Goal: Task Accomplishment & Management: Complete application form

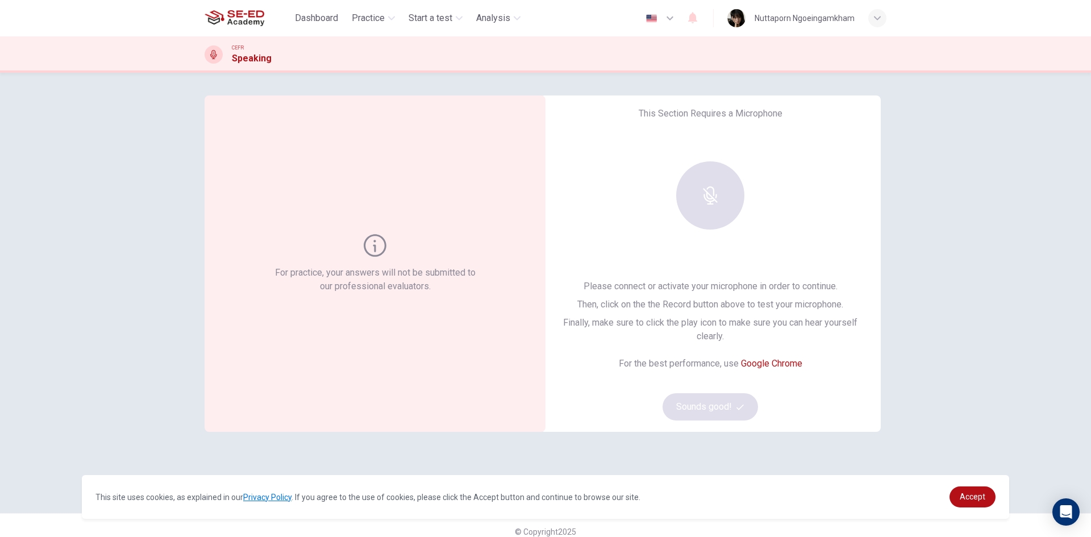
click at [674, 180] on div at bounding box center [710, 195] width 123 height 68
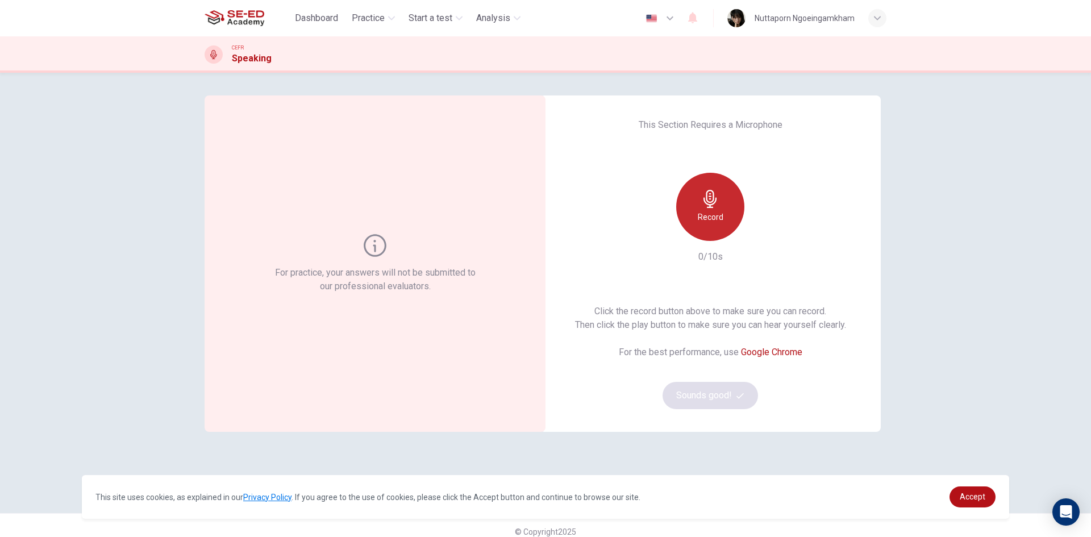
click at [715, 203] on icon "button" at bounding box center [710, 199] width 18 height 18
click at [711, 215] on h6 "Stop" at bounding box center [710, 217] width 17 height 14
click at [765, 230] on div "button" at bounding box center [763, 232] width 18 height 18
click at [981, 203] on div "For practice, your answers will not be submitted to our professional evaluators…" at bounding box center [545, 305] width 1091 height 464
click at [709, 213] on h6 "Record" at bounding box center [711, 217] width 26 height 14
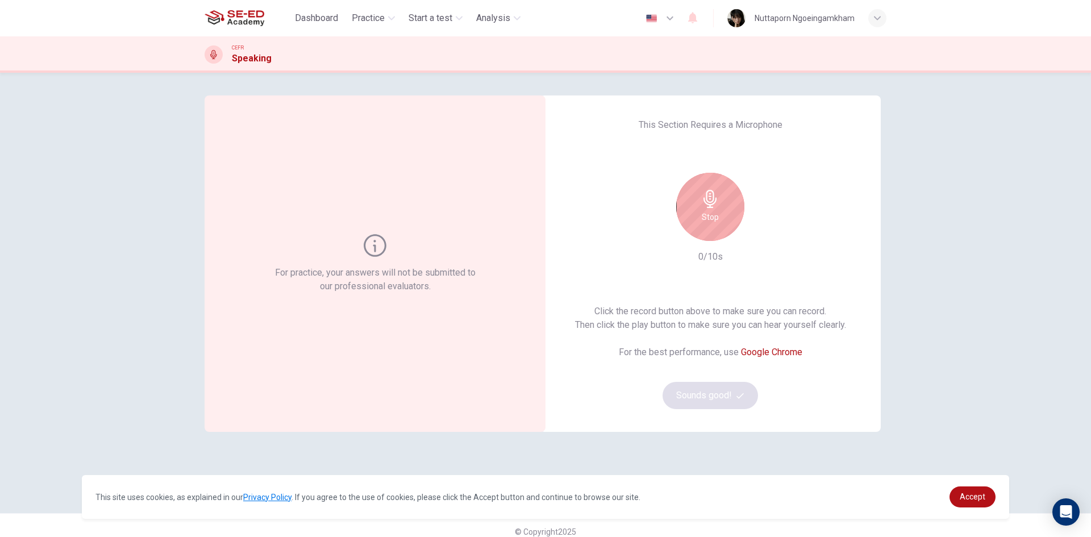
click at [709, 213] on h6 "Stop" at bounding box center [710, 217] width 17 height 14
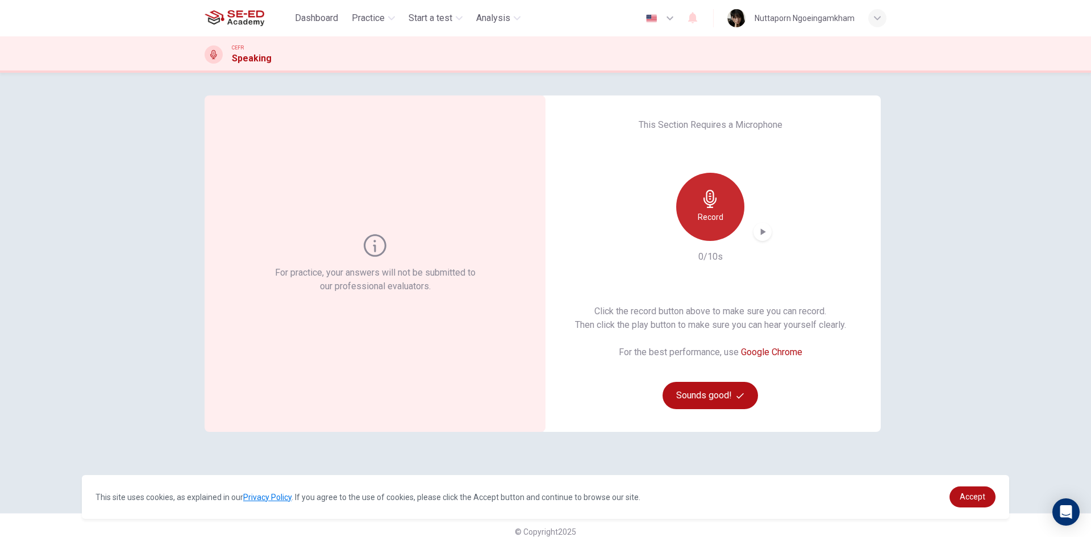
click at [709, 213] on h6 "Record" at bounding box center [711, 217] width 26 height 14
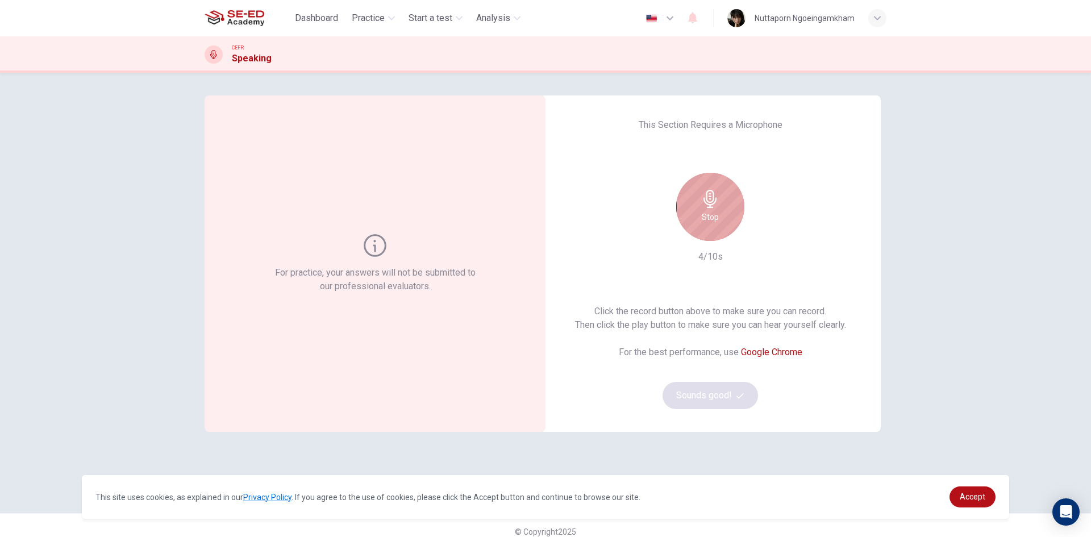
click at [712, 213] on h6 "Stop" at bounding box center [710, 217] width 17 height 14
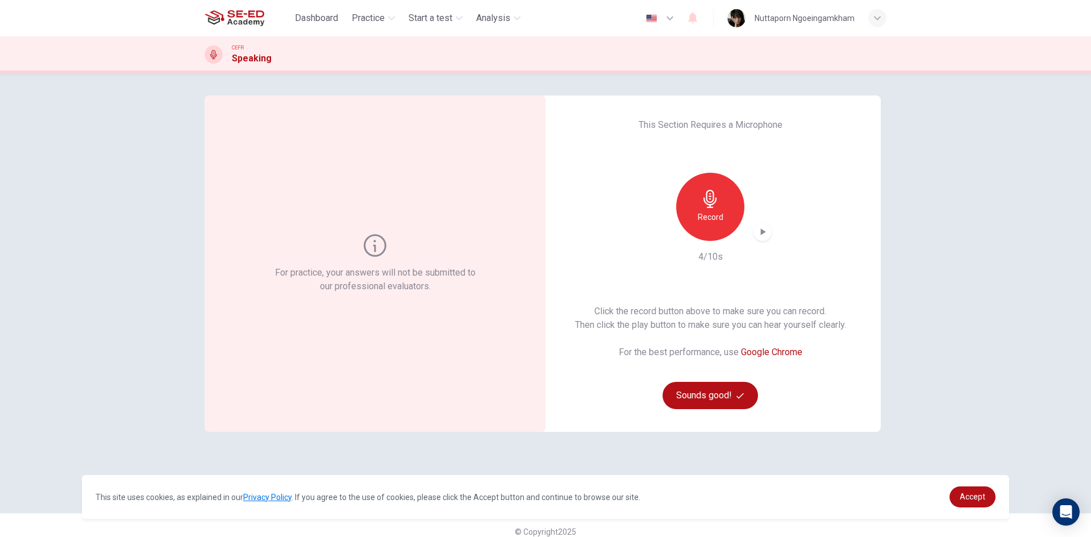
click at [769, 228] on div "This Section Requires a Microphone Record 4/10s Click the record button above t…" at bounding box center [710, 263] width 341 height 336
click at [763, 230] on icon "button" at bounding box center [762, 231] width 11 height 11
click at [886, 171] on div "For practice, your answers will not be submitted to our professional evaluators…" at bounding box center [545, 292] width 718 height 395
click at [731, 210] on div "Record" at bounding box center [710, 207] width 68 height 68
click at [764, 232] on icon "button" at bounding box center [762, 231] width 11 height 11
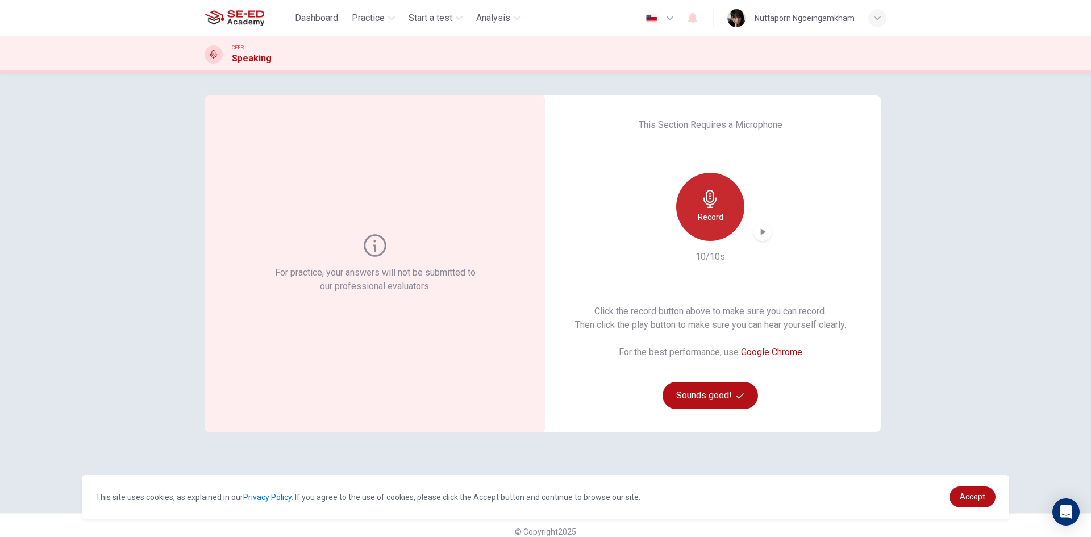
click at [720, 210] on div "Record" at bounding box center [710, 207] width 68 height 68
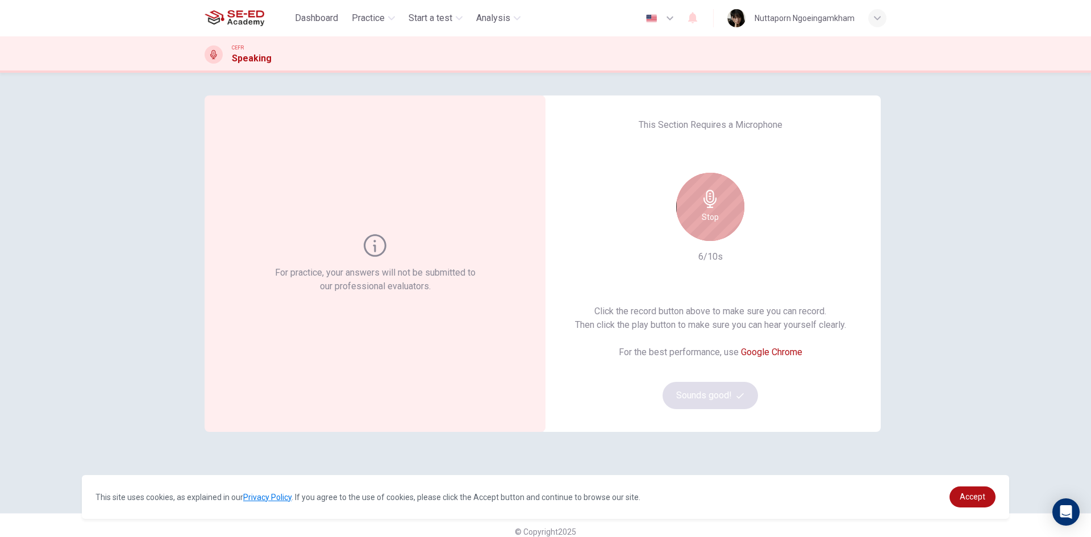
click at [724, 207] on div "Stop" at bounding box center [710, 207] width 68 height 68
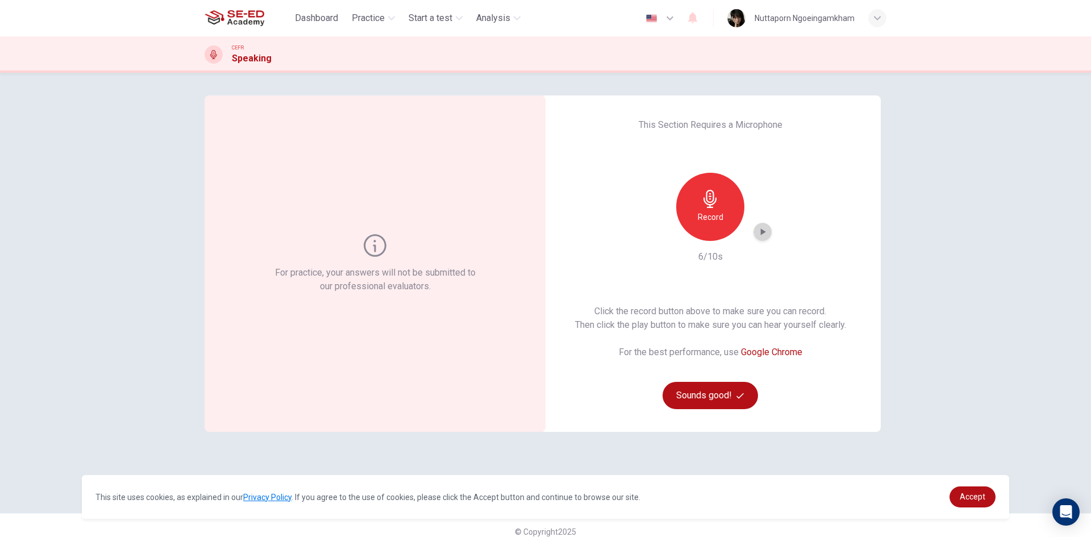
click at [758, 235] on icon "button" at bounding box center [762, 231] width 11 height 11
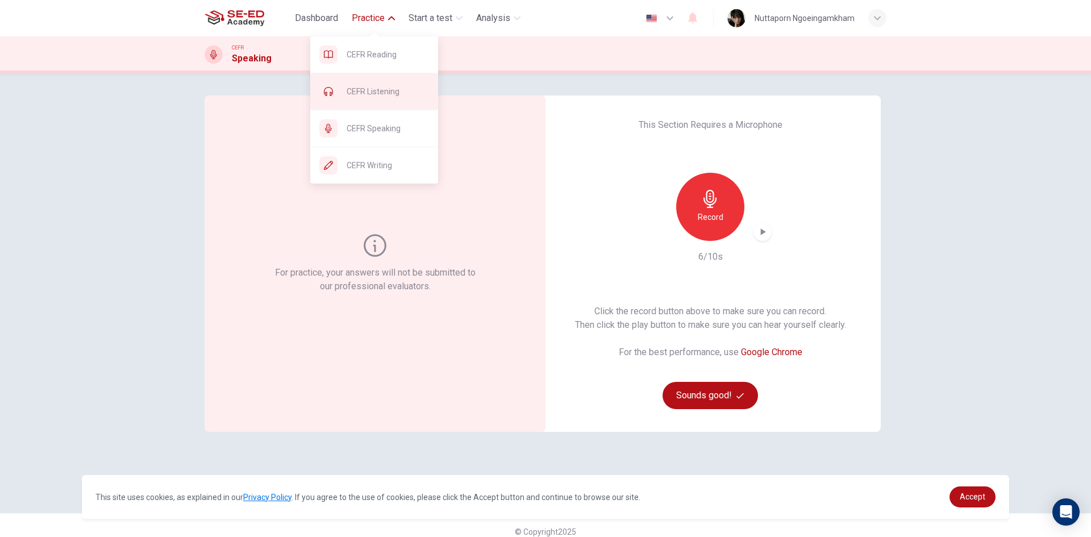
click at [379, 104] on div "CEFR Listening" at bounding box center [374, 91] width 128 height 36
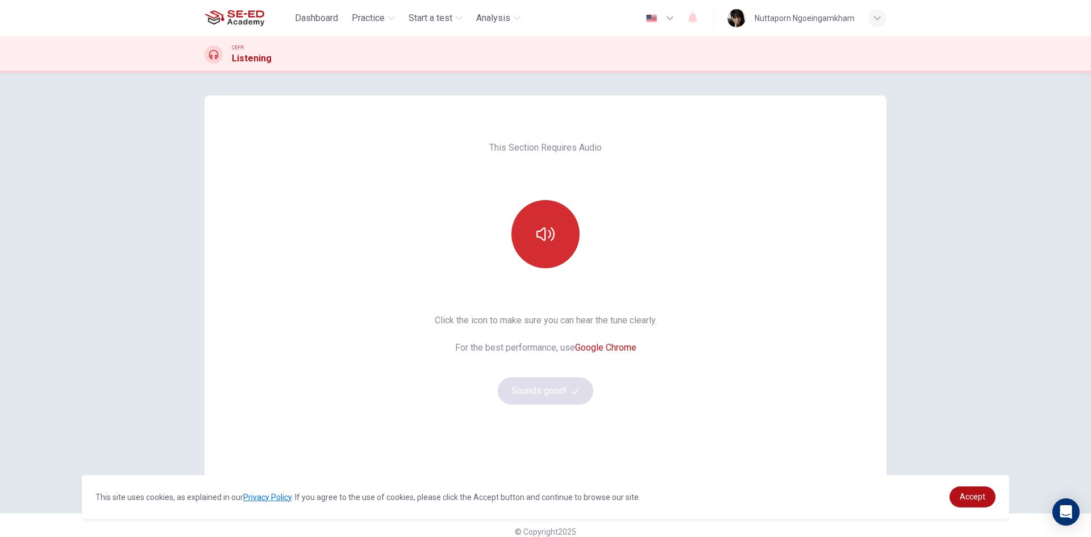
click at [537, 230] on icon "button" at bounding box center [546, 234] width 18 height 18
click at [951, 264] on div "This Section Requires Audio Click the icon to make sure you can hear the tune c…" at bounding box center [545, 305] width 1091 height 464
click at [537, 231] on icon "button" at bounding box center [546, 234] width 18 height 14
click at [565, 406] on div "This Section Requires Audio Click the icon to make sure you can hear the tune c…" at bounding box center [546, 292] width 240 height 395
click at [565, 393] on button "Sounds good!" at bounding box center [545, 390] width 95 height 27
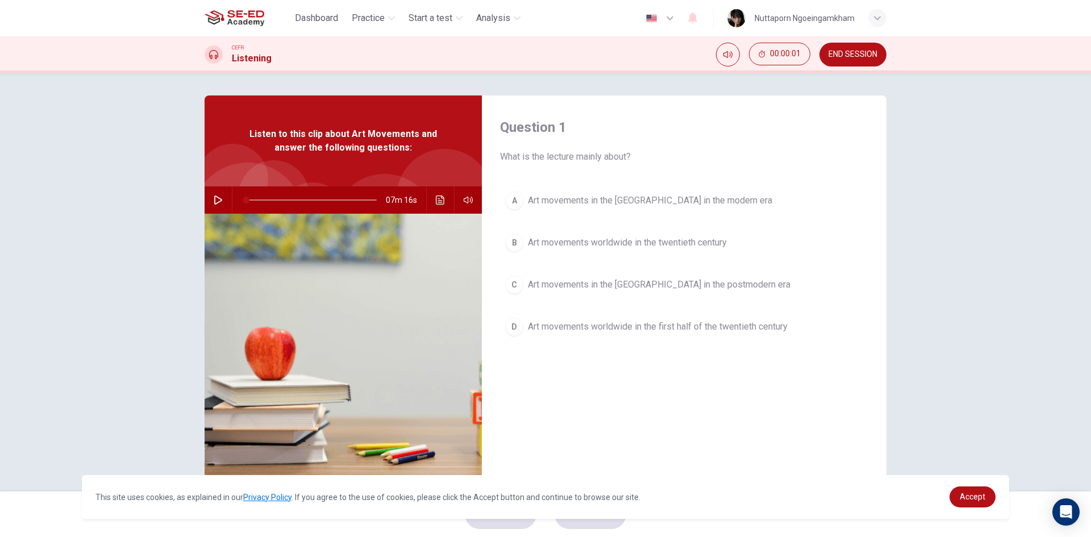
click at [233, 182] on div at bounding box center [248, 219] width 113 height 113
click at [228, 193] on div "07m 16s" at bounding box center [343, 199] width 277 height 27
click at [220, 203] on button "button" at bounding box center [218, 199] width 18 height 27
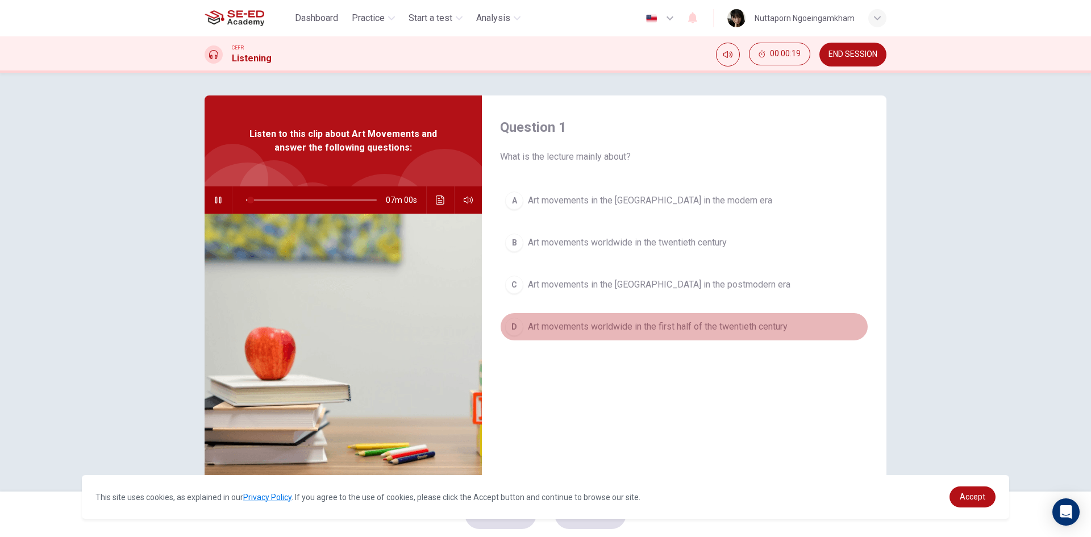
click at [638, 329] on span "Art movements worldwide in the first half of the twentieth century" at bounding box center [658, 327] width 260 height 14
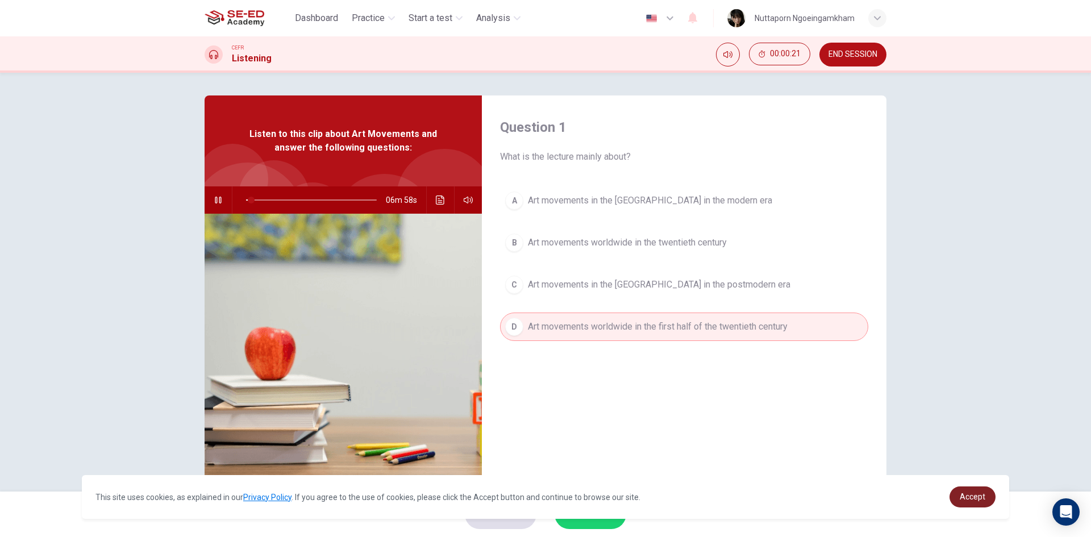
click at [977, 494] on span "Accept" at bounding box center [973, 496] width 26 height 9
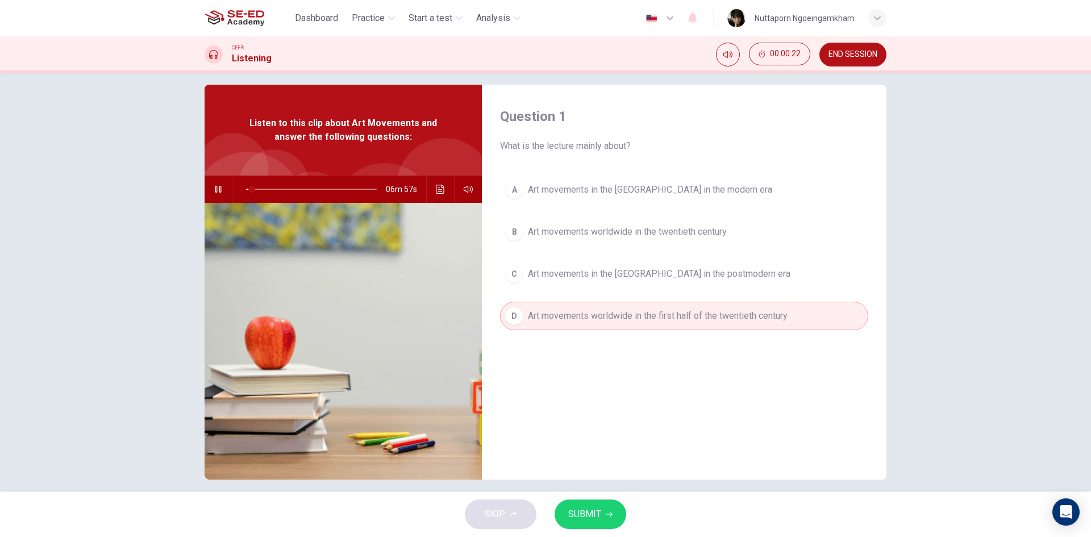
scroll to position [22, 0]
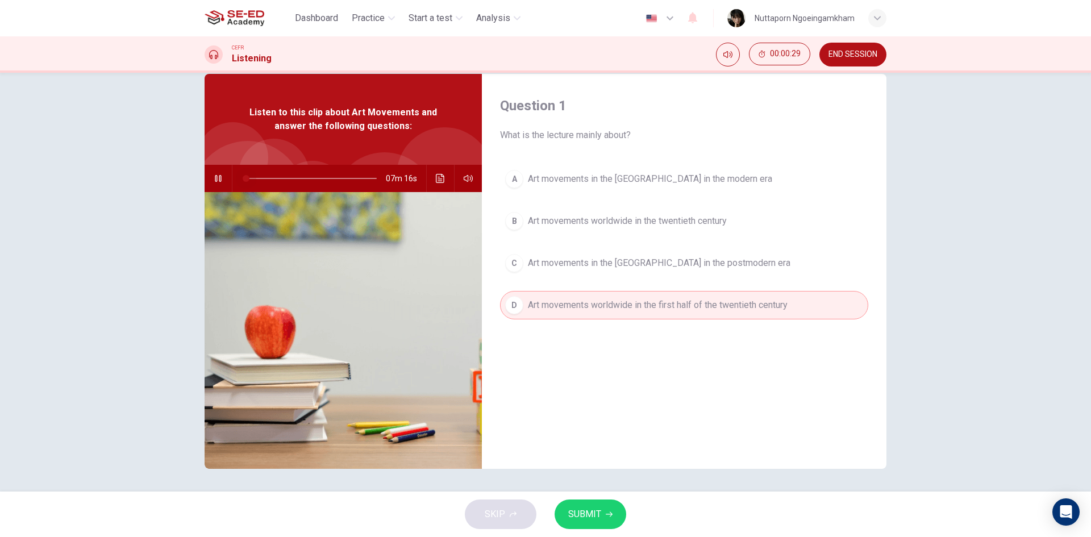
drag, startPoint x: 247, startPoint y: 175, endPoint x: 238, endPoint y: 175, distance: 9.1
click at [243, 175] on span at bounding box center [246, 178] width 7 height 7
click at [810, 429] on div "Question 1 What is the lecture mainly about? A Art movements in the Western Wor…" at bounding box center [684, 271] width 405 height 395
click at [810, 381] on div "Question 1 What is the lecture mainly about? A Art movements in the Western Wor…" at bounding box center [684, 271] width 405 height 395
click at [658, 220] on span "Art movements worldwide in the twentieth century" at bounding box center [627, 221] width 199 height 14
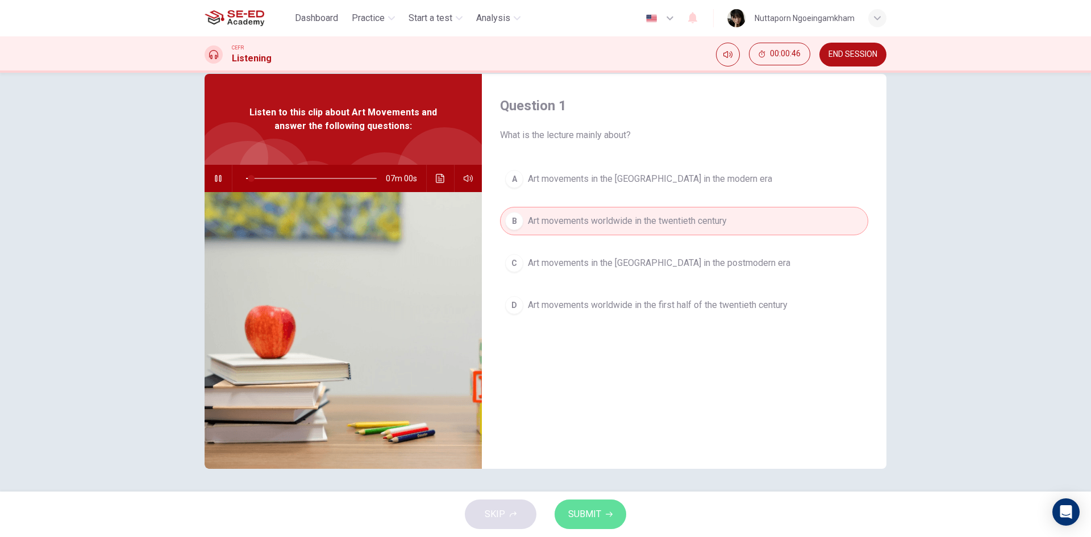
click at [596, 519] on span "SUBMIT" at bounding box center [584, 514] width 33 height 16
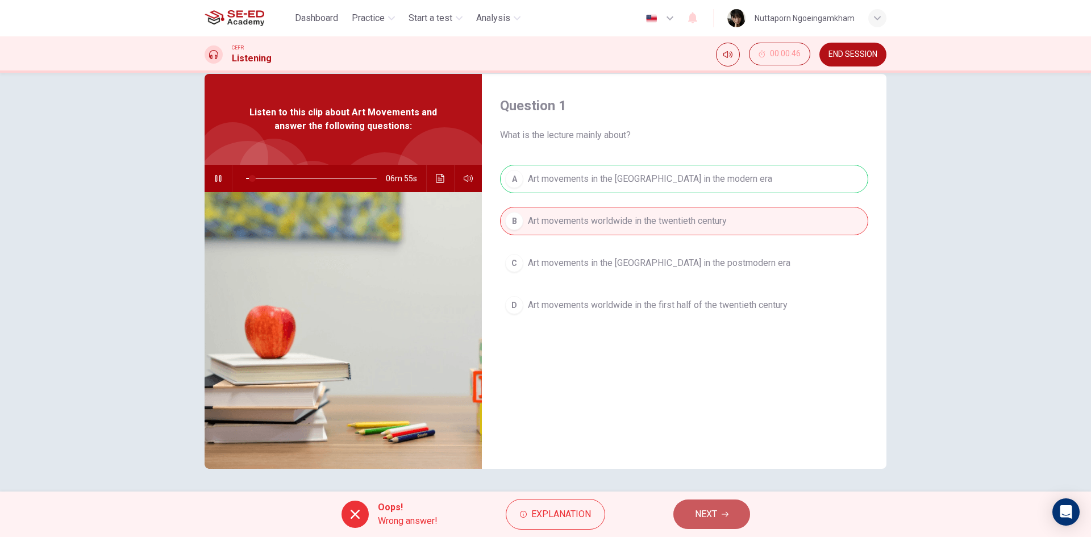
click at [706, 510] on span "NEXT" at bounding box center [706, 514] width 22 height 16
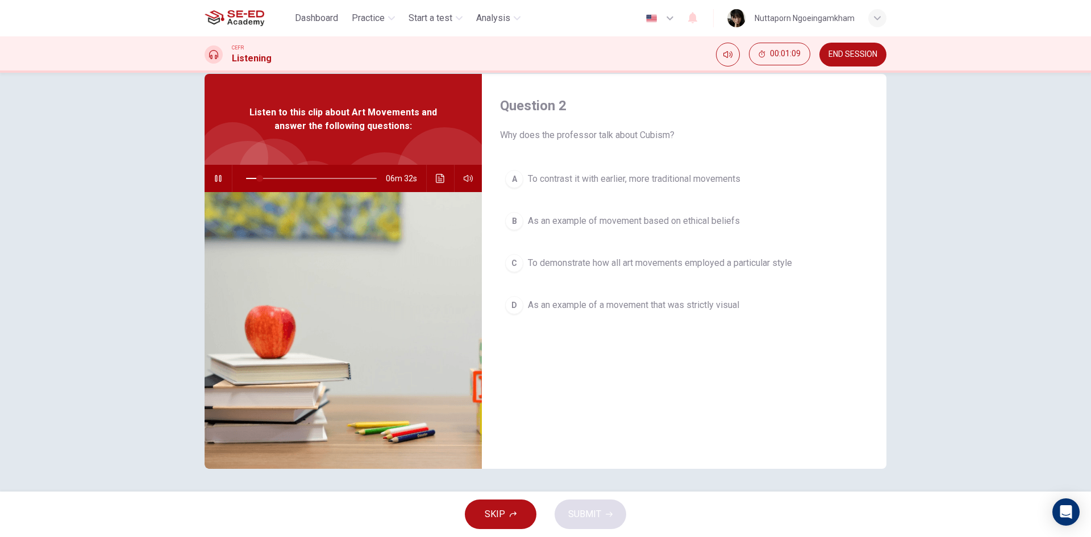
click at [593, 298] on button "D As an example of a movement that was strictly visual" at bounding box center [684, 305] width 368 height 28
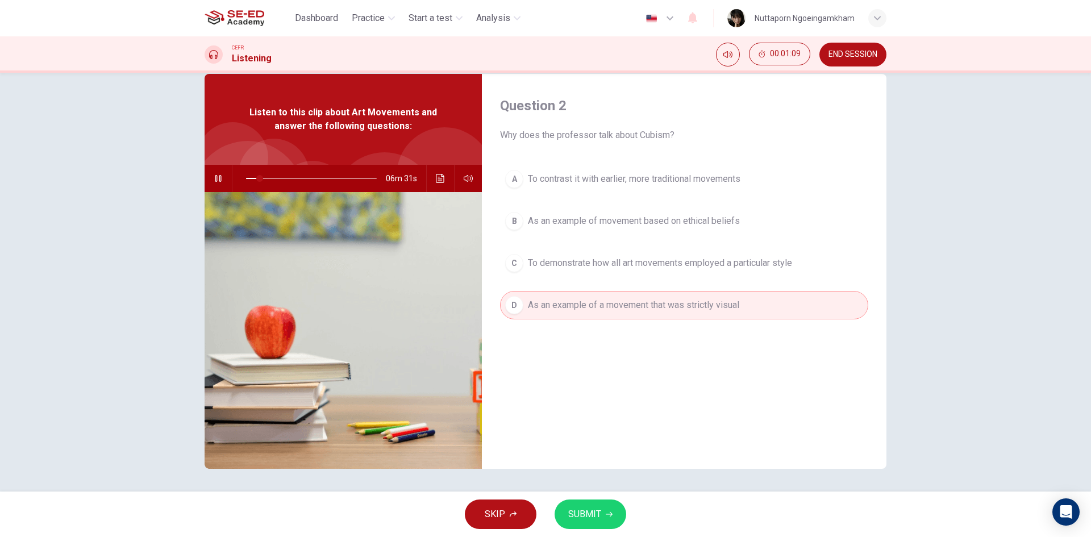
drag, startPoint x: 636, startPoint y: 460, endPoint x: 626, endPoint y: 467, distance: 12.2
click at [656, 194] on div "A To contrast it with earlier, more traditional movements B As an example of mo…" at bounding box center [684, 253] width 368 height 177
click at [660, 186] on button "A To contrast it with earlier, more traditional movements" at bounding box center [684, 179] width 368 height 28
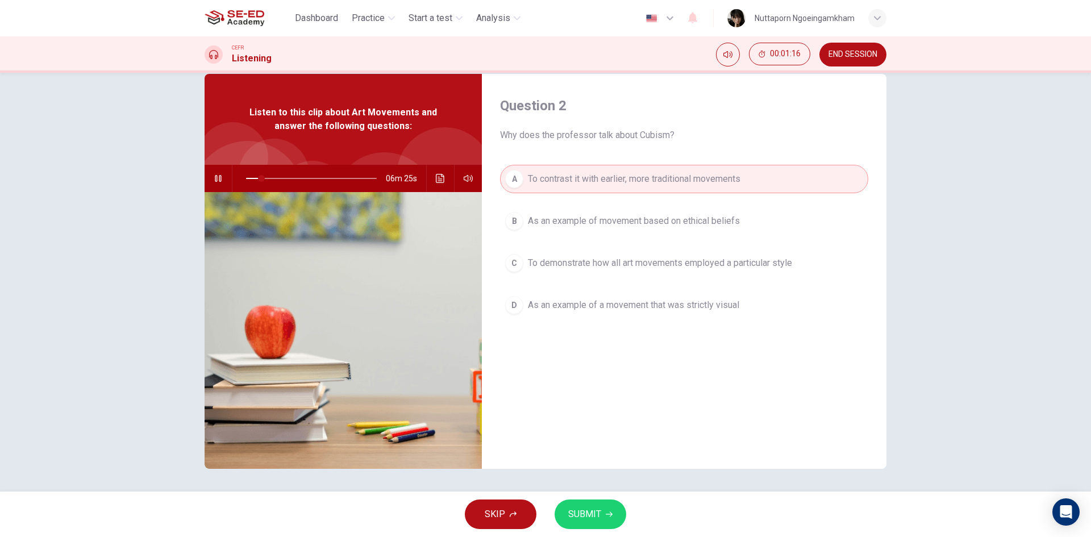
click at [599, 513] on span "SUBMIT" at bounding box center [584, 514] width 33 height 16
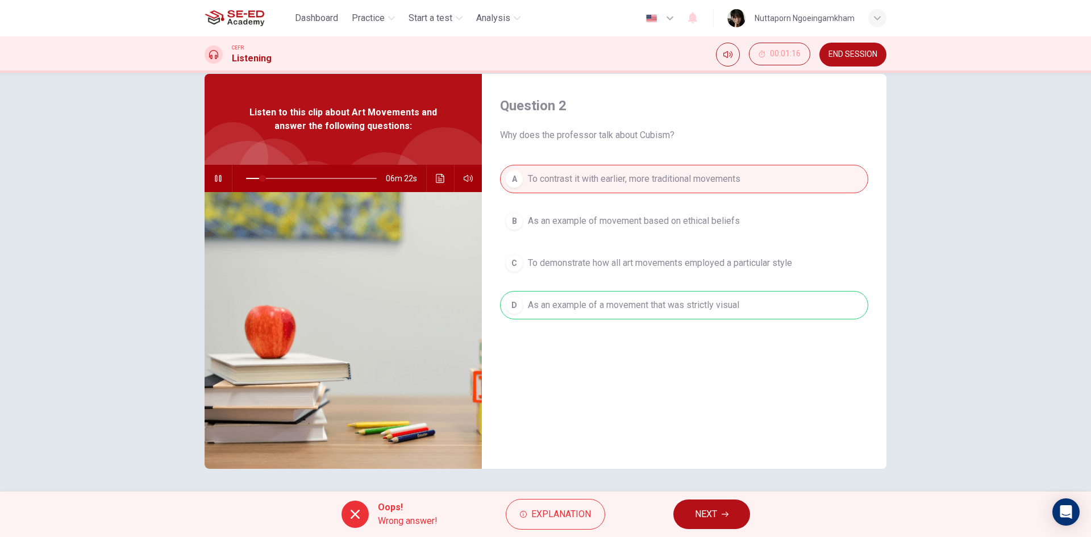
click at [678, 513] on button "NEXT" at bounding box center [712, 515] width 77 height 30
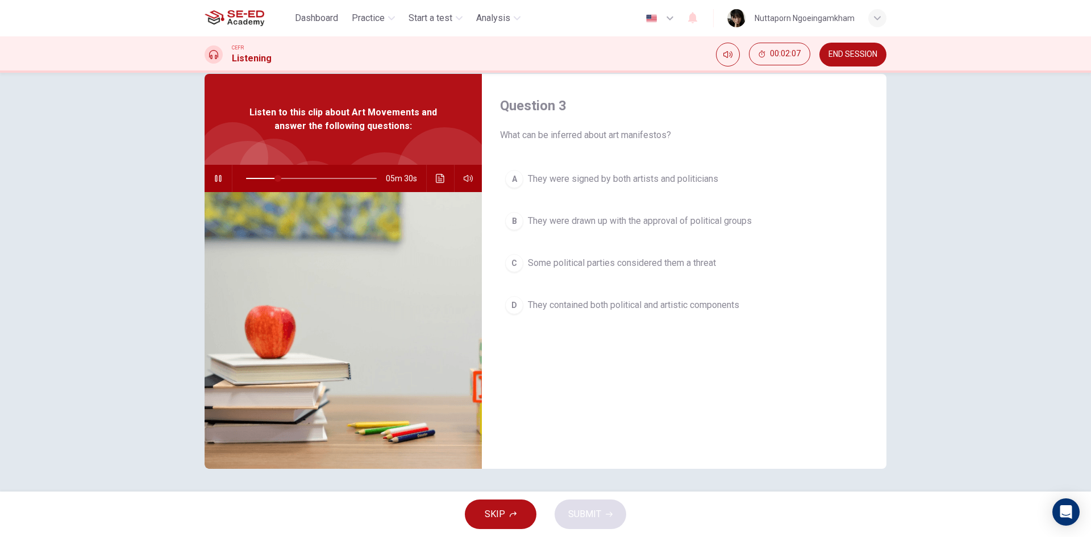
click at [444, 173] on button "Click to see the audio transcription" at bounding box center [440, 178] width 18 height 27
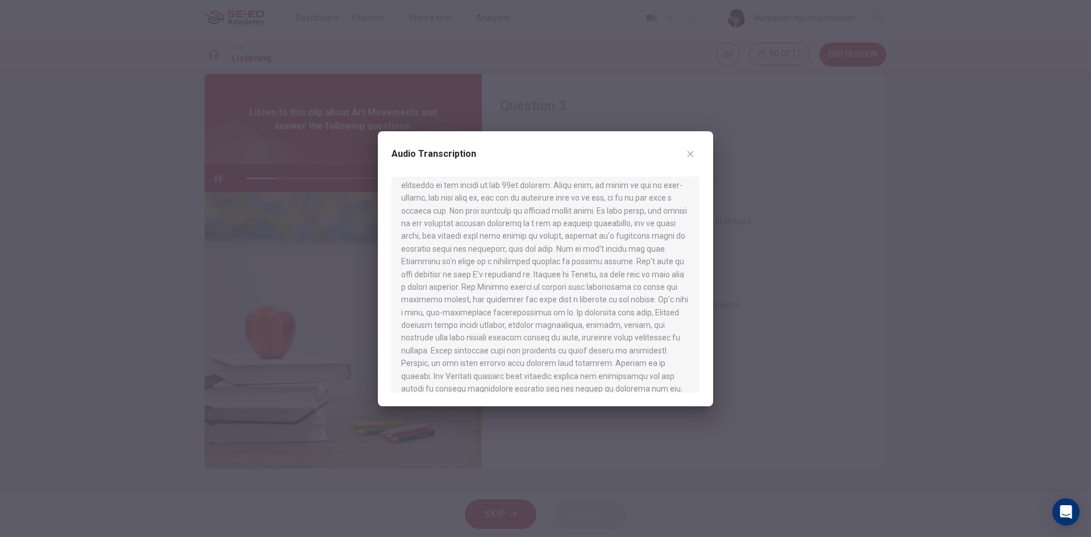
scroll to position [171, 0]
click at [695, 151] on icon "button" at bounding box center [690, 153] width 9 height 9
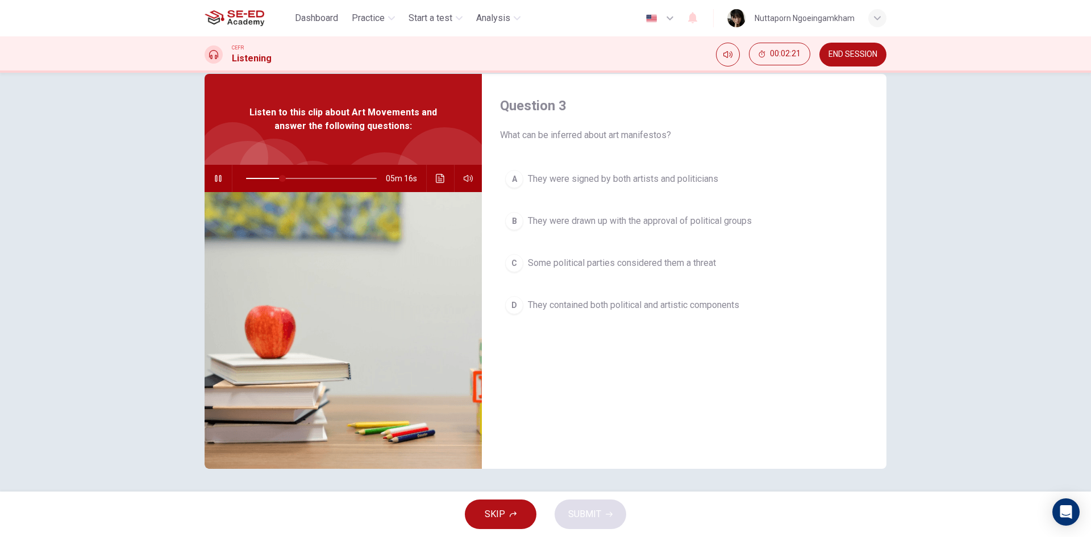
click at [649, 218] on span "They were drawn up with the approval of political groups" at bounding box center [640, 221] width 224 height 14
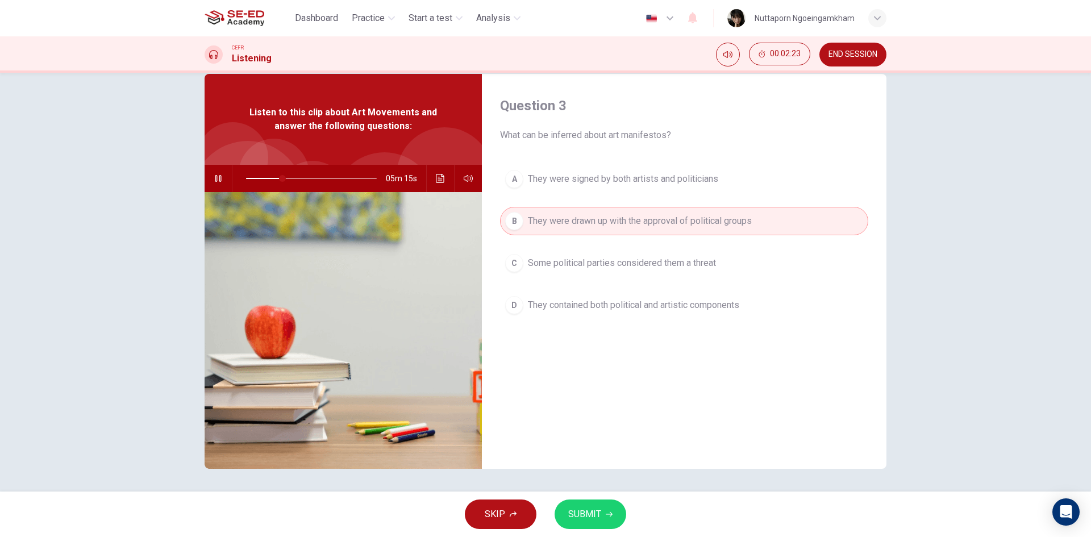
click at [591, 518] on span "SUBMIT" at bounding box center [584, 514] width 33 height 16
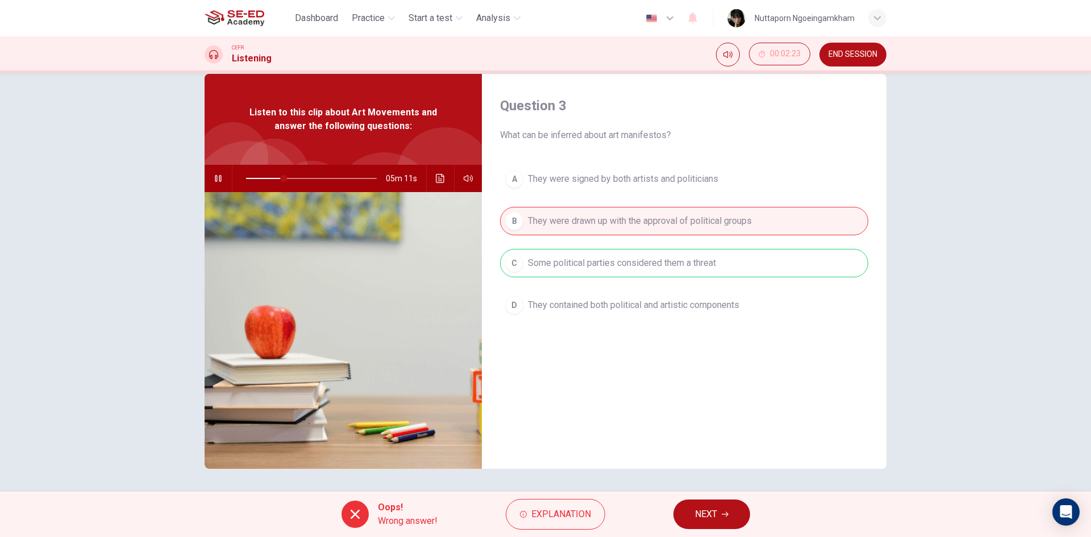
click at [358, 516] on icon at bounding box center [355, 515] width 14 height 14
click at [693, 509] on button "NEXT" at bounding box center [712, 515] width 77 height 30
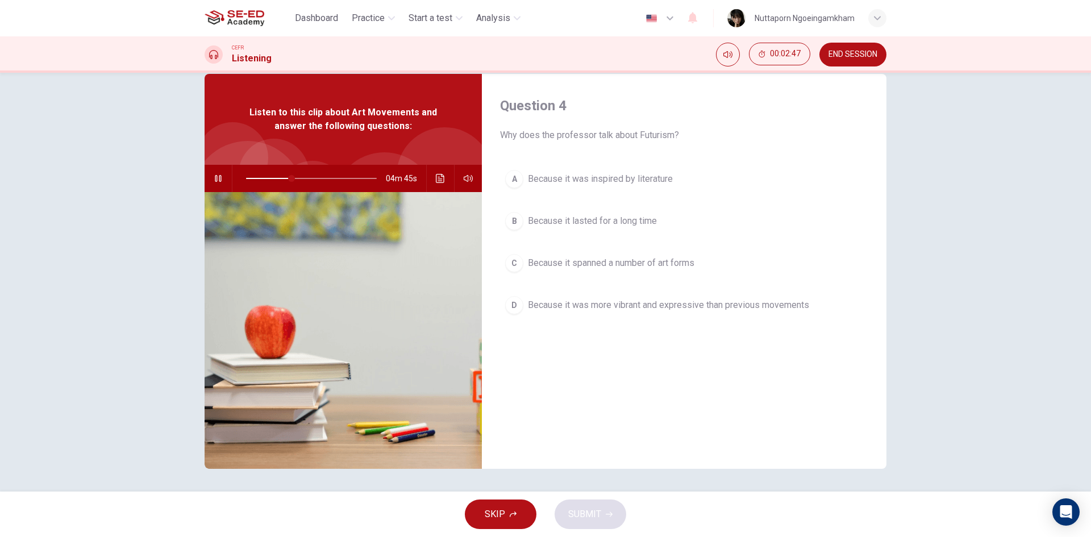
click at [1014, 537] on html "This site uses cookies, as explained in our Privacy Policy . If you agree to th…" at bounding box center [545, 268] width 1091 height 537
click at [908, 210] on div "Question 4 Why does the professor talk about Futurism? A Because it was inspire…" at bounding box center [545, 282] width 1091 height 419
click at [497, 512] on span "SKIP" at bounding box center [495, 514] width 20 height 16
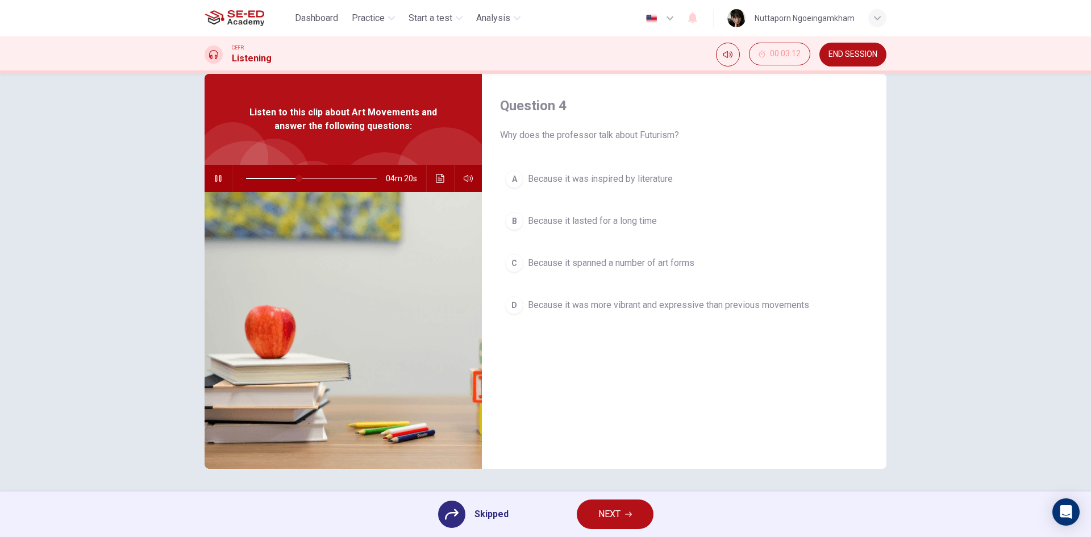
type input "41"
drag, startPoint x: 841, startPoint y: 51, endPoint x: 603, endPoint y: 73, distance: 238.6
click at [843, 51] on span "END SESSION" at bounding box center [853, 54] width 49 height 9
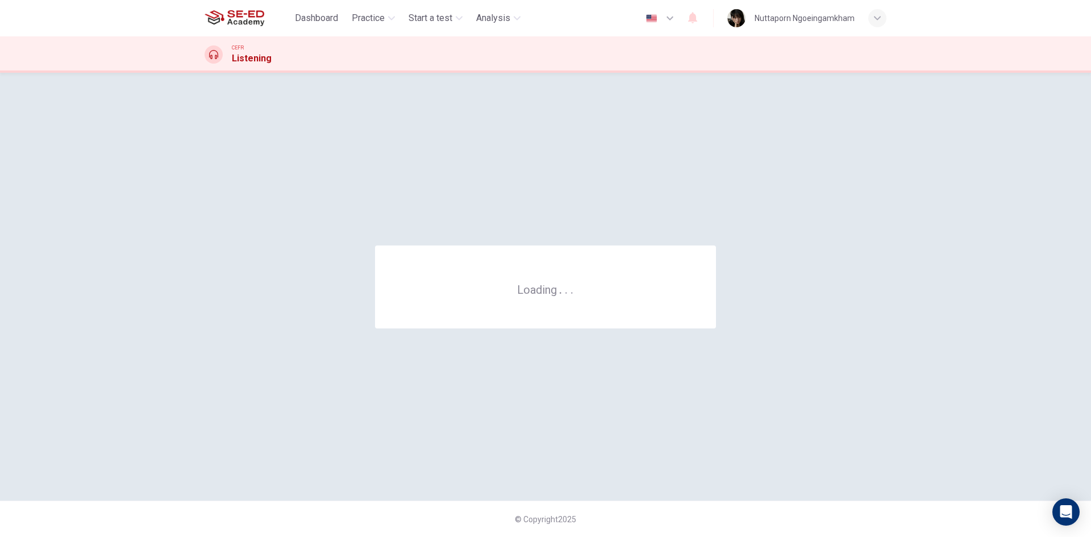
scroll to position [0, 0]
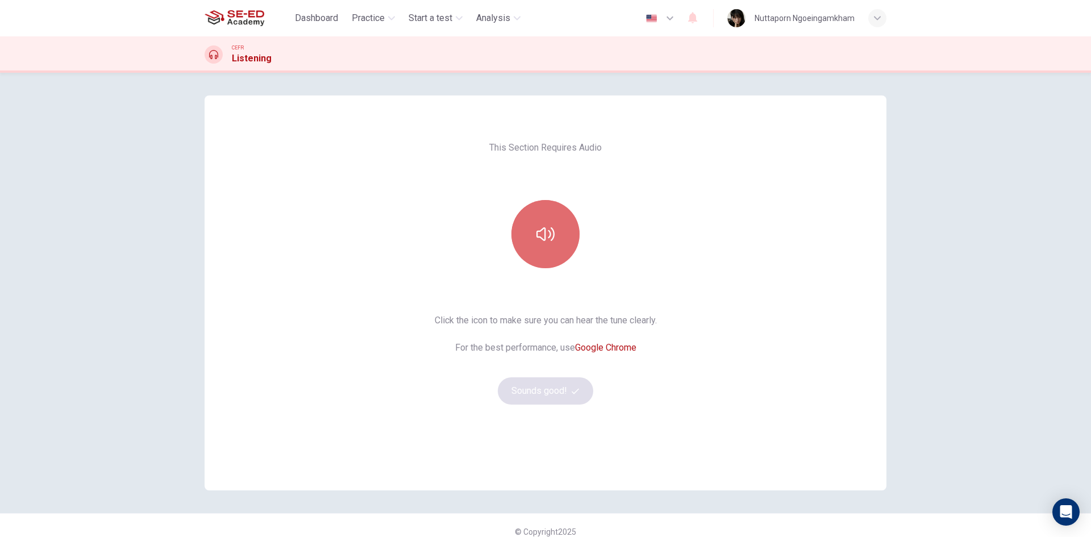
click at [556, 225] on button "button" at bounding box center [546, 234] width 68 height 68
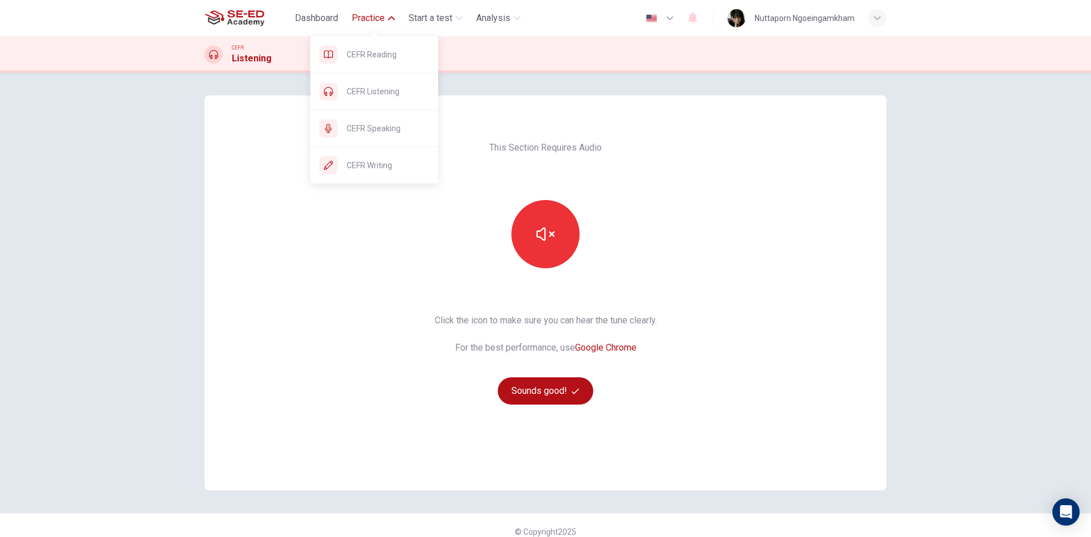
click at [374, 19] on span "Practice" at bounding box center [368, 18] width 33 height 14
click at [390, 126] on span "CEFR Speaking" at bounding box center [388, 129] width 82 height 14
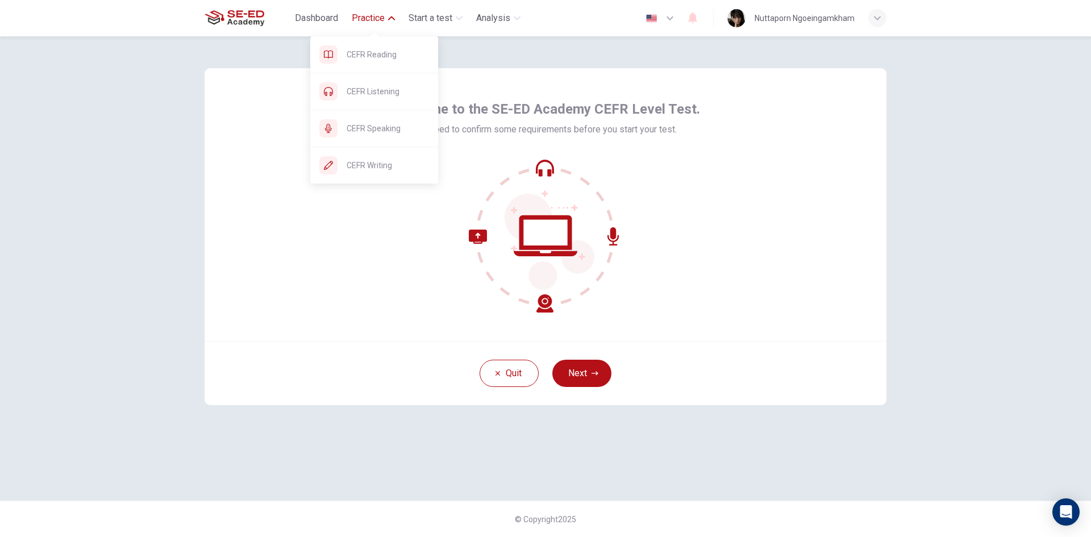
click at [379, 25] on button "Practice" at bounding box center [373, 18] width 52 height 20
click at [380, 25] on button "Practice" at bounding box center [373, 18] width 52 height 20
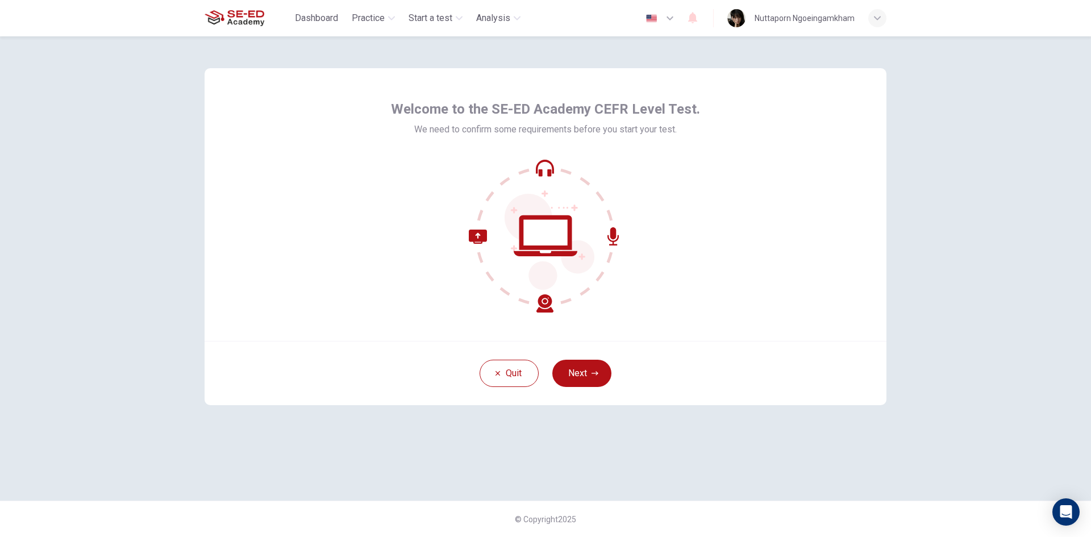
drag, startPoint x: 972, startPoint y: 156, endPoint x: 975, endPoint y: 168, distance: 12.2
click at [975, 167] on div "Welcome to the SE-ED Academy CEFR Level Test. We need to confirm some requireme…" at bounding box center [545, 286] width 1091 height 501
click at [599, 372] on button "Next" at bounding box center [581, 373] width 59 height 27
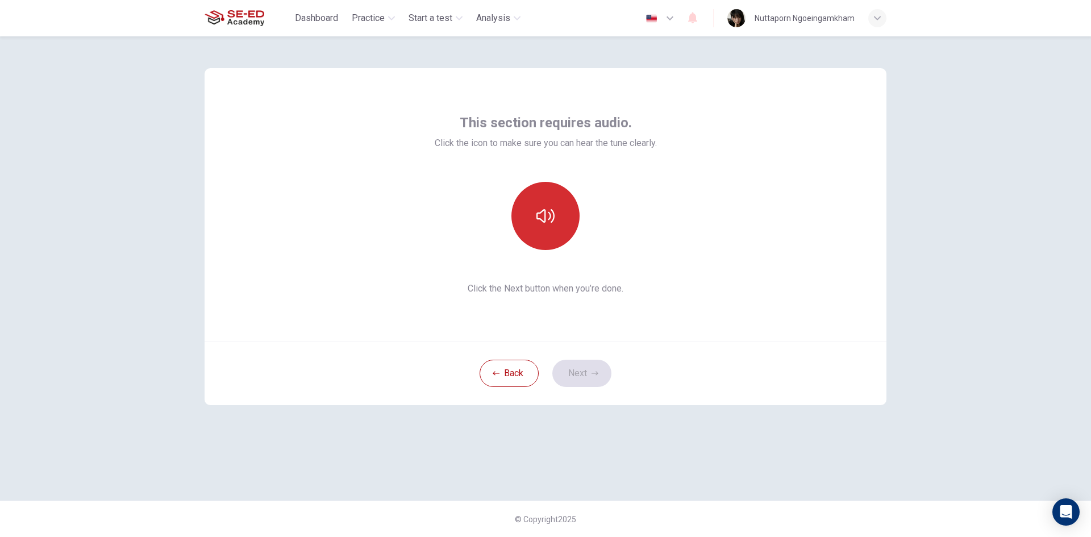
click at [548, 207] on icon "button" at bounding box center [546, 216] width 18 height 18
click at [589, 374] on button "Next" at bounding box center [581, 373] width 59 height 27
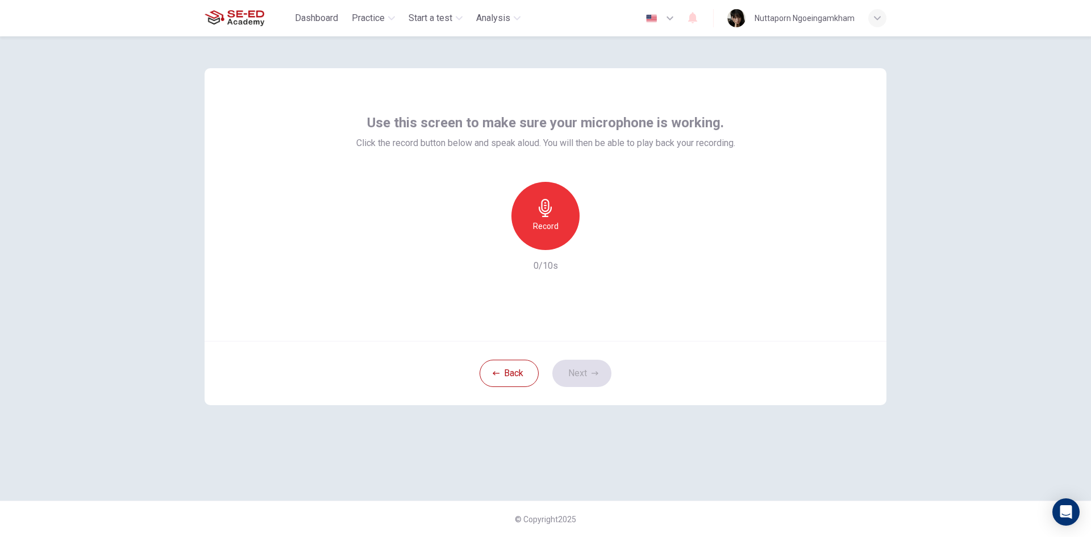
click at [550, 211] on icon "button" at bounding box center [546, 208] width 18 height 18
click at [595, 244] on icon "button" at bounding box center [597, 240] width 11 height 11
click at [496, 237] on icon "button" at bounding box center [493, 241] width 10 height 10
click at [554, 217] on icon "button" at bounding box center [546, 208] width 18 height 18
click at [559, 215] on div "Stop" at bounding box center [546, 216] width 68 height 68
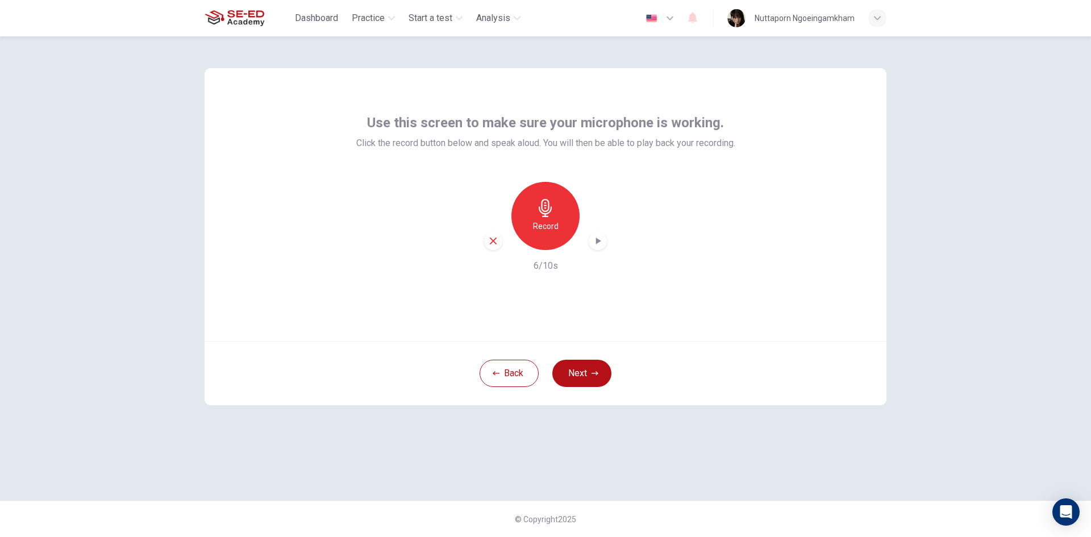
click at [588, 242] on div "Record" at bounding box center [545, 216] width 123 height 68
click at [598, 240] on icon "button" at bounding box center [598, 241] width 5 height 7
click at [490, 243] on icon "button" at bounding box center [493, 241] width 10 height 10
click at [580, 363] on button "Next" at bounding box center [581, 373] width 59 height 27
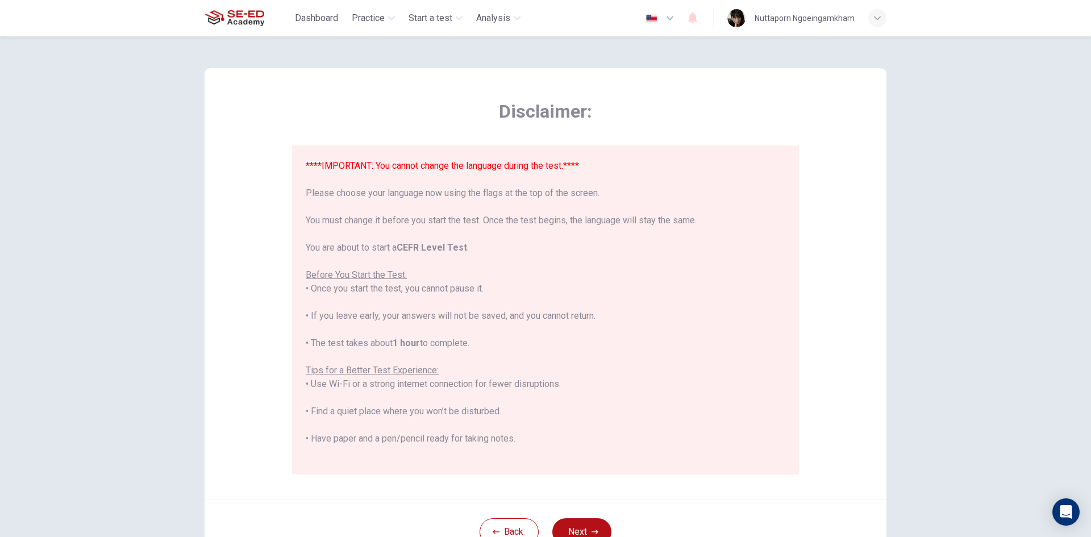
click at [1050, 250] on div "Disclaimer: ****IMPORTANT: You cannot change the language during the test.**** …" at bounding box center [545, 286] width 1091 height 501
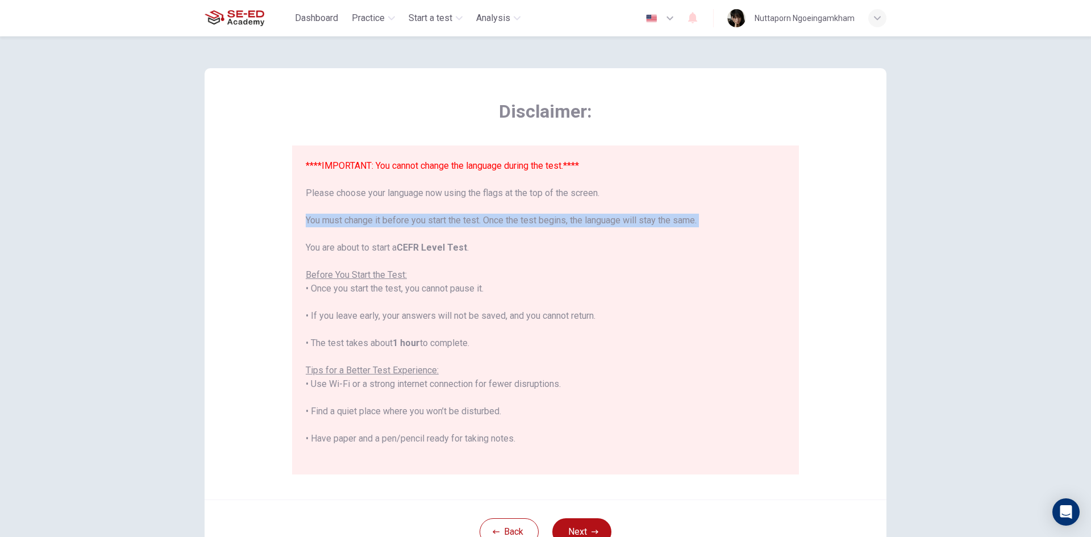
drag, startPoint x: 1079, startPoint y: 220, endPoint x: 1084, endPoint y: 236, distance: 17.3
click at [1084, 236] on div "Disclaimer: ****IMPORTANT: You cannot change the language during the test.**** …" at bounding box center [545, 286] width 1091 height 501
click at [1006, 227] on div "Disclaimer: ****IMPORTANT: You cannot change the language during the test.**** …" at bounding box center [545, 286] width 1091 height 501
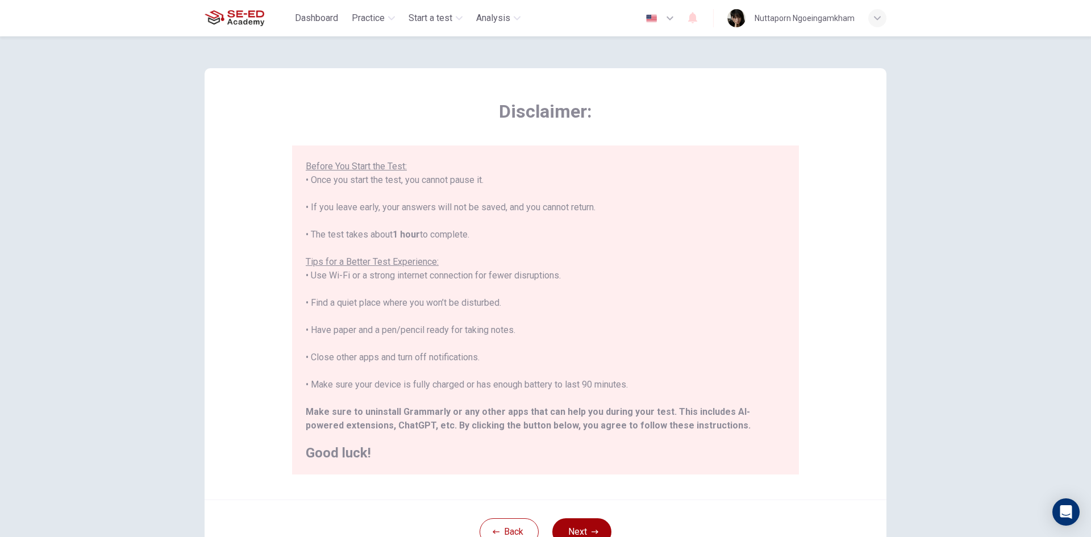
click at [593, 524] on button "Next" at bounding box center [581, 531] width 59 height 27
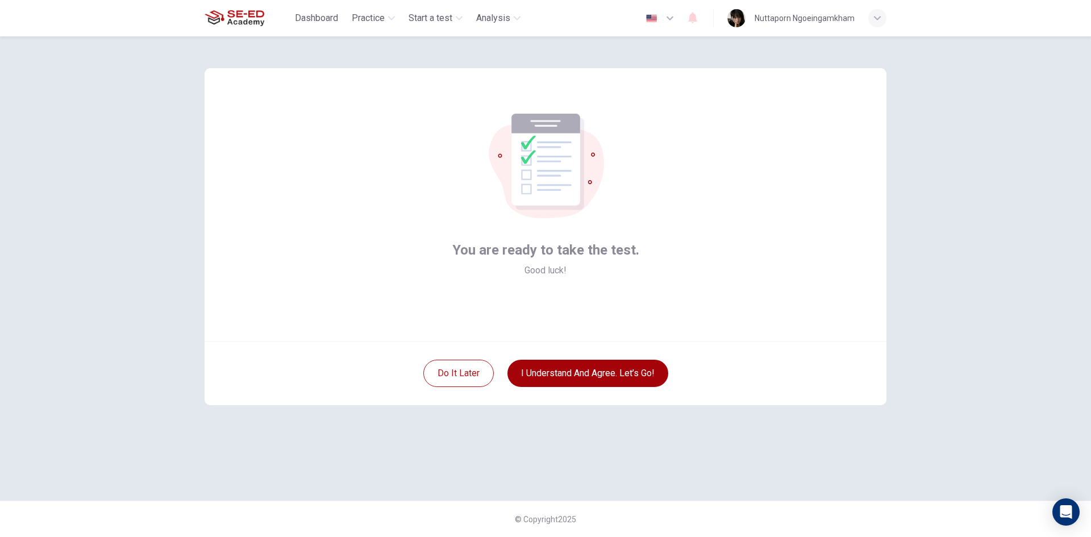
click at [567, 373] on button "I understand and agree. Let’s go!" at bounding box center [588, 373] width 161 height 27
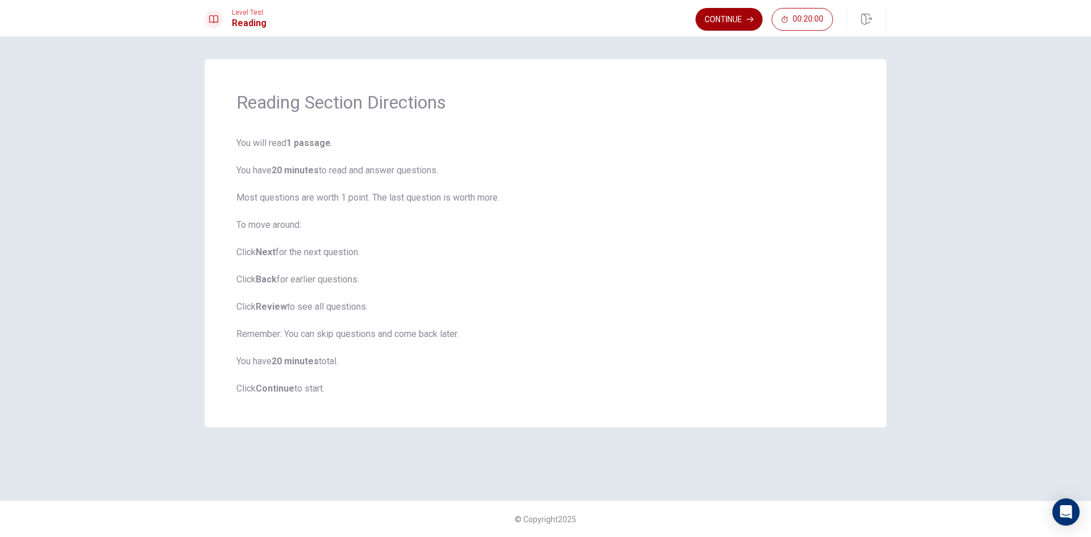
click at [728, 22] on button "Continue" at bounding box center [729, 19] width 67 height 23
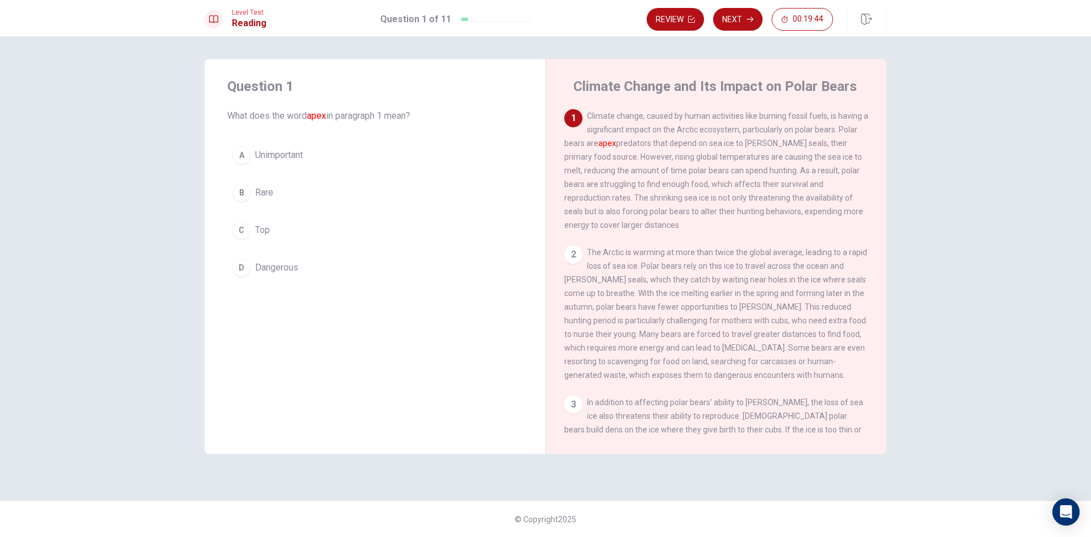
click at [313, 155] on button "A Unimportant" at bounding box center [375, 155] width 296 height 28
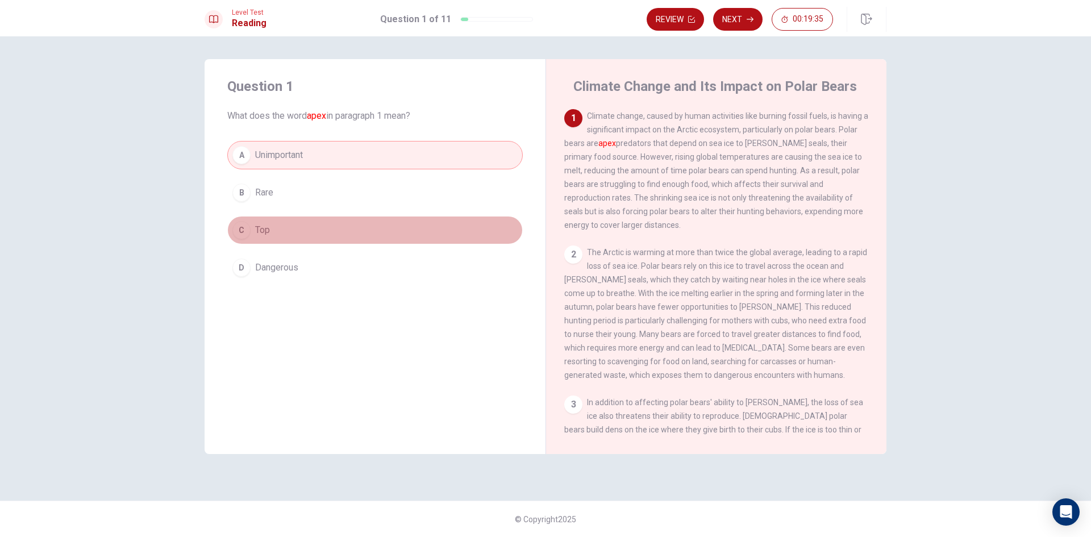
click at [478, 239] on button "C Top" at bounding box center [375, 230] width 296 height 28
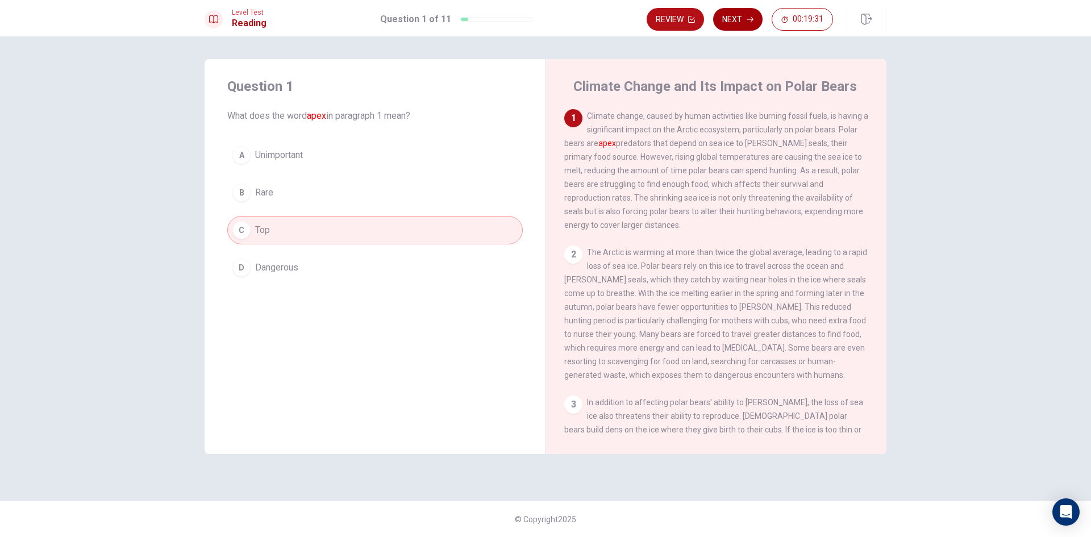
click at [741, 13] on button "Next" at bounding box center [737, 19] width 49 height 23
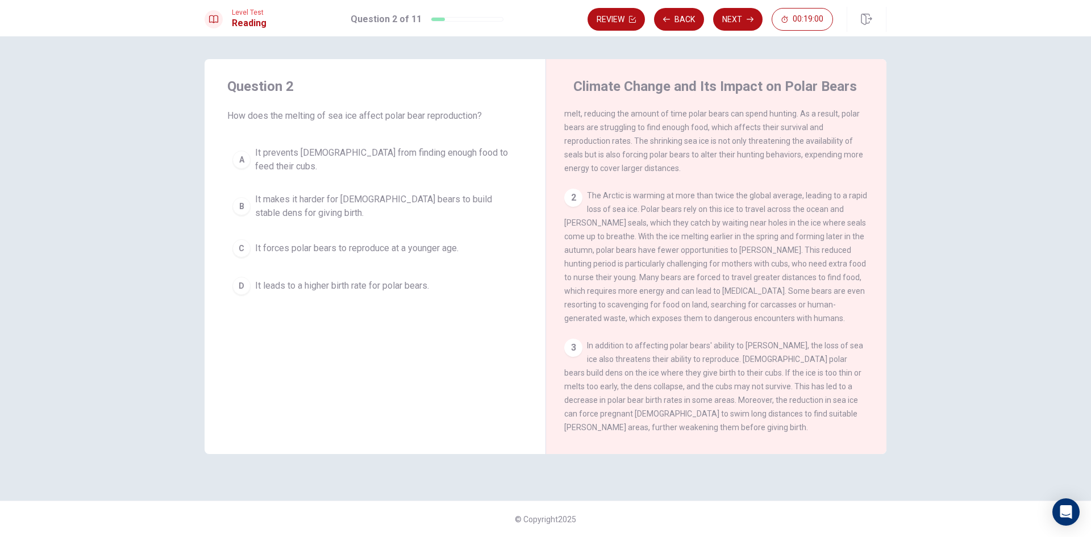
scroll to position [114, 0]
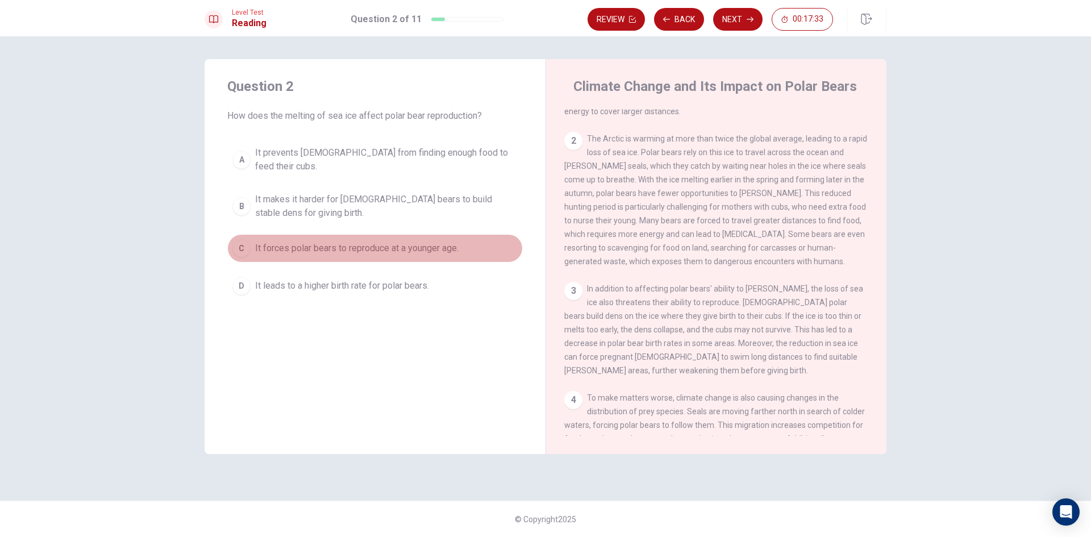
click at [383, 247] on button "C It forces polar bears to reproduce at a younger age." at bounding box center [375, 248] width 296 height 28
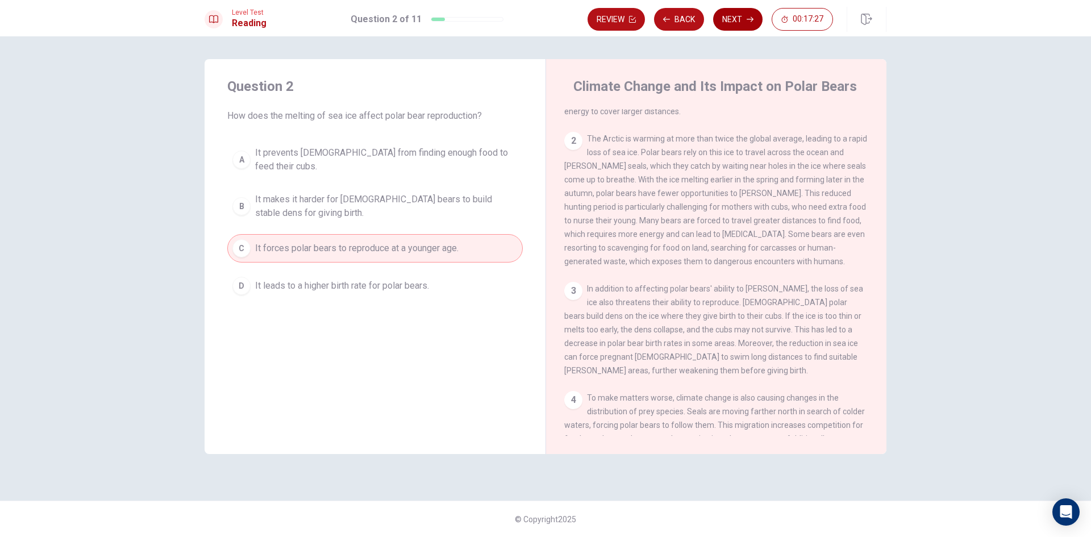
click at [734, 15] on button "Next" at bounding box center [737, 19] width 49 height 23
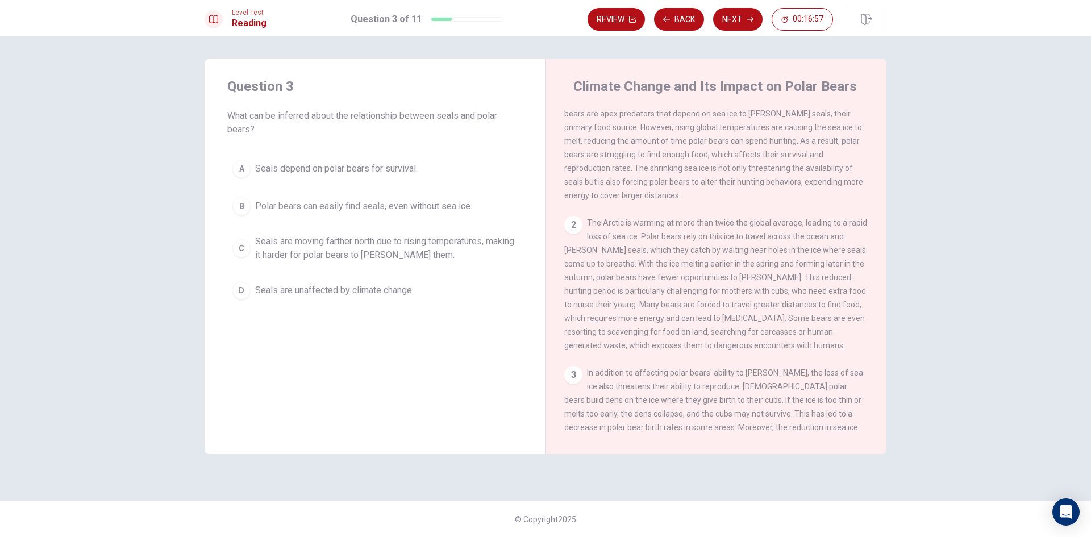
scroll to position [57, 0]
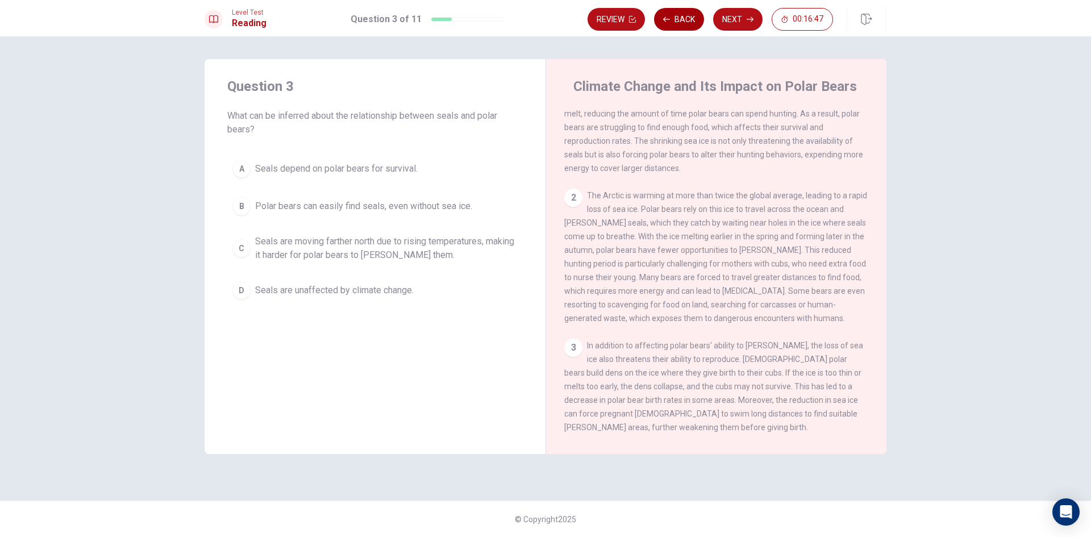
click at [689, 11] on button "Back" at bounding box center [679, 19] width 50 height 23
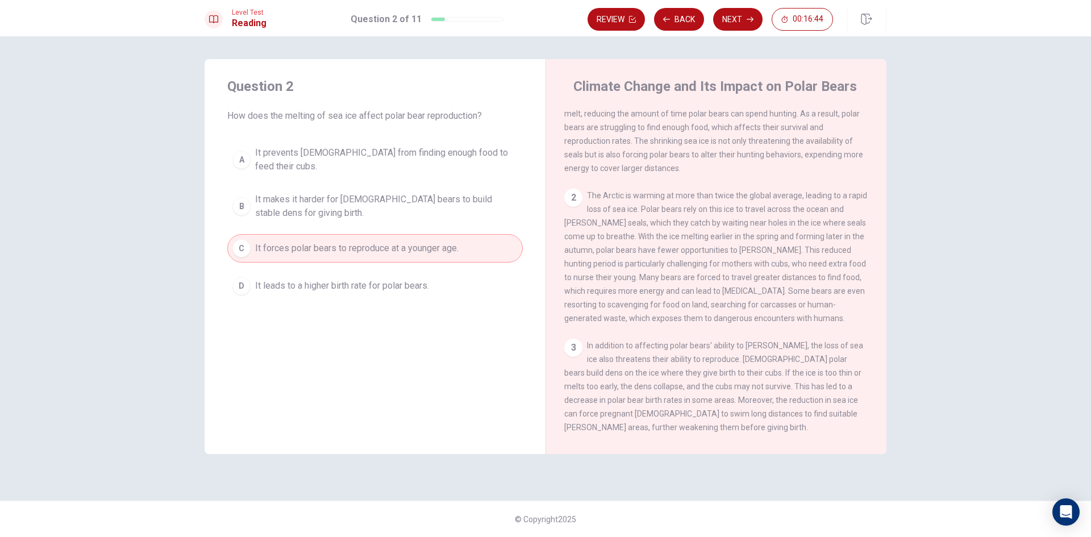
click at [285, 158] on span "It prevents females from finding enough food to feed their cubs." at bounding box center [386, 159] width 263 height 27
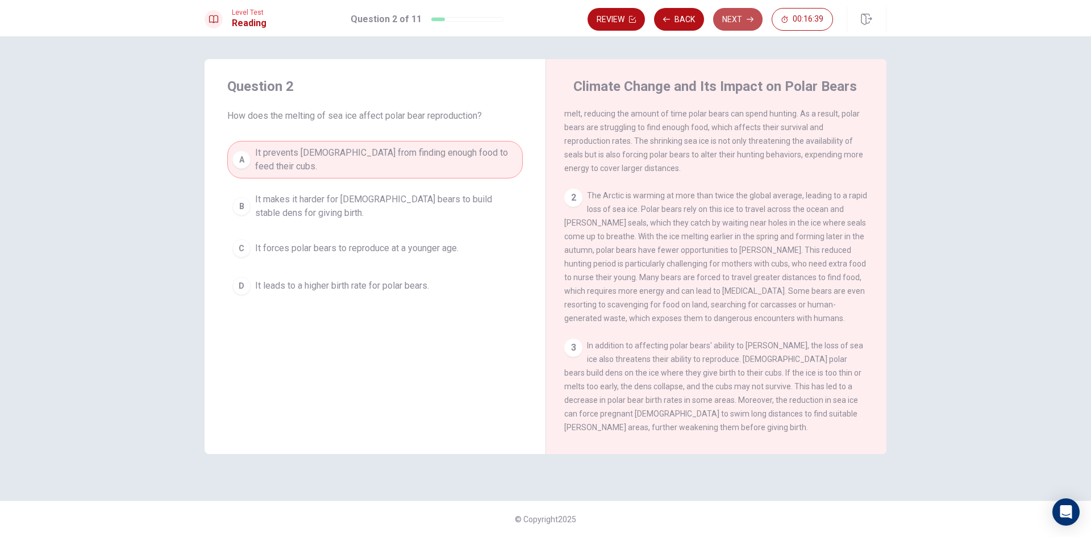
click at [725, 18] on button "Next" at bounding box center [737, 19] width 49 height 23
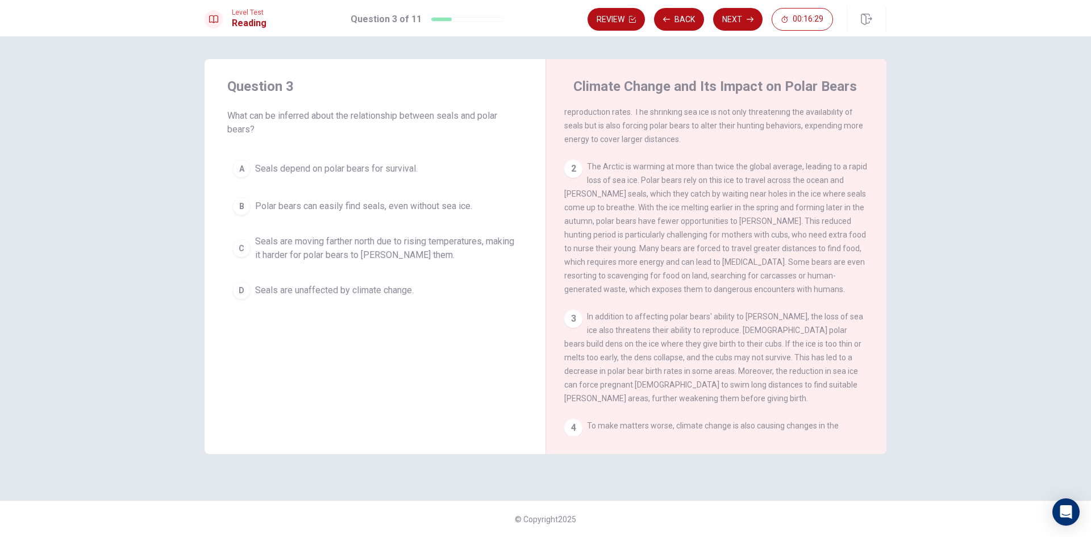
scroll to position [114, 0]
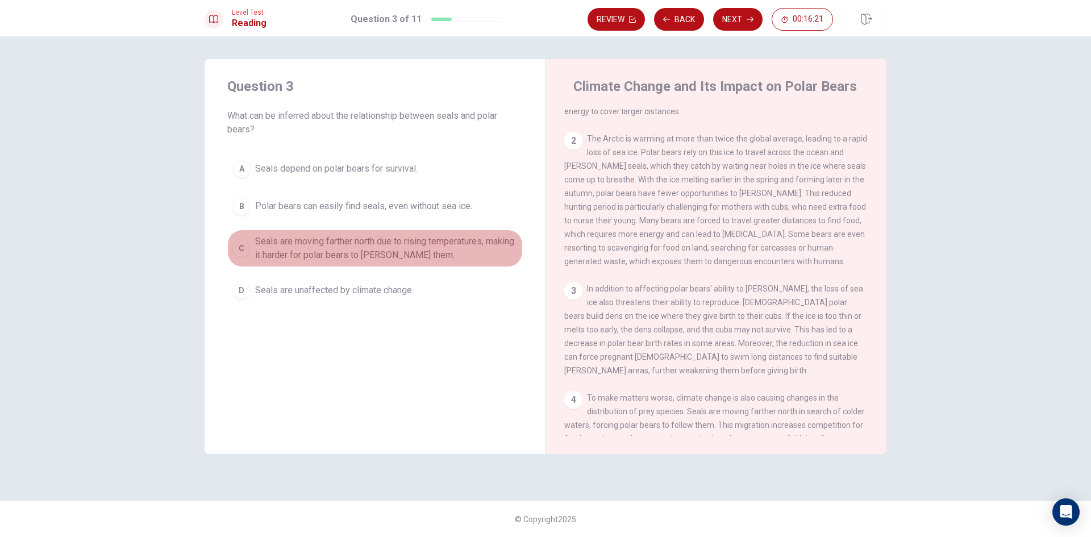
click at [342, 243] on span "Seals are moving farther north due to rising temperatures, making it harder for…" at bounding box center [386, 248] width 263 height 27
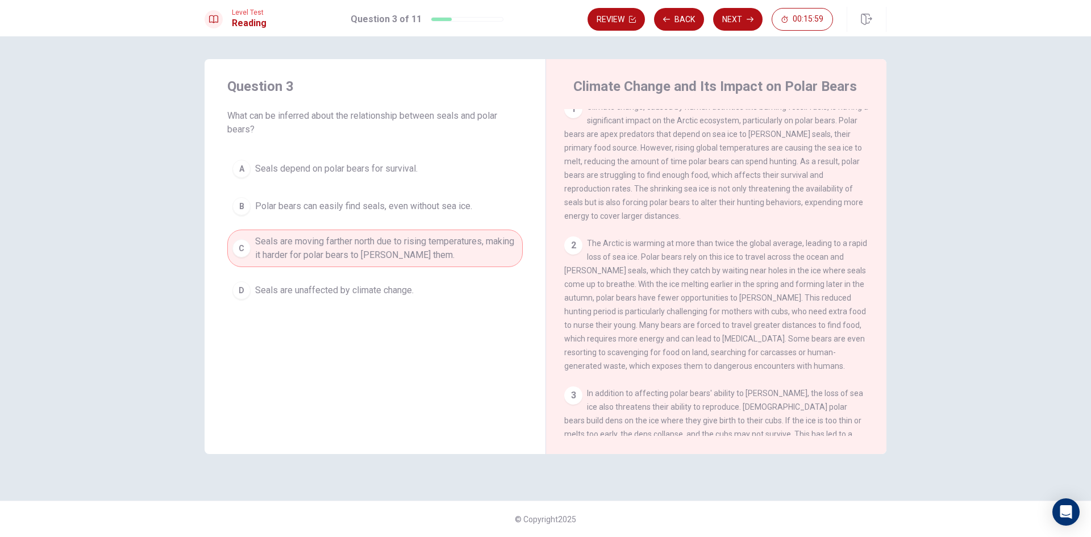
scroll to position [0, 0]
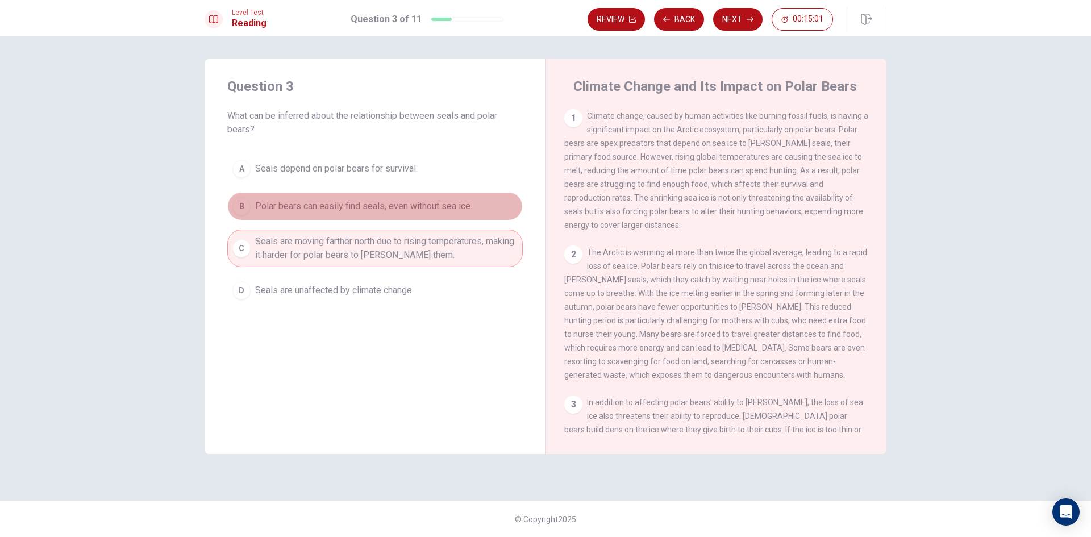
click at [437, 209] on span "Polar bears can easily find seals, even without sea ice." at bounding box center [363, 206] width 217 height 14
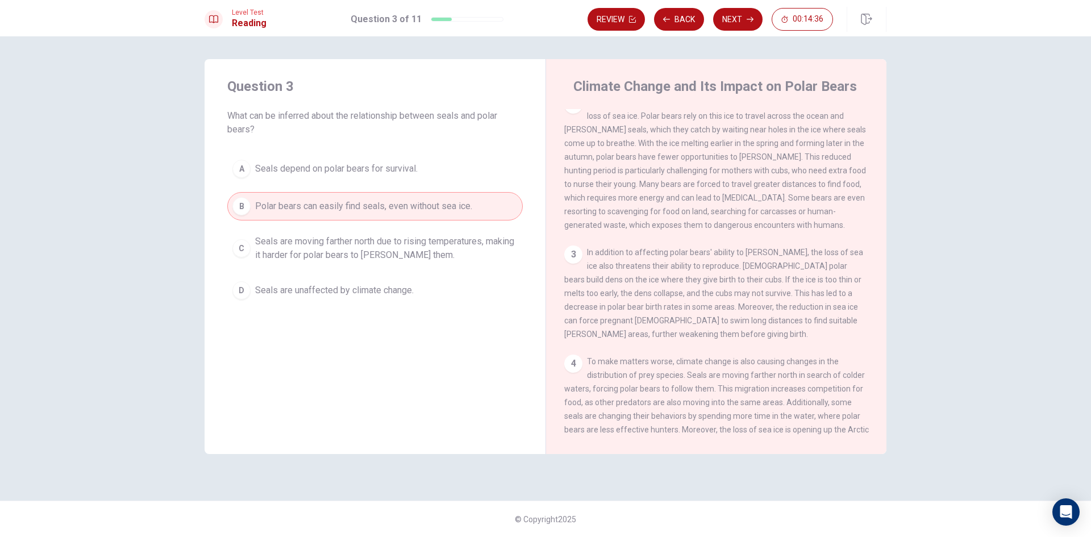
scroll to position [171, 0]
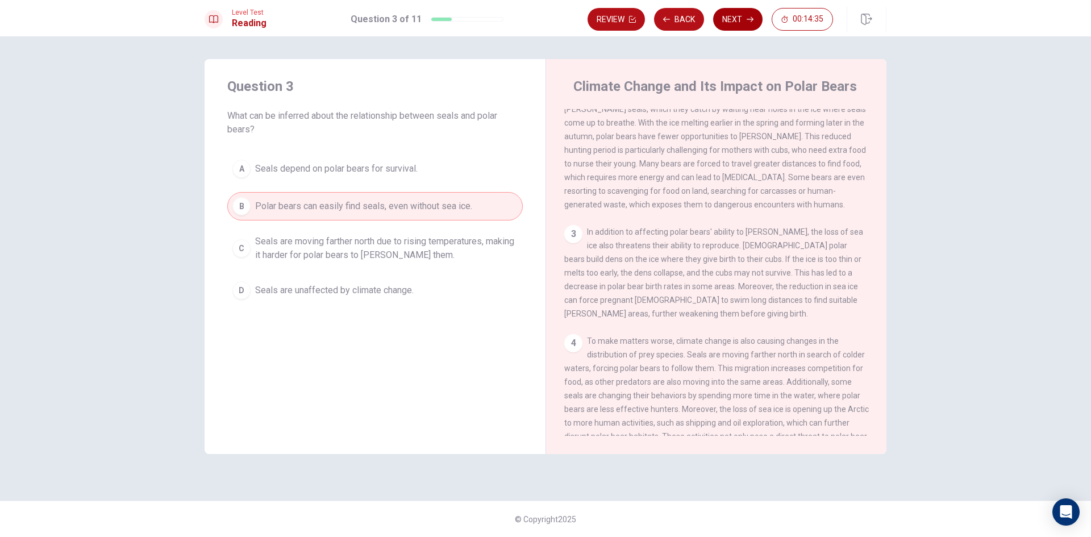
click at [733, 22] on button "Next" at bounding box center [737, 19] width 49 height 23
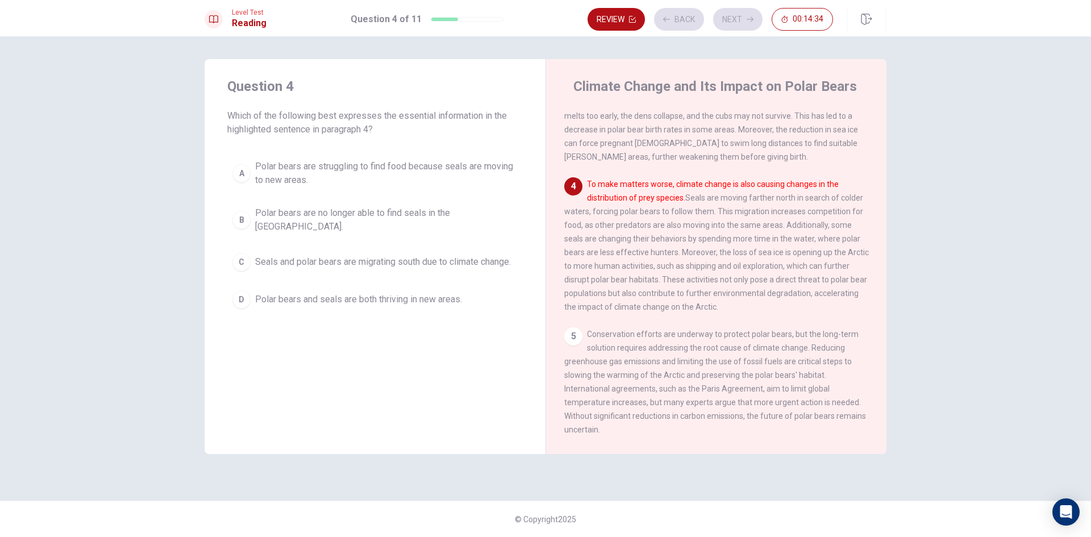
scroll to position [339, 0]
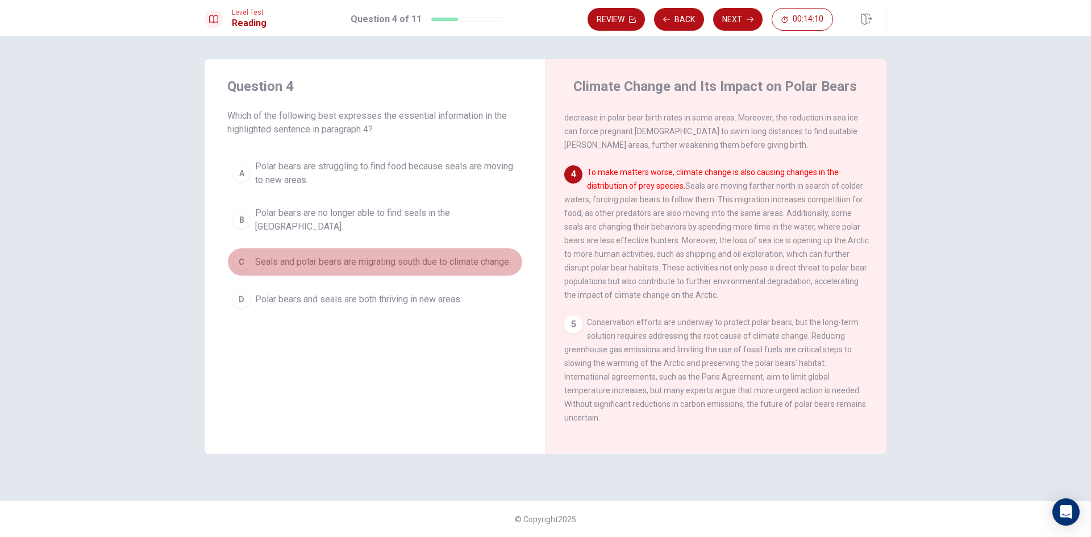
click at [375, 255] on span "Seals and polar bears are migrating south due to climate change." at bounding box center [383, 262] width 256 height 14
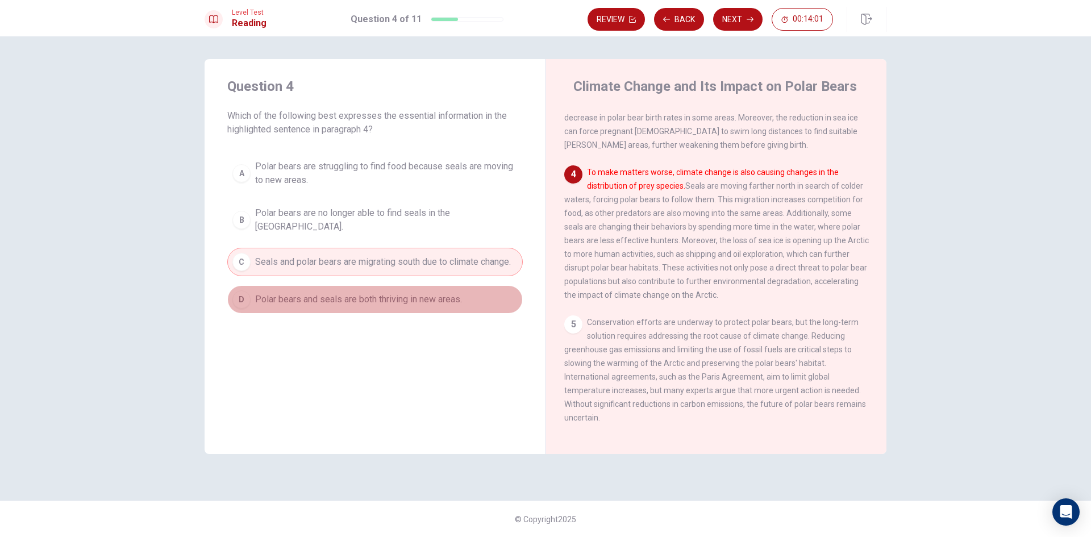
click at [402, 296] on span "Polar bears and seals are both thriving in new areas." at bounding box center [358, 300] width 207 height 14
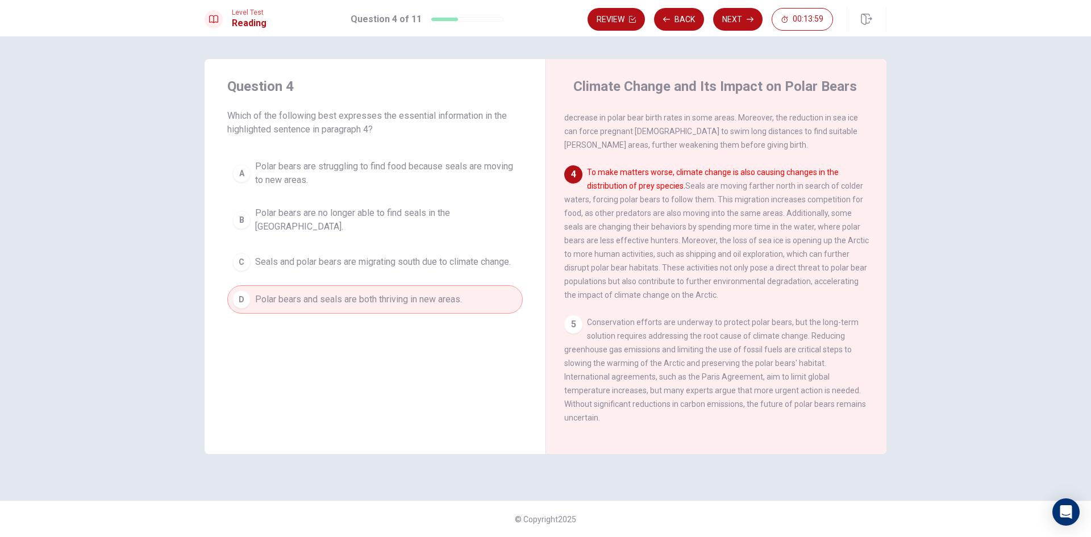
click at [440, 257] on span "Seals and polar bears are migrating south due to climate change." at bounding box center [383, 262] width 256 height 14
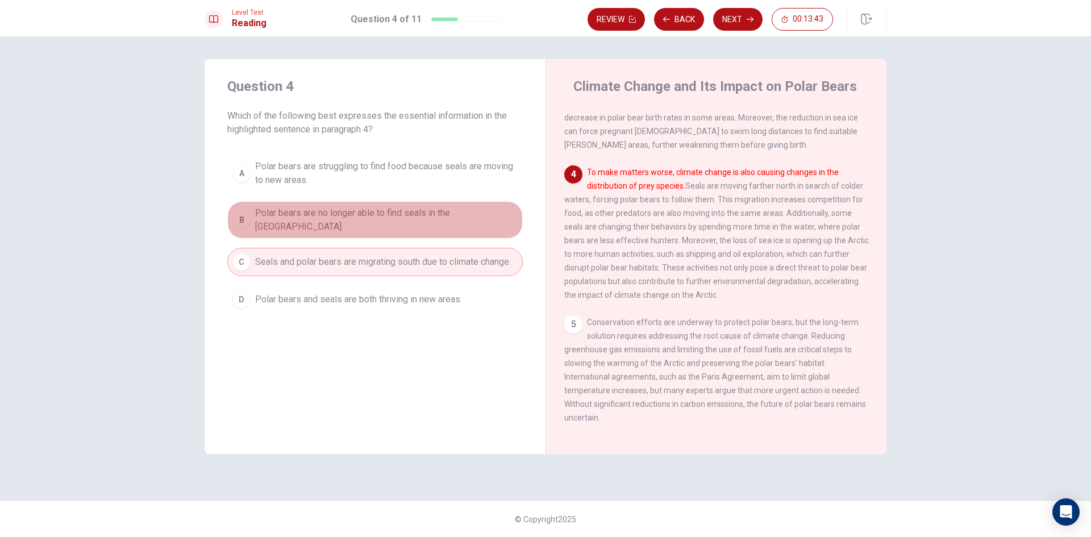
click at [475, 220] on span "Polar bears are no longer able to find seals in the Arctic." at bounding box center [386, 219] width 263 height 27
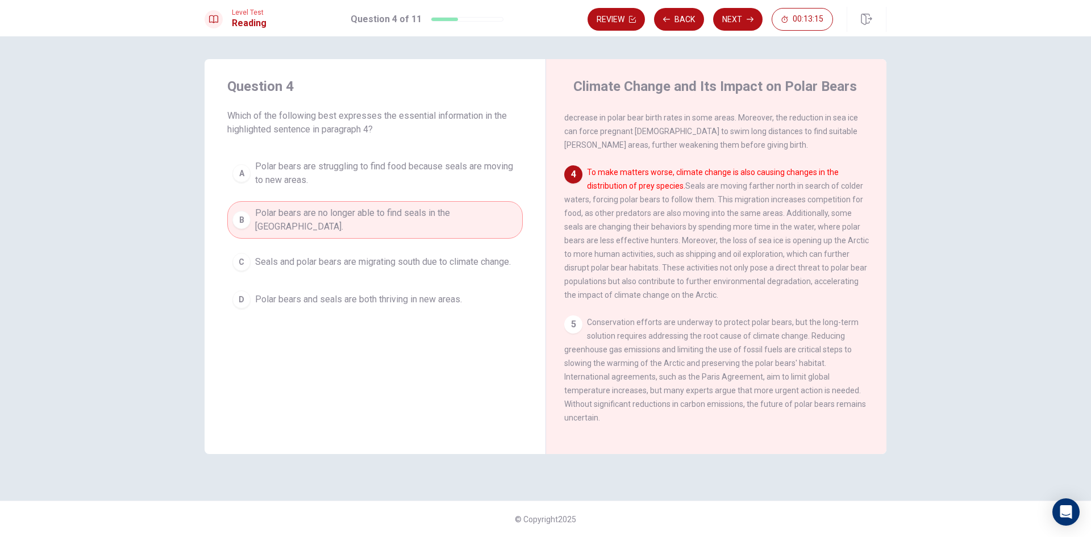
click at [404, 294] on span "Polar bears and seals are both thriving in new areas." at bounding box center [358, 300] width 207 height 14
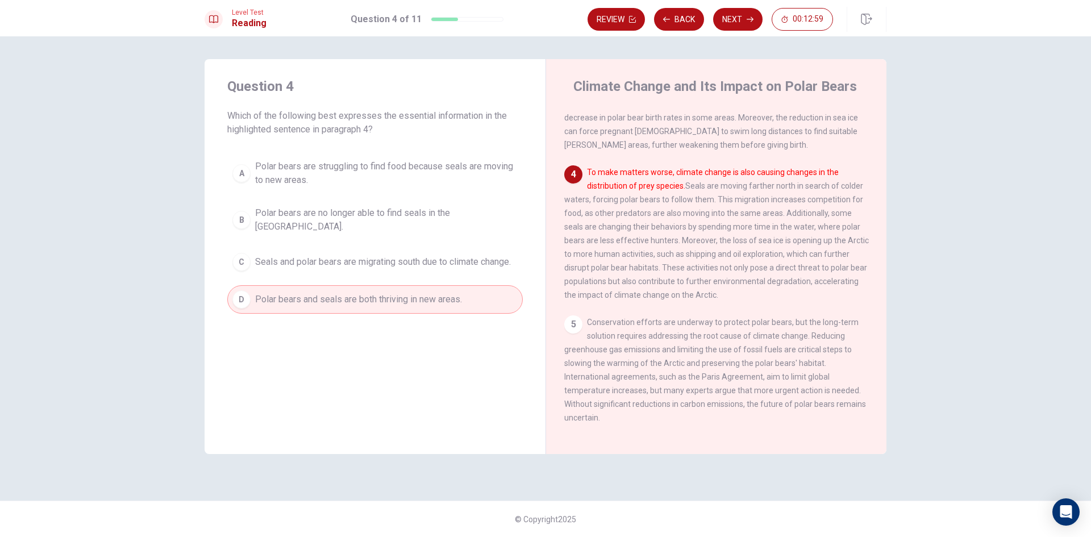
click at [509, 176] on span "Polar bears are struggling to find food because seals are moving to new areas." at bounding box center [386, 173] width 263 height 27
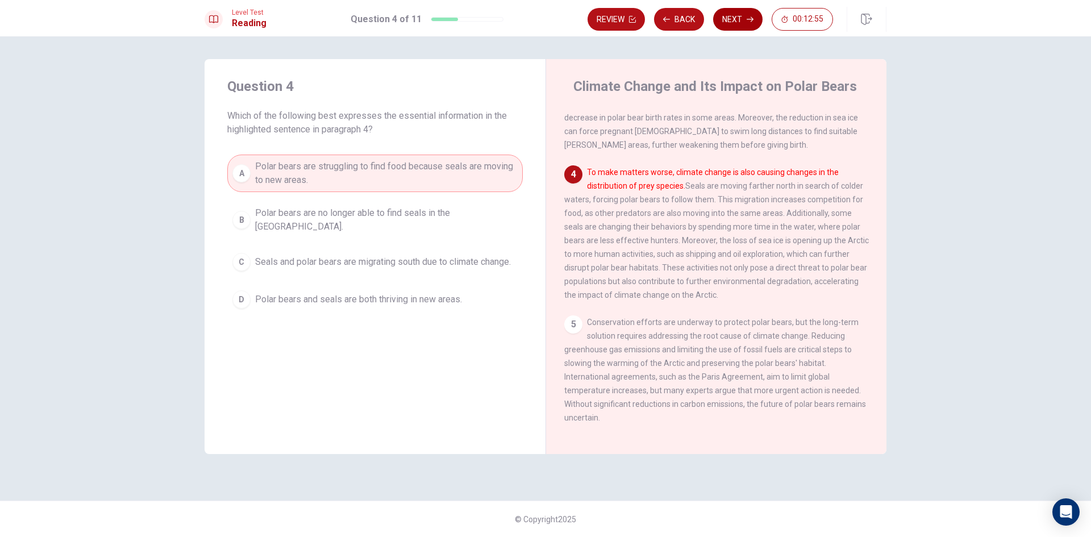
click at [733, 15] on button "Next" at bounding box center [737, 19] width 49 height 23
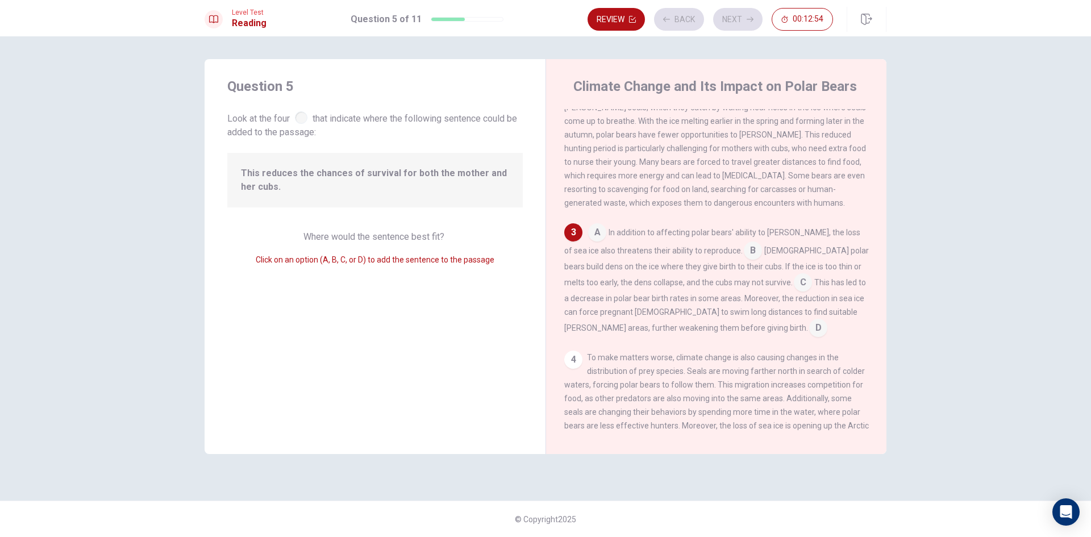
scroll to position [198, 0]
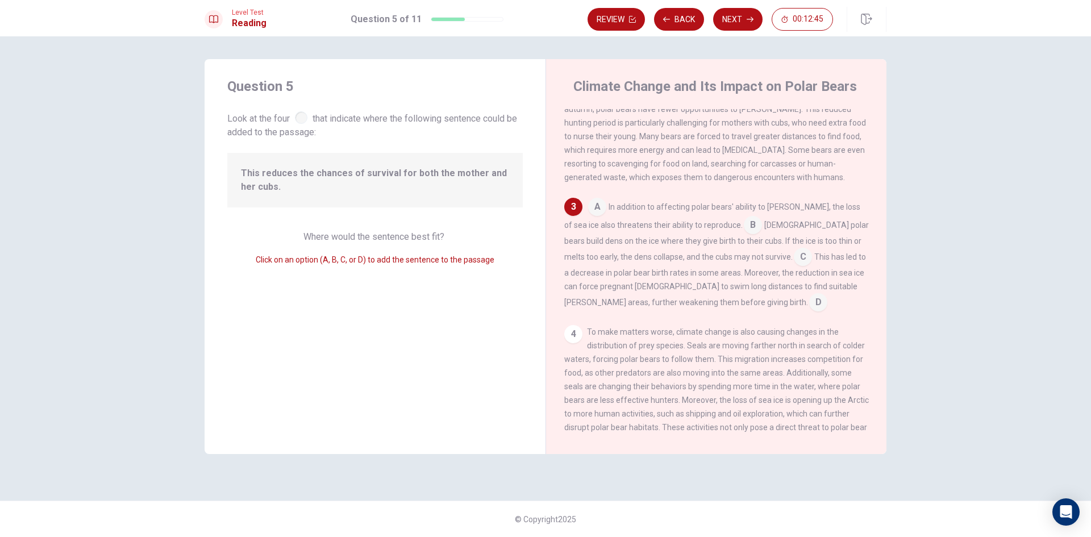
click at [605, 217] on input at bounding box center [597, 208] width 18 height 18
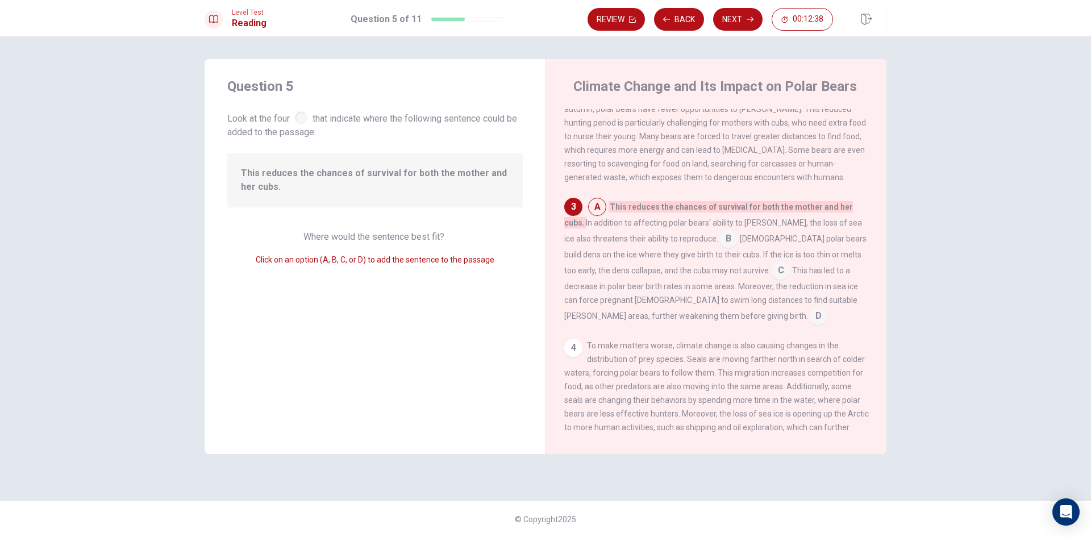
click at [720, 249] on input at bounding box center [729, 240] width 18 height 18
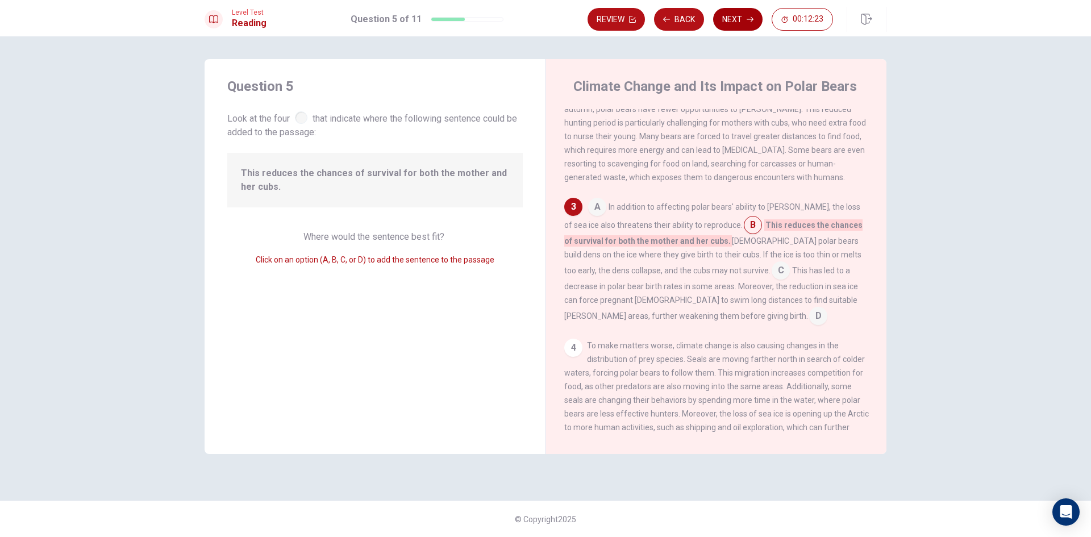
click at [738, 20] on button "Next" at bounding box center [737, 19] width 49 height 23
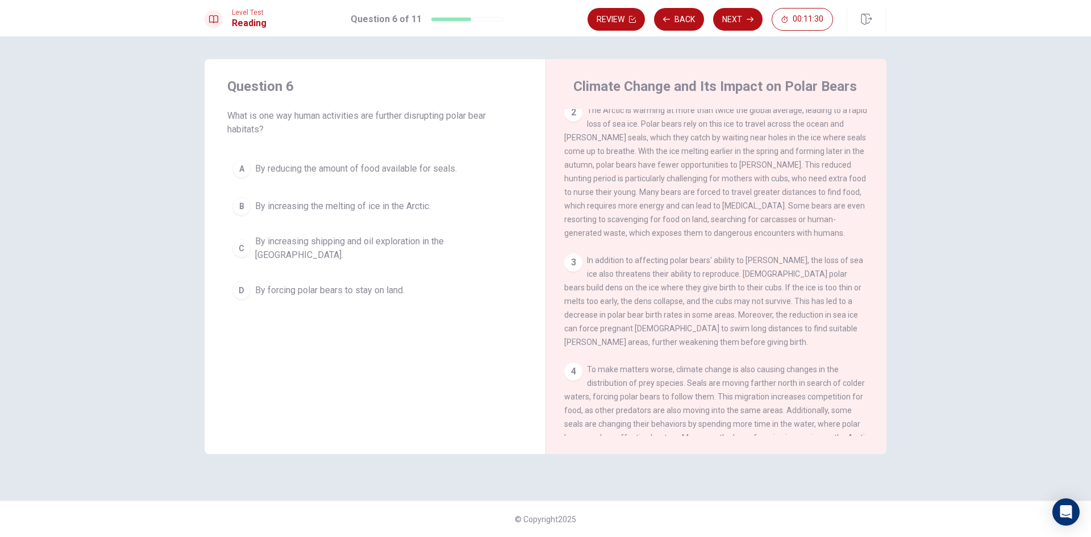
scroll to position [139, 0]
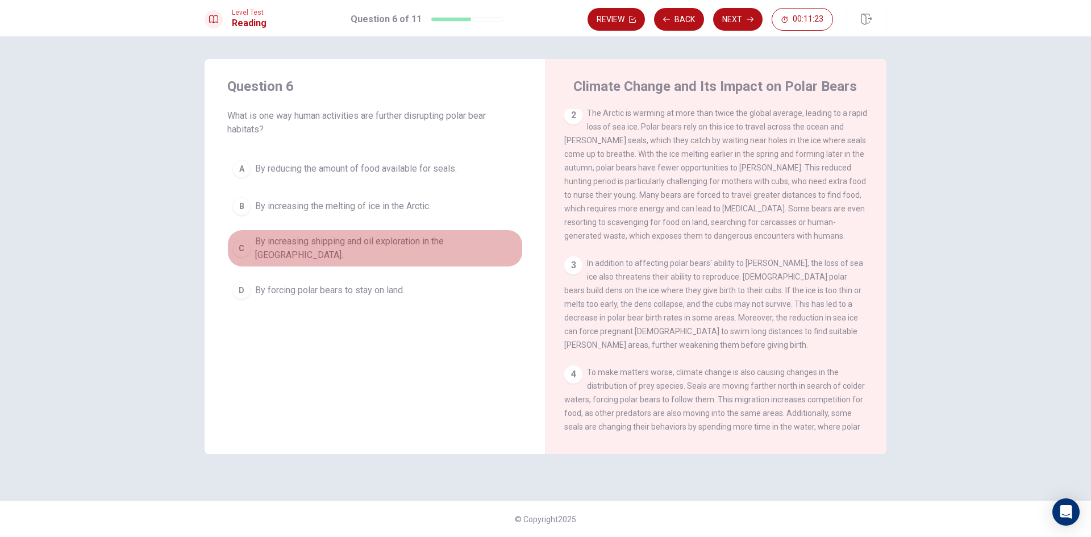
drag, startPoint x: 428, startPoint y: 244, endPoint x: 429, endPoint y: 256, distance: 11.9
click at [429, 256] on button "C By increasing shipping and oil exploration in the Arctic." at bounding box center [375, 249] width 296 height 38
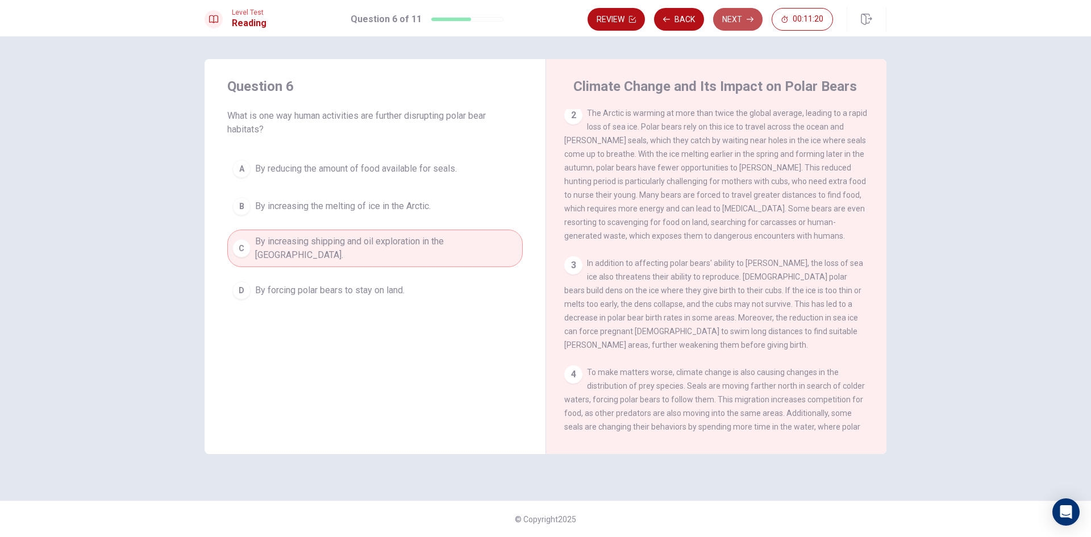
click at [731, 15] on button "Next" at bounding box center [737, 19] width 49 height 23
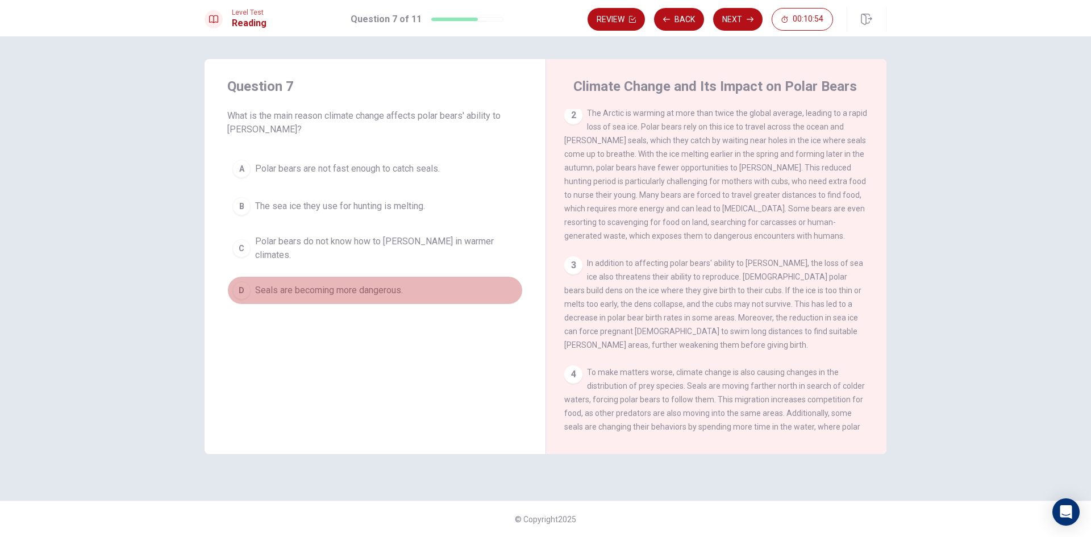
click at [350, 284] on span "Seals are becoming more dangerous." at bounding box center [329, 291] width 148 height 14
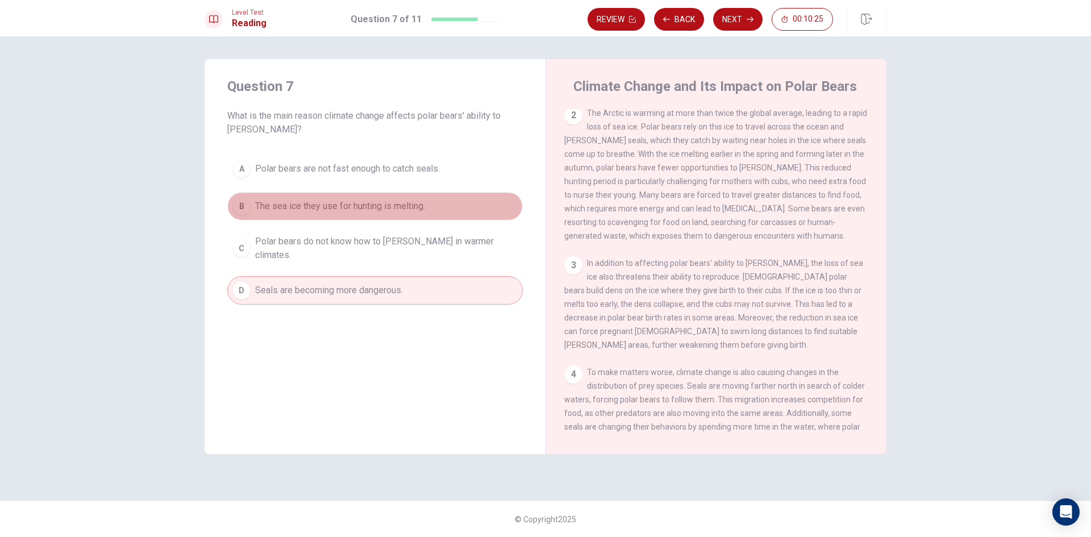
click at [439, 205] on button "B The sea ice they use for hunting is melting." at bounding box center [375, 206] width 296 height 28
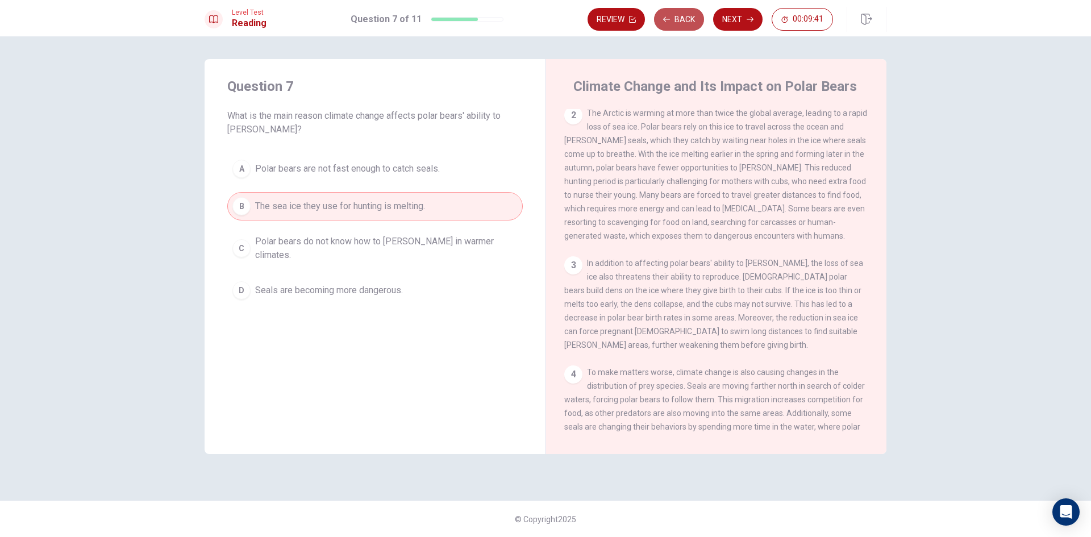
click at [672, 19] on button "Back" at bounding box center [679, 19] width 50 height 23
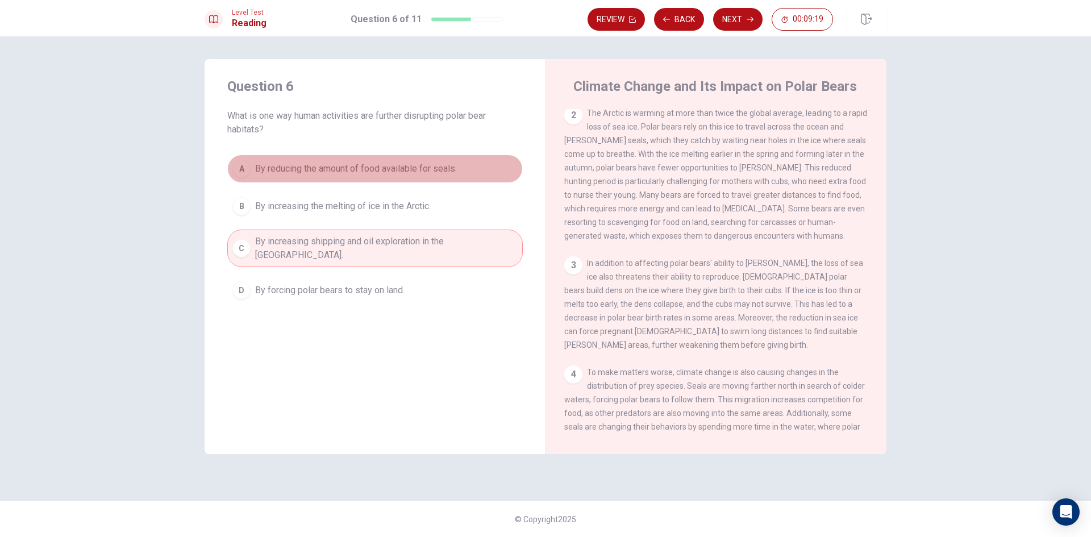
click at [422, 177] on button "A By reducing the amount of food available for seals." at bounding box center [375, 169] width 296 height 28
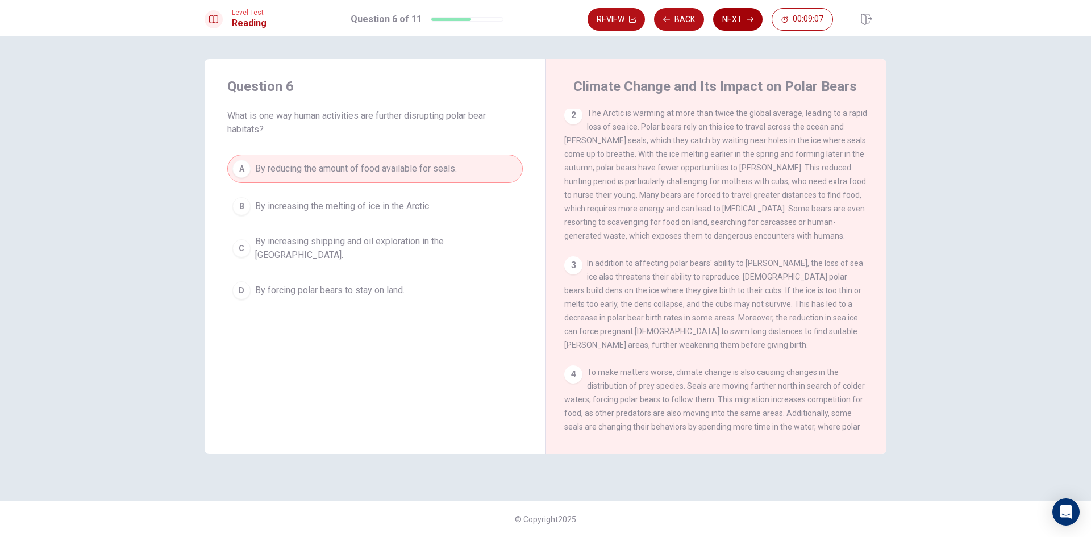
click at [753, 19] on icon "button" at bounding box center [750, 19] width 7 height 5
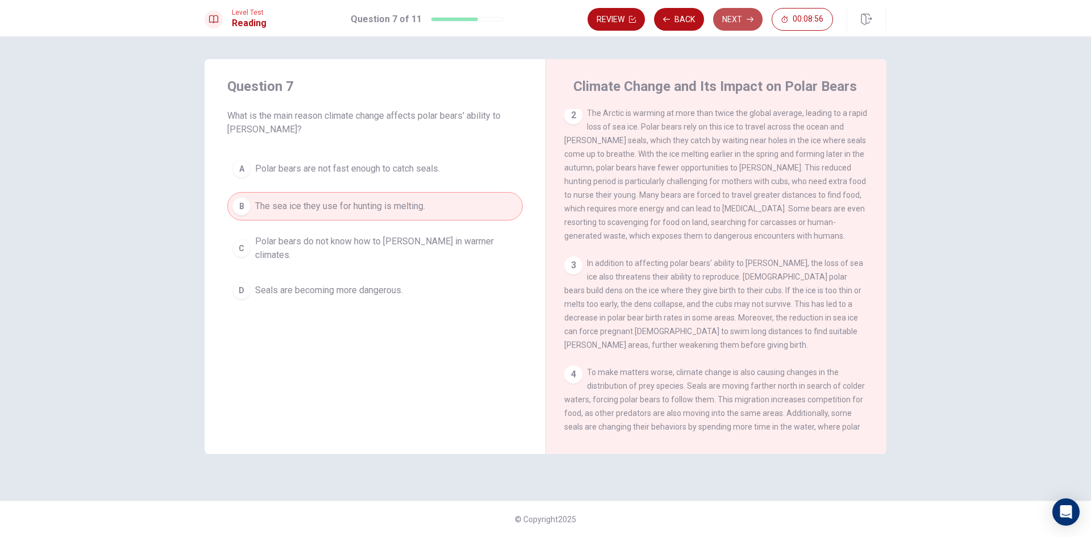
click at [730, 18] on button "Next" at bounding box center [737, 19] width 49 height 23
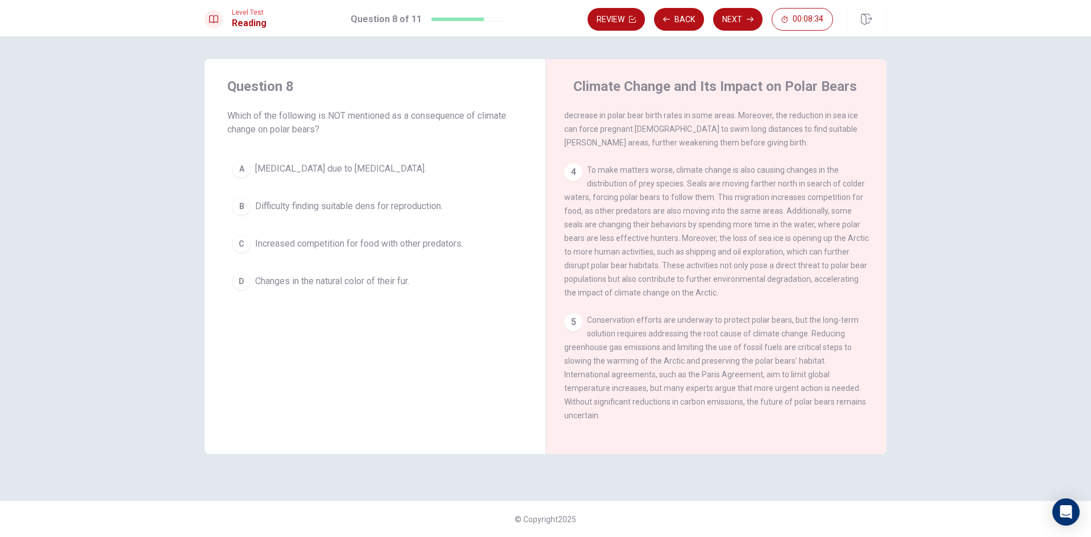
scroll to position [367, 0]
click at [359, 287] on span "Changes in the natural color of their fur." at bounding box center [332, 282] width 154 height 14
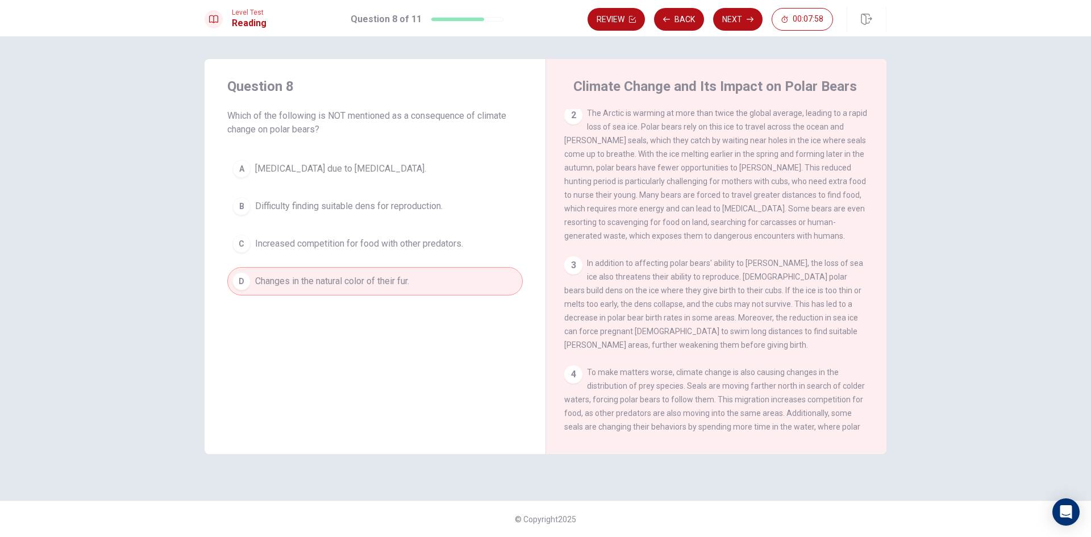
scroll to position [82, 0]
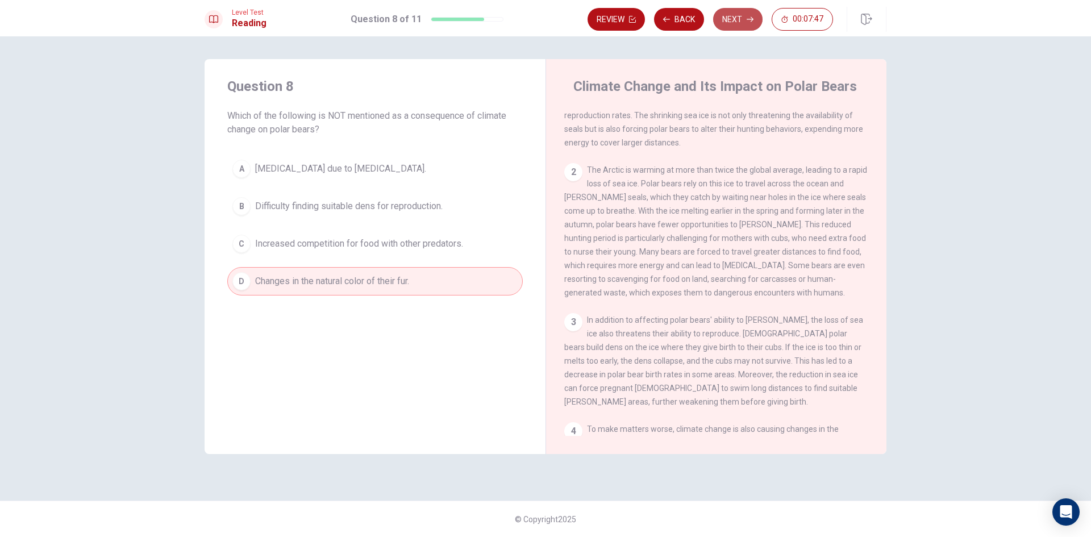
click at [737, 18] on button "Next" at bounding box center [737, 19] width 49 height 23
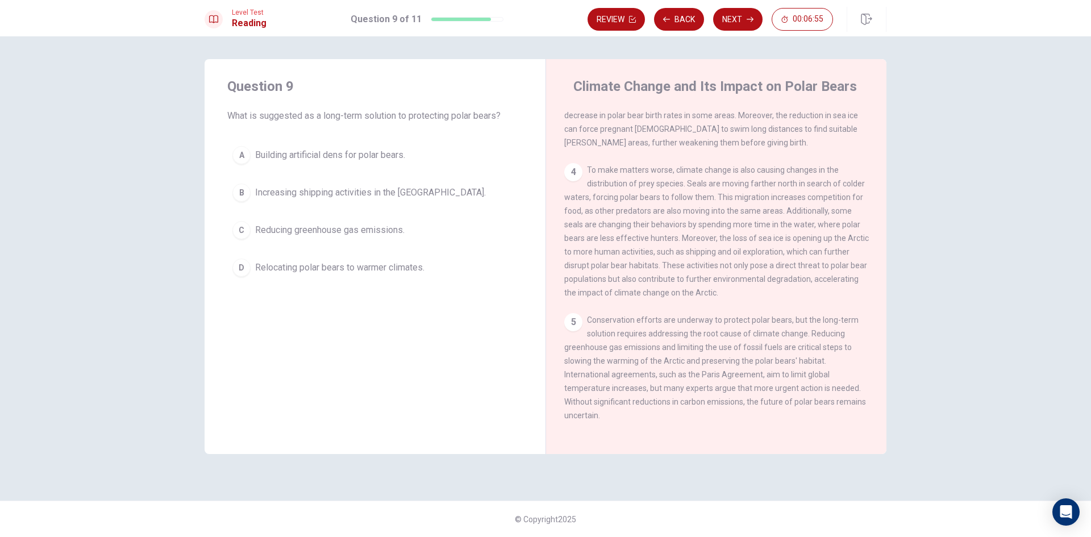
scroll to position [367, 0]
click at [403, 228] on span "Reducing greenhouse gas emissions." at bounding box center [329, 230] width 149 height 14
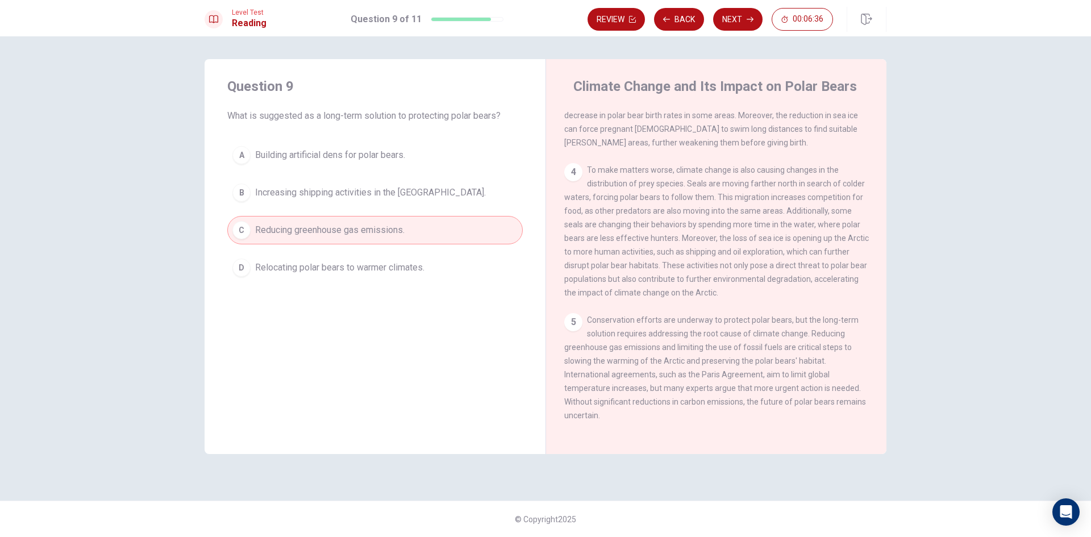
click at [739, 16] on button "Next" at bounding box center [737, 19] width 49 height 23
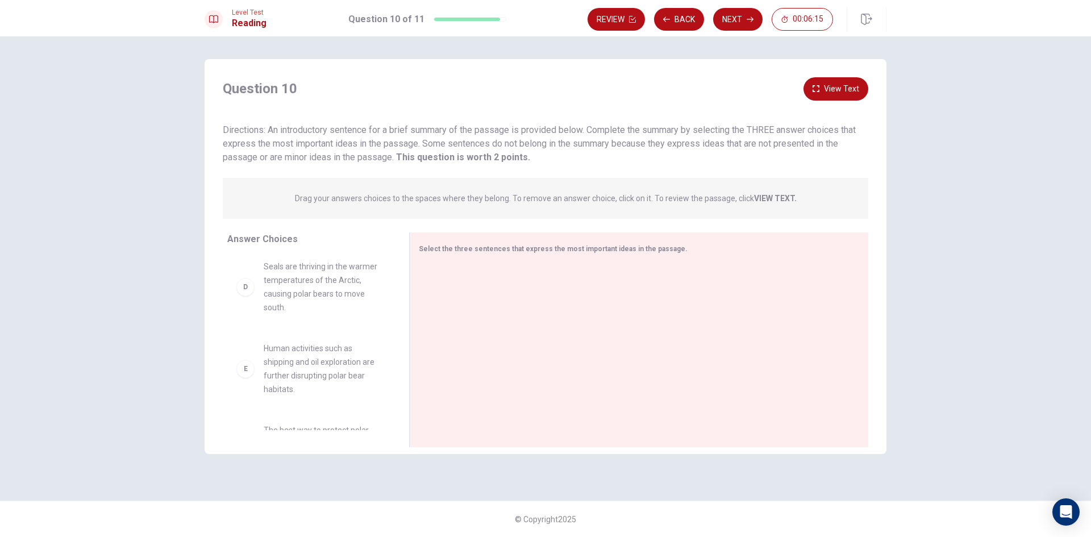
scroll to position [293, 0]
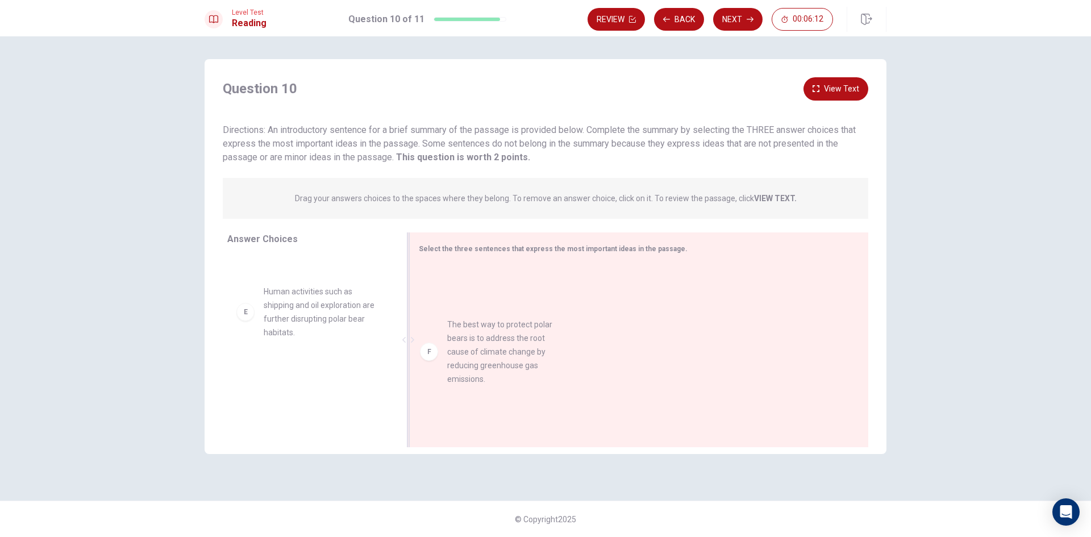
drag, startPoint x: 327, startPoint y: 387, endPoint x: 519, endPoint y: 344, distance: 196.8
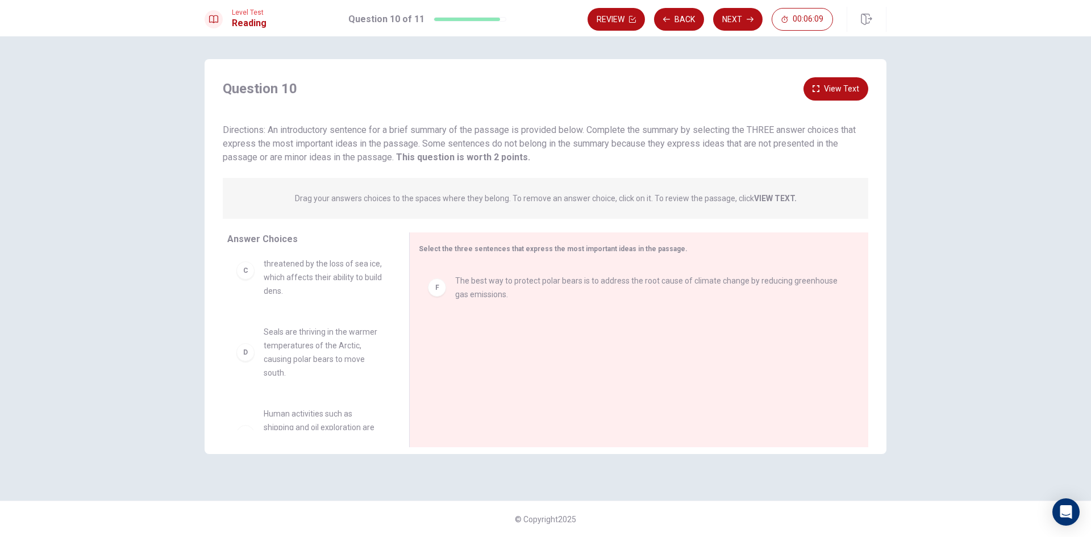
scroll to position [198, 0]
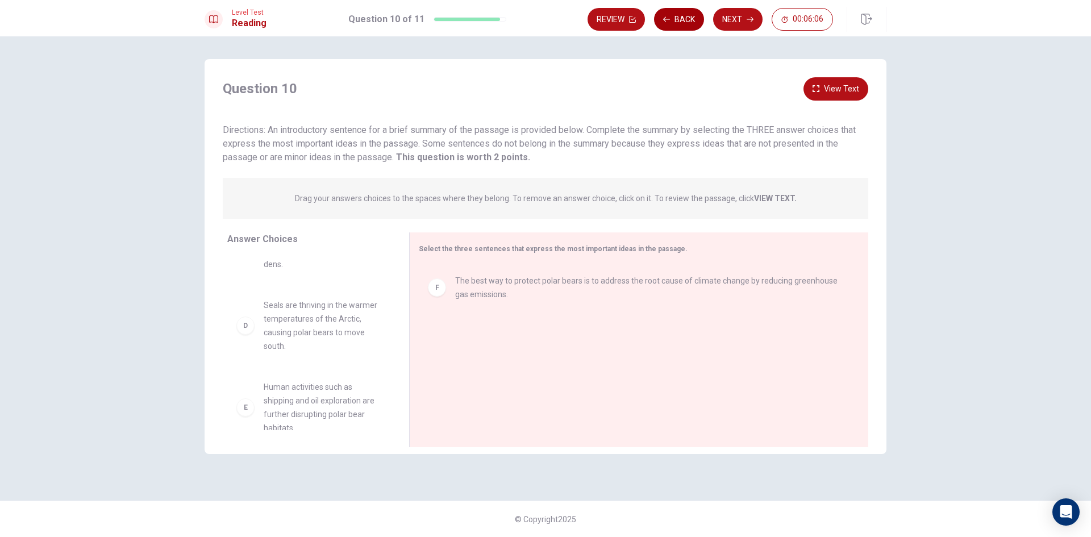
click at [684, 11] on button "Back" at bounding box center [679, 19] width 50 height 23
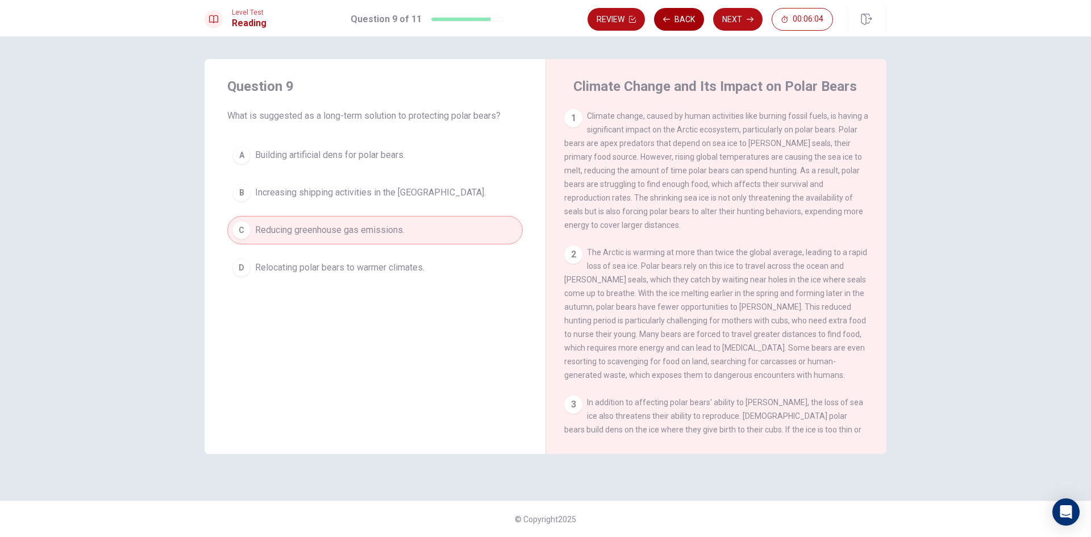
click at [687, 17] on button "Back" at bounding box center [679, 19] width 50 height 23
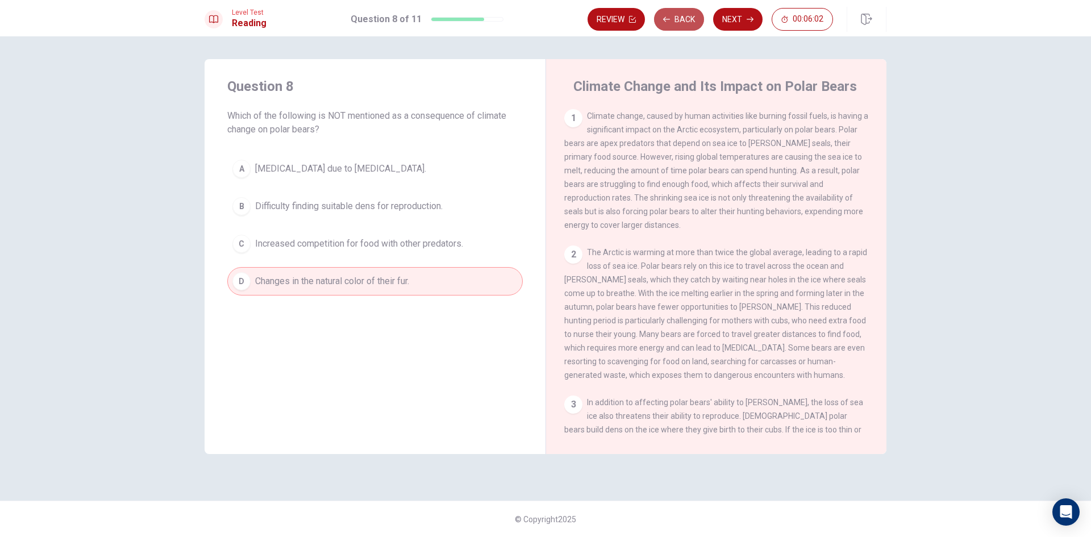
click at [689, 19] on button "Back" at bounding box center [679, 19] width 50 height 23
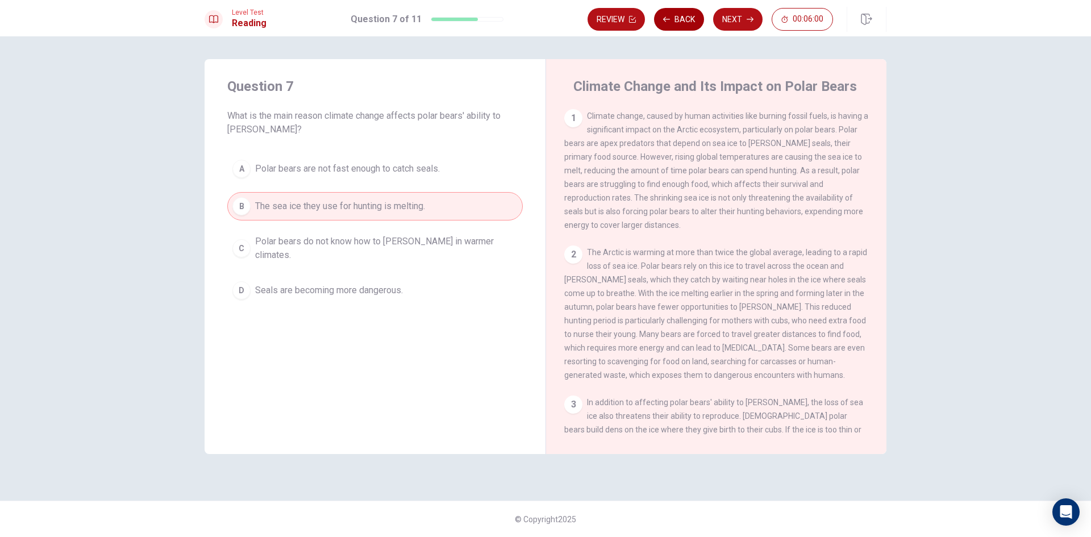
click at [689, 19] on button "Back" at bounding box center [679, 19] width 50 height 23
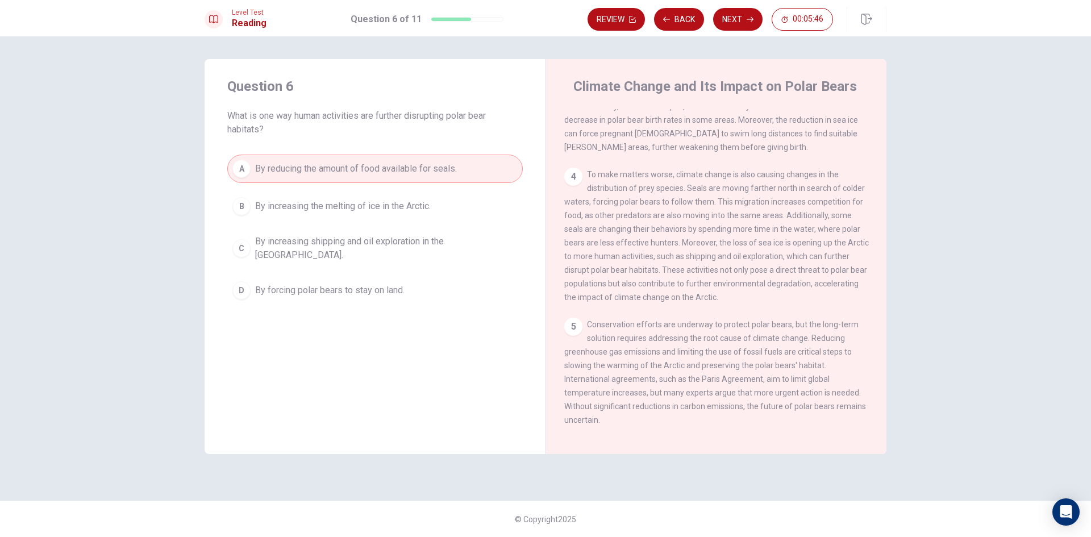
scroll to position [310, 0]
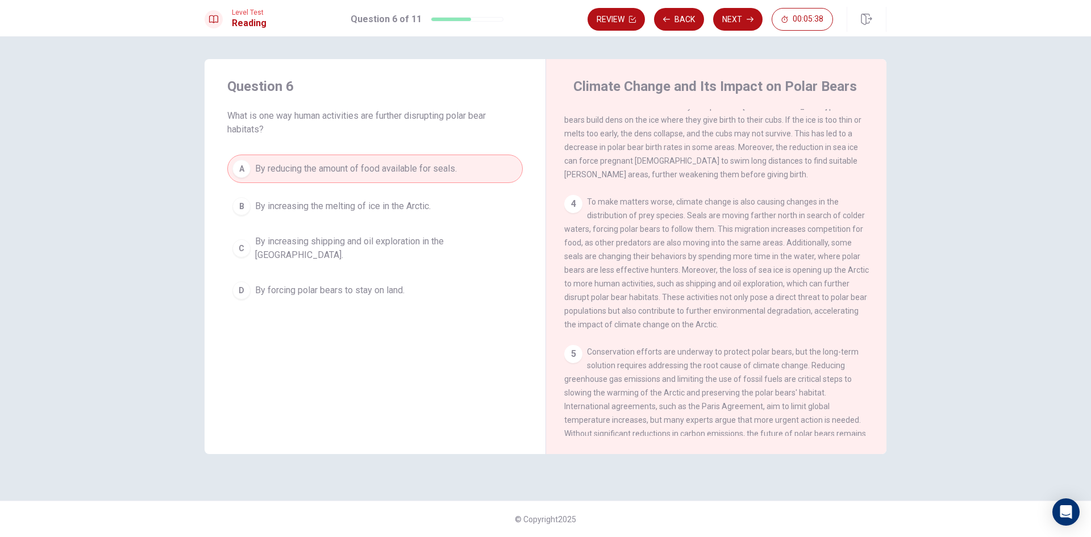
click at [442, 242] on span "By increasing shipping and oil exploration in the Arctic." at bounding box center [386, 248] width 263 height 27
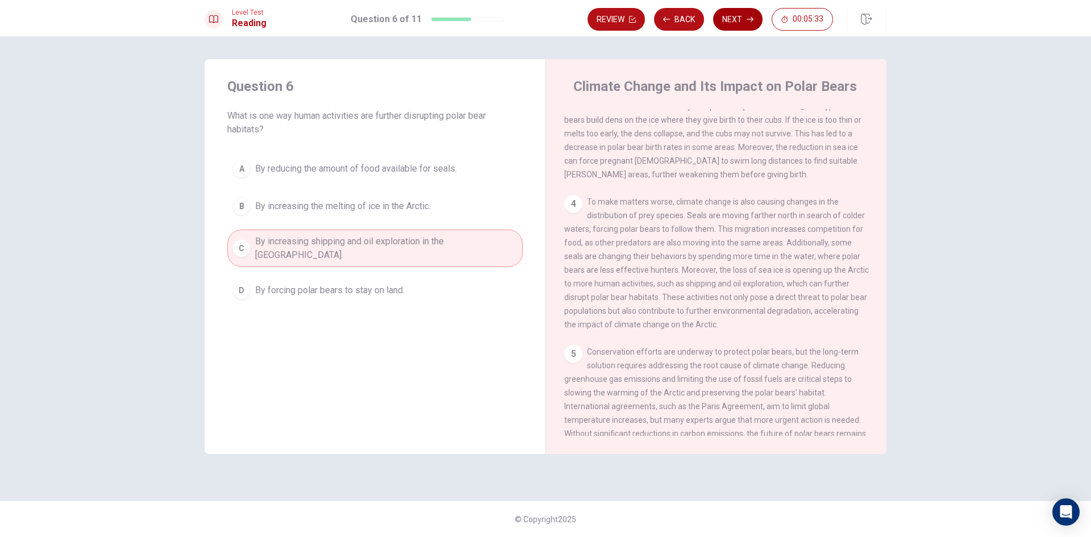
click at [729, 22] on button "Next" at bounding box center [737, 19] width 49 height 23
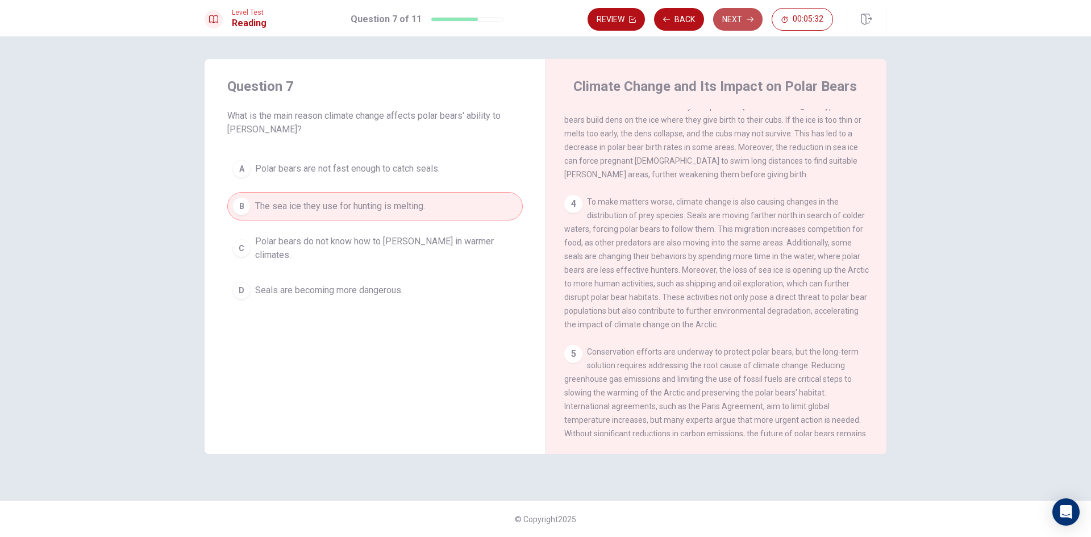
click at [735, 22] on button "Next" at bounding box center [737, 19] width 49 height 23
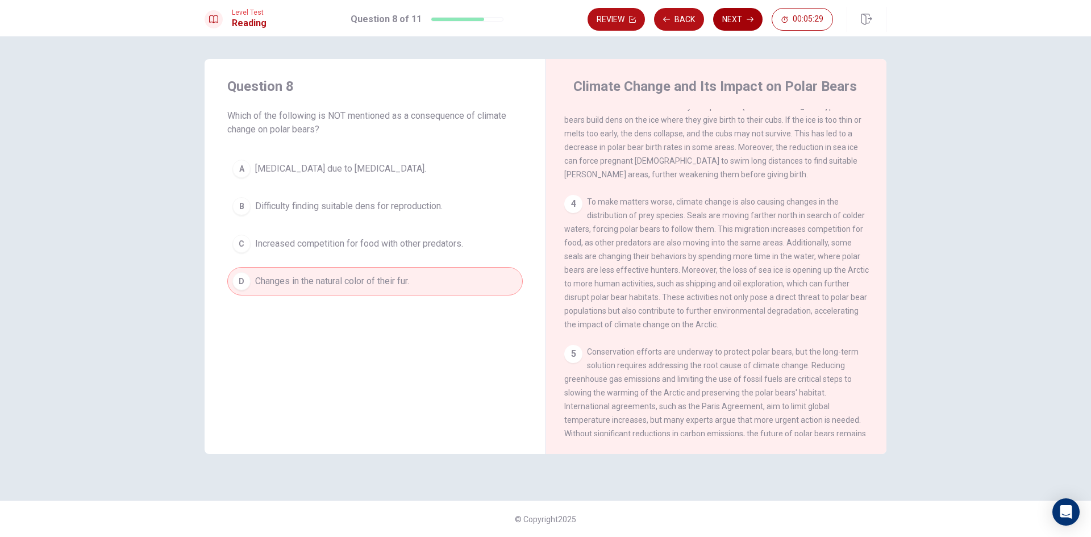
click at [735, 22] on button "Next" at bounding box center [737, 19] width 49 height 23
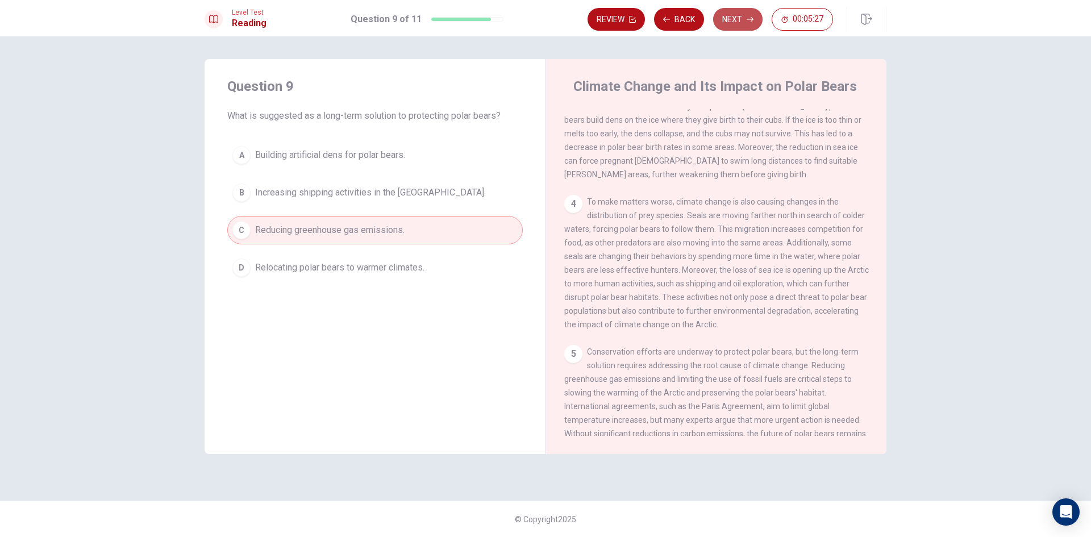
click at [734, 20] on button "Next" at bounding box center [737, 19] width 49 height 23
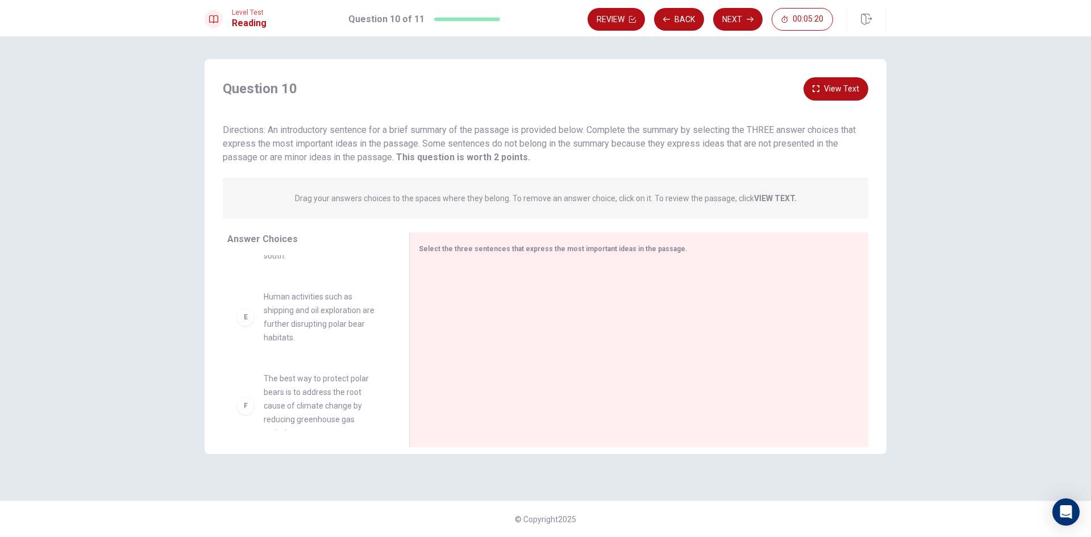
scroll to position [293, 0]
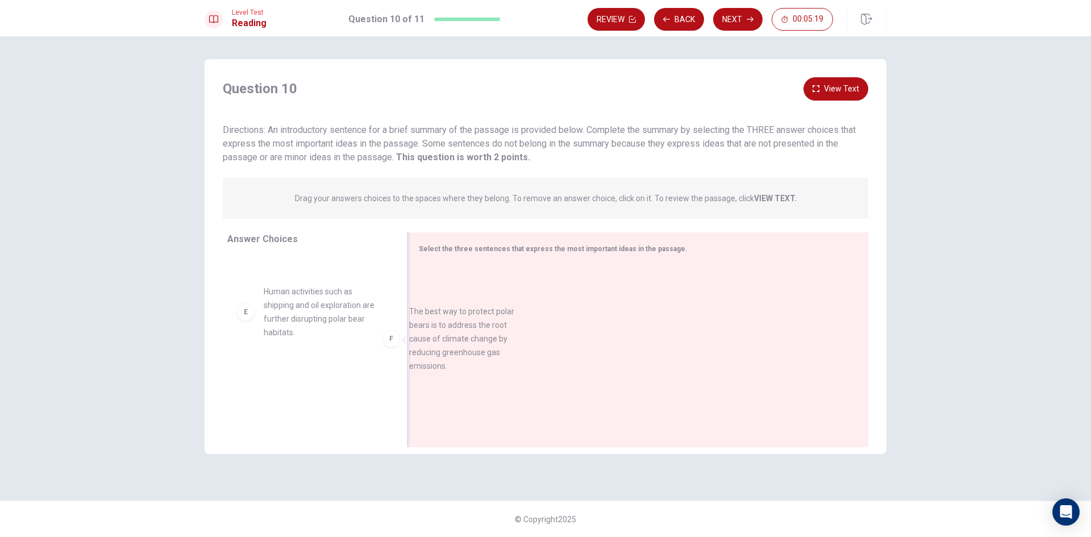
drag, startPoint x: 317, startPoint y: 376, endPoint x: 513, endPoint y: 309, distance: 206.7
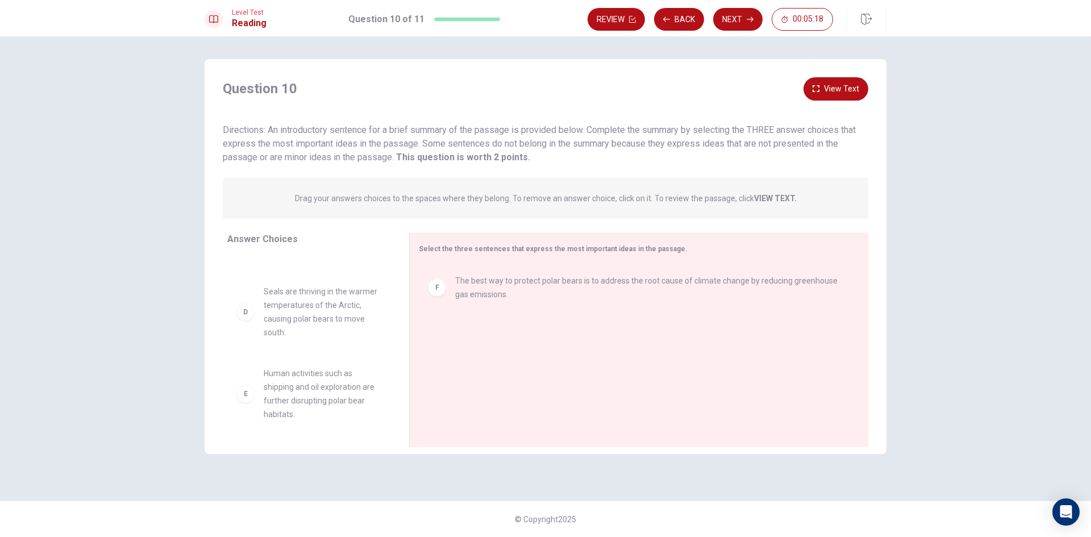
scroll to position [198, 0]
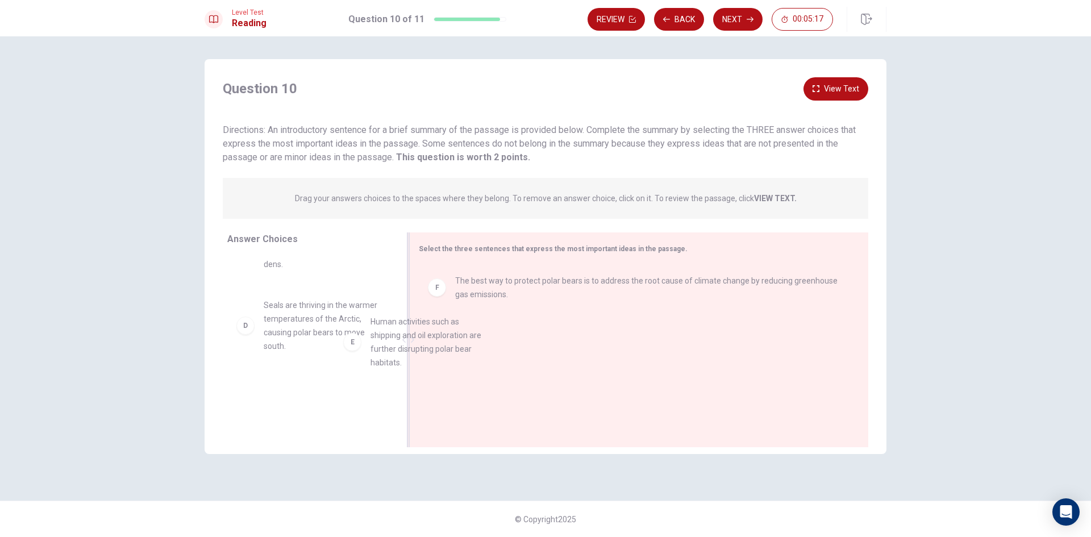
drag, startPoint x: 320, startPoint y: 364, endPoint x: 471, endPoint y: 302, distance: 163.6
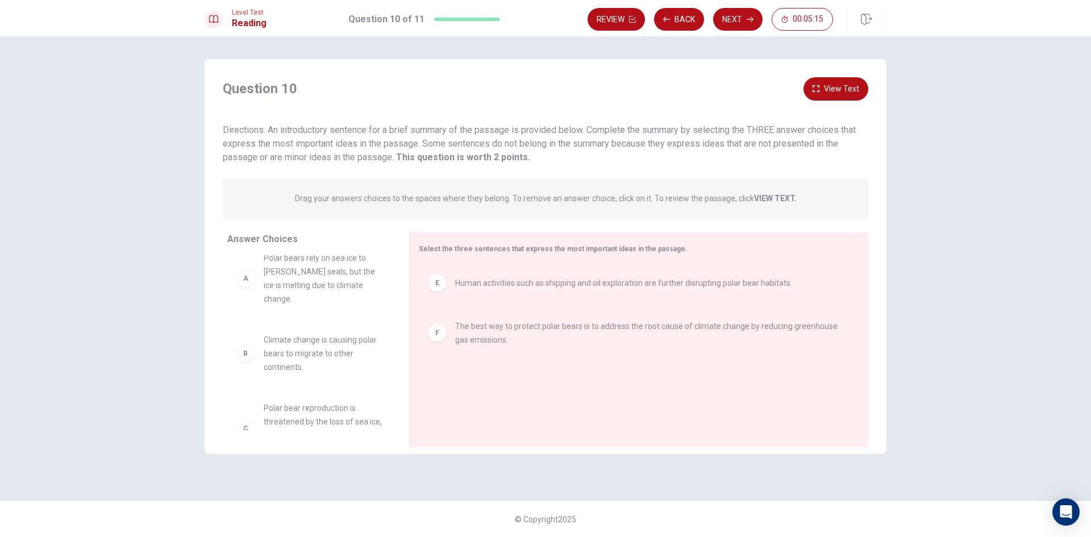
scroll to position [0, 0]
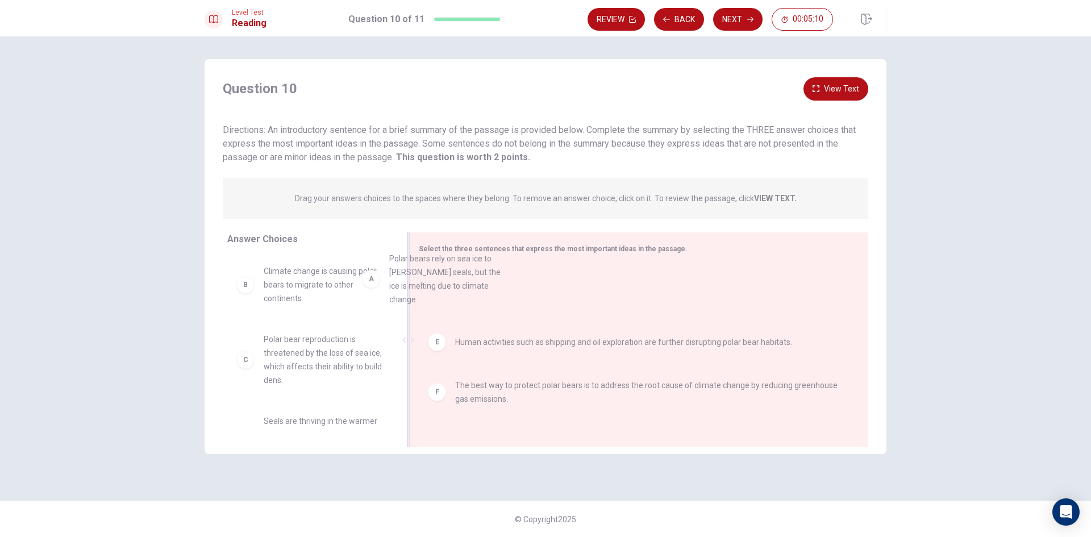
drag, startPoint x: 337, startPoint y: 297, endPoint x: 479, endPoint y: 284, distance: 142.2
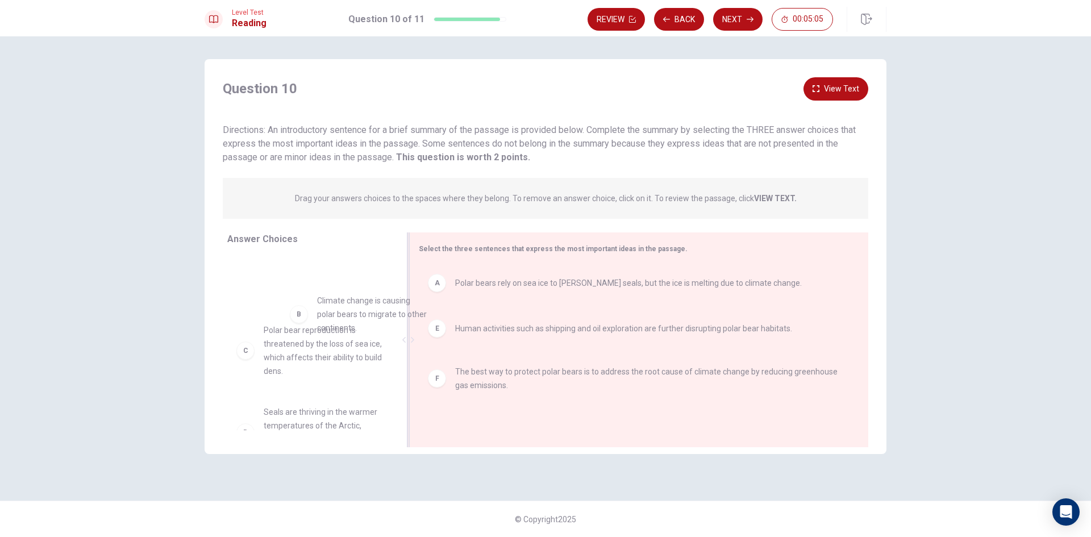
drag, startPoint x: 306, startPoint y: 286, endPoint x: 485, endPoint y: 325, distance: 183.0
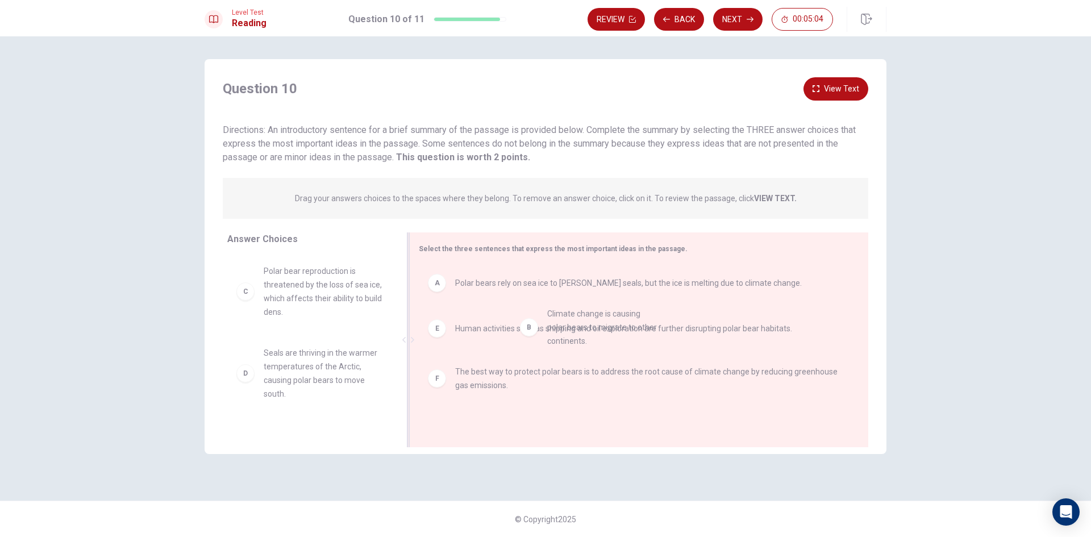
drag, startPoint x: 319, startPoint y: 309, endPoint x: 597, endPoint y: 351, distance: 280.5
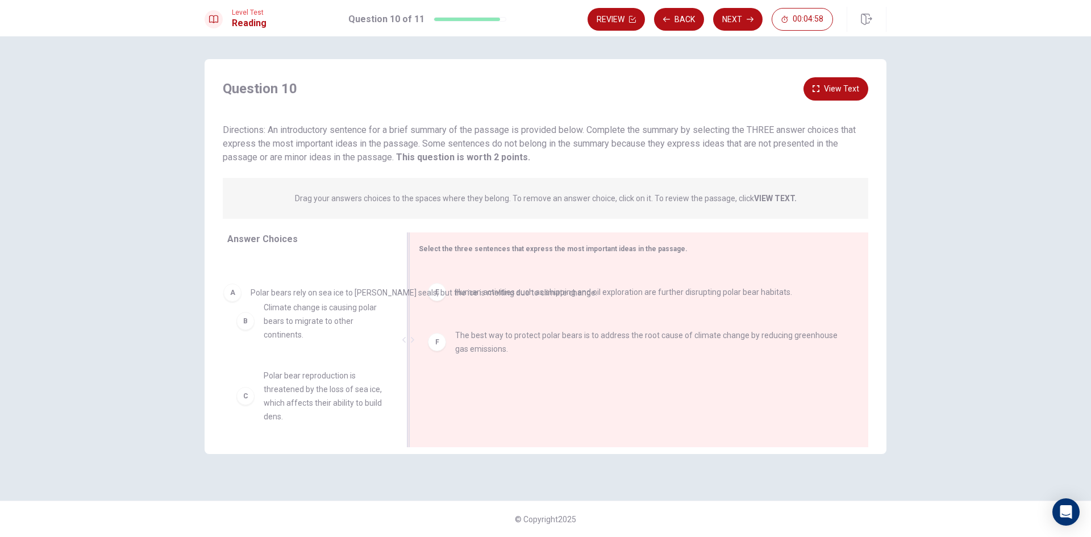
drag, startPoint x: 486, startPoint y: 283, endPoint x: 271, endPoint y: 297, distance: 215.8
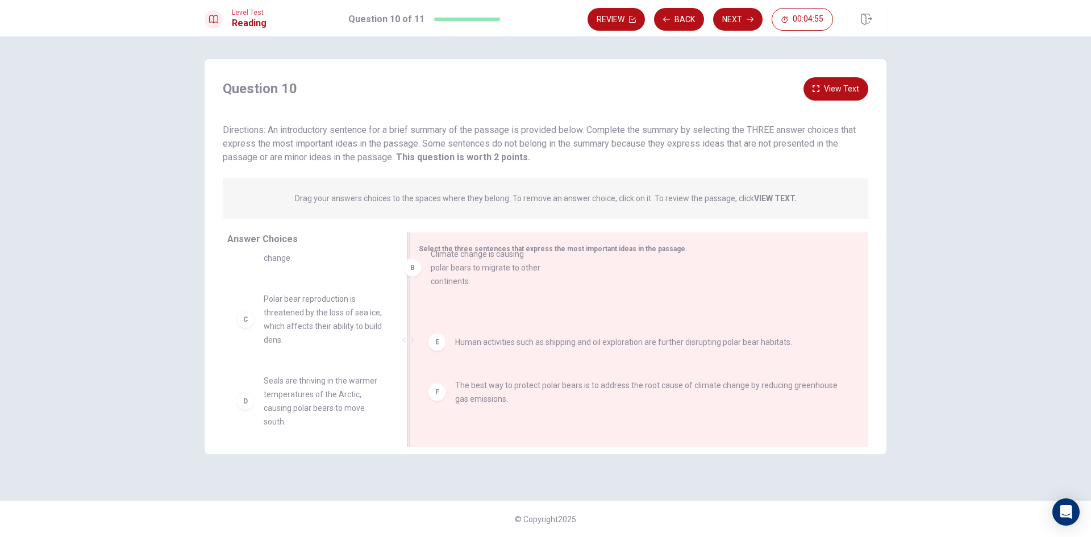
drag, startPoint x: 302, startPoint y: 307, endPoint x: 473, endPoint y: 278, distance: 173.4
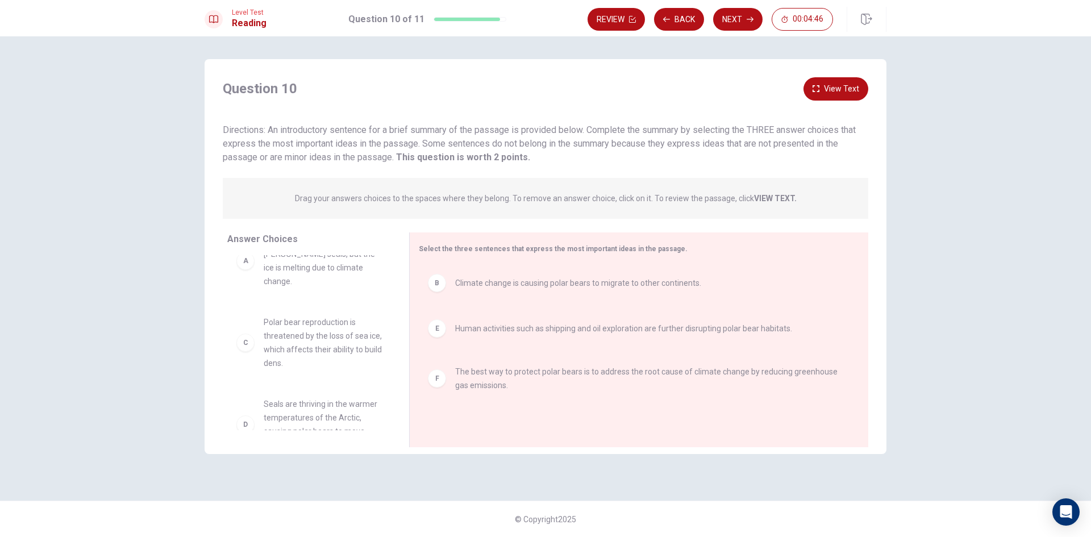
scroll to position [48, 0]
click at [742, 13] on button "Next" at bounding box center [737, 19] width 49 height 23
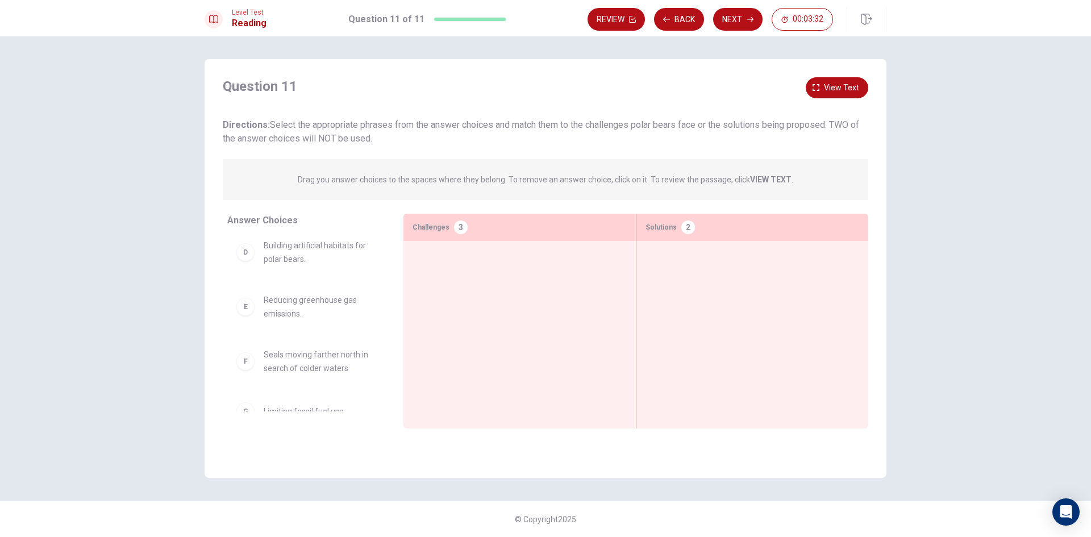
scroll to position [189, 0]
drag, startPoint x: 301, startPoint y: 292, endPoint x: 458, endPoint y: 294, distance: 156.9
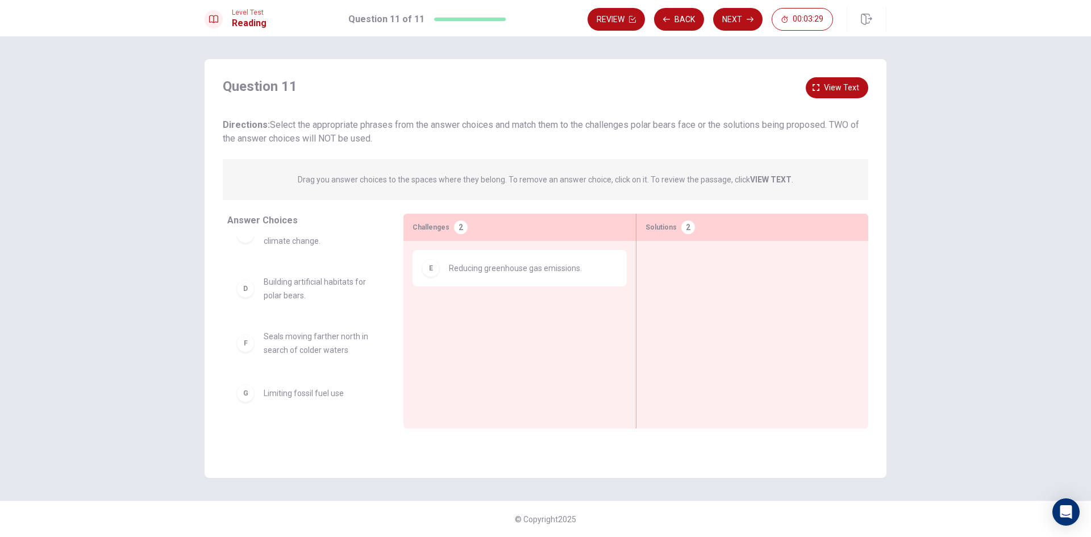
scroll to position [134, 0]
click at [681, 22] on button "Back" at bounding box center [679, 19] width 50 height 23
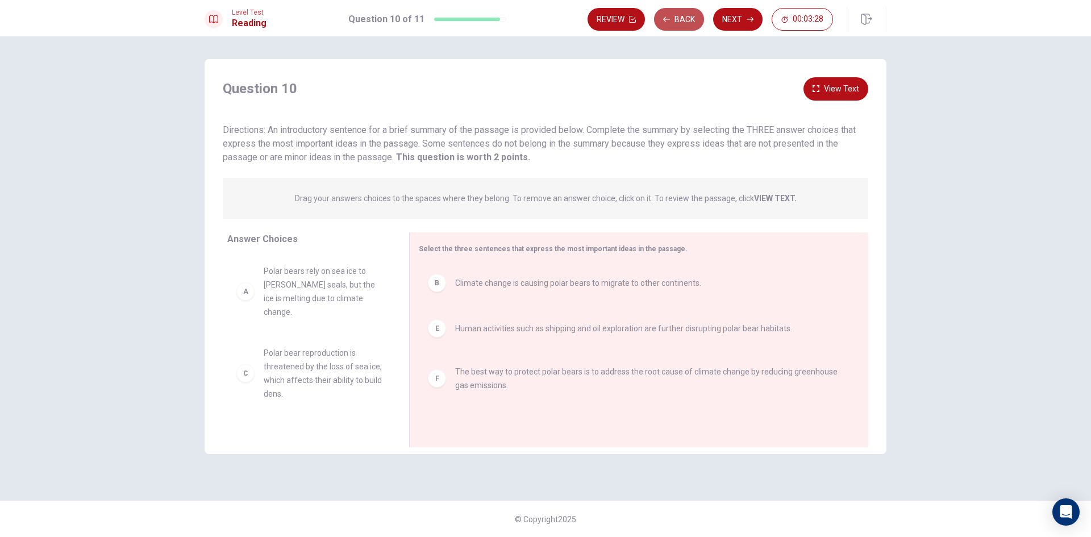
click at [681, 22] on button "Back" at bounding box center [679, 19] width 50 height 23
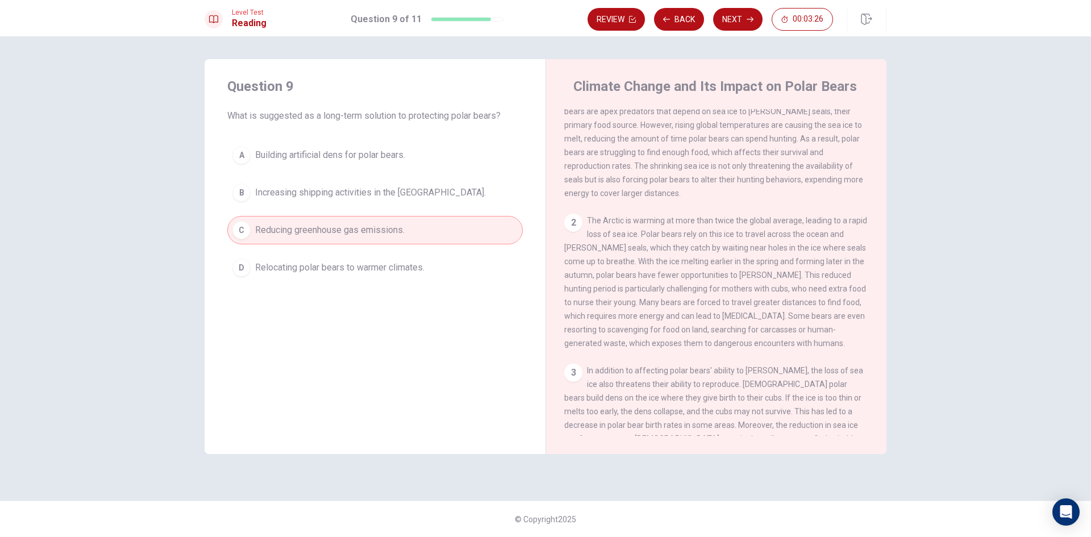
scroll to position [57, 0]
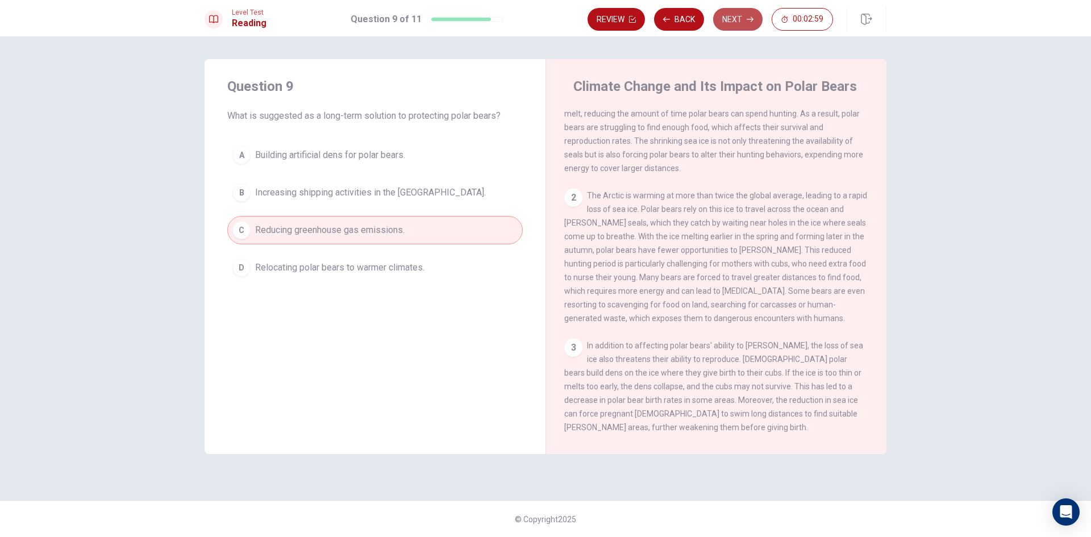
click at [720, 14] on button "Next" at bounding box center [737, 19] width 49 height 23
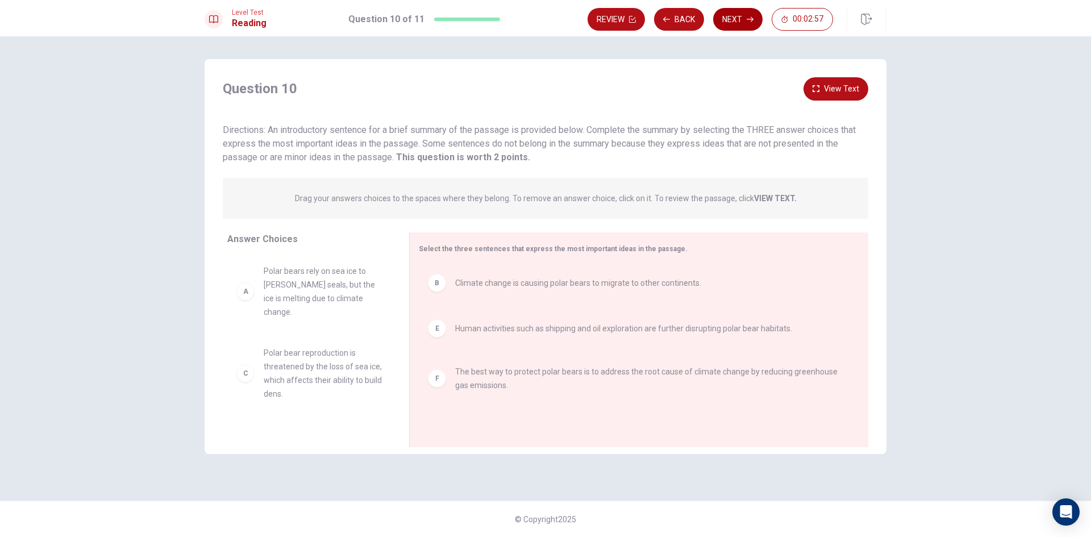
click at [730, 20] on button "Next" at bounding box center [737, 19] width 49 height 23
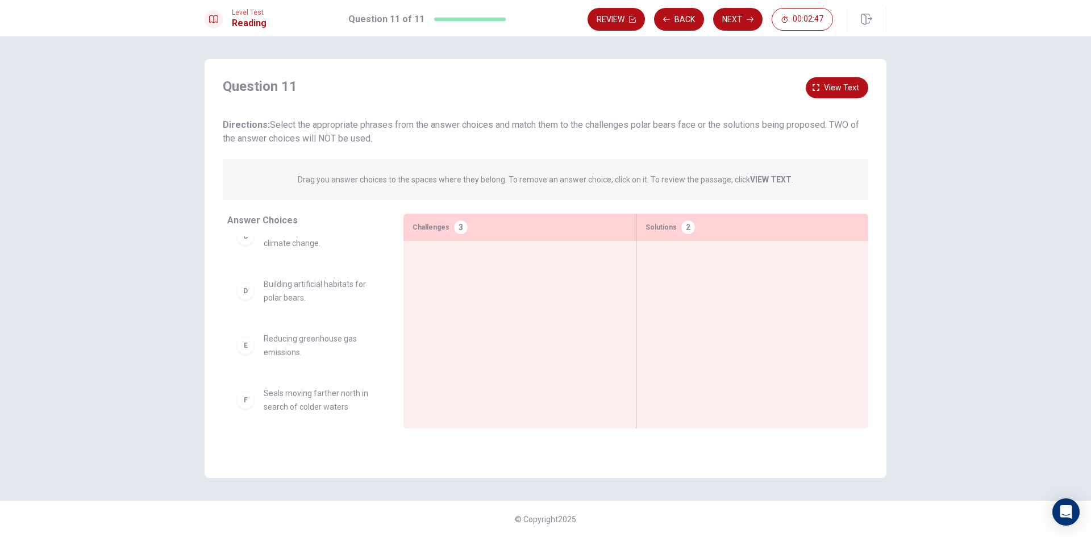
scroll to position [75, 0]
drag, startPoint x: 351, startPoint y: 364, endPoint x: 710, endPoint y: 304, distance: 364.3
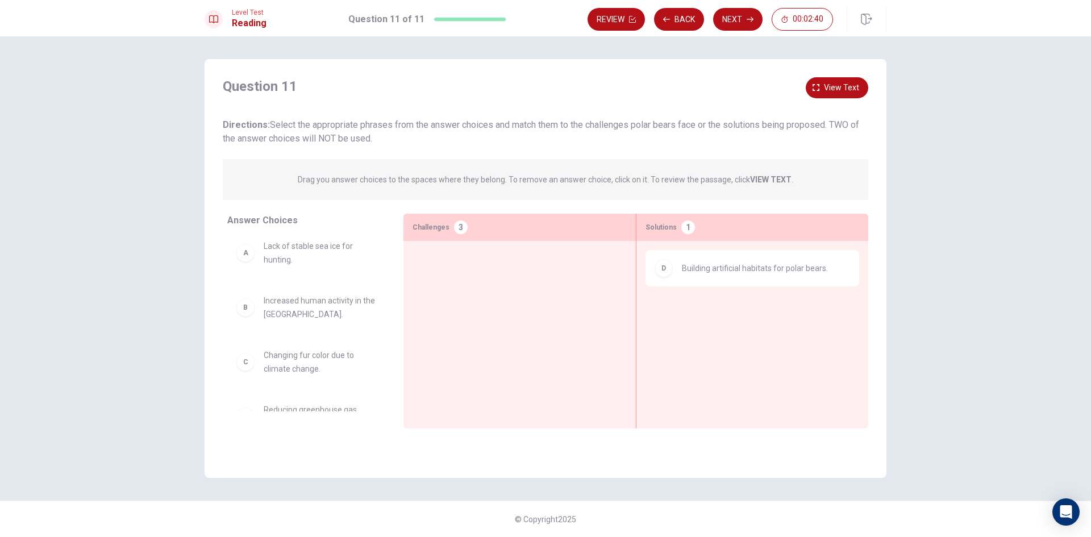
scroll to position [0, 0]
drag, startPoint x: 318, startPoint y: 263, endPoint x: 506, endPoint y: 271, distance: 187.8
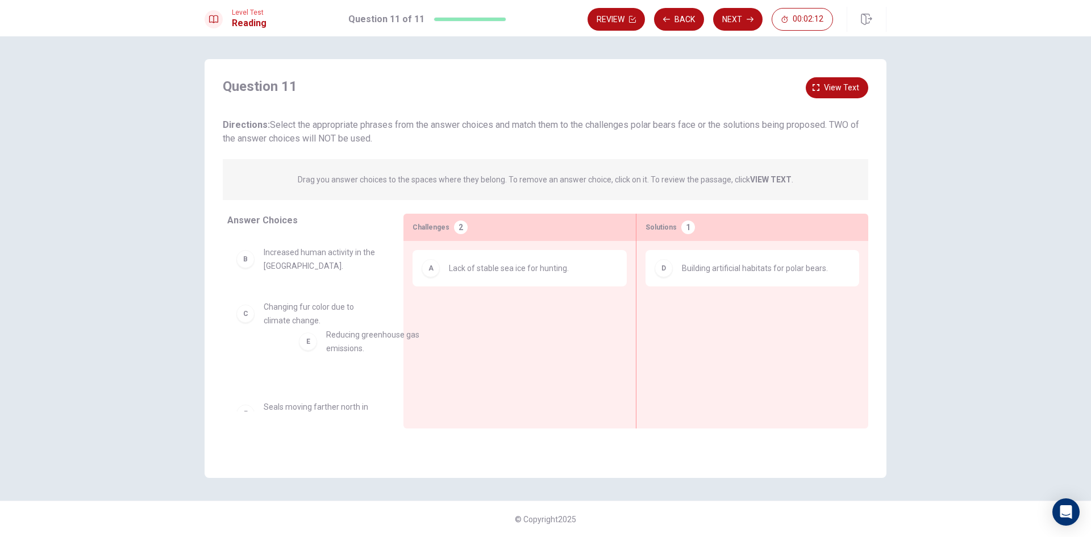
scroll to position [1, 0]
drag, startPoint x: 326, startPoint y: 377, endPoint x: 476, endPoint y: 338, distance: 155.6
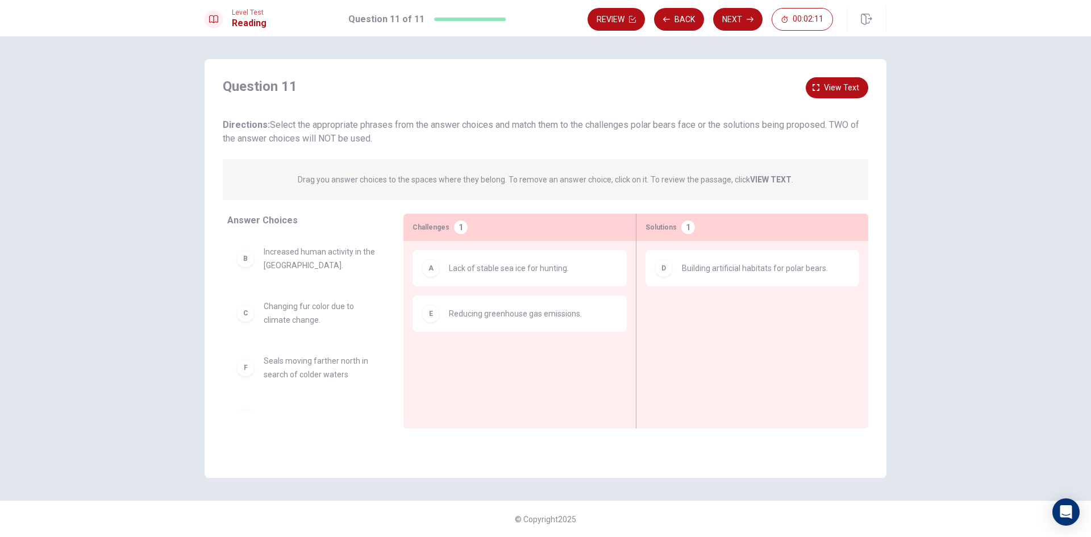
scroll to position [0, 0]
drag, startPoint x: 318, startPoint y: 265, endPoint x: 735, endPoint y: 310, distance: 420.2
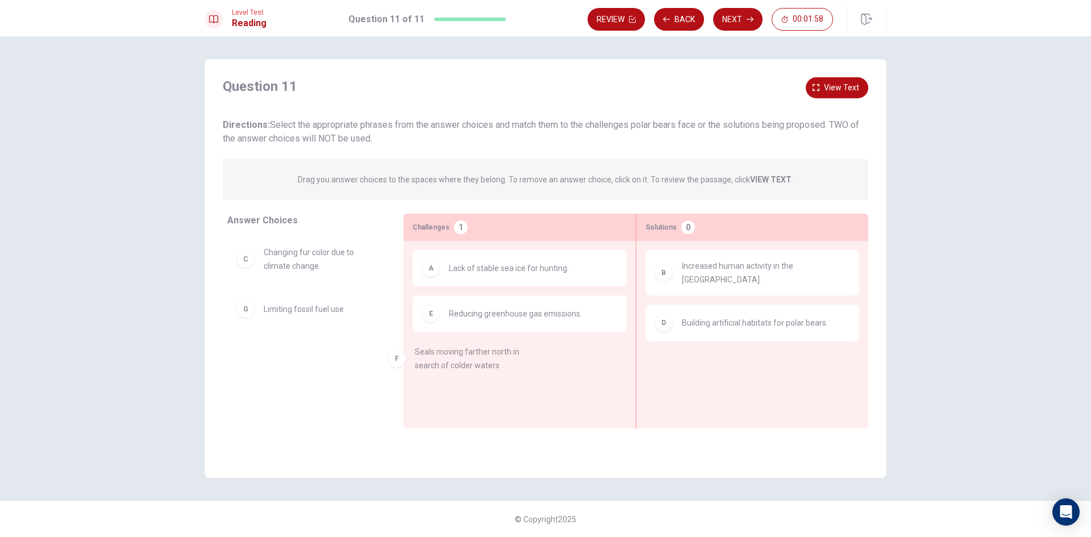
drag, startPoint x: 329, startPoint y: 315, endPoint x: 493, endPoint y: 363, distance: 171.1
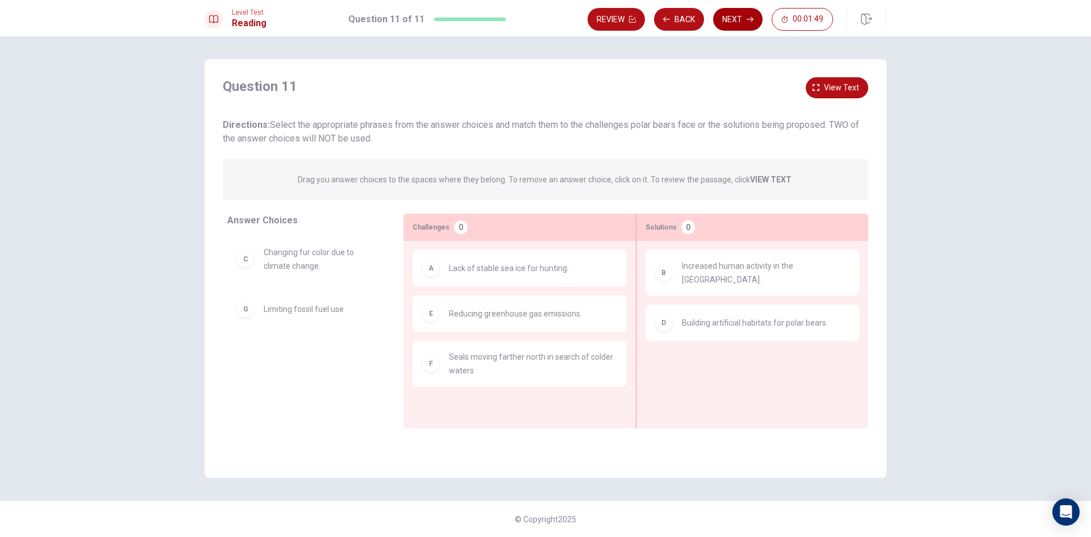
click at [753, 19] on icon "button" at bounding box center [750, 19] width 7 height 5
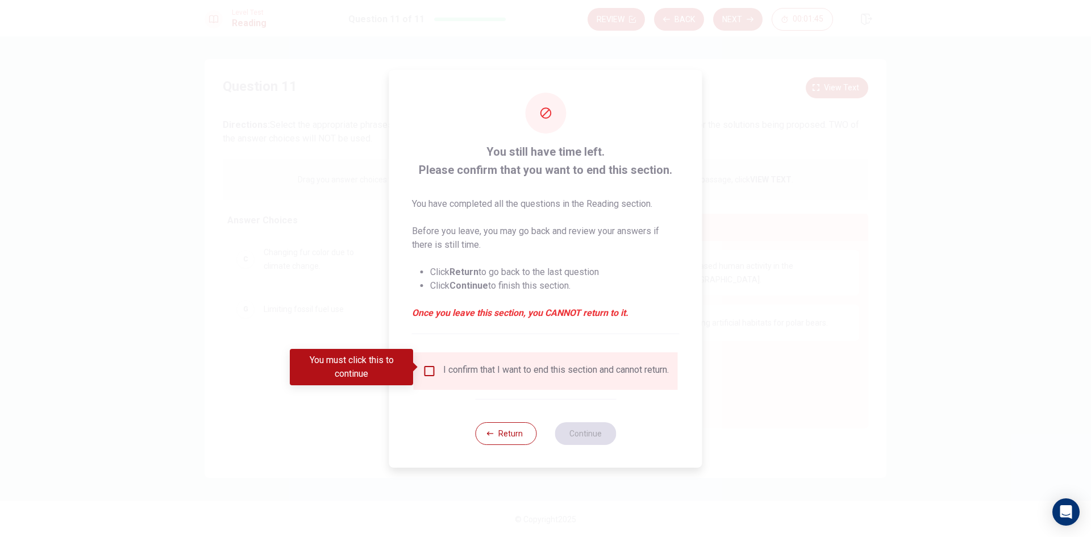
click at [431, 364] on div "I confirm that I want to end this section and cannot return." at bounding box center [546, 371] width 246 height 14
click at [429, 365] on input "You must click this to continue" at bounding box center [430, 371] width 14 height 14
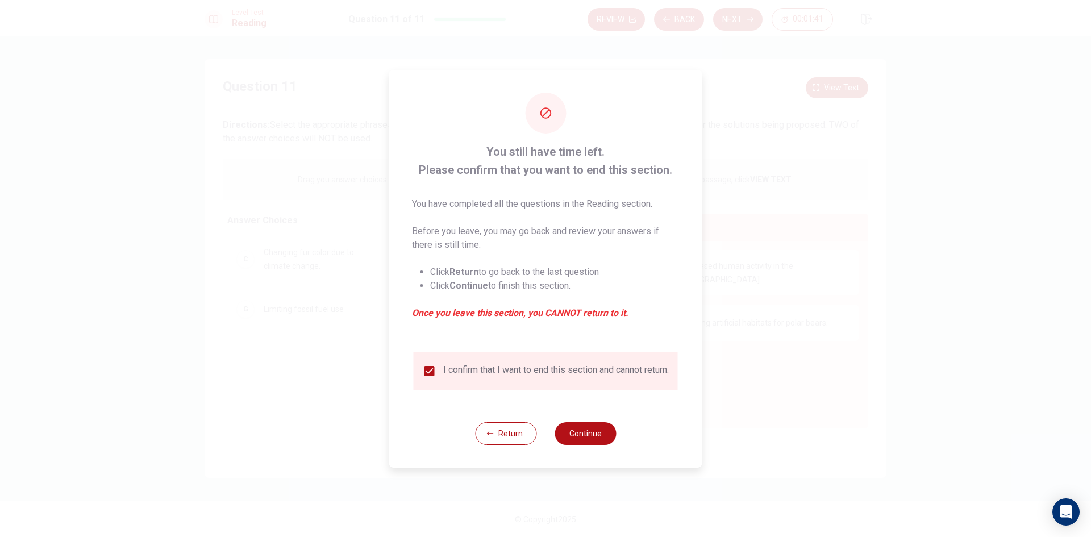
click at [513, 423] on div "Return Continue" at bounding box center [545, 433] width 141 height 69
click at [512, 432] on button "Return" at bounding box center [505, 433] width 61 height 23
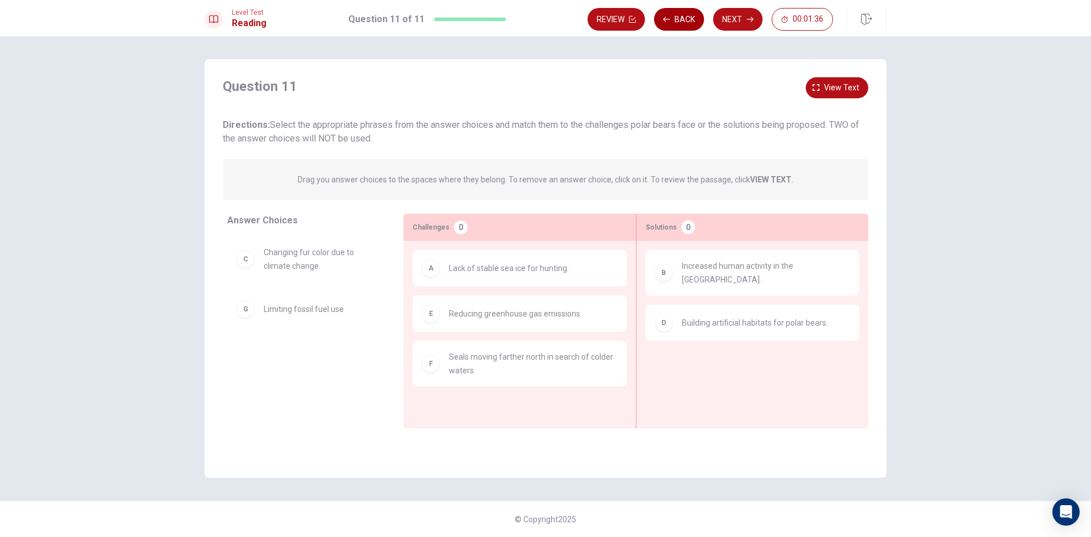
click at [669, 14] on button "Back" at bounding box center [679, 19] width 50 height 23
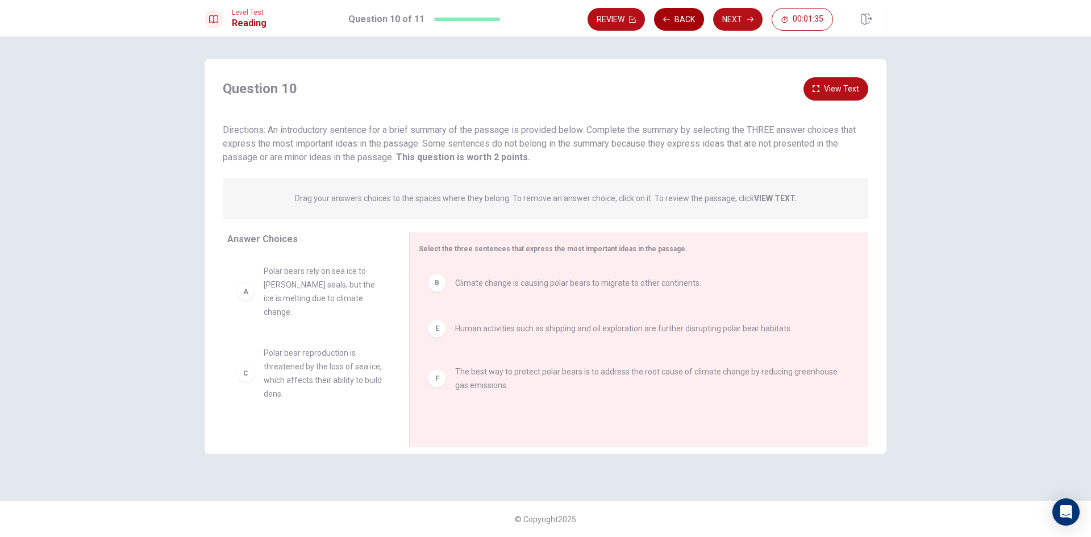
click at [669, 14] on button "Back" at bounding box center [679, 19] width 50 height 23
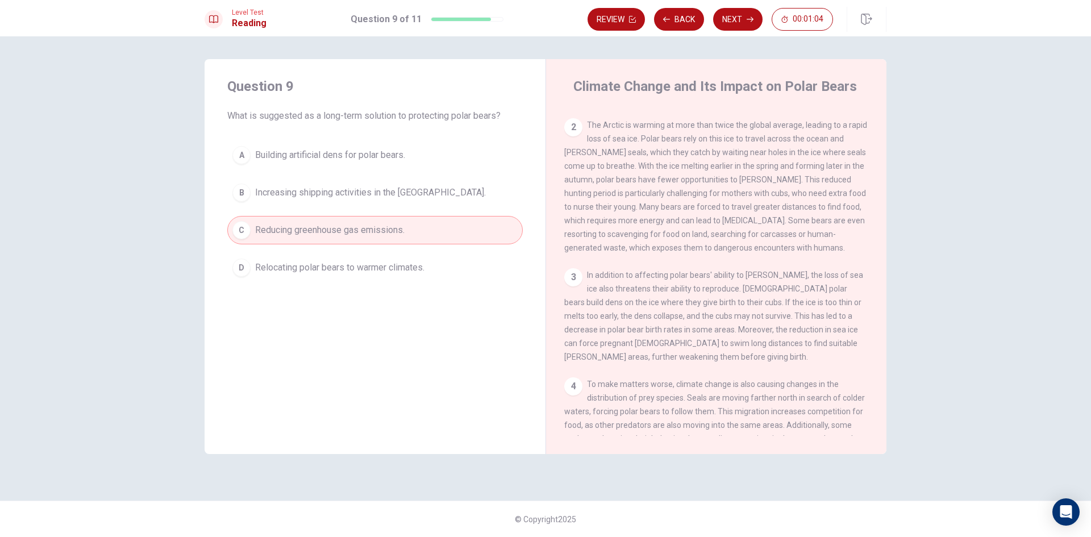
scroll to position [171, 0]
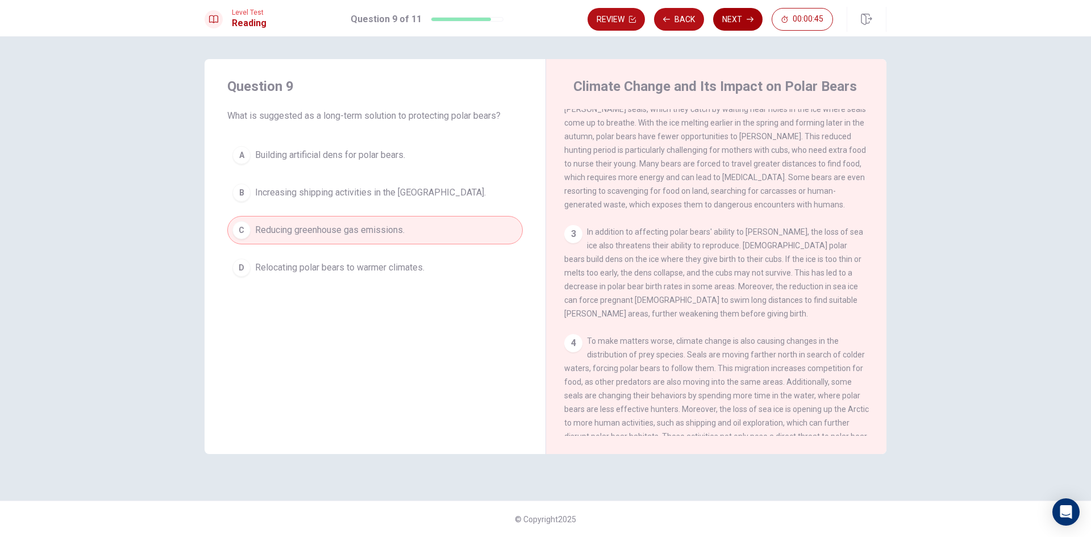
click at [741, 24] on button "Next" at bounding box center [737, 19] width 49 height 23
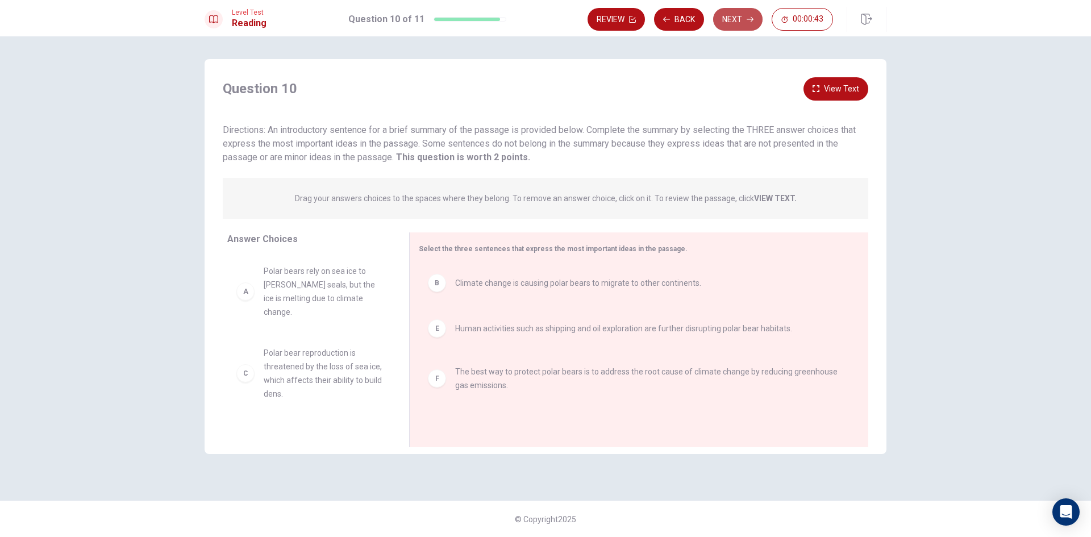
click at [741, 24] on button "Next" at bounding box center [737, 19] width 49 height 23
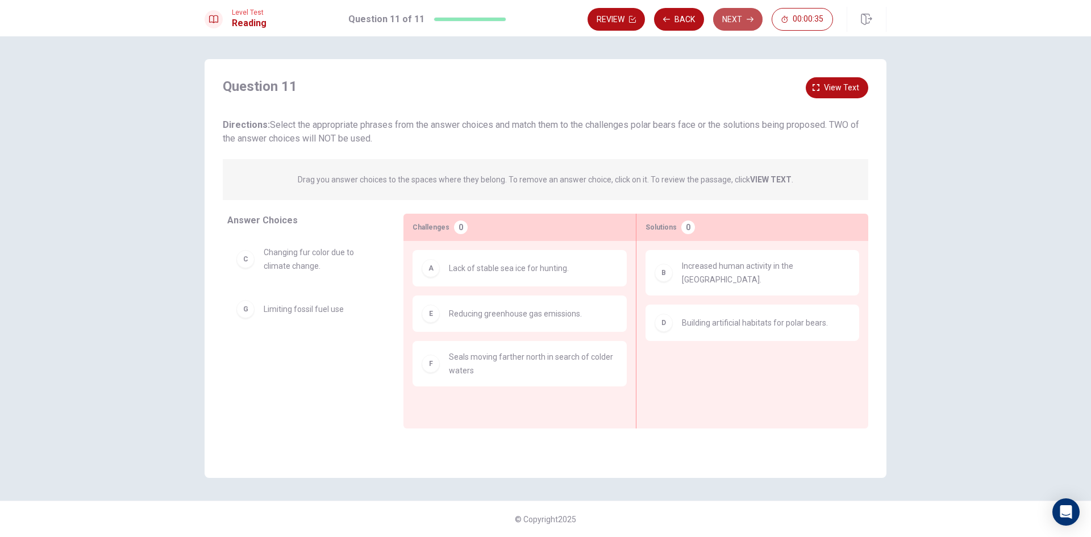
click at [728, 20] on button "Next" at bounding box center [737, 19] width 49 height 23
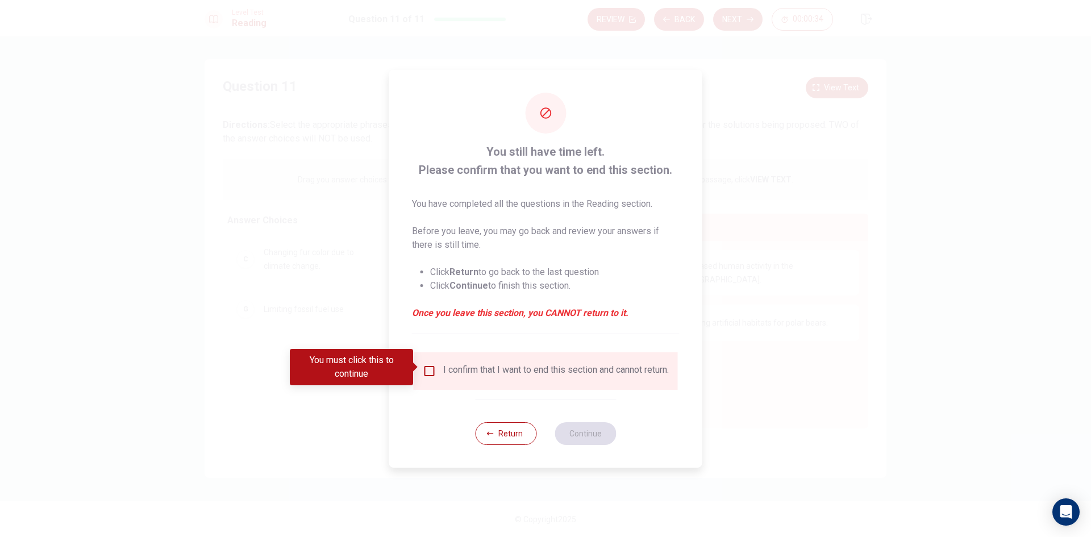
click at [532, 372] on div "I confirm that I want to end this section and cannot return." at bounding box center [556, 371] width 226 height 14
click at [435, 364] on div "I confirm that I want to end this section and cannot return." at bounding box center [546, 371] width 246 height 14
click at [433, 371] on input "You must click this to continue" at bounding box center [430, 371] width 14 height 14
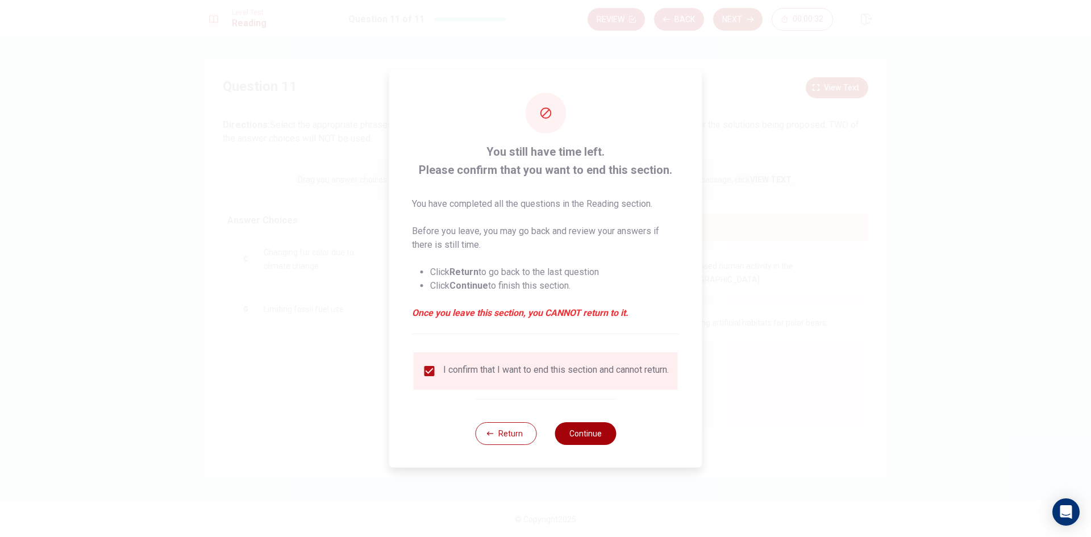
click at [585, 435] on button "Continue" at bounding box center [585, 433] width 61 height 23
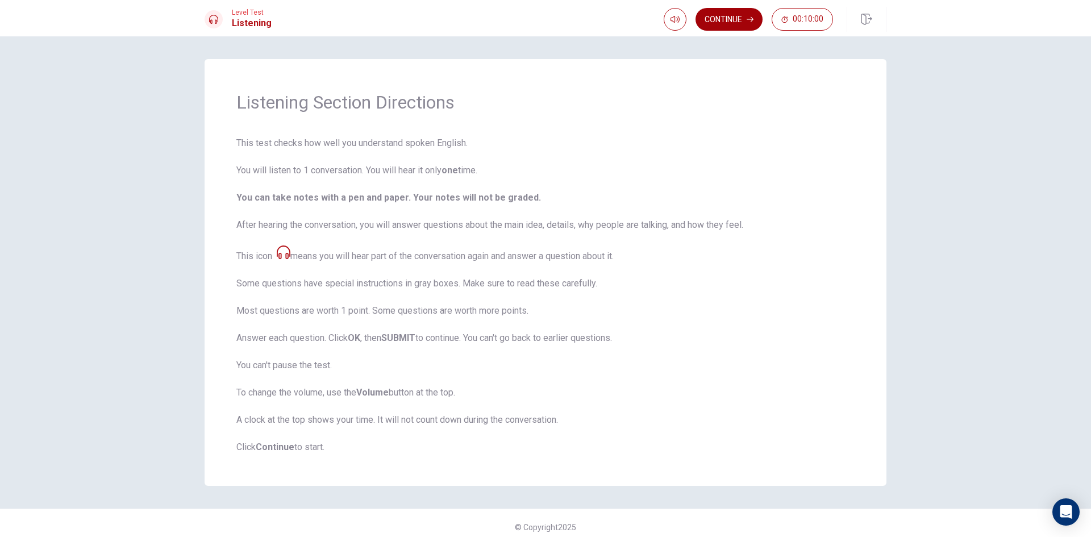
click at [705, 18] on button "Continue" at bounding box center [729, 19] width 67 height 23
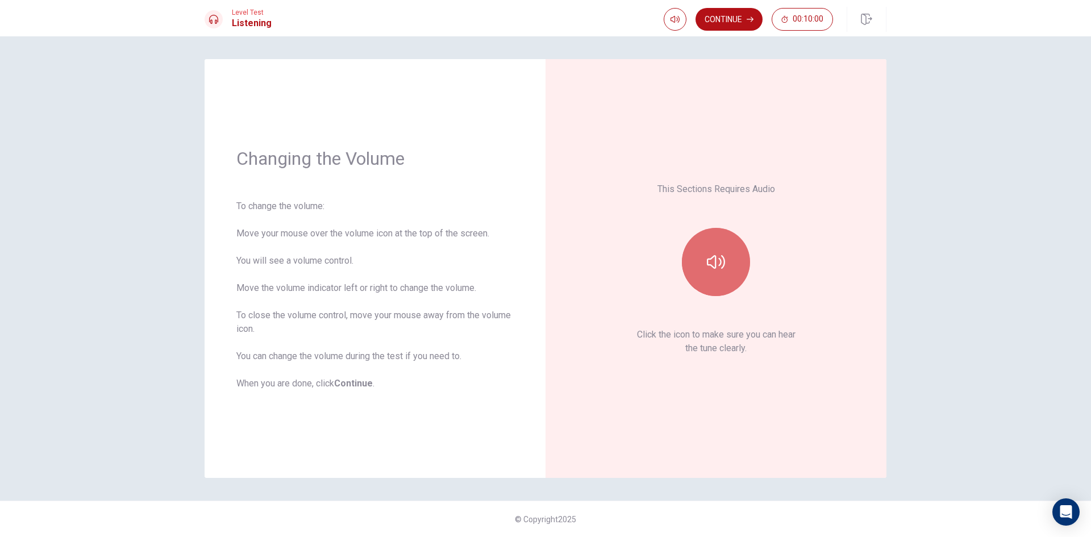
click at [714, 265] on icon "button" at bounding box center [716, 262] width 18 height 18
click at [714, 264] on icon "button" at bounding box center [716, 262] width 18 height 18
click at [722, 262] on icon "button" at bounding box center [716, 262] width 18 height 18
click at [729, 19] on button "Continue" at bounding box center [729, 19] width 67 height 23
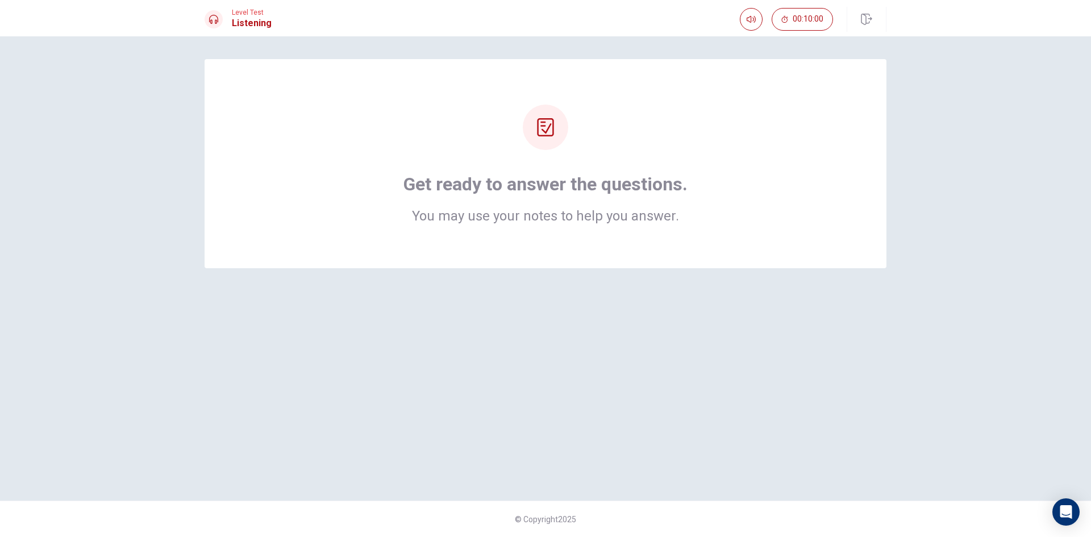
click at [638, 109] on div "Get ready to answer the questions. You may use your notes to help you answer." at bounding box center [545, 164] width 591 height 118
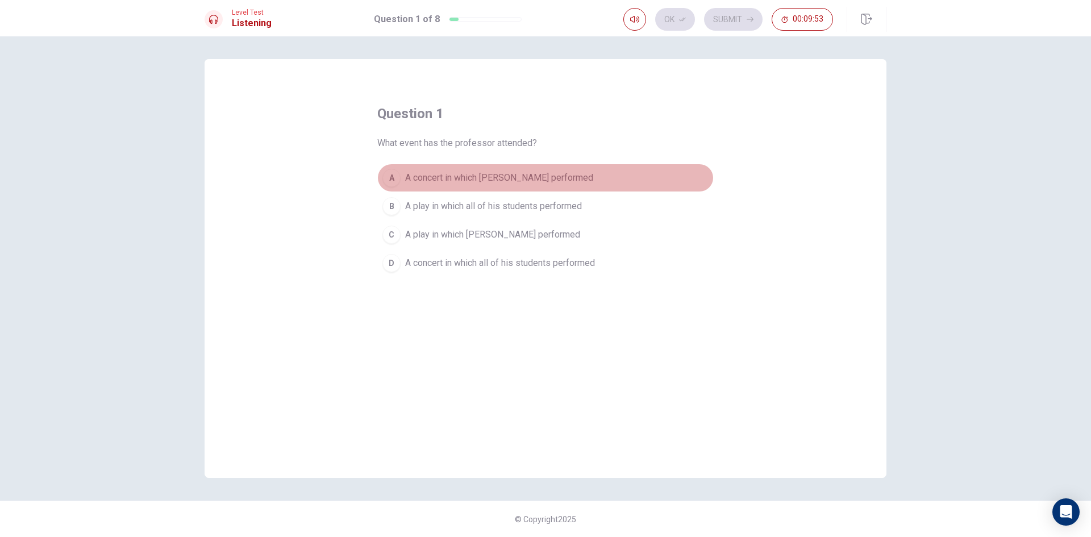
click at [484, 178] on span "A concert in which Julia performed" at bounding box center [499, 178] width 188 height 14
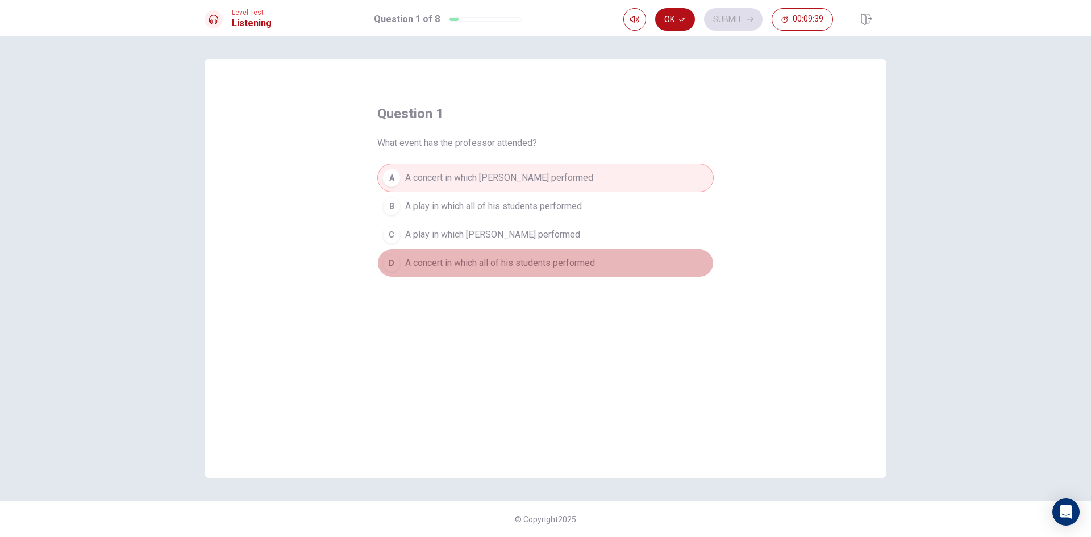
click at [527, 261] on span "A concert in which all of his students performed" at bounding box center [500, 263] width 190 height 14
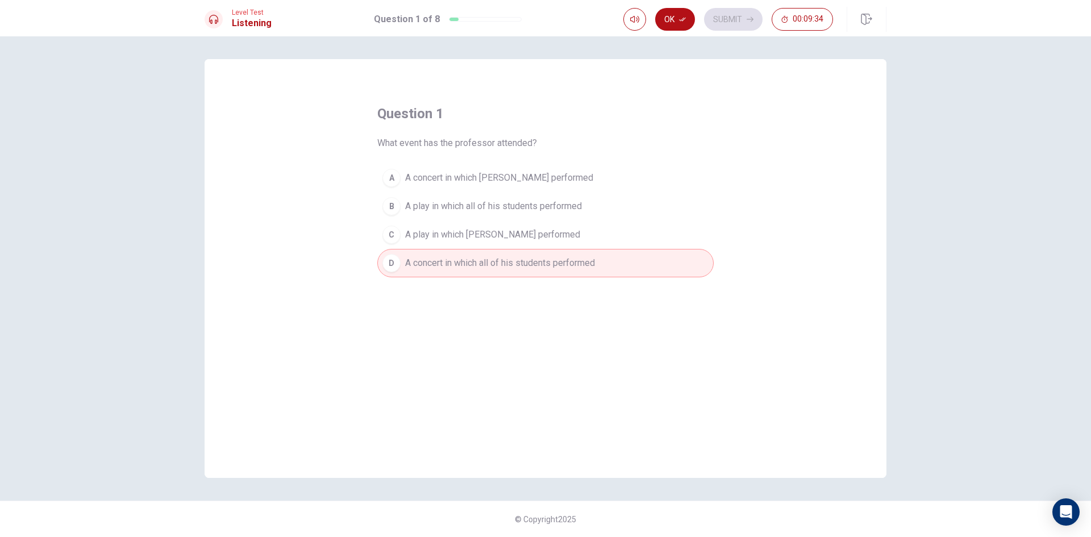
click at [526, 187] on button "A A concert in which Julia performed" at bounding box center [545, 178] width 336 height 28
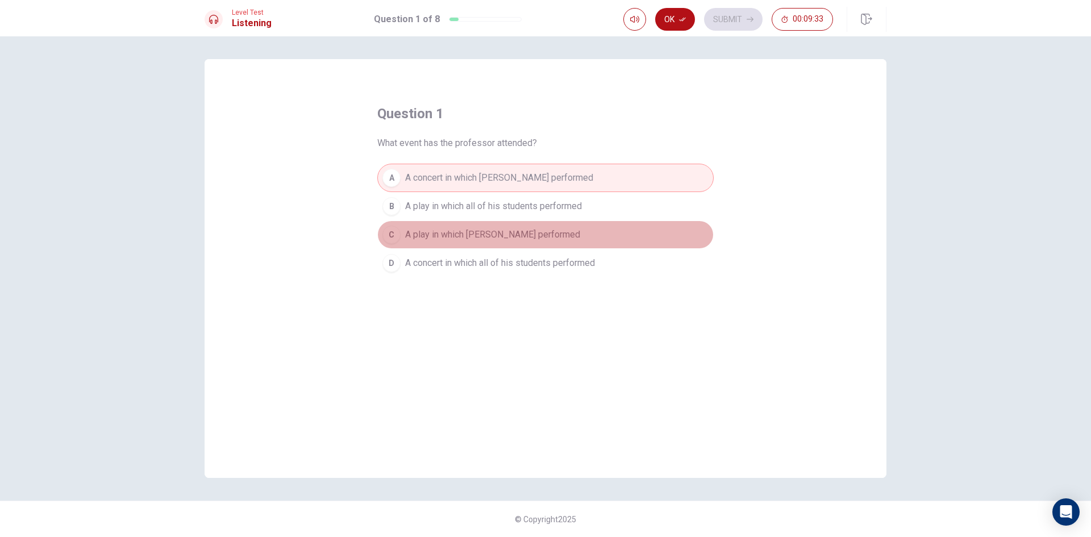
click at [531, 221] on button "C A play in which Julia performed" at bounding box center [545, 235] width 336 height 28
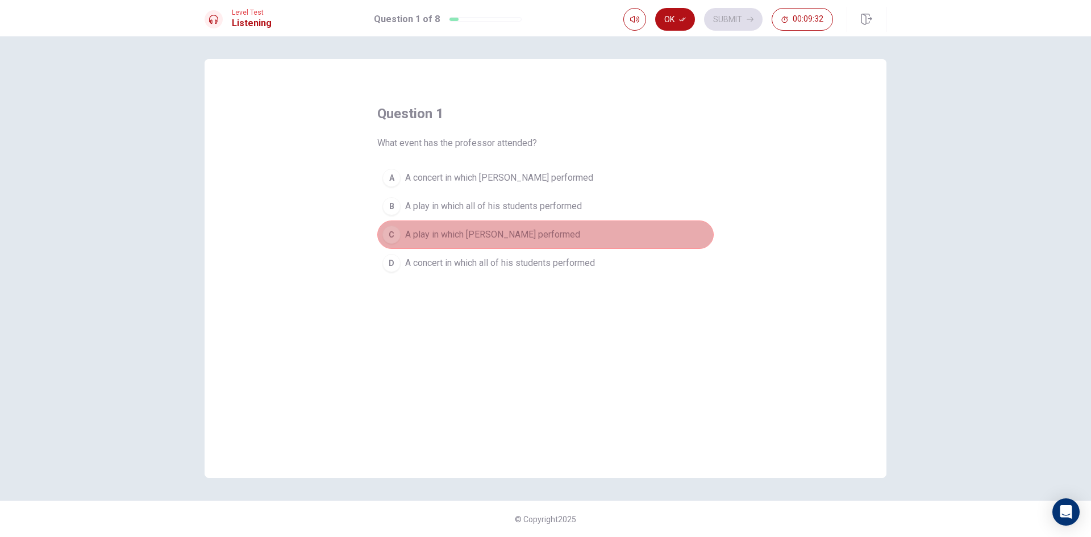
click at [526, 245] on button "C A play in which Julia performed" at bounding box center [545, 235] width 336 height 28
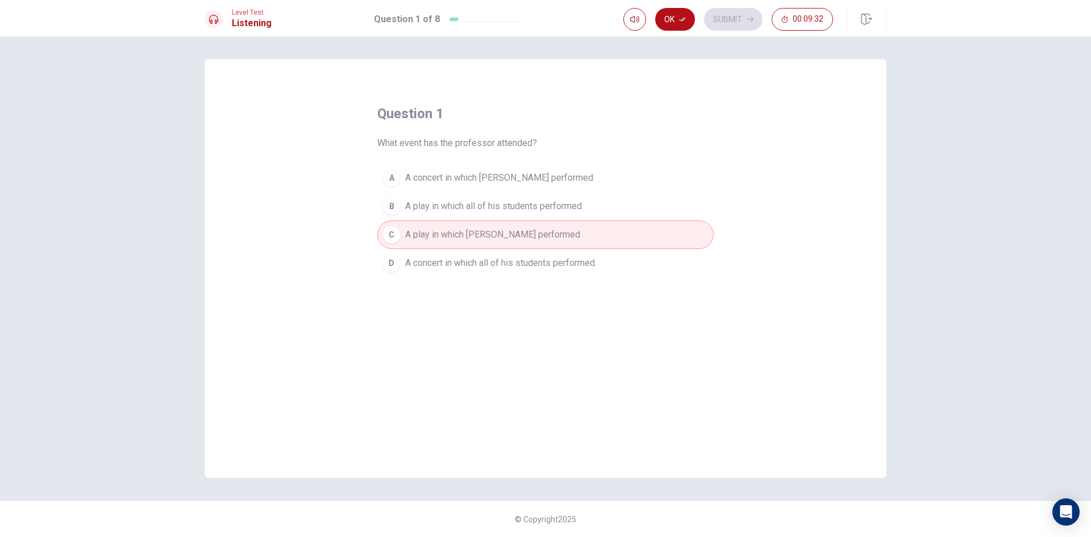
click at [529, 254] on button "D A concert in which all of his students performed" at bounding box center [545, 263] width 336 height 28
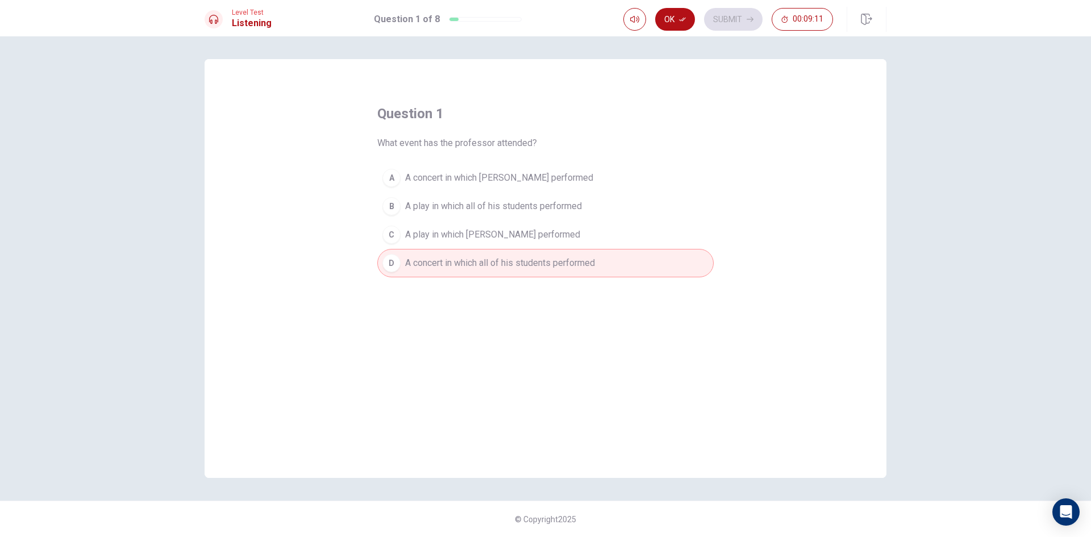
click at [481, 178] on span "A concert in which Julia performed" at bounding box center [499, 178] width 188 height 14
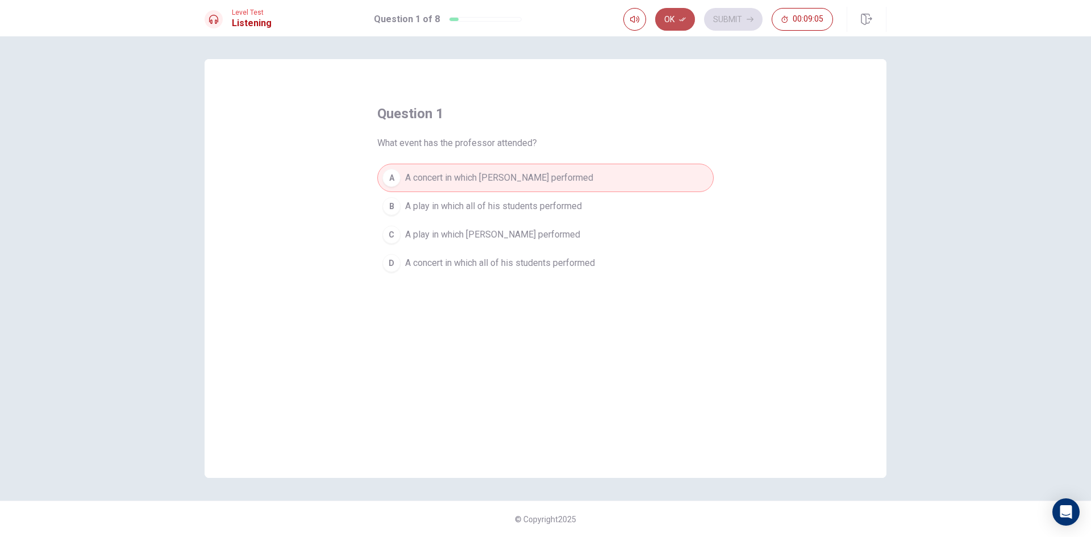
click at [694, 16] on button "Ok" at bounding box center [675, 19] width 40 height 23
click at [686, 16] on div "Ok Submit 00:09:02" at bounding box center [728, 19] width 210 height 23
click at [742, 15] on button "Submit" at bounding box center [733, 19] width 59 height 23
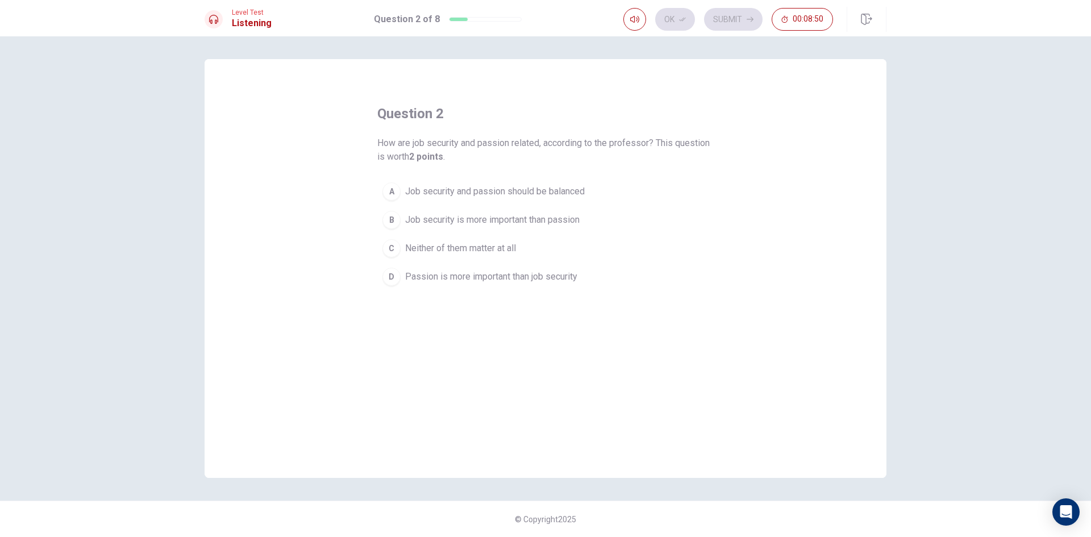
click at [555, 192] on span "Job security and passion should be balanced" at bounding box center [495, 192] width 180 height 14
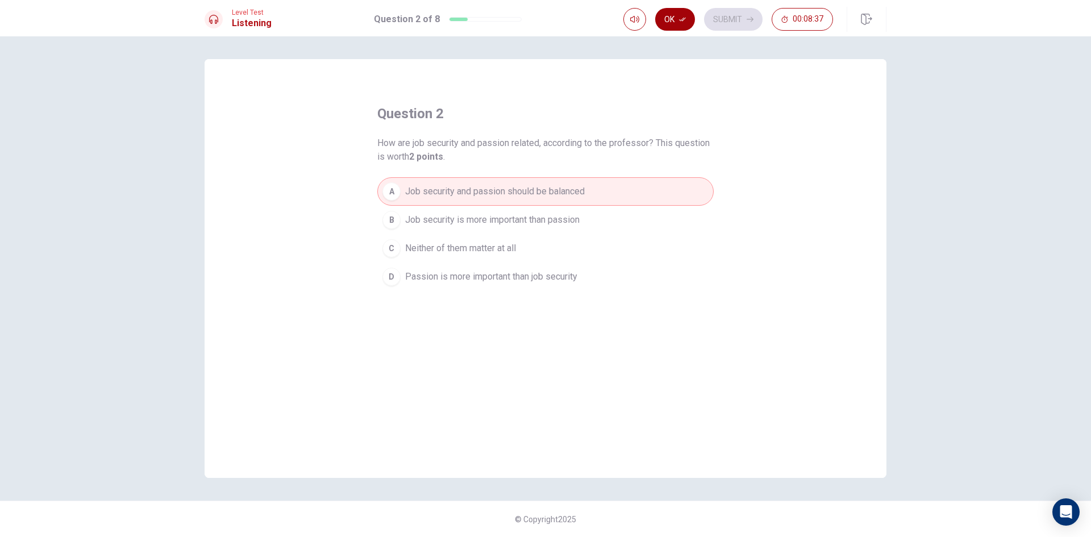
click at [675, 24] on button "Ok" at bounding box center [675, 19] width 40 height 23
click at [741, 20] on button "Submit" at bounding box center [733, 19] width 59 height 23
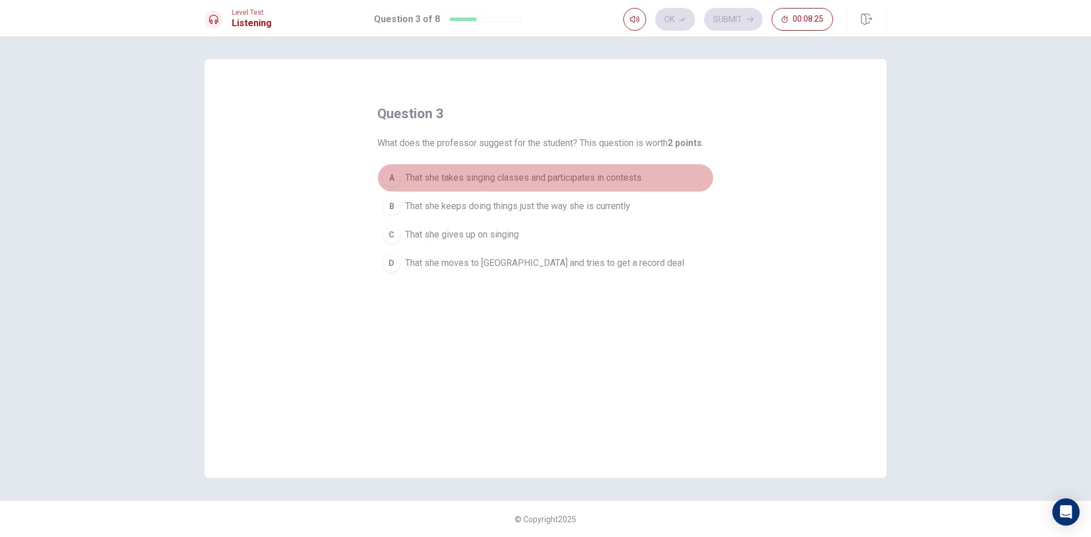
click at [556, 183] on span "That she takes singing classes and participates in contests" at bounding box center [523, 178] width 236 height 14
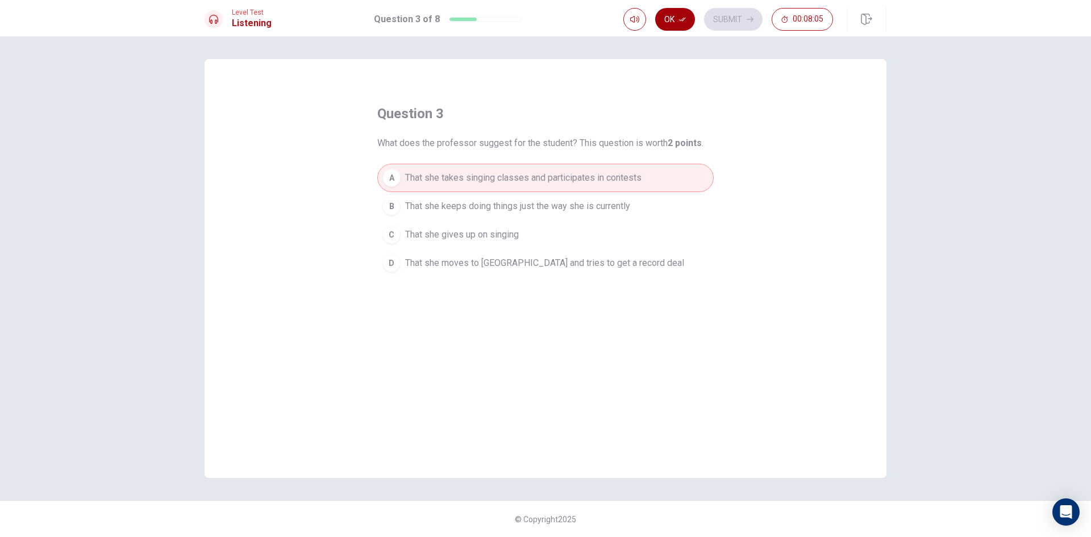
click at [681, 12] on button "Ok" at bounding box center [675, 19] width 40 height 23
click at [727, 17] on button "Submit" at bounding box center [733, 19] width 59 height 23
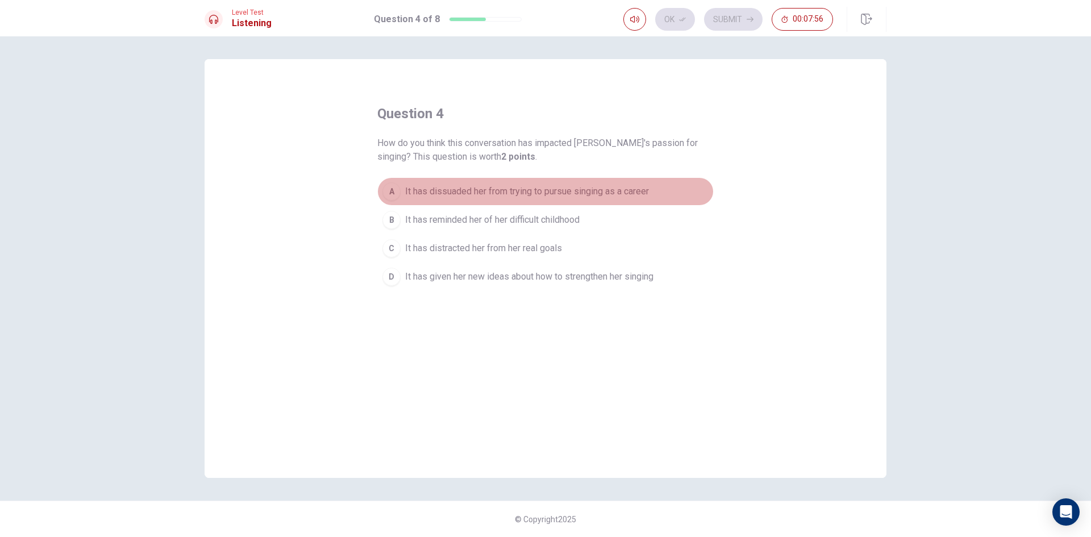
click at [463, 190] on span "It has dissuaded her from trying to pursue singing as a career" at bounding box center [527, 192] width 244 height 14
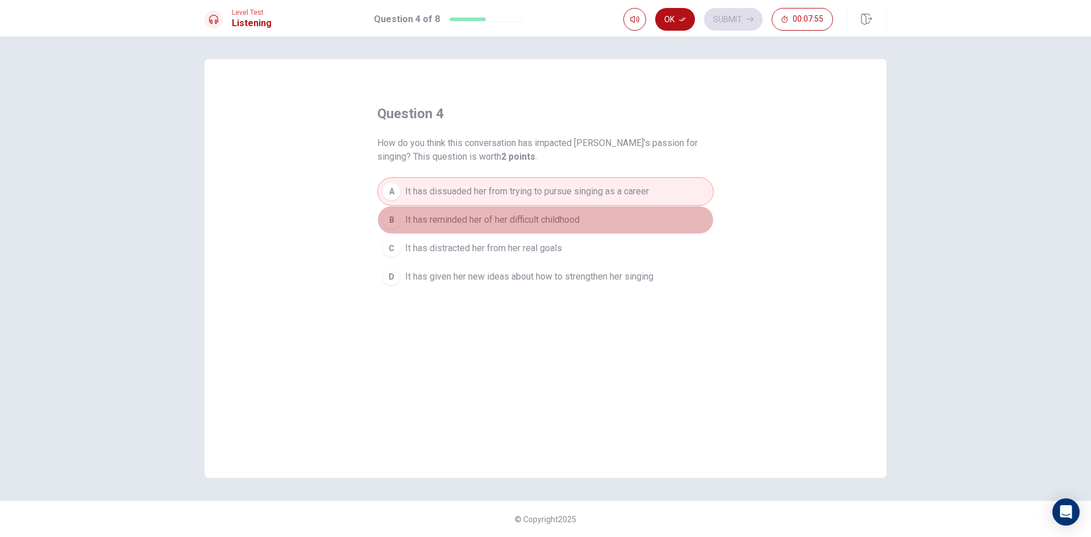
click at [470, 207] on button "B It has reminded her of her difficult childhood" at bounding box center [545, 220] width 336 height 28
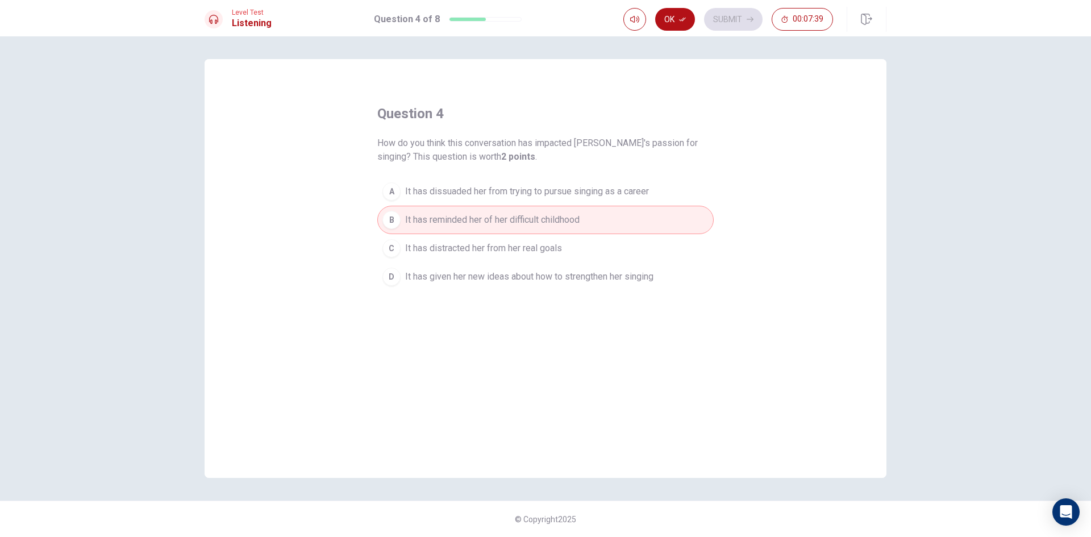
click at [602, 275] on span "It has given her new ideas about how to strengthen her singing" at bounding box center [529, 277] width 248 height 14
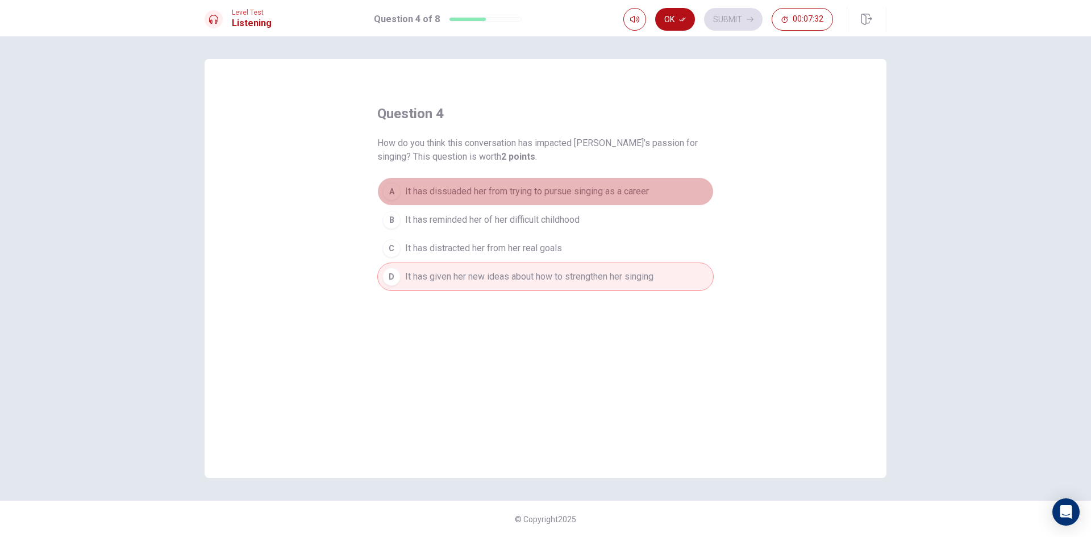
click at [583, 193] on span "It has dissuaded her from trying to pursue singing as a career" at bounding box center [527, 192] width 244 height 14
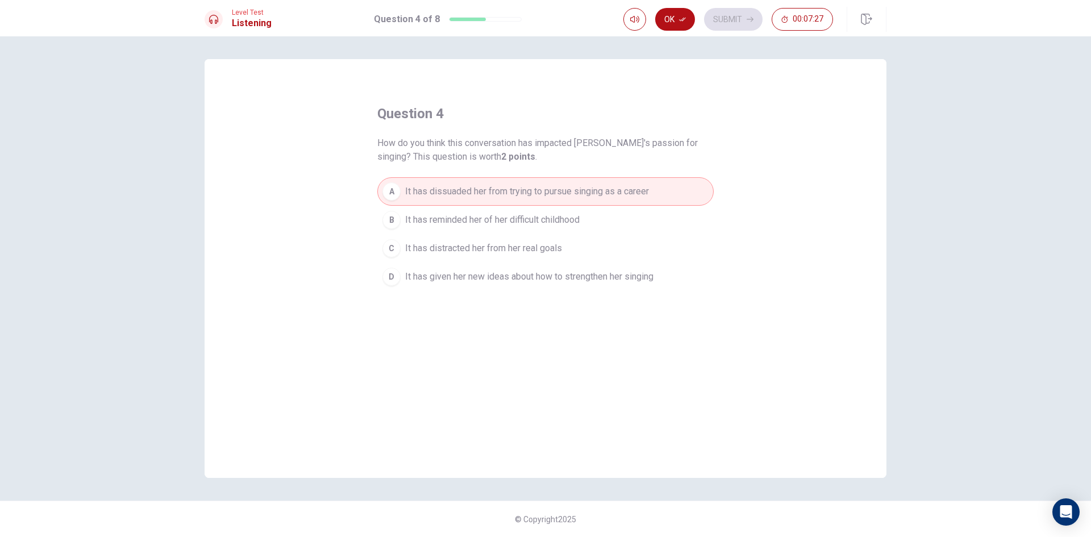
click at [589, 210] on button "B It has reminded her of her difficult childhood" at bounding box center [545, 220] width 336 height 28
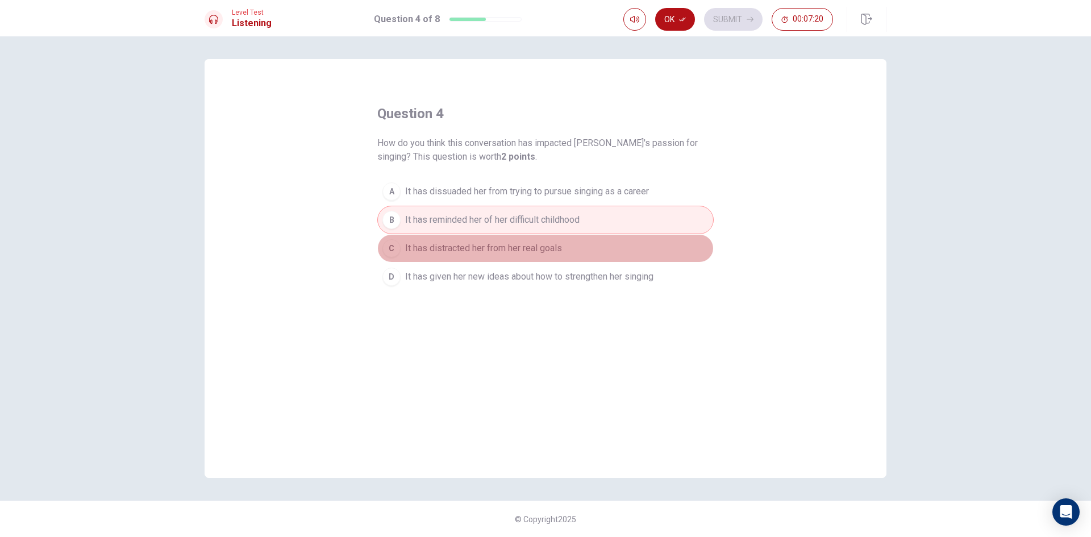
click at [595, 250] on button "C It has distracted her from her real goals" at bounding box center [545, 248] width 336 height 28
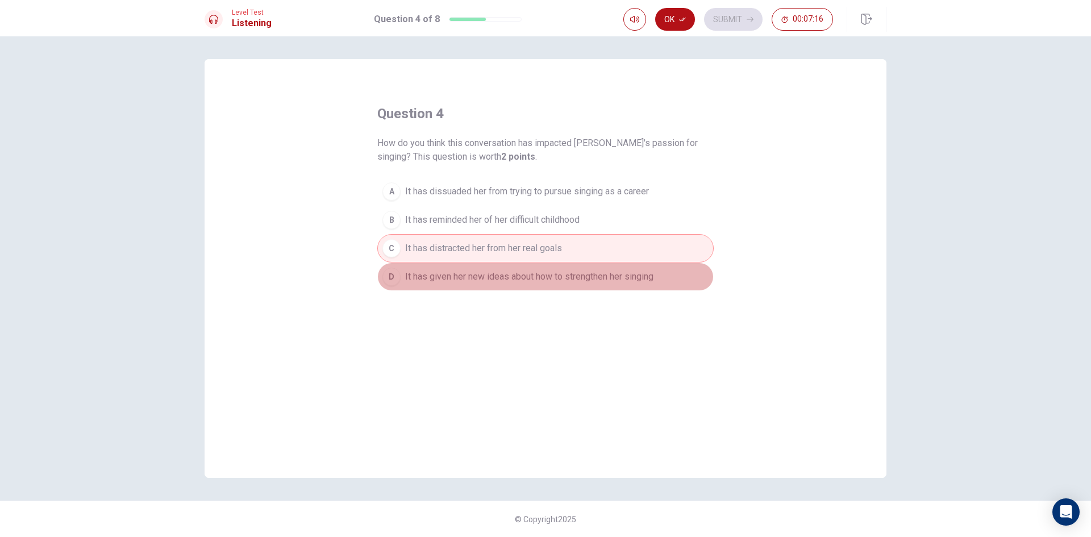
click at [622, 282] on span "It has given her new ideas about how to strengthen her singing" at bounding box center [529, 277] width 248 height 14
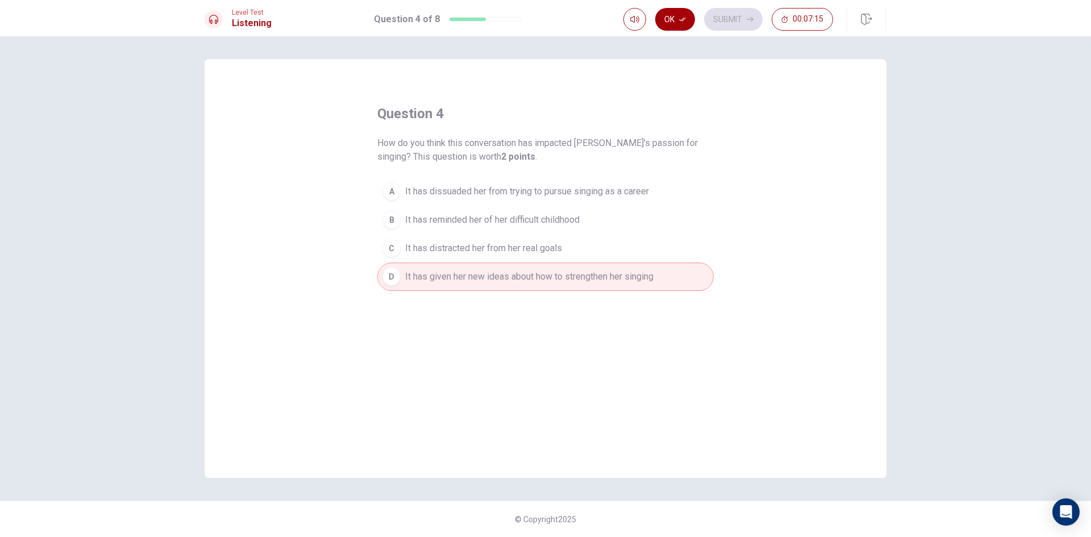
click at [676, 23] on button "Ok" at bounding box center [675, 19] width 40 height 23
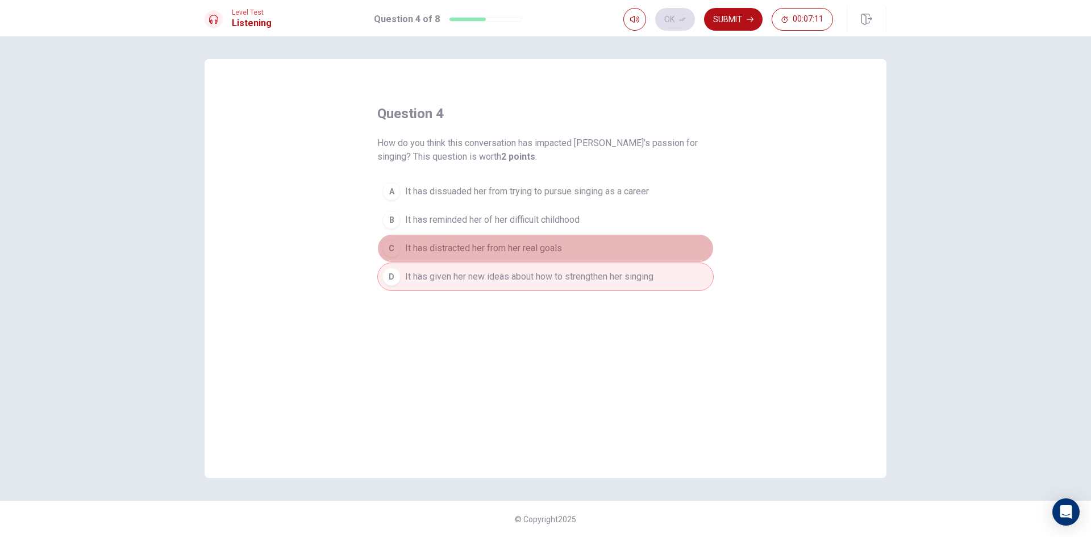
click at [467, 250] on span "It has distracted her from her real goals" at bounding box center [483, 249] width 157 height 14
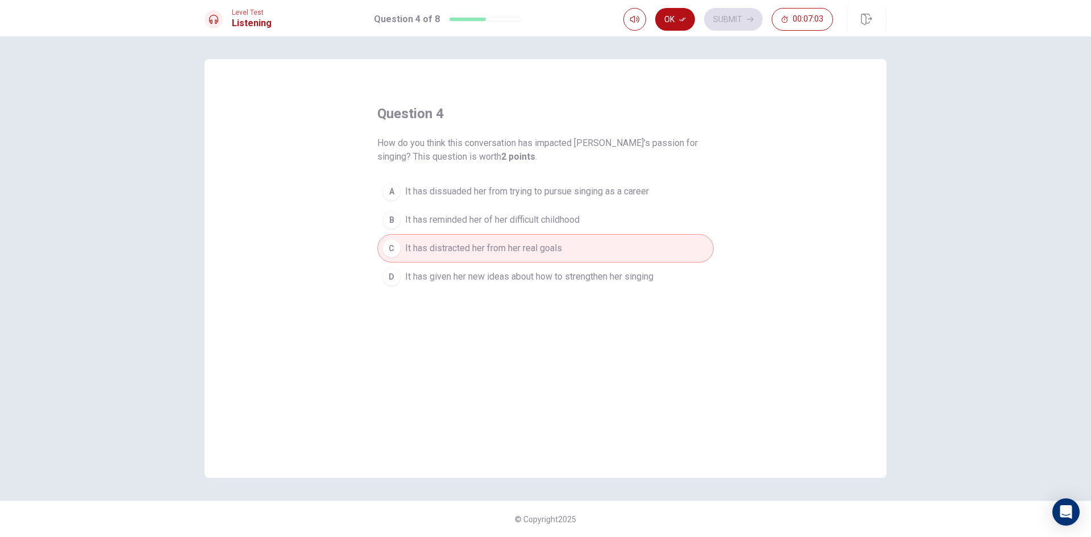
click at [483, 275] on span "It has given her new ideas about how to strengthen her singing" at bounding box center [529, 277] width 248 height 14
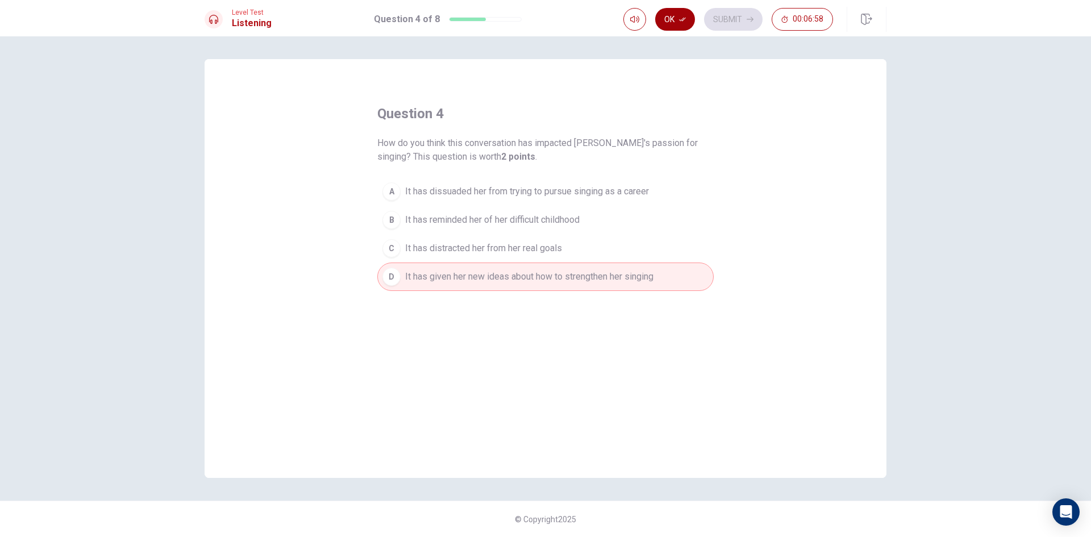
click at [680, 10] on button "Ok" at bounding box center [675, 19] width 40 height 23
click at [714, 9] on button "Submit" at bounding box center [733, 19] width 59 height 23
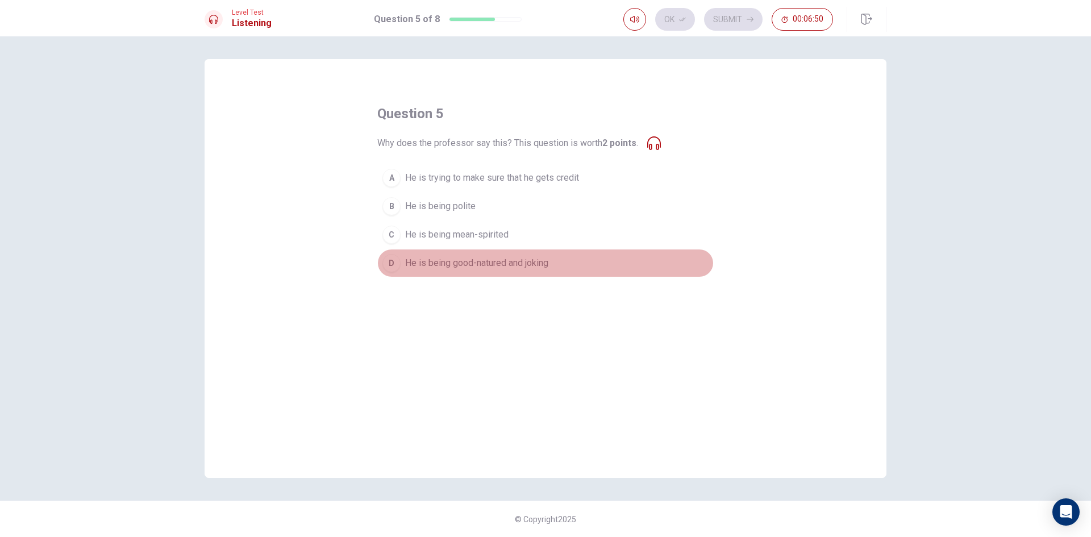
click at [542, 269] on span "He is being good-natured and joking" at bounding box center [476, 263] width 143 height 14
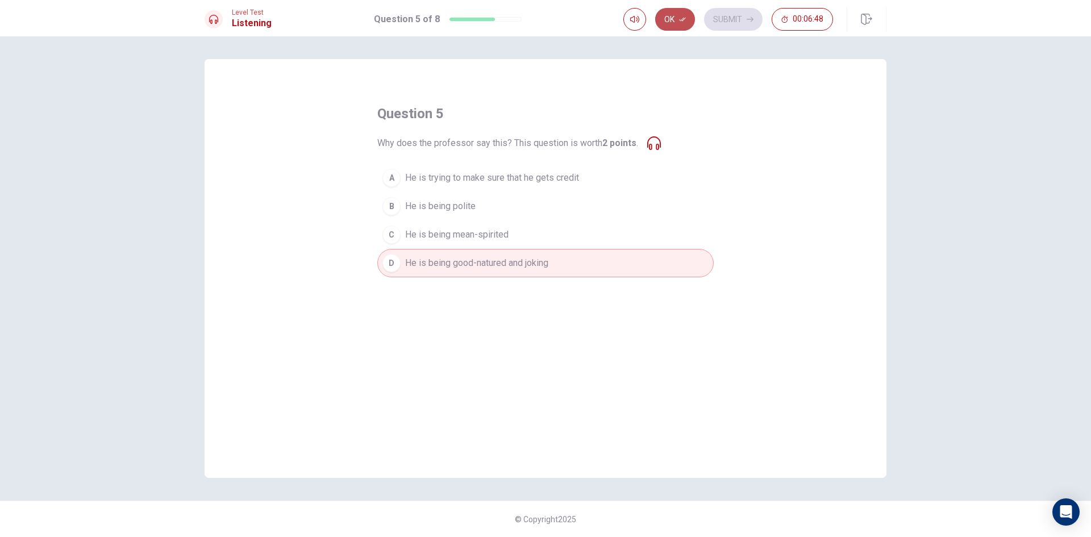
click at [676, 22] on button "Ok" at bounding box center [675, 19] width 40 height 23
click at [716, 22] on button "Submit" at bounding box center [733, 19] width 59 height 23
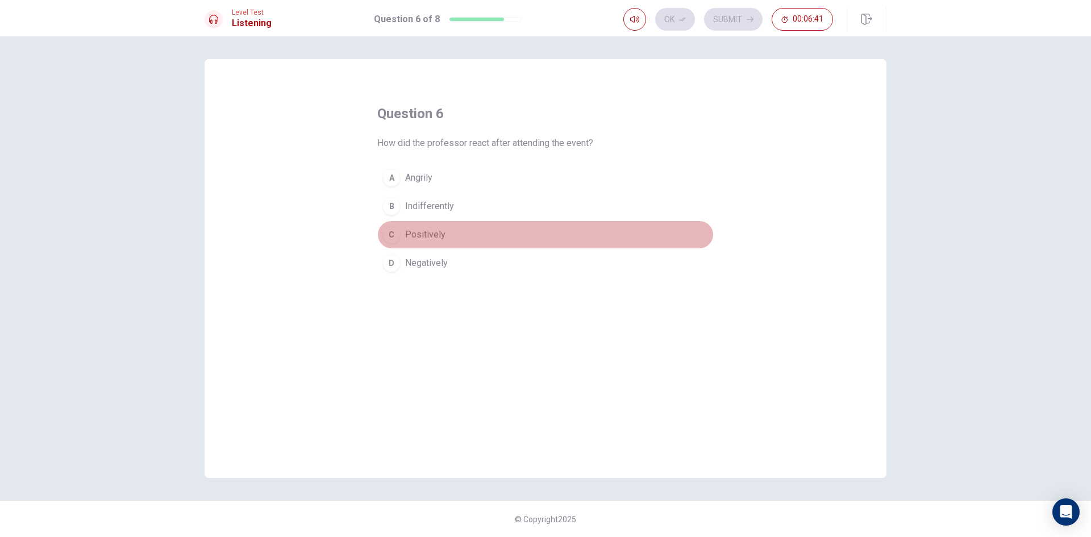
click at [455, 231] on button "C Positively" at bounding box center [545, 235] width 336 height 28
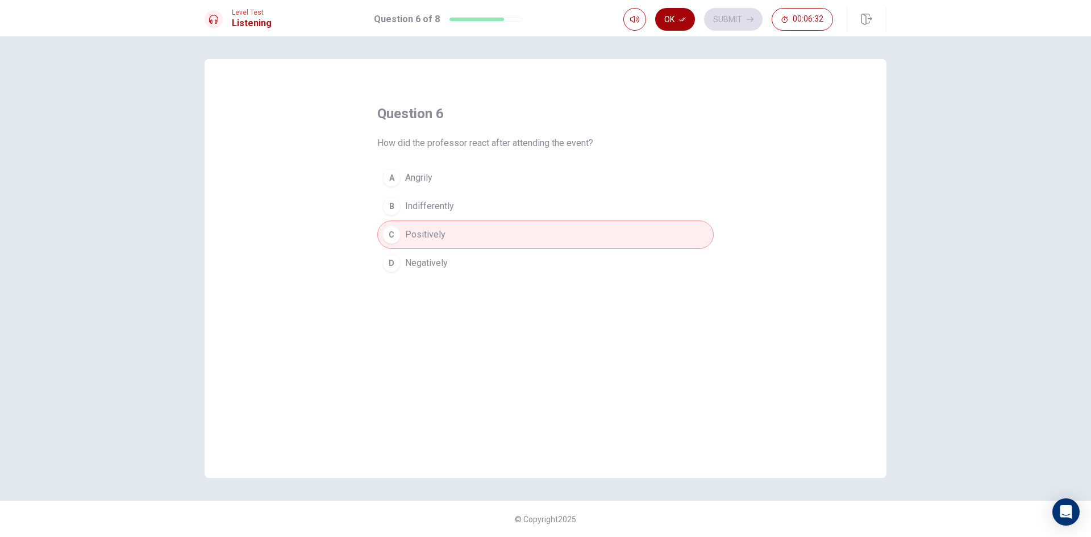
click at [684, 21] on icon "button" at bounding box center [682, 19] width 7 height 7
click at [728, 18] on button "Submit" at bounding box center [733, 19] width 59 height 23
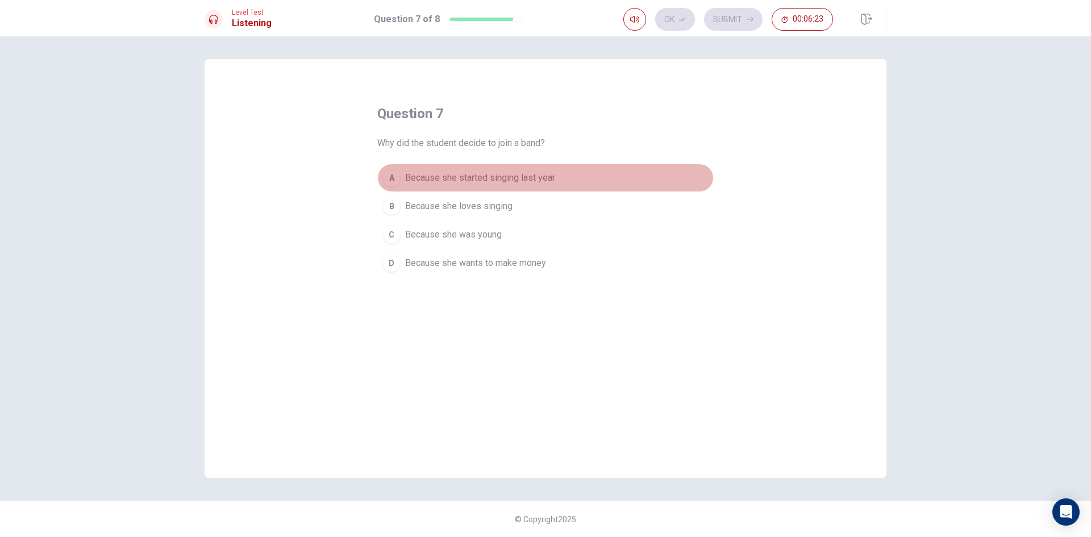
click at [531, 182] on span "Because she started singing last year" at bounding box center [480, 178] width 150 height 14
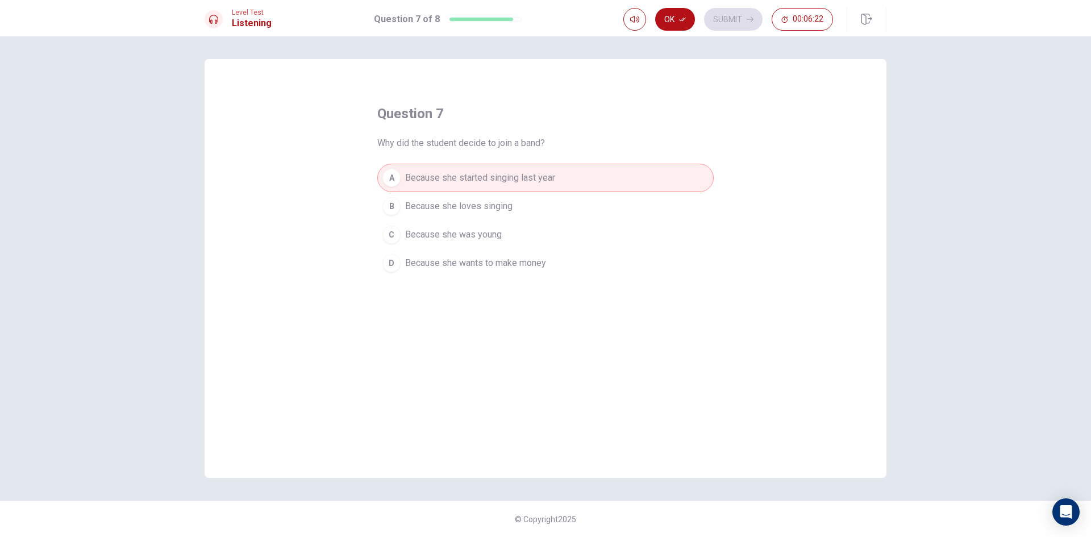
click at [533, 208] on button "B Because she loves singing" at bounding box center [545, 206] width 336 height 28
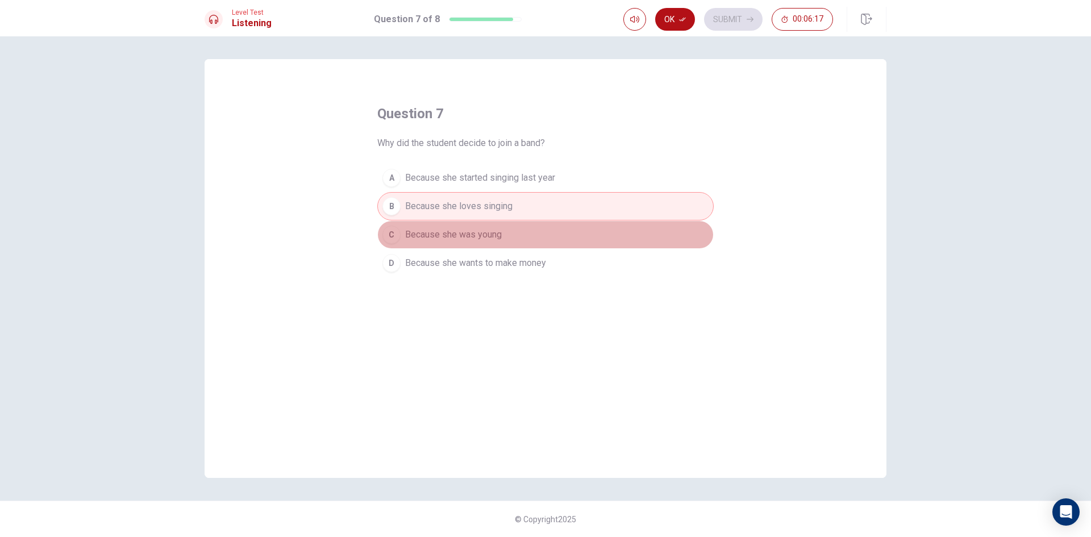
click at [544, 230] on button "C Because she was young" at bounding box center [545, 235] width 336 height 28
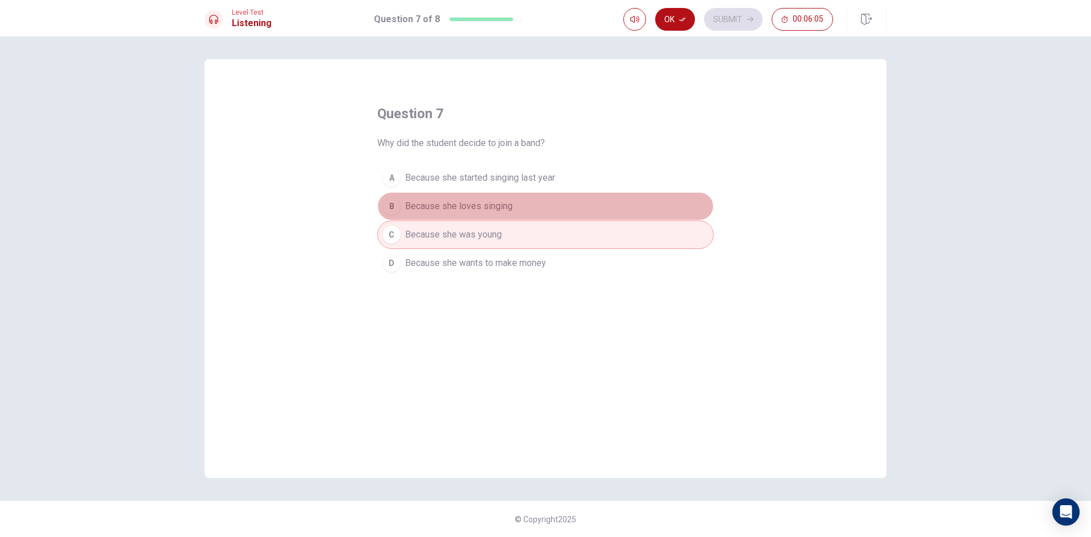
click at [531, 206] on button "B Because she loves singing" at bounding box center [545, 206] width 336 height 28
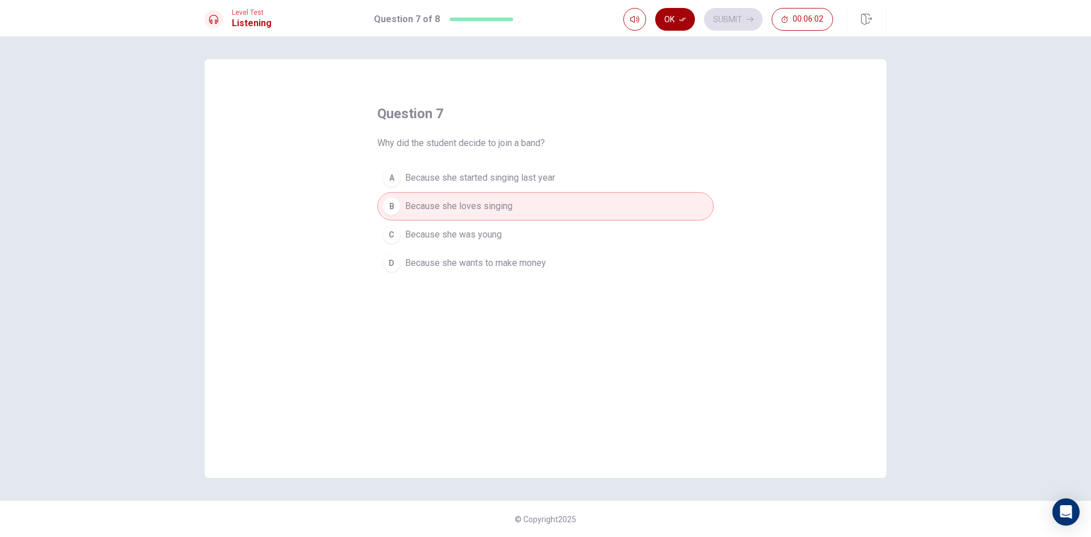
click at [676, 23] on button "Ok" at bounding box center [675, 19] width 40 height 23
click at [734, 15] on button "Submit" at bounding box center [733, 19] width 59 height 23
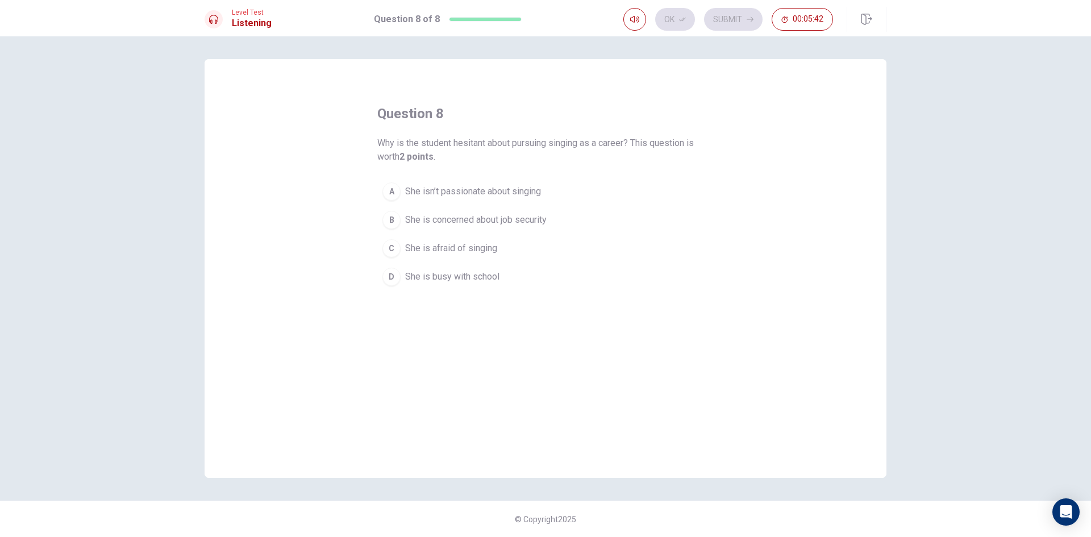
click at [529, 221] on span "She is concerned about job security" at bounding box center [476, 220] width 142 height 14
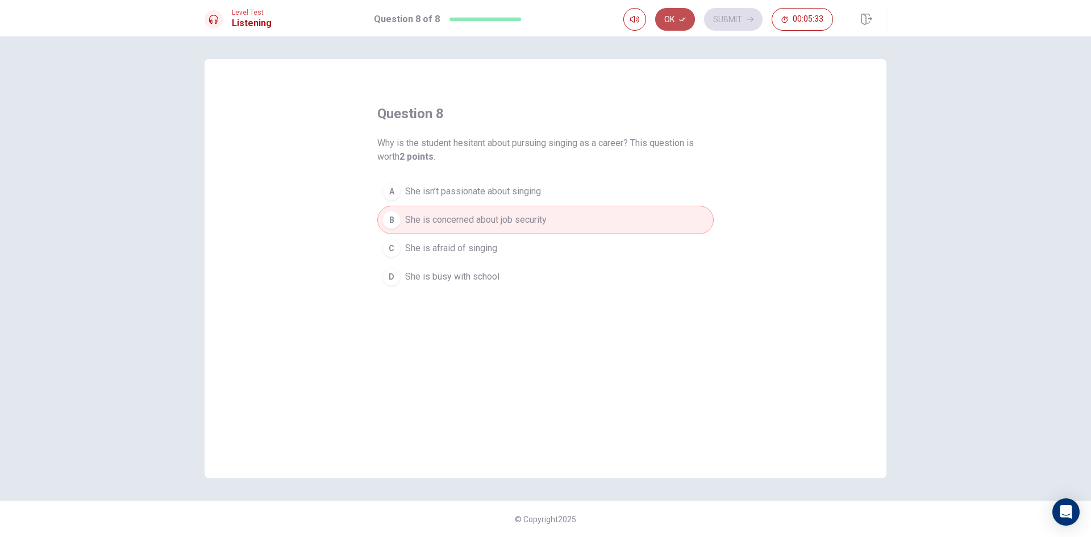
click at [672, 25] on button "Ok" at bounding box center [675, 19] width 40 height 23
click at [722, 21] on button "Submit" at bounding box center [733, 19] width 59 height 23
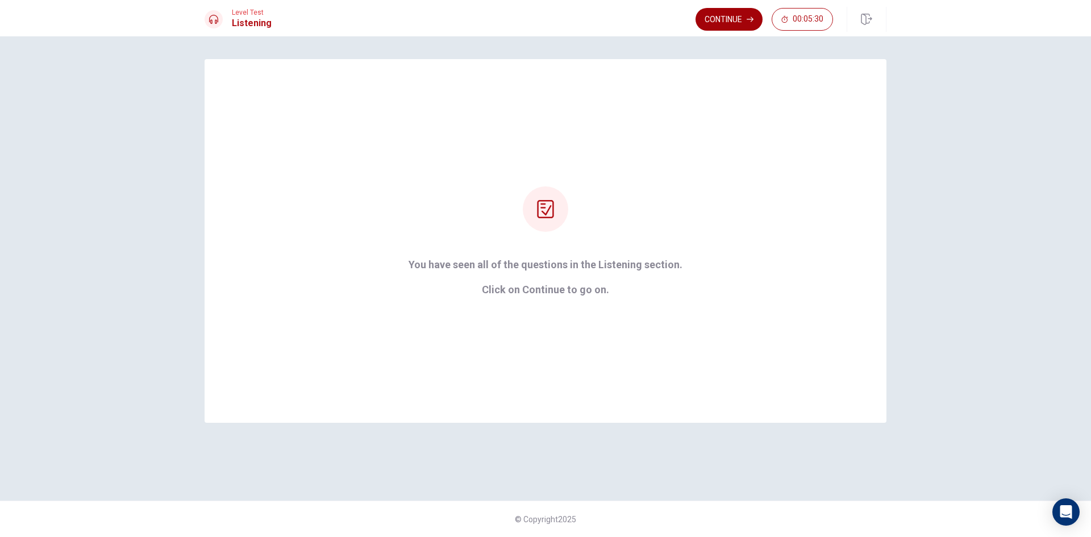
click at [717, 23] on button "Continue" at bounding box center [729, 19] width 67 height 23
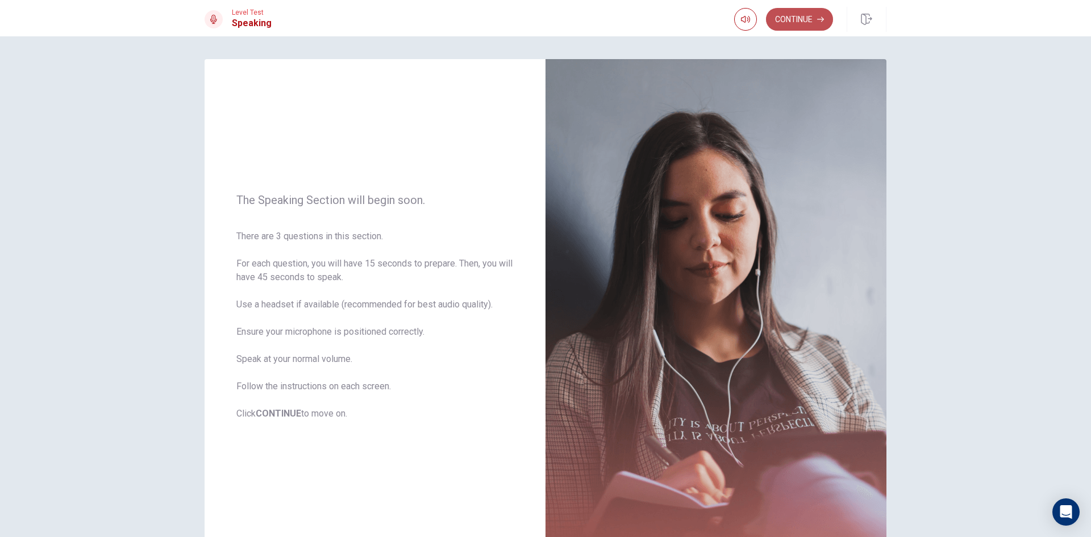
click at [791, 19] on button "Continue" at bounding box center [799, 19] width 67 height 23
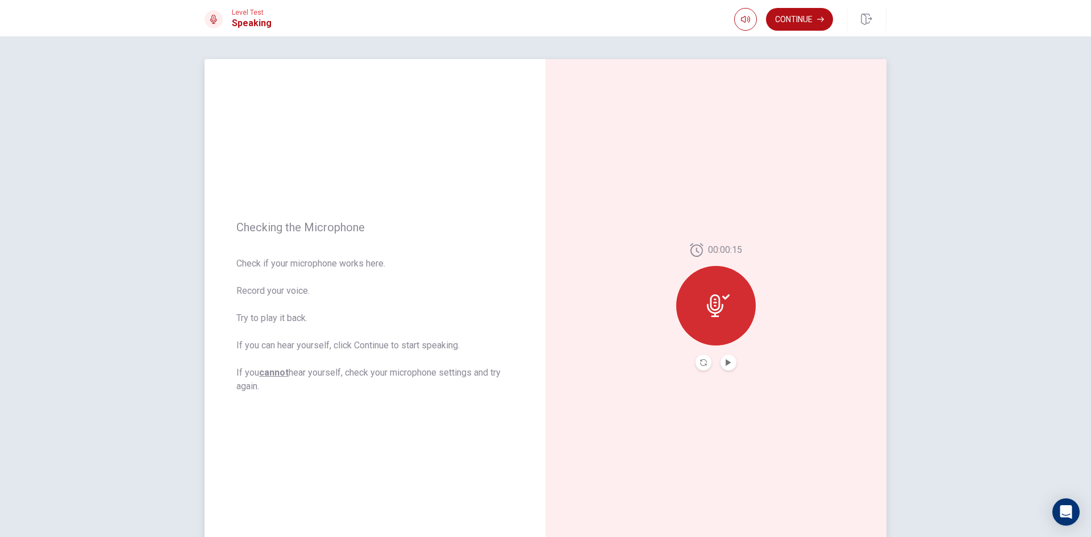
click at [724, 356] on button "Play Audio" at bounding box center [729, 363] width 16 height 16
click at [701, 365] on icon "Record Again" at bounding box center [703, 362] width 7 height 7
click at [710, 311] on icon at bounding box center [716, 302] width 23 height 23
click at [720, 331] on div at bounding box center [716, 306] width 80 height 80
click at [727, 361] on icon "Play Audio" at bounding box center [728, 362] width 7 height 7
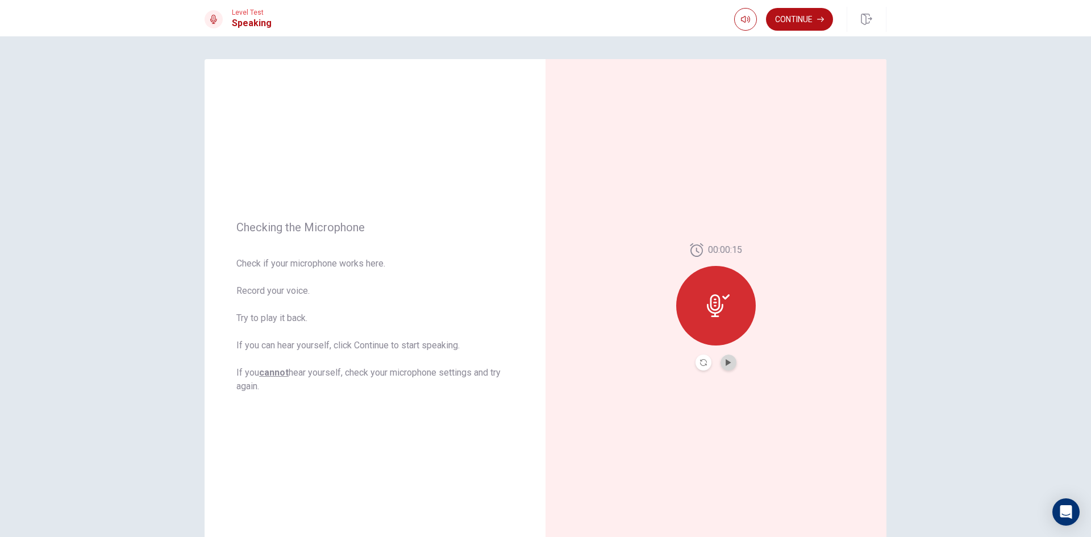
click at [728, 358] on button "Play Audio" at bounding box center [729, 363] width 16 height 16
click at [726, 361] on icon "Play Audio" at bounding box center [728, 362] width 5 height 7
click at [704, 359] on button "Record Again" at bounding box center [704, 363] width 16 height 16
click at [724, 319] on span "Stop Recording" at bounding box center [716, 327] width 43 height 18
click at [718, 313] on icon at bounding box center [718, 305] width 23 height 23
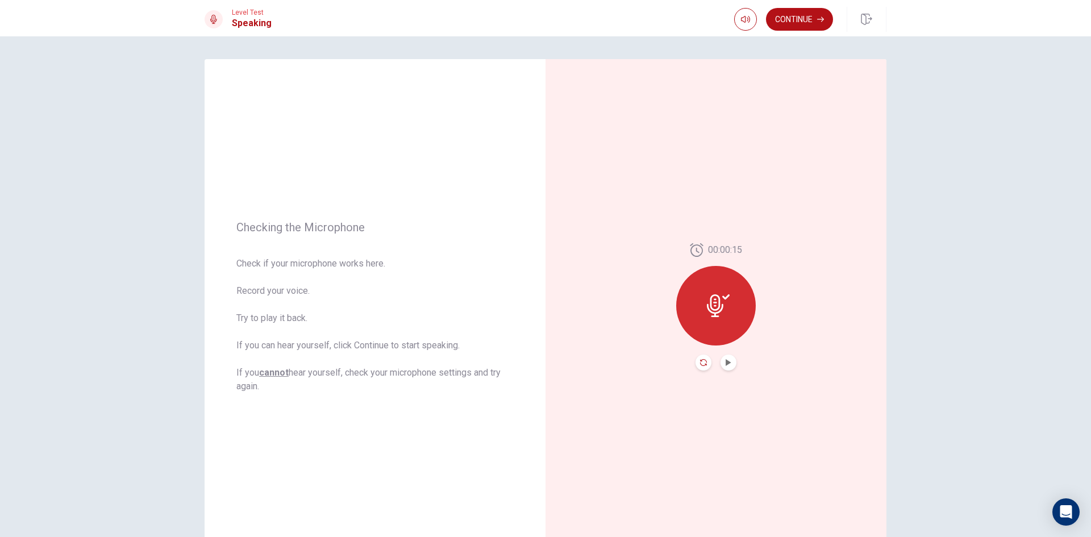
click at [703, 363] on icon "Record Again" at bounding box center [703, 362] width 7 height 7
click at [724, 305] on icon at bounding box center [716, 302] width 23 height 23
click at [722, 363] on button "Play Audio" at bounding box center [729, 363] width 16 height 16
click at [788, 23] on button "Continue" at bounding box center [799, 19] width 67 height 23
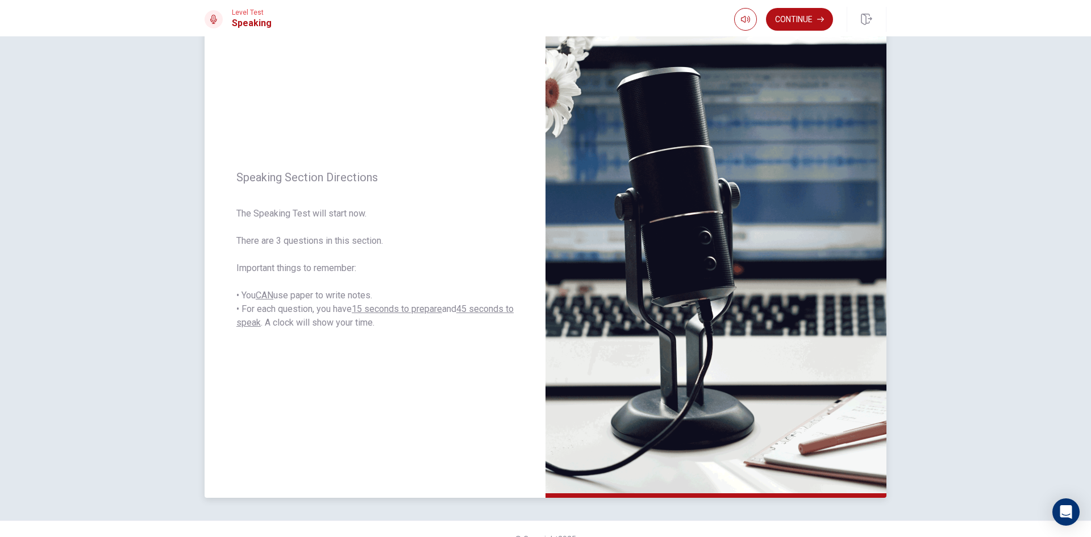
scroll to position [0, 0]
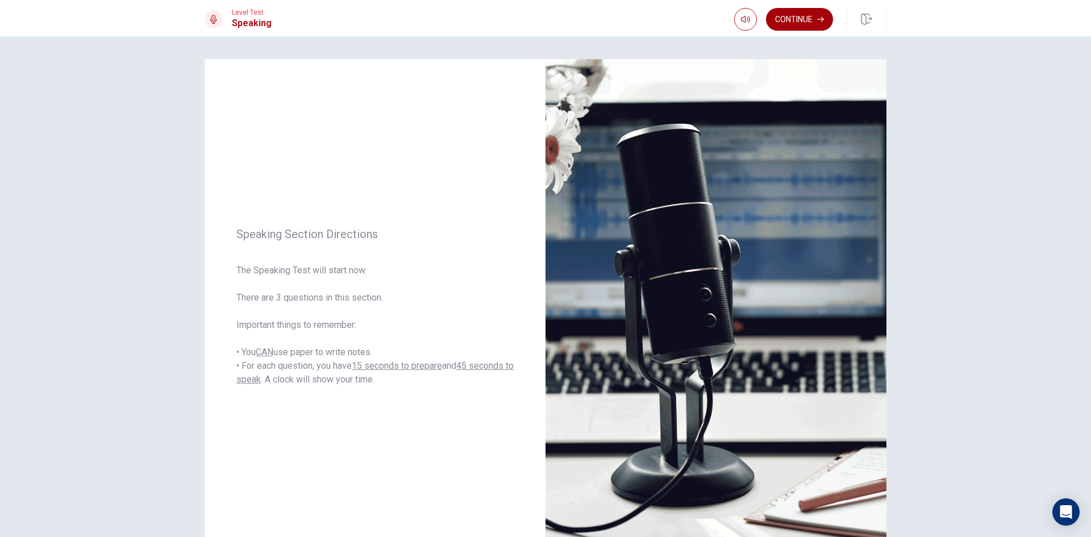
click at [801, 20] on button "Continue" at bounding box center [799, 19] width 67 height 23
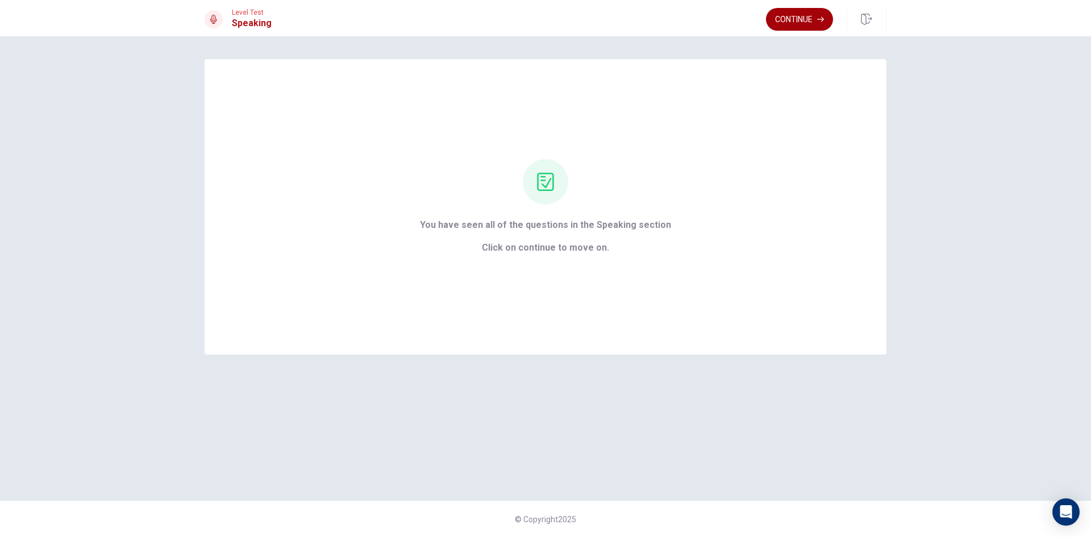
click at [807, 19] on button "Continue" at bounding box center [799, 19] width 67 height 23
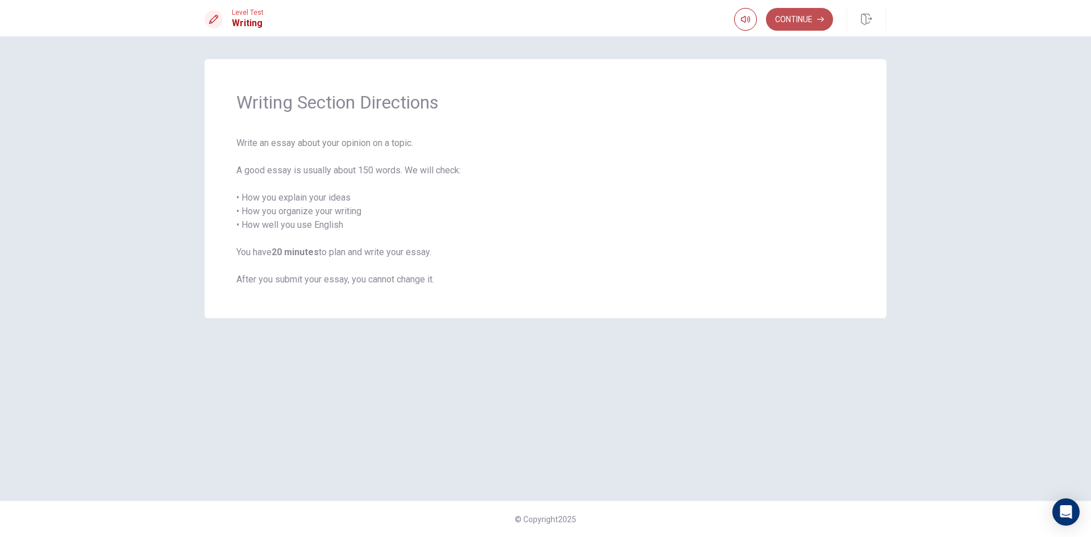
click at [807, 19] on button "Continue" at bounding box center [799, 19] width 67 height 23
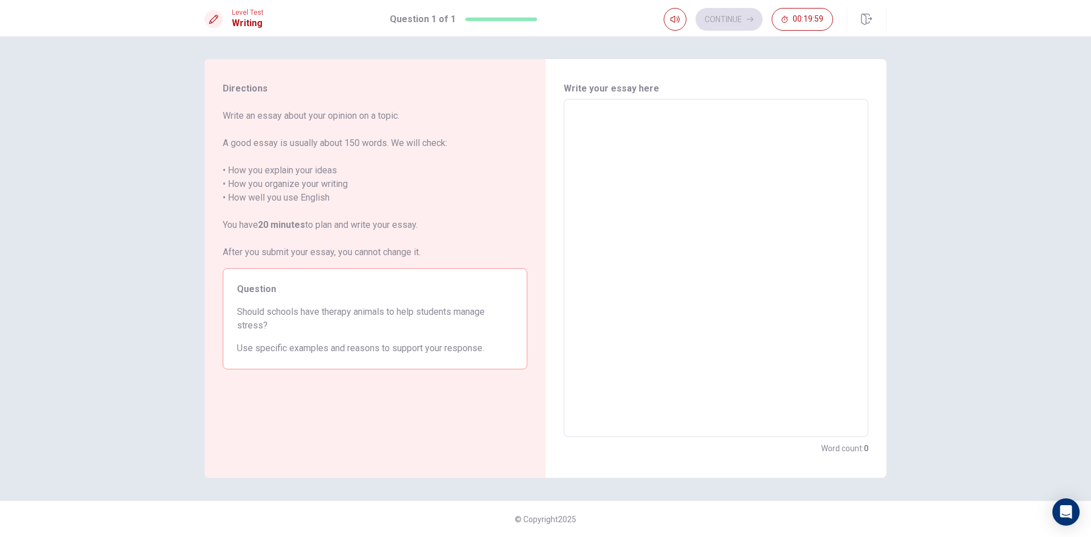
click at [674, 172] on textarea at bounding box center [716, 268] width 289 height 319
type textarea "i"
type textarea "x"
type textarea "i"
type textarea "x"
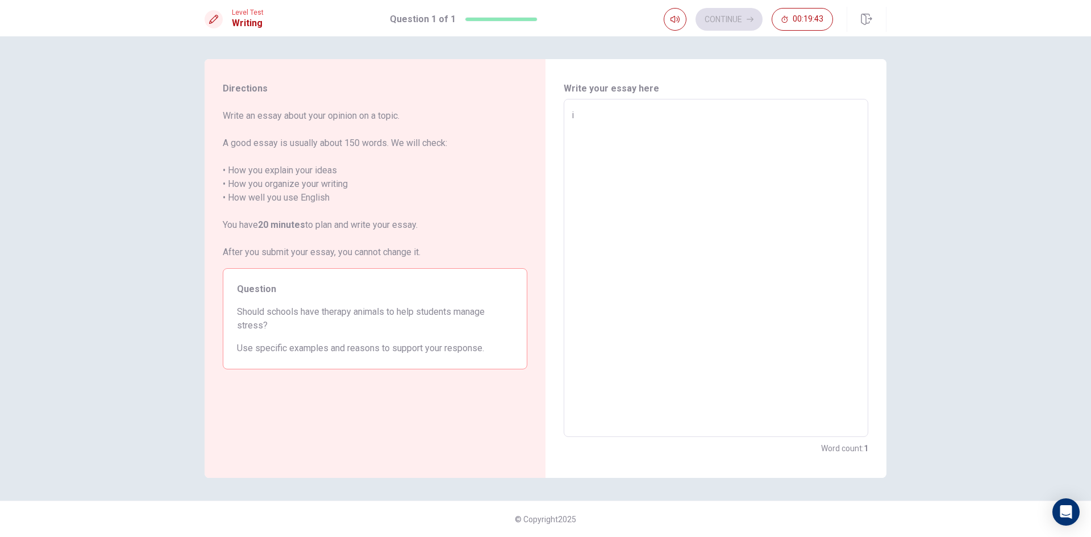
type textarea "i"
type textarea "x"
type textarea "i"
type textarea "x"
type textarea "in"
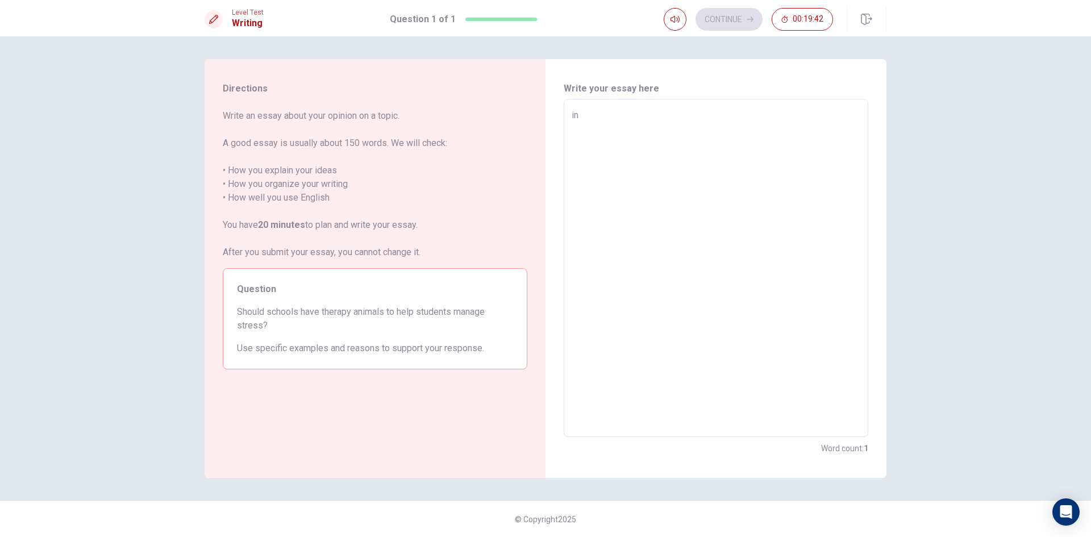
type textarea "x"
type textarea "in"
type textarea "x"
type textarea "in m"
type textarea "x"
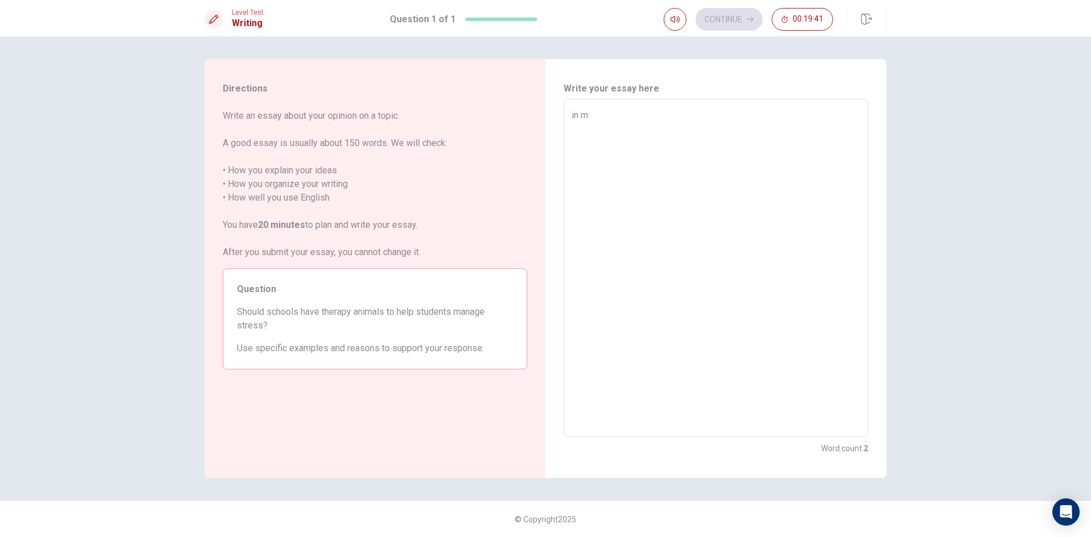
type textarea "in my"
type textarea "x"
type textarea "in my"
type textarea "x"
type textarea "in my o"
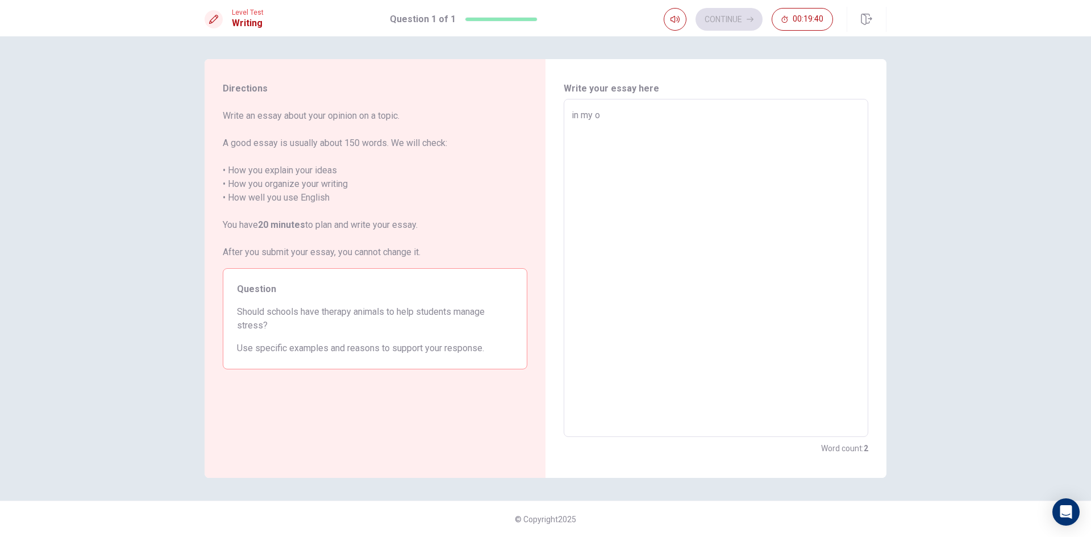
type textarea "x"
type textarea "in my op"
type textarea "x"
type textarea "in my opo"
type textarea "x"
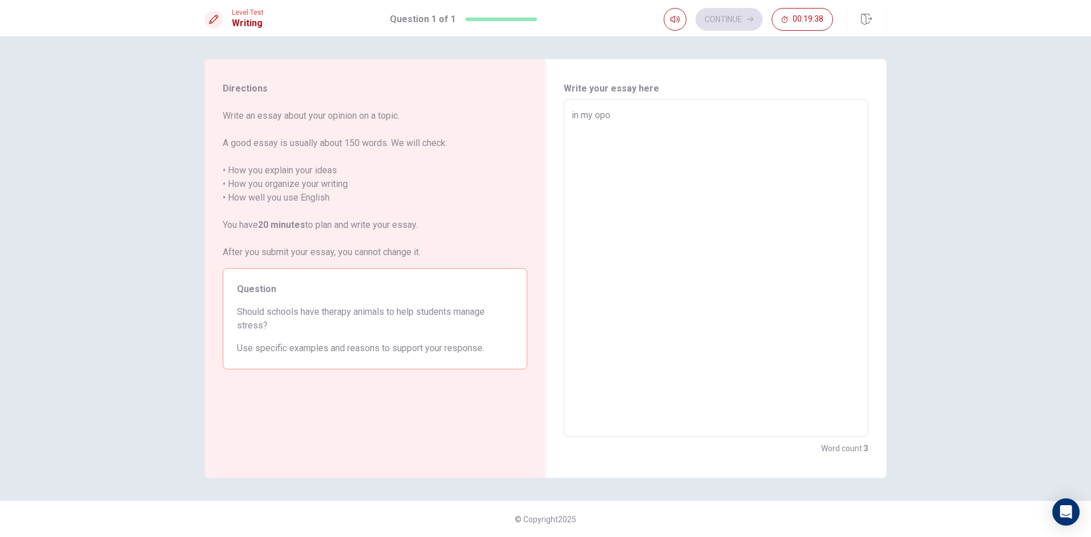
type textarea "in my op"
type textarea "x"
type textarea "in my opi"
type textarea "x"
type textarea "in my opin"
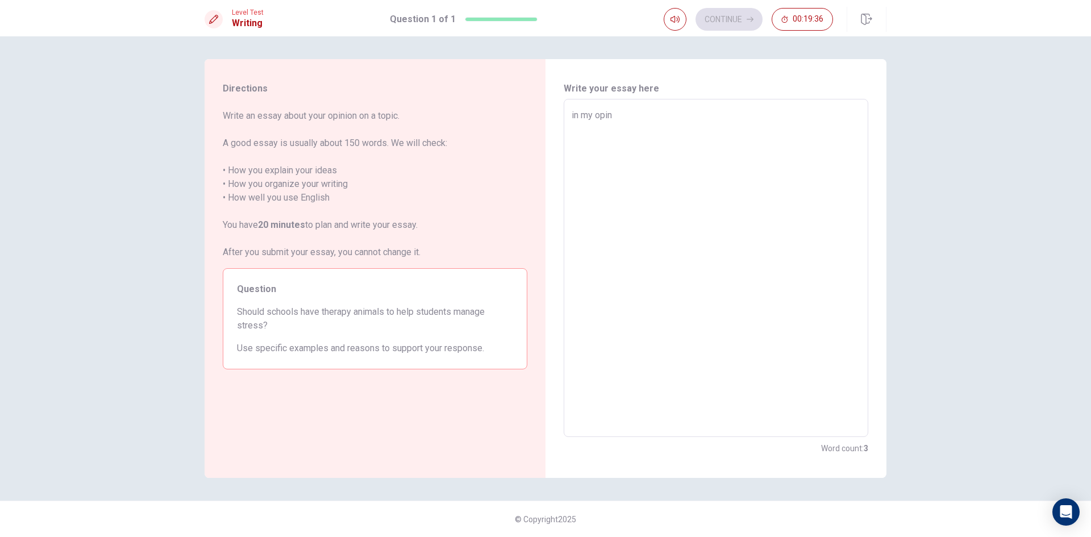
type textarea "x"
type textarea "in my opino"
type textarea "x"
type textarea "in my opin"
type textarea "x"
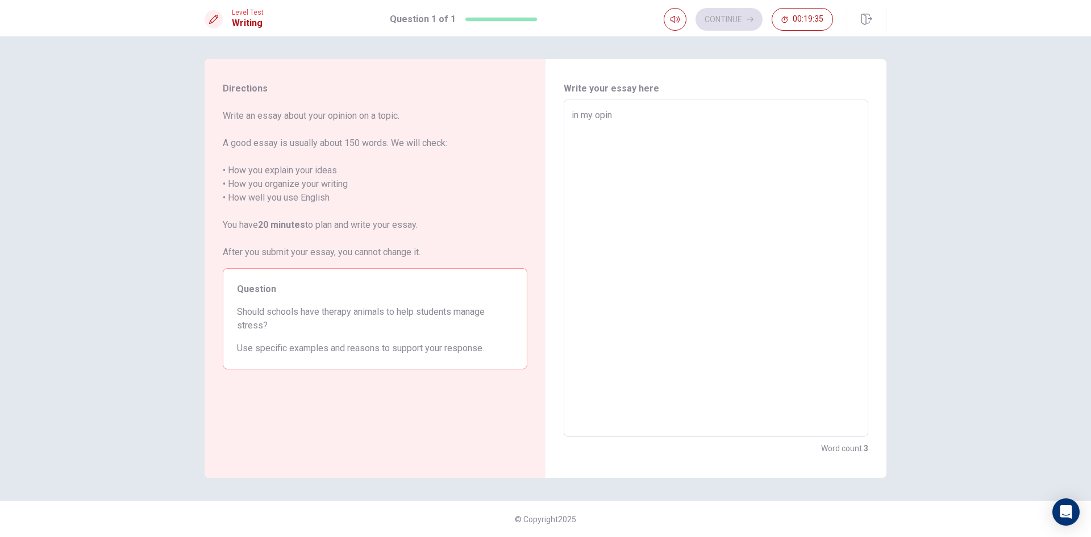
type textarea "in my opini"
type textarea "x"
type textarea "in my opinio"
type textarea "x"
type textarea "in my opinion"
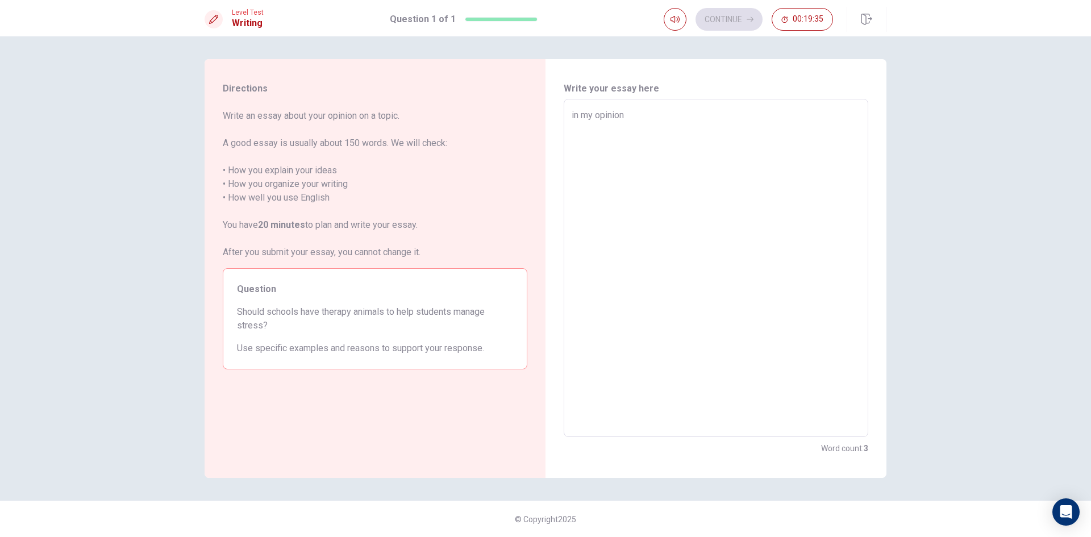
type textarea "x"
type textarea "in my opinion"
type textarea "x"
type textarea "in my opinion i"
type textarea "x"
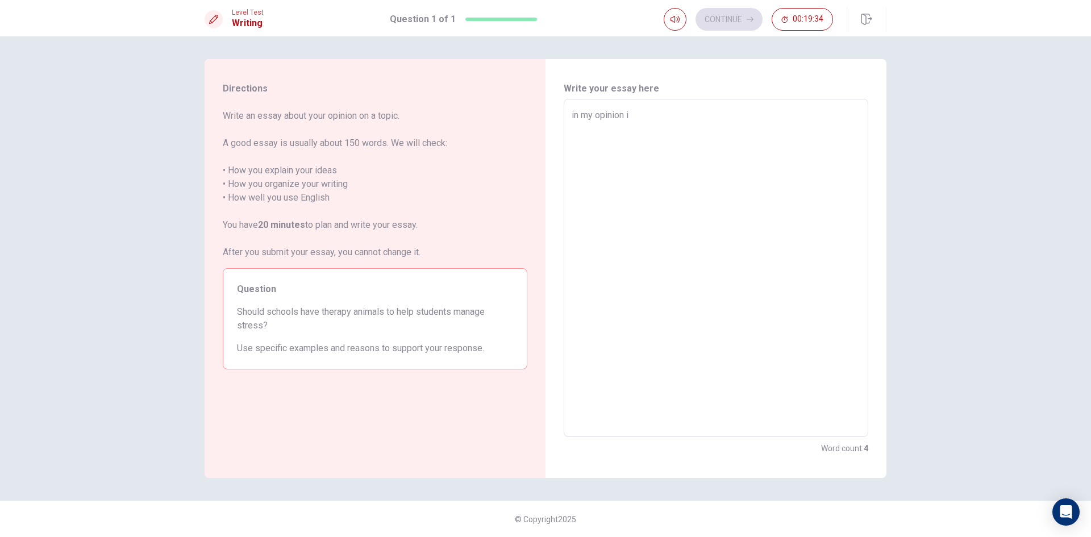
type textarea "in my opinion in"
type textarea "x"
type textarea "in my opinion in"
type textarea "x"
type textarea "in my opinion in t"
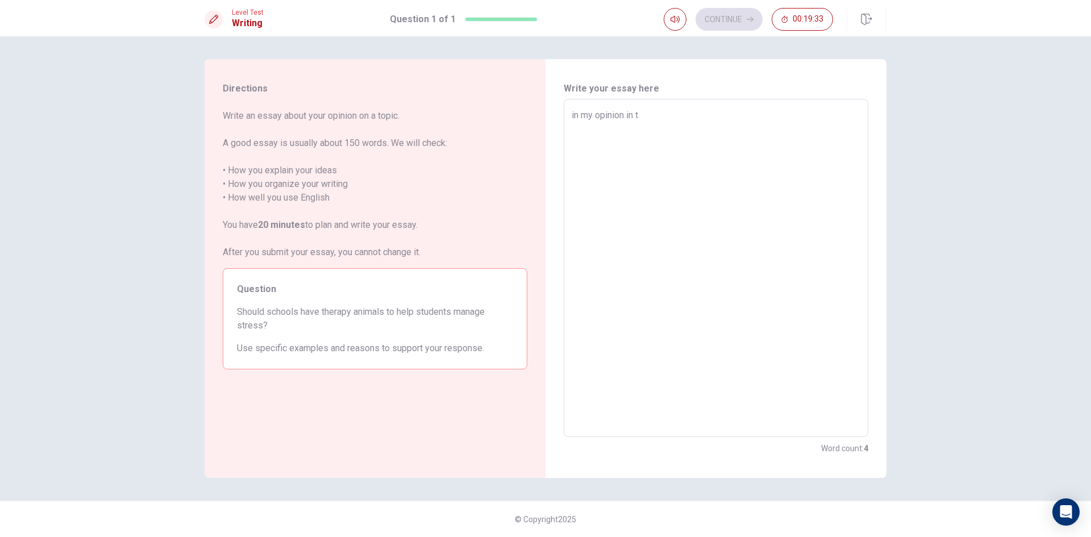
type textarea "x"
type textarea "in my opinion in th"
type textarea "x"
type textarea "in my opinion in thi"
type textarea "x"
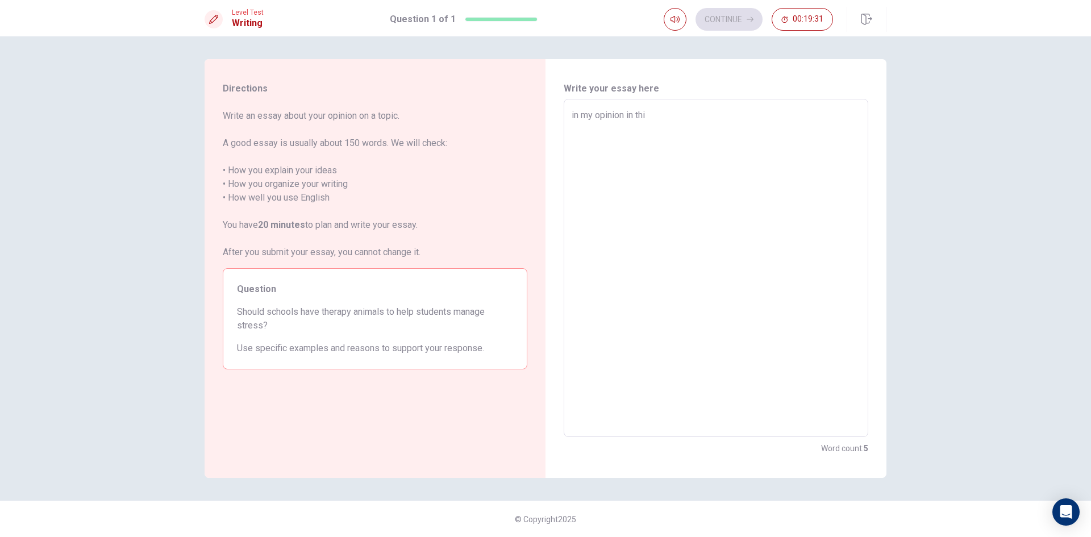
type textarea "in my opinion in thin"
type textarea "x"
type textarea "in my opinion in think"
type textarea "x"
type textarea "in my opinion in think"
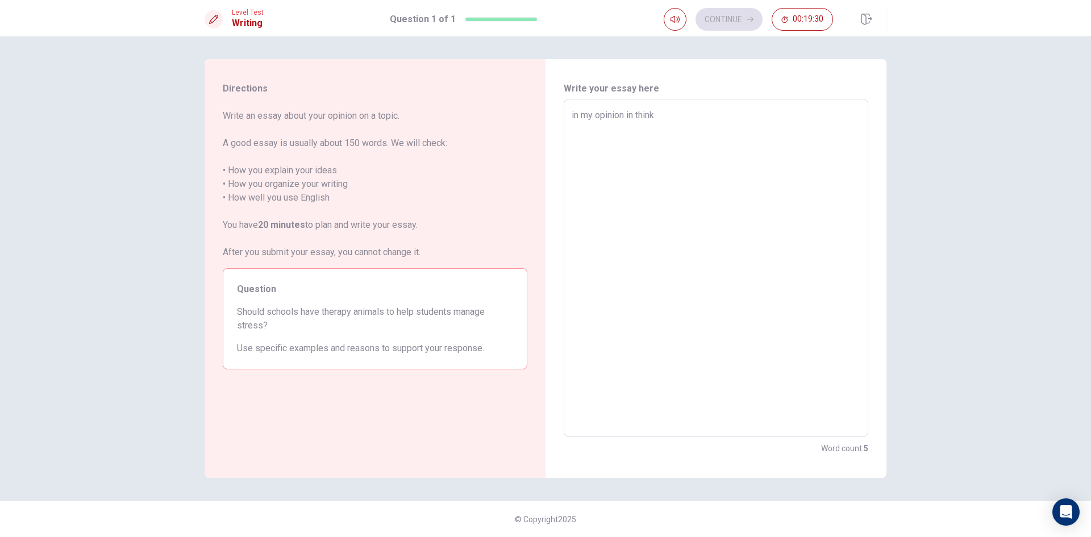
type textarea "x"
type textarea "in my opinion in think s"
type textarea "x"
type textarea "in my opinion in think sh"
type textarea "x"
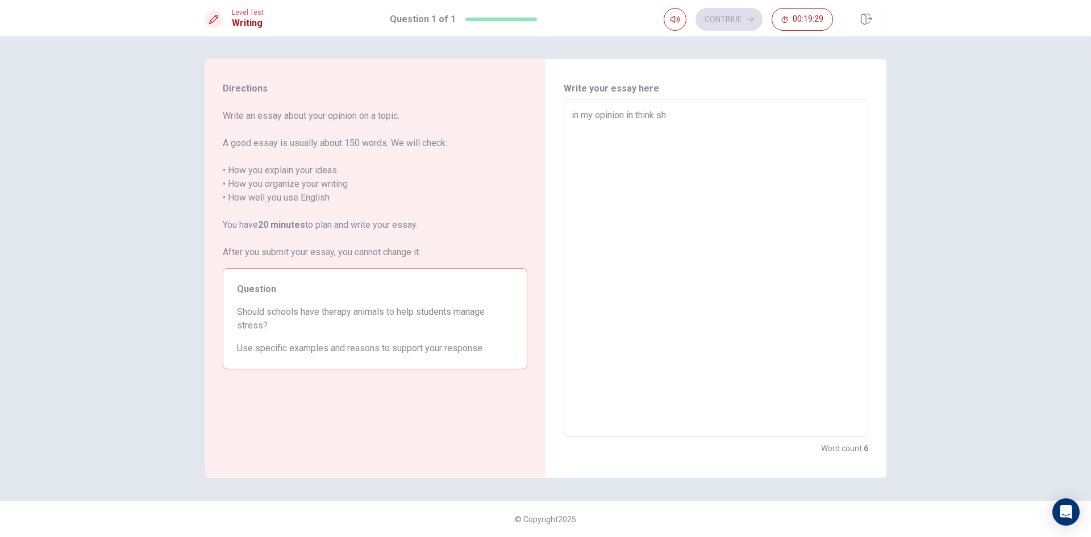
type textarea "in my opinion in think shi"
type textarea "x"
type textarea "in my opinion in think sh"
type textarea "x"
type textarea "in my opinion in think sho"
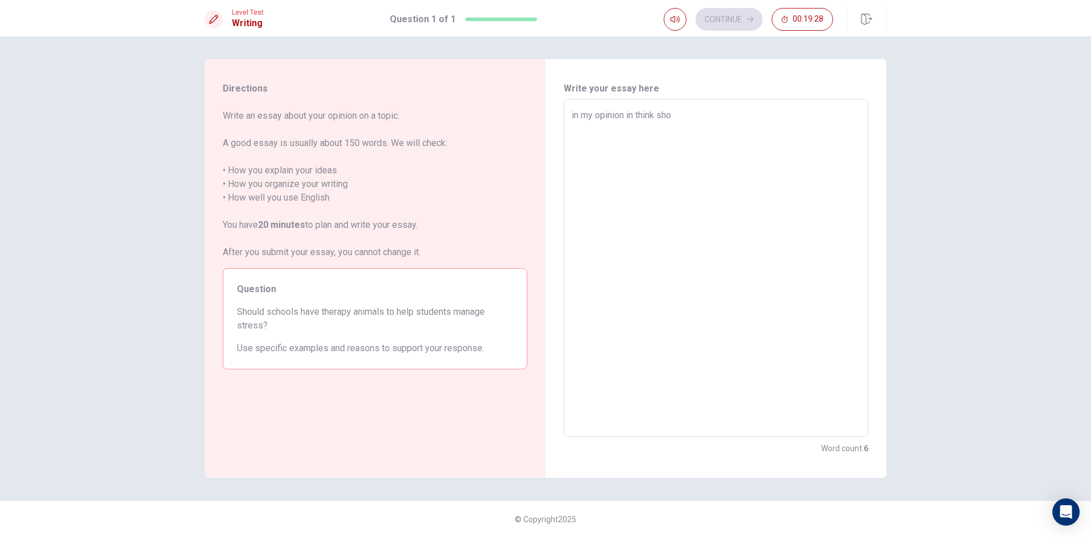
type textarea "x"
type textarea "in my opinion in think shou"
type textarea "x"
type textarea "in my opinion in think shoul"
type textarea "x"
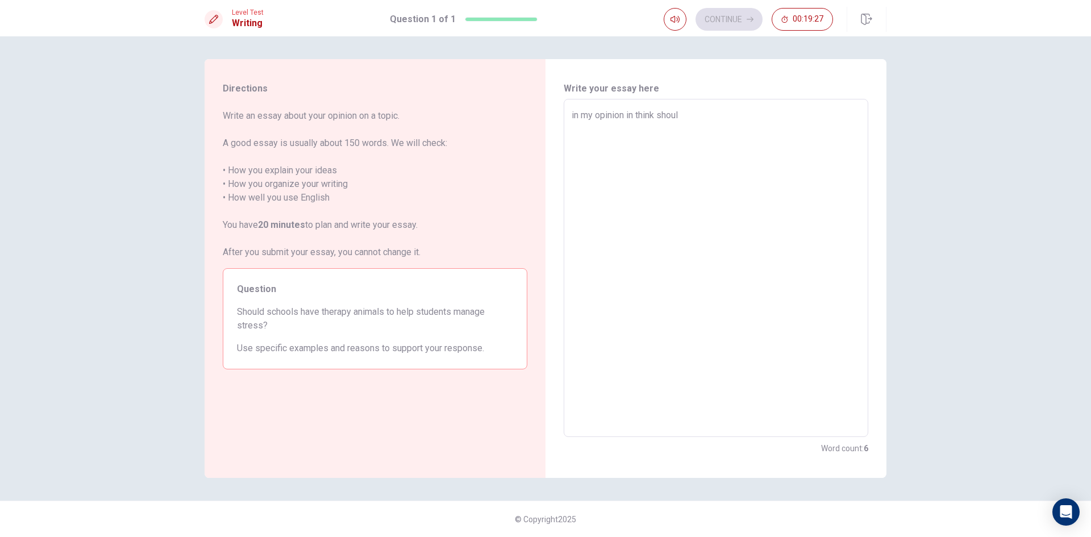
type textarea "in my opinion in think should"
type textarea "x"
type textarea "in my opinion in think should"
type textarea "x"
type textarea "in my opinion in think should s"
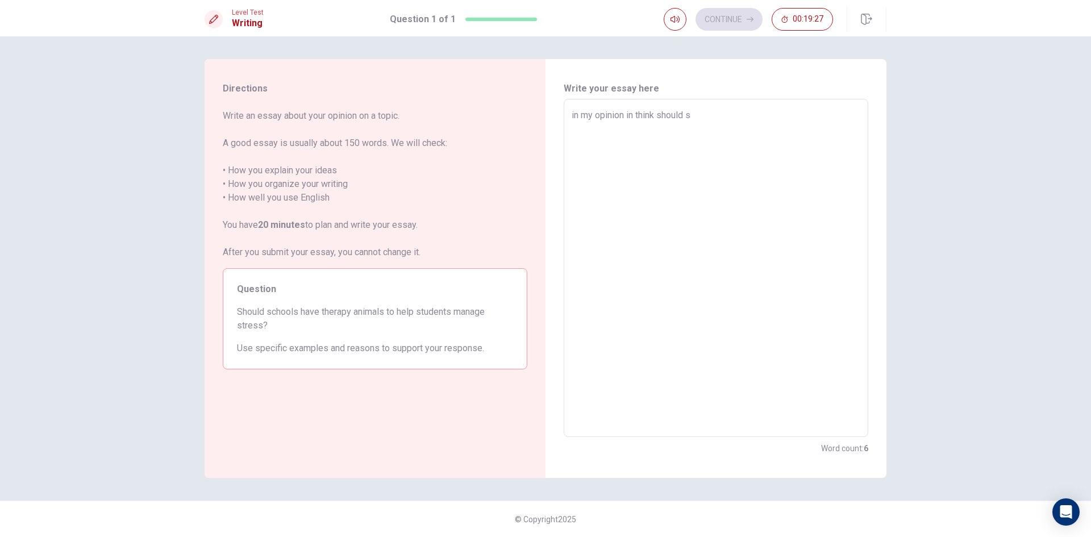
type textarea "x"
type textarea "in my opinion in think should sc"
type textarea "x"
type textarea "in my opinion in think should sch"
type textarea "x"
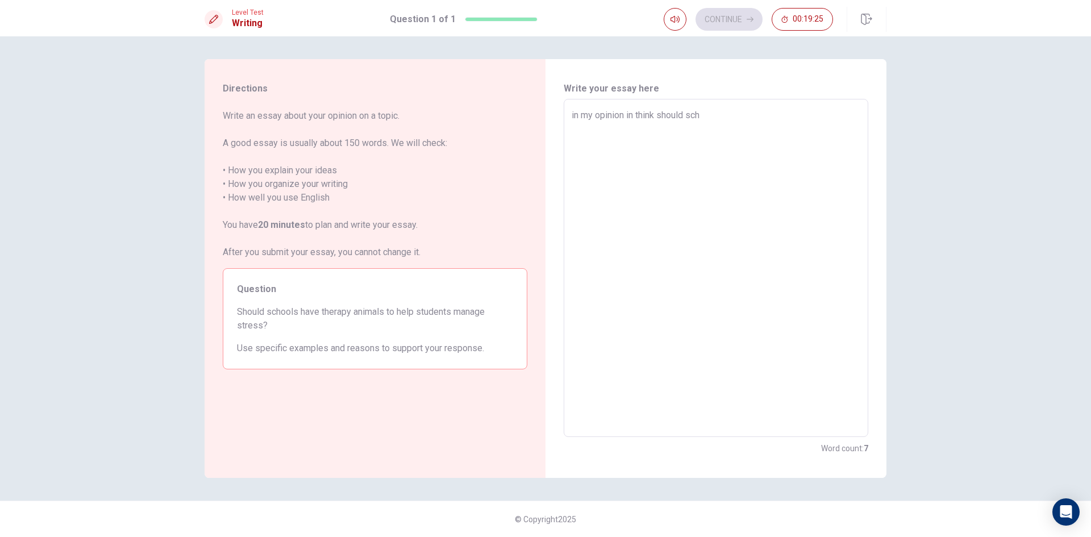
type textarea "in my opinion in think should scho"
type textarea "x"
type textarea "in my opinion in think should schoo"
type textarea "x"
type textarea "in my opinion in think should school"
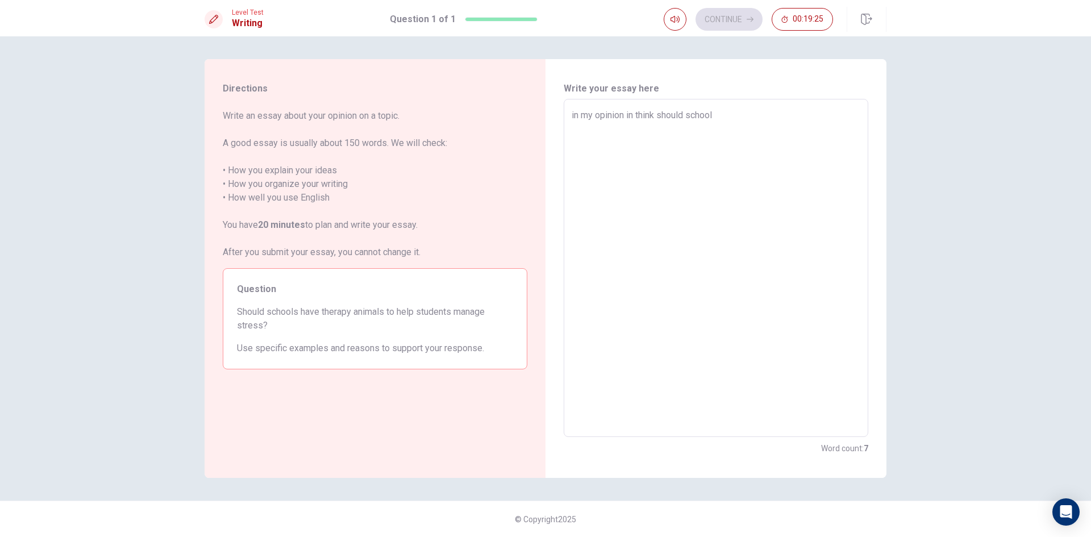
type textarea "x"
type textarea "in my opinion in think should school"
type textarea "x"
type textarea "in my opinion in think should school"
drag, startPoint x: 723, startPoint y: 102, endPoint x: 709, endPoint y: 115, distance: 19.3
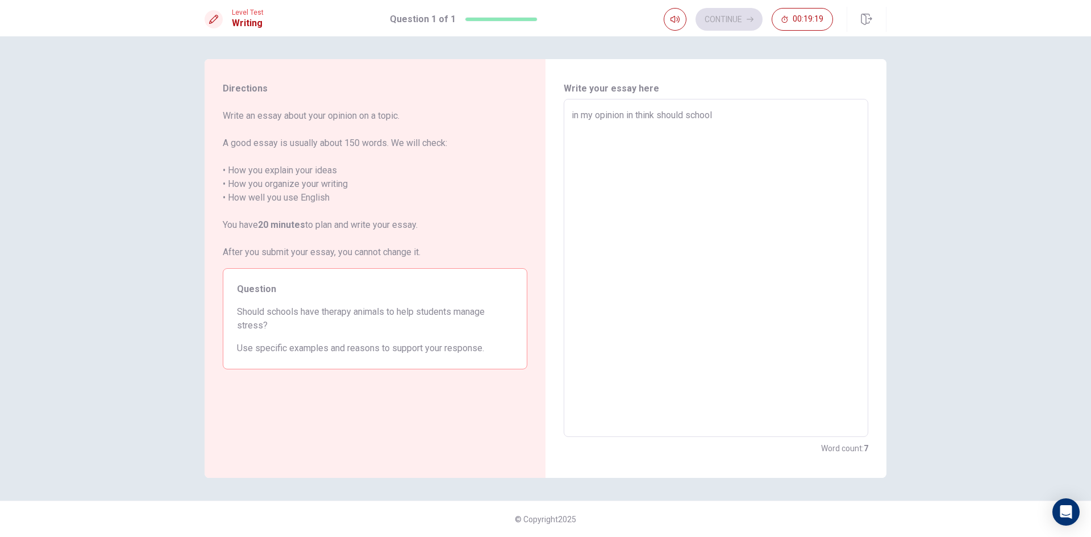
click at [692, 110] on div "in my opinion in think should school x ​" at bounding box center [716, 268] width 305 height 338
drag, startPoint x: 720, startPoint y: 117, endPoint x: 688, endPoint y: 117, distance: 31.8
click at [688, 117] on textarea "in my opinion in think should school" at bounding box center [716, 268] width 289 height 319
type textarea "x"
type textarea "in my opinion in think school should"
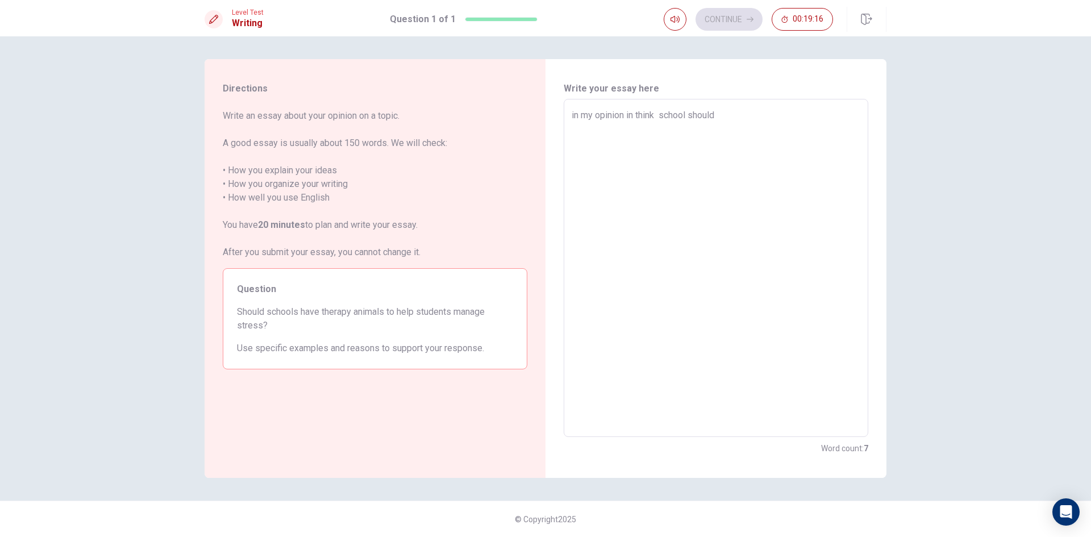
click at [696, 119] on textarea "in my opinion in think school should" at bounding box center [716, 268] width 289 height 319
click at [663, 115] on textarea "in my opinion in think school should" at bounding box center [716, 268] width 289 height 319
click at [735, 115] on textarea "in my opinion in think school should" at bounding box center [716, 268] width 289 height 319
type textarea "x"
type textarea "in my opinion in think school should"
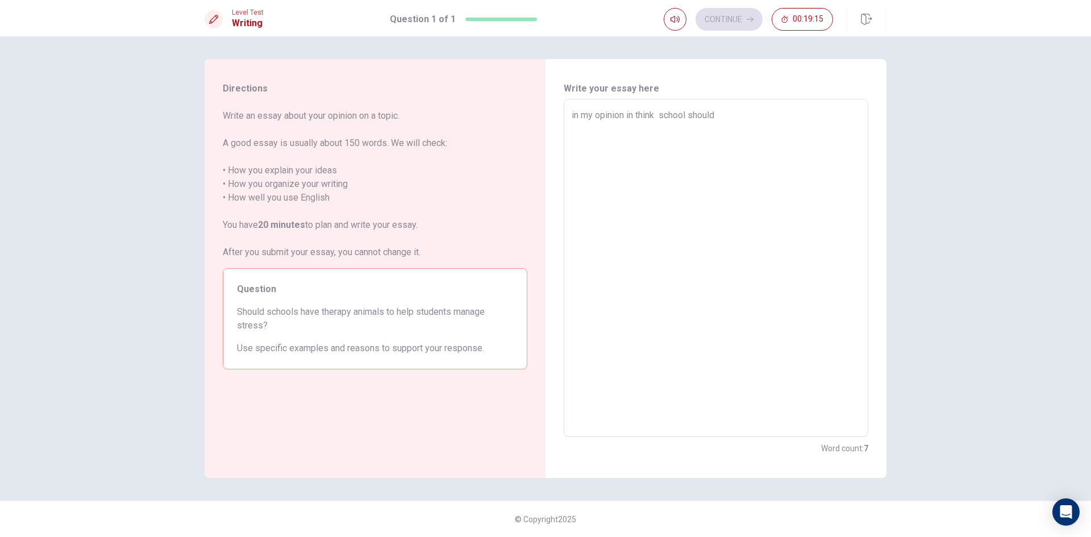
type textarea "x"
type textarea "in my opinion in think school should h"
type textarea "x"
type textarea "in my opinion in think school should ha"
type textarea "x"
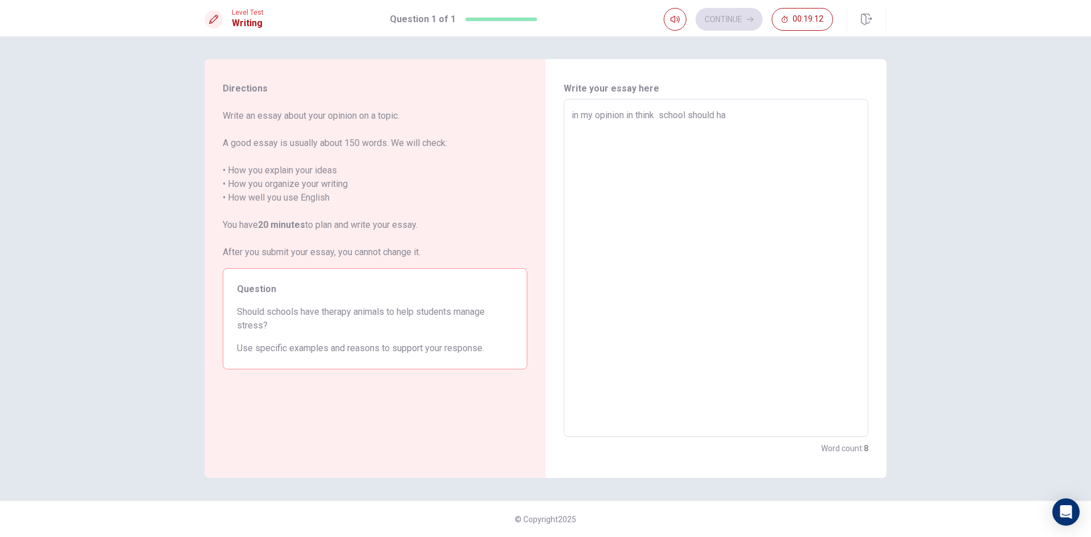
type textarea "in my opinion in think school should hav"
type textarea "x"
type textarea "in my opinion in think school should have"
type textarea "x"
type textarea "in my opinion in think school should have"
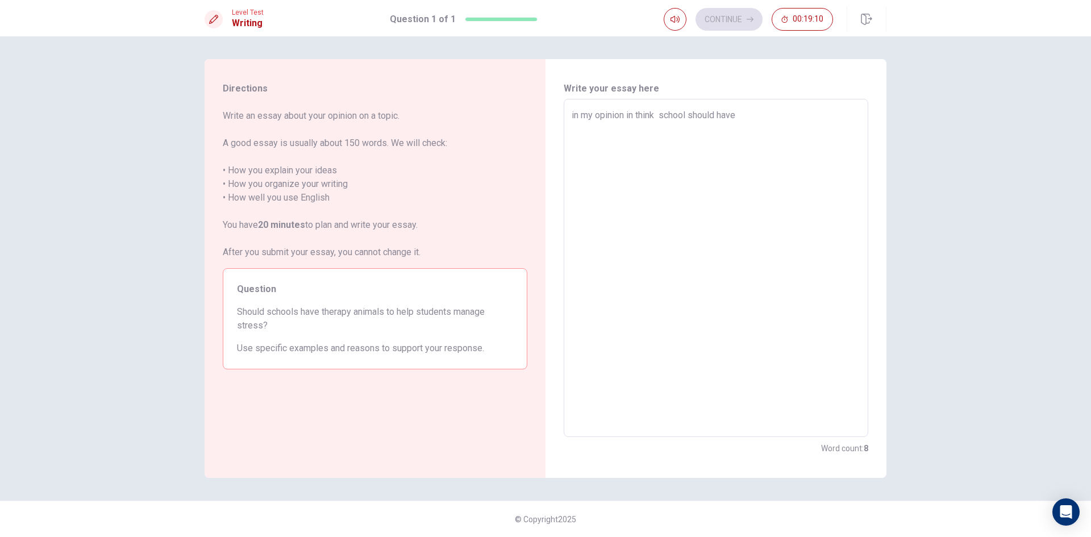
type textarea "x"
type textarea "in my opinion in think school should have t"
type textarea "x"
type textarea "in my opinion in think school should have th"
type textarea "x"
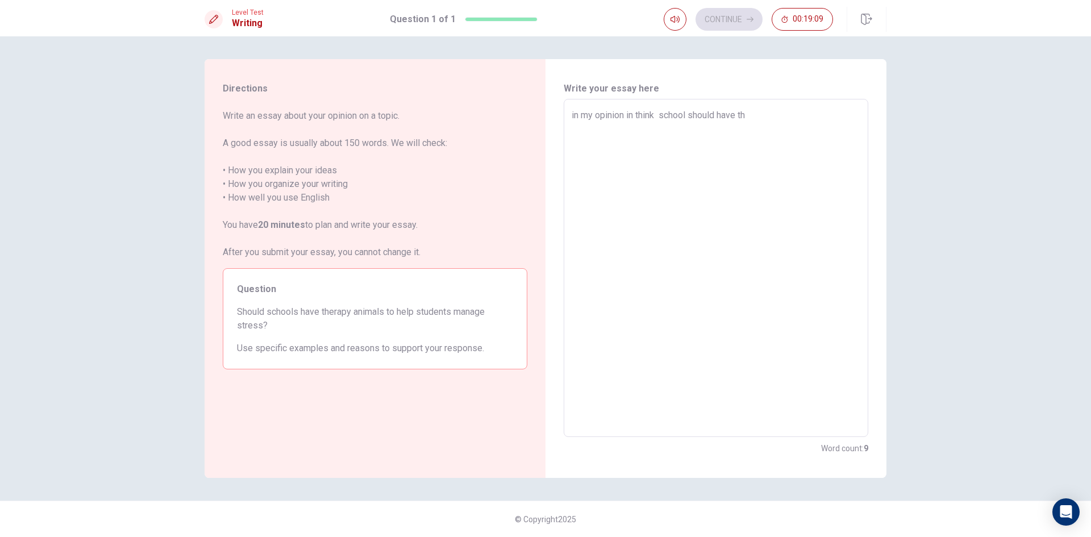
type textarea "in my opinion in think school should have the"
type textarea "x"
type textarea "in my opinion in think school should have ther"
type textarea "x"
type textarea "in my opinion in think school should have thera"
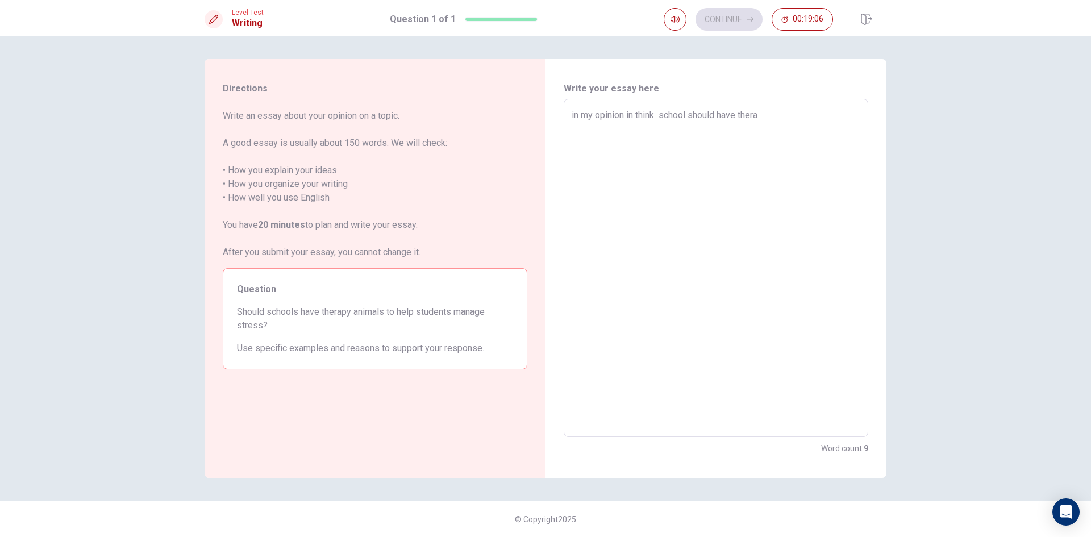
type textarea "x"
type textarea "in my opinion in think school should have therao"
type textarea "x"
type textarea "in my opinion in think school should have thera"
type textarea "x"
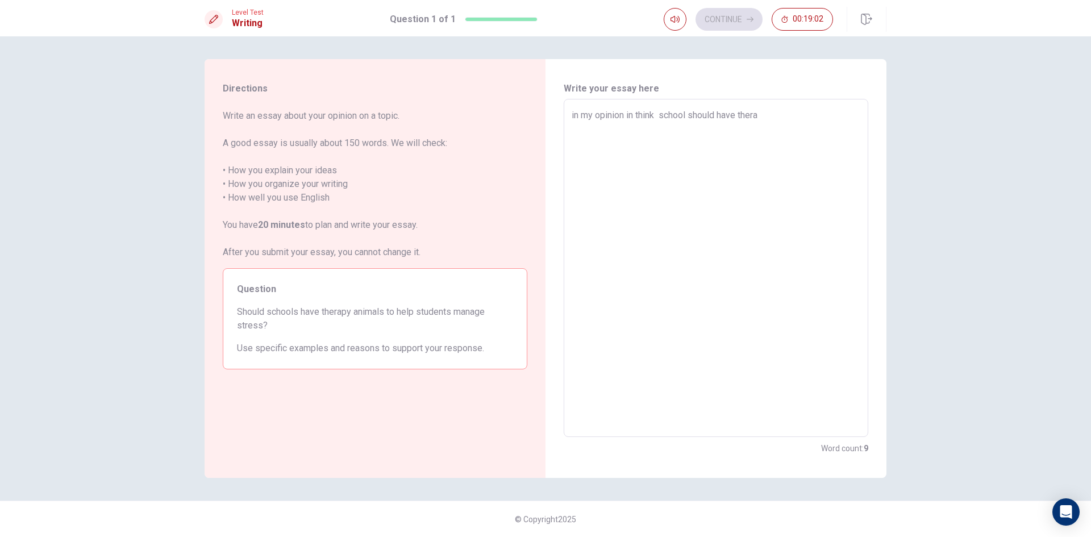
type textarea "in my opinion in think school should have therap"
type textarea "x"
type textarea "in my opinion in think school should have therapy"
type textarea "x"
type textarea "in my opinion in think school should have therapy"
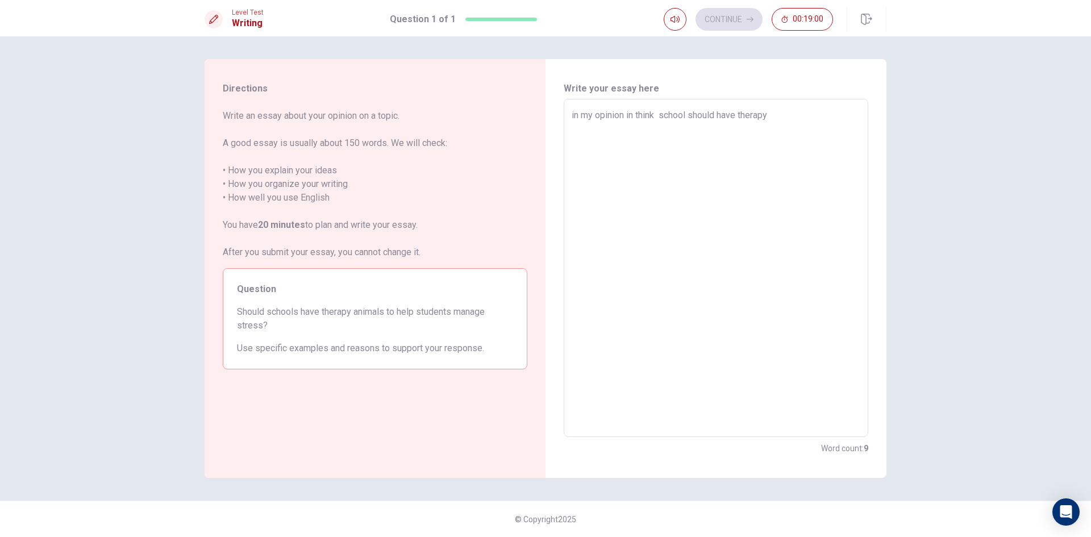
type textarea "x"
type textarea "in my opinion in think school should have therapy a"
type textarea "x"
type textarea "in my opinion in think school should have therapy an"
type textarea "x"
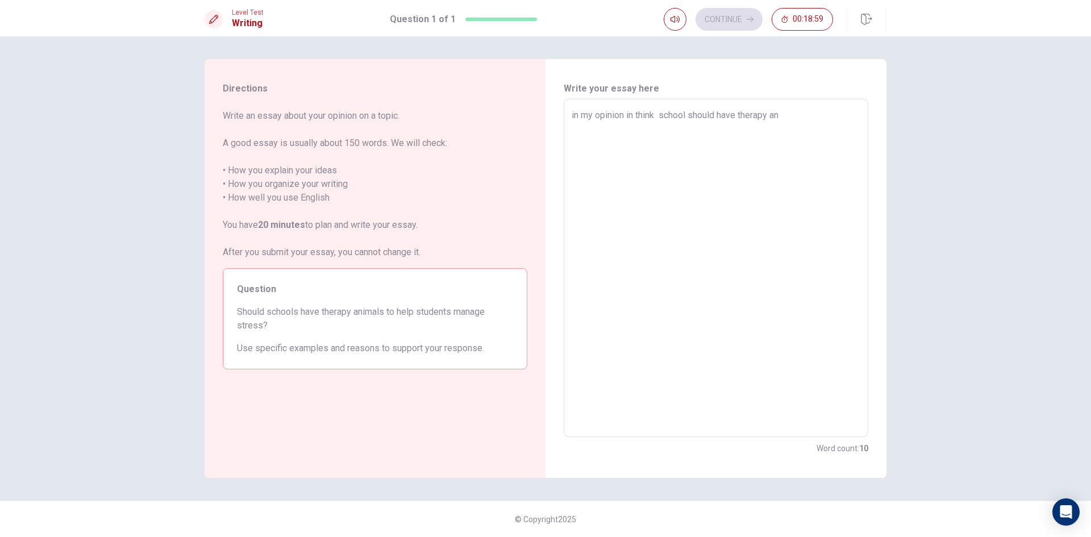
type textarea "in my opinion in think school should have therapy ani"
type textarea "x"
type textarea "in my opinion in think school should have therapy anim"
type textarea "x"
type textarea "in my opinion in think school should have therapy anima"
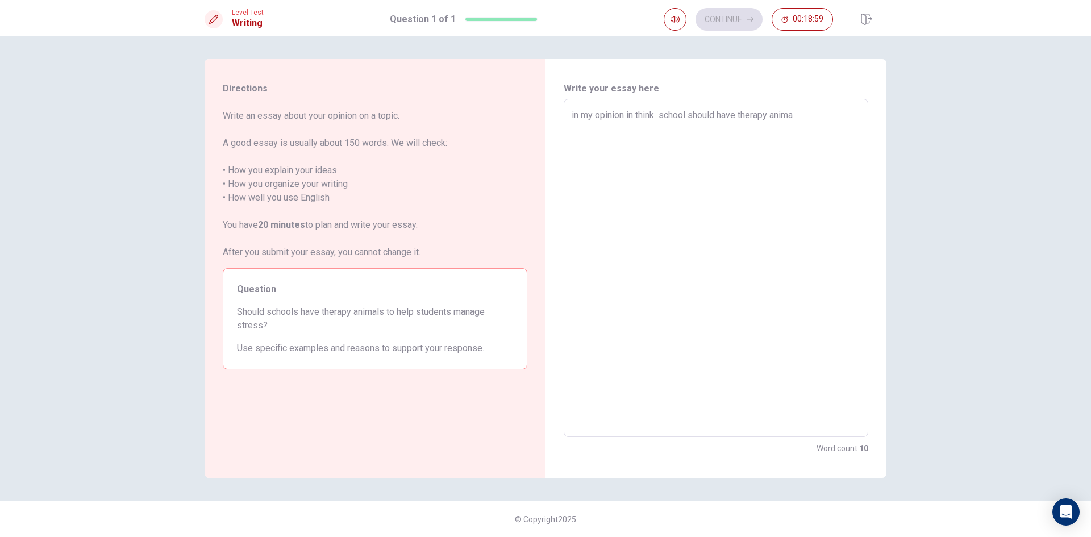
type textarea "x"
type textarea "in my opinion in think school should have therapy anima;"
type textarea "x"
type textarea "in my opinion in think school should have therapy anima"
type textarea "x"
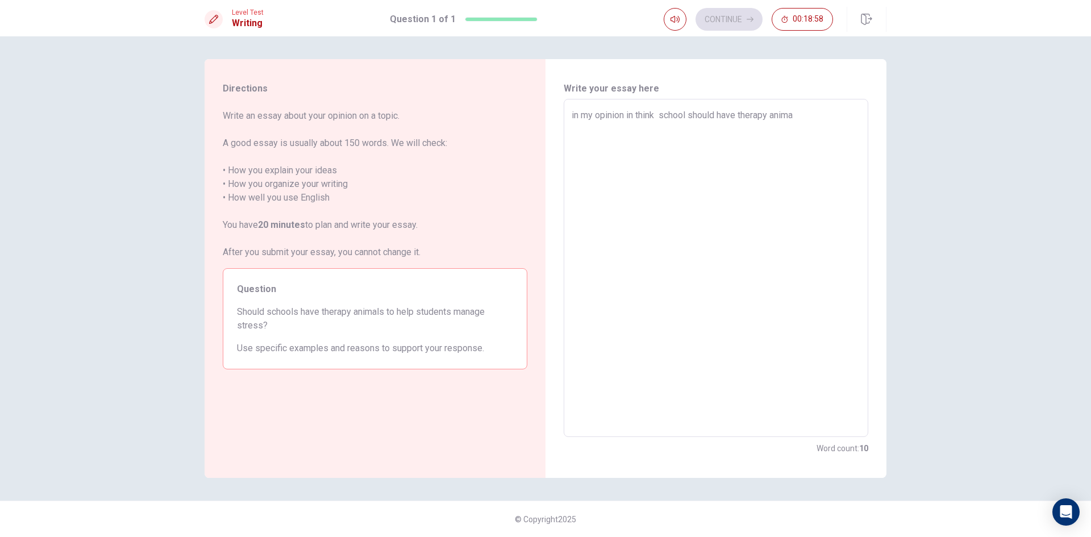
type textarea "in my opinion in think school should have therapy animal"
type textarea "x"
type textarea "in my opinion in think school should have therapy animals"
type textarea "x"
type textarea "in my opinion in think school should have therapy animals"
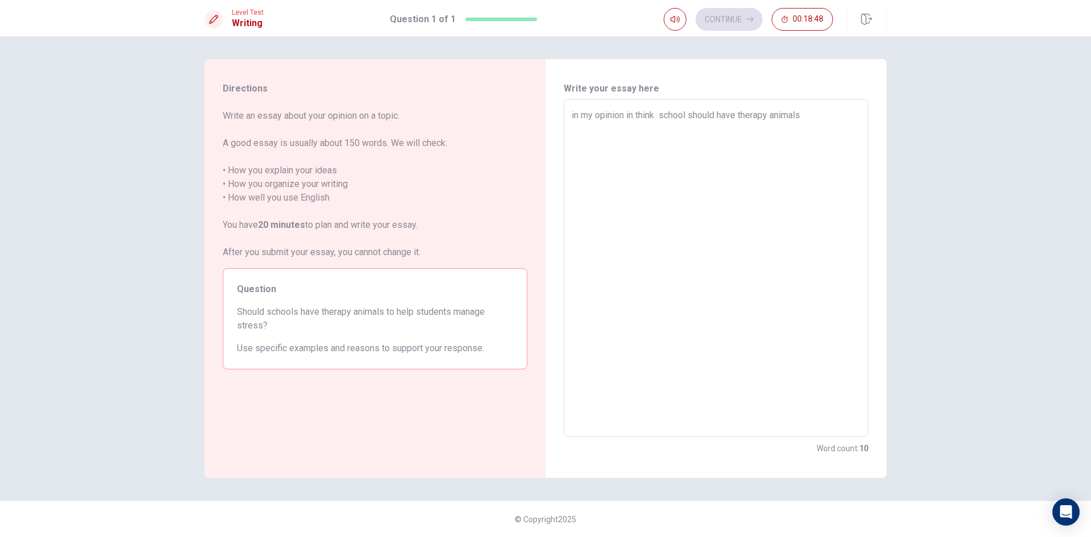
type textarea "x"
type textarea "in my opinion in think school should have therapy animals"
click at [656, 110] on textarea "in my opinion in think school should have therapy animals" at bounding box center [716, 268] width 289 height 319
click at [662, 111] on textarea "in my opinion in think school should have therapy animals" at bounding box center [716, 268] width 289 height 319
type textarea "x"
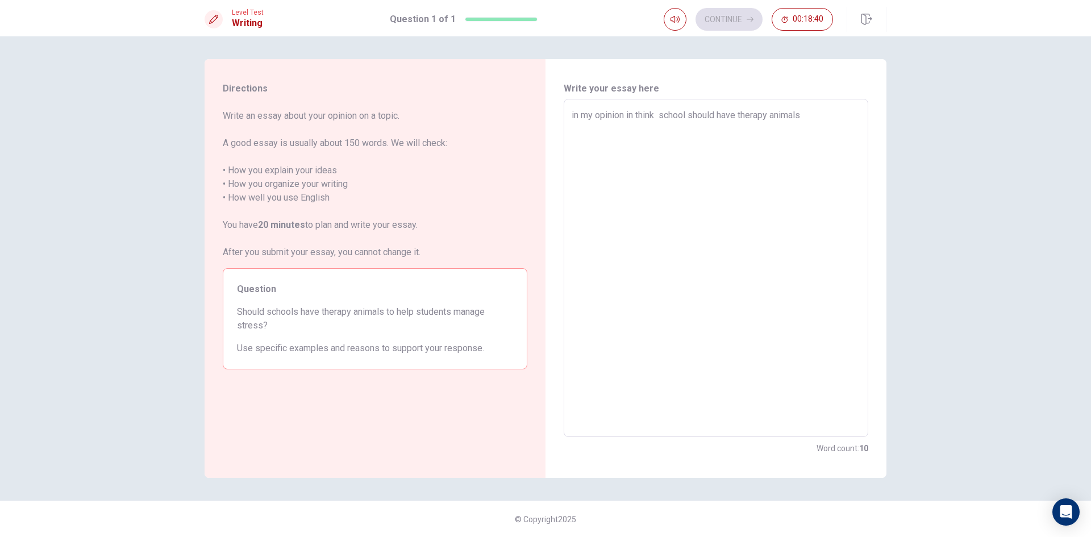
type textarea "in my opinion in think school should have therapy animals"
click at [688, 111] on textarea "in my opinion in think school should have therapy animals" at bounding box center [716, 268] width 289 height 319
click at [692, 111] on textarea "in my opinion in think school should have therapy animals" at bounding box center [716, 268] width 289 height 319
click at [716, 117] on textarea "in my opinion in think school should have therapy animals" at bounding box center [716, 268] width 289 height 319
type textarea "x"
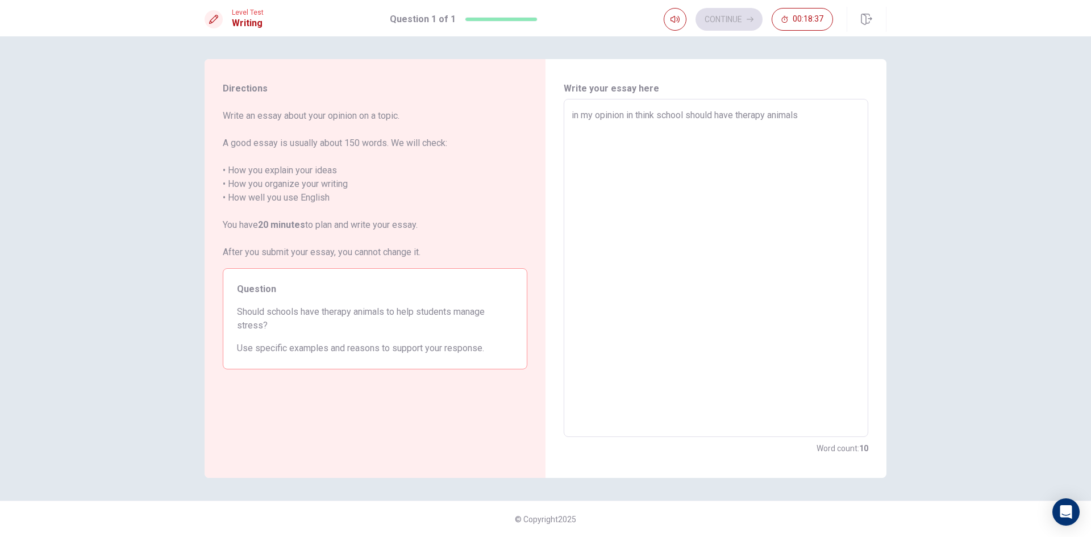
type textarea "in my opinion in think school shouldn have therapy animals"
type textarea "x"
type textarea "in my opinion in think school shouldn" have therapy animals"
type textarea "x"
type textarea "in my opinion in think school shouldn have therapy animals"
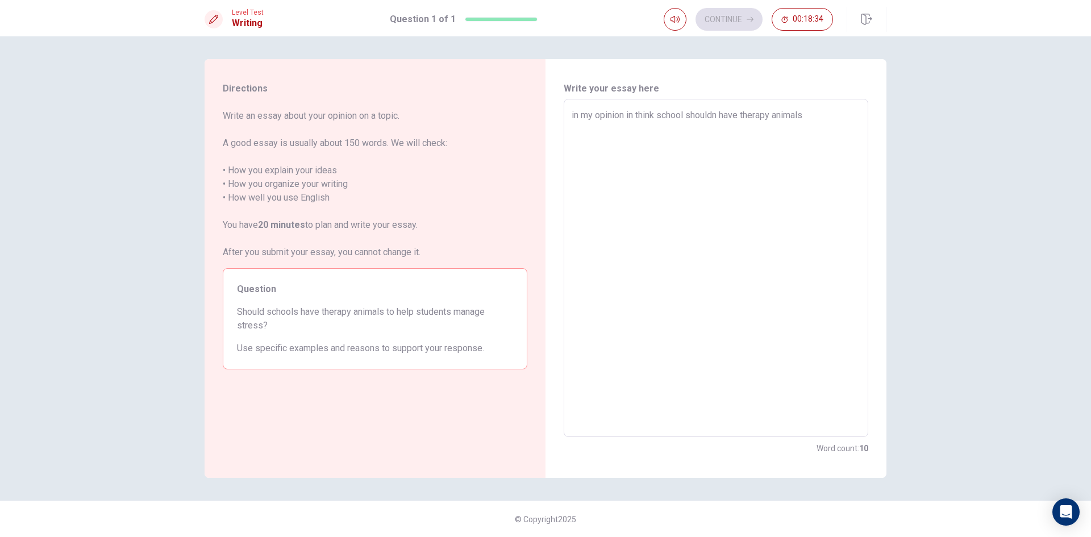
type textarea "x"
type textarea "in my opinion in think school shouldn' have therapy animals"
type textarea "x"
type textarea "in my opinion in think school shouldn't have therapy animals"
type textarea "x"
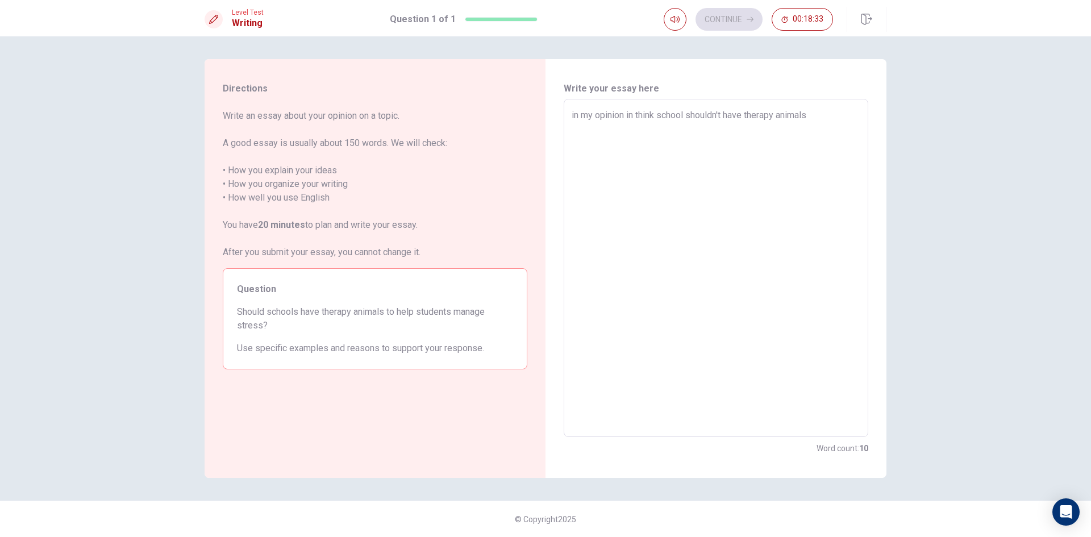
type textarea "in my opinion in think school shouldn't have therapy animals"
type textarea "x"
type textarea "in my opinion in think school shouldn't have therapy animals"
click at [812, 101] on div "in my opinion in think school shouldn't have therapy animals x ​" at bounding box center [716, 268] width 305 height 338
click at [826, 116] on textarea "in my opinion in think school shouldn't have therapy animals" at bounding box center [716, 268] width 289 height 319
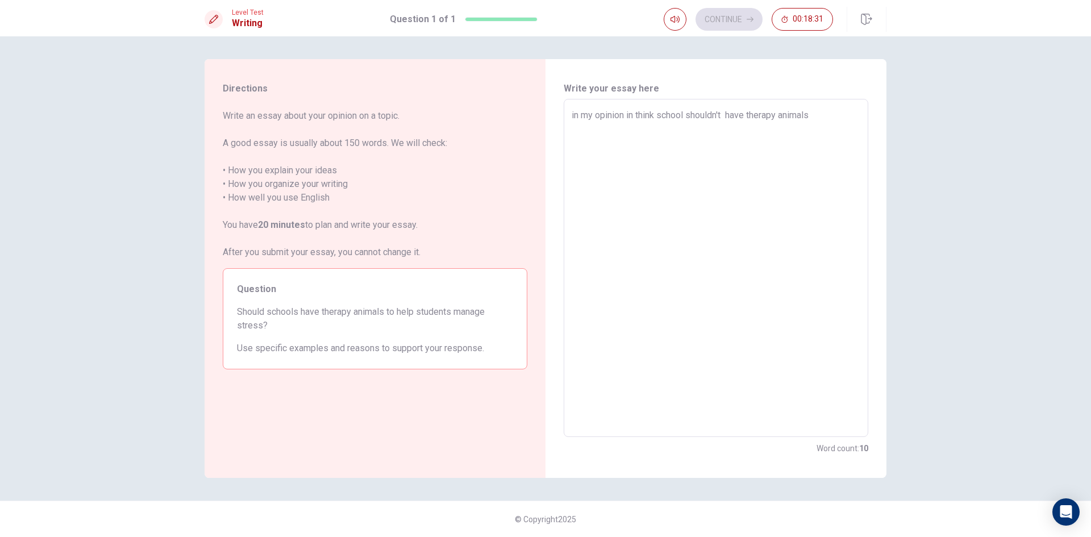
type textarea "x"
type textarea "in my opinion in think school shouldn't have therapy animals"
type textarea "x"
type textarea "in my opinion in think school shouldn't have therapy animals b"
type textarea "x"
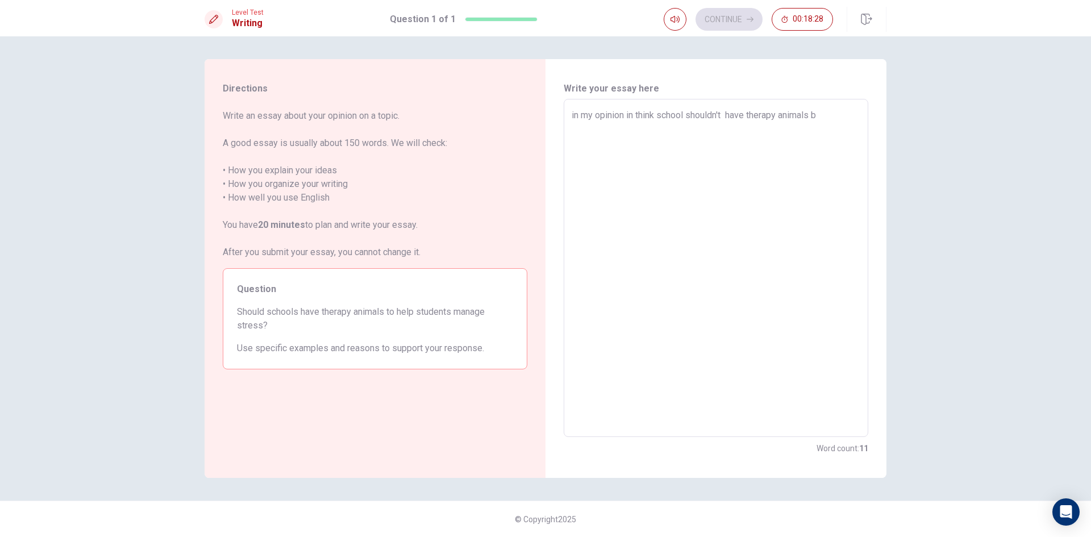
type textarea "in my opinion in think school shouldn't have therapy animals be"
type textarea "x"
type textarea "in my opinion in think school shouldn't have therapy animals bec"
type textarea "x"
type textarea "in my opinion in think school shouldn't have therapy animals beca"
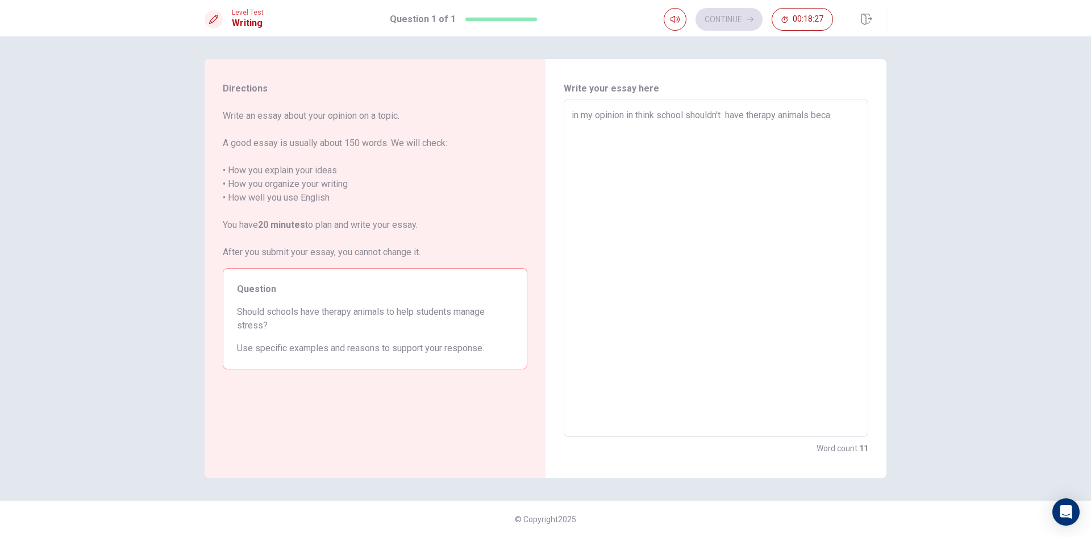
type textarea "x"
type textarea "in my opinion in think school shouldn't have therapy animals becas"
type textarea "x"
type textarea "in my opinion in think school shouldn't have therapy animals becase"
type textarea "x"
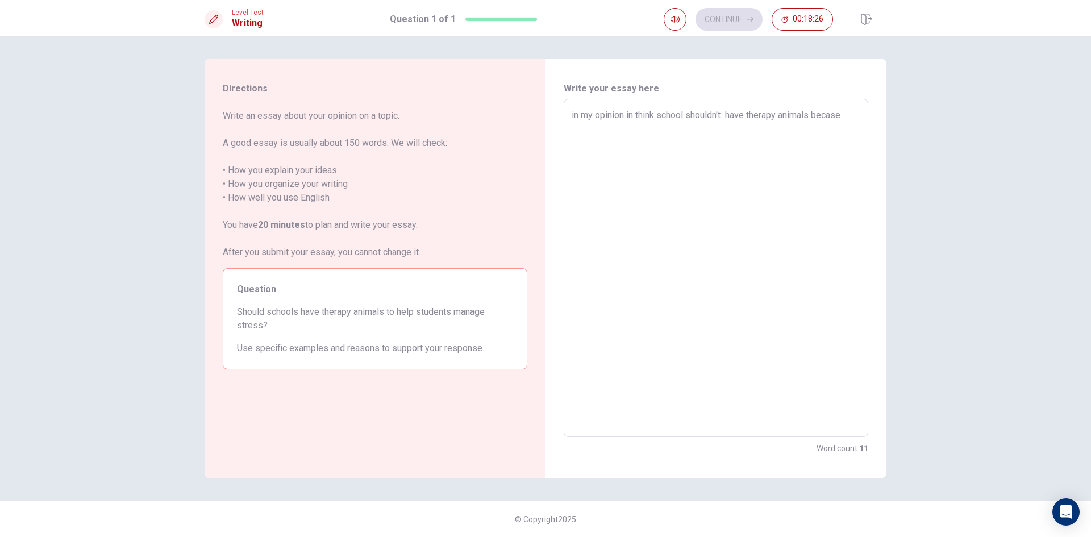
type textarea "in my opinion in think school shouldn't have therapy animals becase"
type textarea "x"
type textarea "in my opinion in think school shouldn't have therapy animals becase m"
type textarea "x"
type textarea "in my opinion in think school shouldn't have therapy animals becase ma"
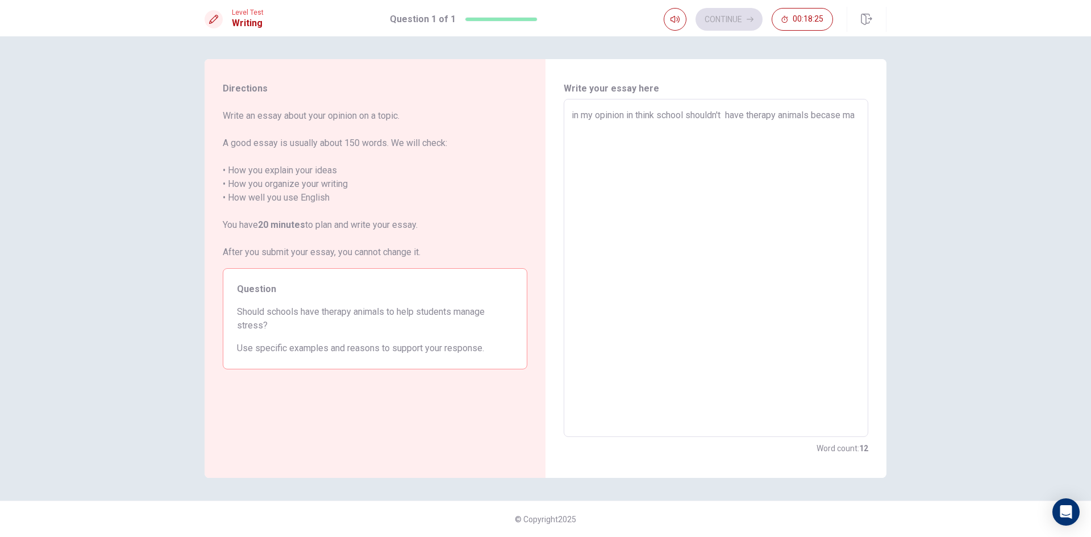
type textarea "x"
type textarea "in my opinion in think school shouldn't have therapy animals becase may"
type textarea "x"
type textarea "in my opinion in think school shouldn't have therapy animals becase mayb"
type textarea "x"
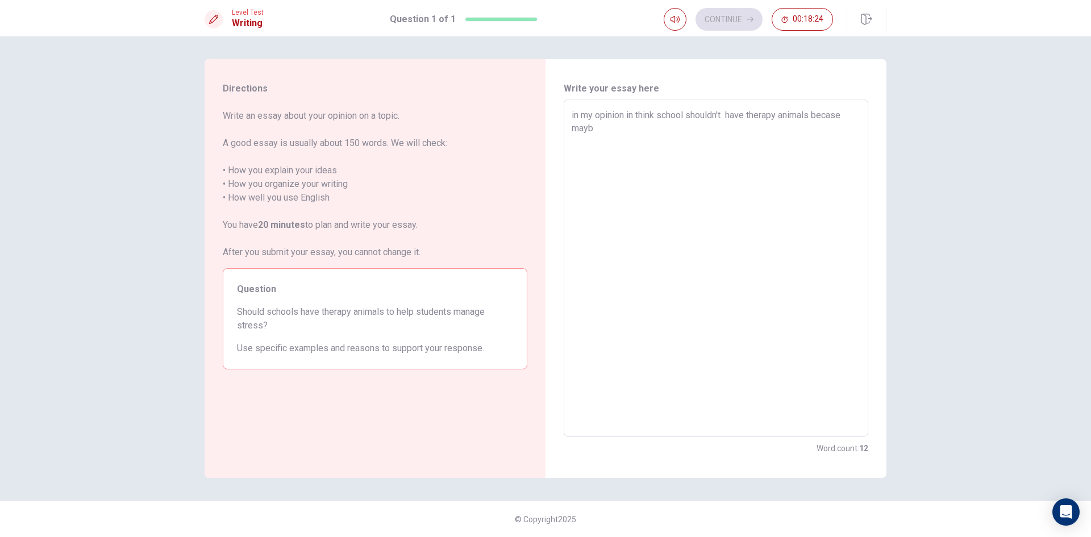
type textarea "in my opinion in think school shouldn't have therapy animals becase maybe"
type textarea "x"
type textarea "in my opinion in think school shouldn't have therapy animals becase maybe"
type textarea "x"
type textarea "in my opinion in think school shouldn't have therapy animals becase maybe s"
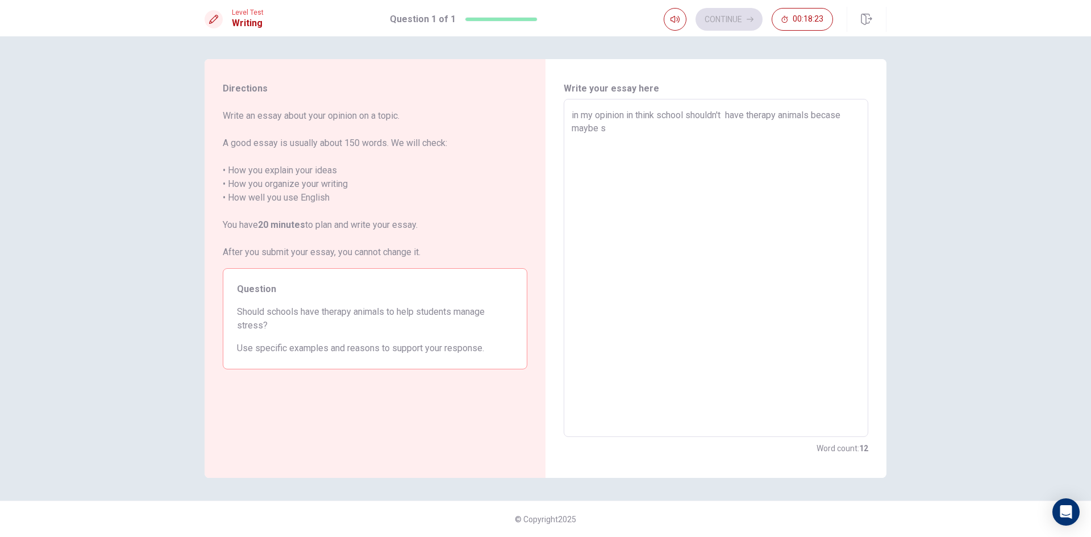
type textarea "x"
type textarea "in my opinion in think school shouldn't have therapy animals becase maybe so"
type textarea "x"
type textarea "in my opinion in think school shouldn't have therapy animals becase maybe soo"
type textarea "x"
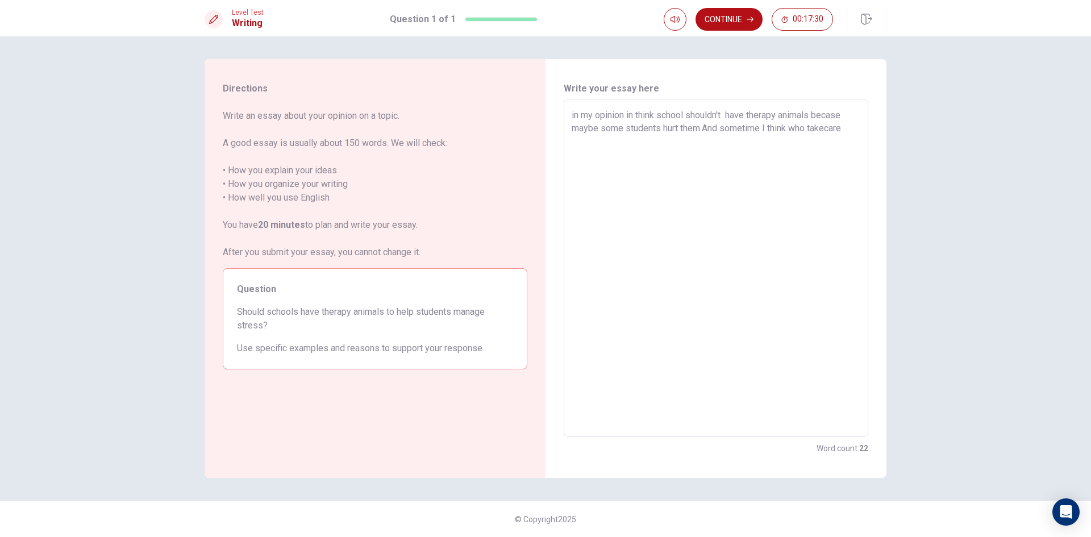
click at [805, 124] on textarea "in my opinion in think school shouldn't have therapy animals becase maybe some …" at bounding box center [716, 268] width 289 height 319
click at [813, 126] on textarea "in my opinion in think school shouldn't have therapy animals becase maybe some …" at bounding box center [716, 268] width 289 height 319
click at [761, 142] on textarea "in my opinion in think school shouldn't have therapy animals becase maybe some …" at bounding box center [716, 268] width 289 height 319
click at [739, 111] on textarea "in my opinion in think school shouldn't have therapy animals becase maybe some …" at bounding box center [716, 268] width 289 height 319
click at [724, 112] on textarea "in my opinion in think school shouldn't have therapy animals becase maybe some …" at bounding box center [716, 268] width 289 height 319
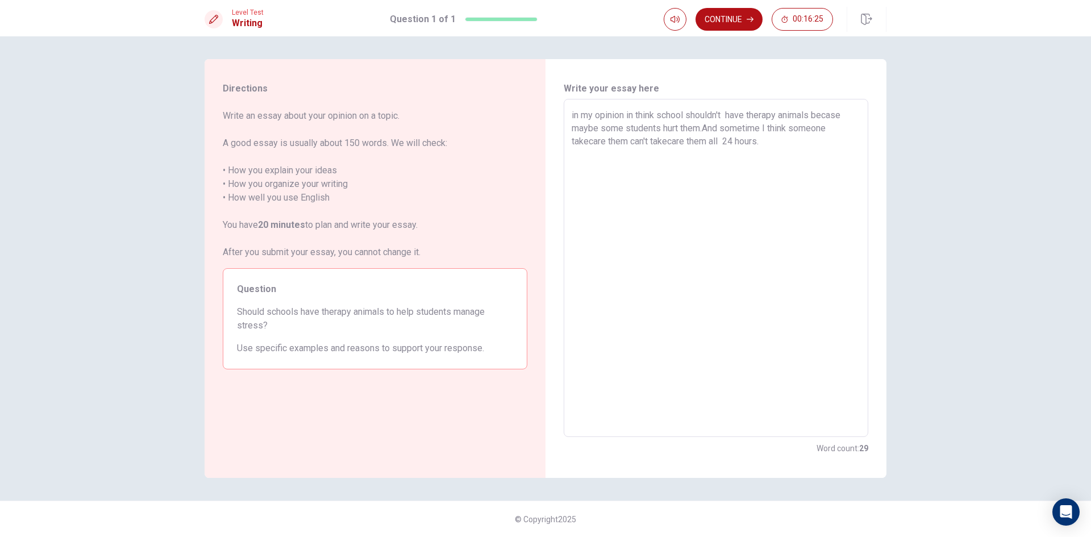
click at [727, 114] on textarea "in my opinion in think school shouldn't have therapy animals becase maybe some …" at bounding box center [716, 268] width 289 height 319
click at [763, 144] on textarea "in my opinion in think school shouldn't have therapy animals becase maybe some …" at bounding box center [716, 268] width 289 height 319
click at [770, 142] on textarea "in my opinion in think school shouldn't have therapy animals becase maybe some …" at bounding box center [716, 268] width 289 height 319
click at [782, 142] on textarea "in my opinion in think school shouldn't have therapy animals becase maybe some …" at bounding box center [716, 268] width 289 height 319
click at [569, 126] on div "in my opinion in think school shouldn't have therapy animals becase maybe some …" at bounding box center [716, 268] width 305 height 338
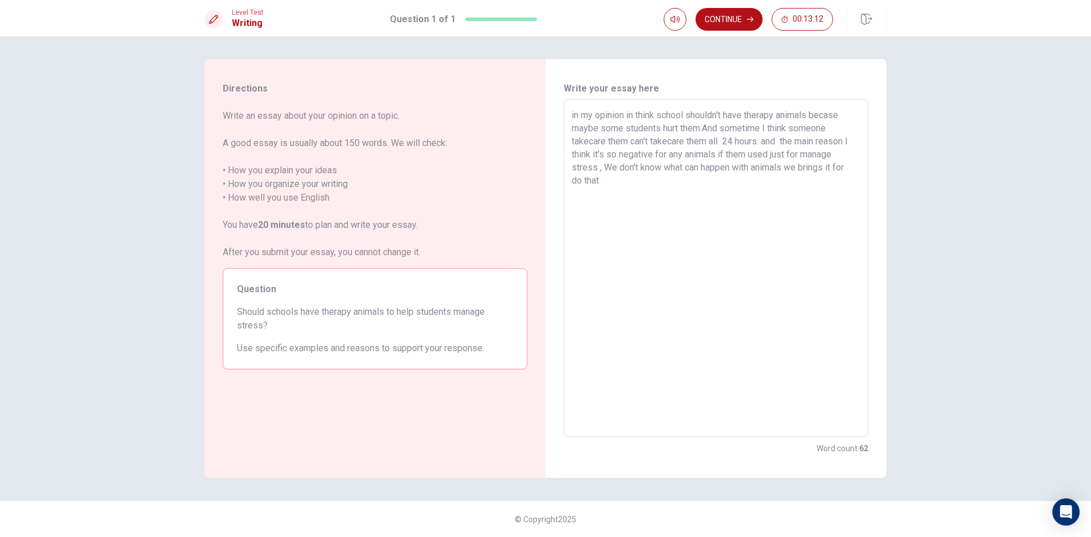
click at [575, 130] on textarea "in my opinion in think school shouldn't have therapy animals becase maybe some …" at bounding box center [716, 268] width 289 height 319
drag, startPoint x: 605, startPoint y: 167, endPoint x: 609, endPoint y: 178, distance: 12.8
click at [609, 178] on textarea "in my opinion in think school shouldn't have therapy animals becase we maybe so…" at bounding box center [716, 268] width 289 height 319
click at [583, 128] on textarea "in my opinion in think school shouldn't have therapy animals becase weWe don't …" at bounding box center [716, 268] width 289 height 319
click at [588, 129] on textarea "in my opinion in think school shouldn't have therapy animals becase weWe don't …" at bounding box center [716, 268] width 289 height 319
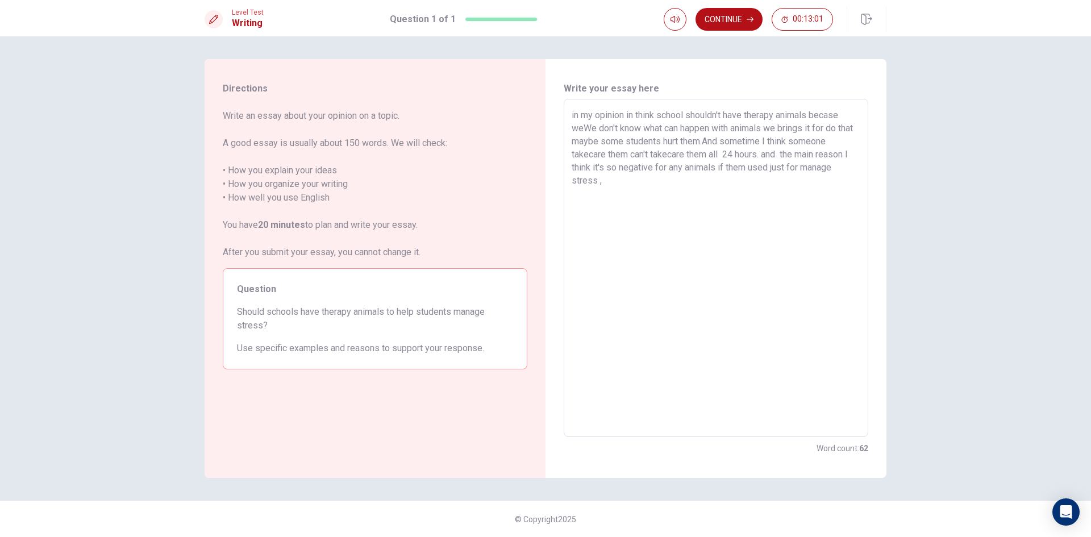
click at [592, 130] on textarea "in my opinion in think school shouldn't have therapy animals becase weWe don't …" at bounding box center [716, 268] width 289 height 319
click at [595, 130] on textarea "in my opinion in think school shouldn't have therapy animals becase weWe don't …" at bounding box center [716, 268] width 289 height 319
click at [746, 131] on textarea "in my opinion in think school shouldn't have therapy animals becase we don't kn…" at bounding box center [716, 268] width 289 height 319
click at [763, 132] on textarea "in my opinion in think school shouldn't have therapy animals becase we don't kn…" at bounding box center [716, 268] width 289 height 319
click at [791, 135] on textarea "in my opinion in think school shouldn't have therapy animals becase we don't kn…" at bounding box center [716, 268] width 289 height 319
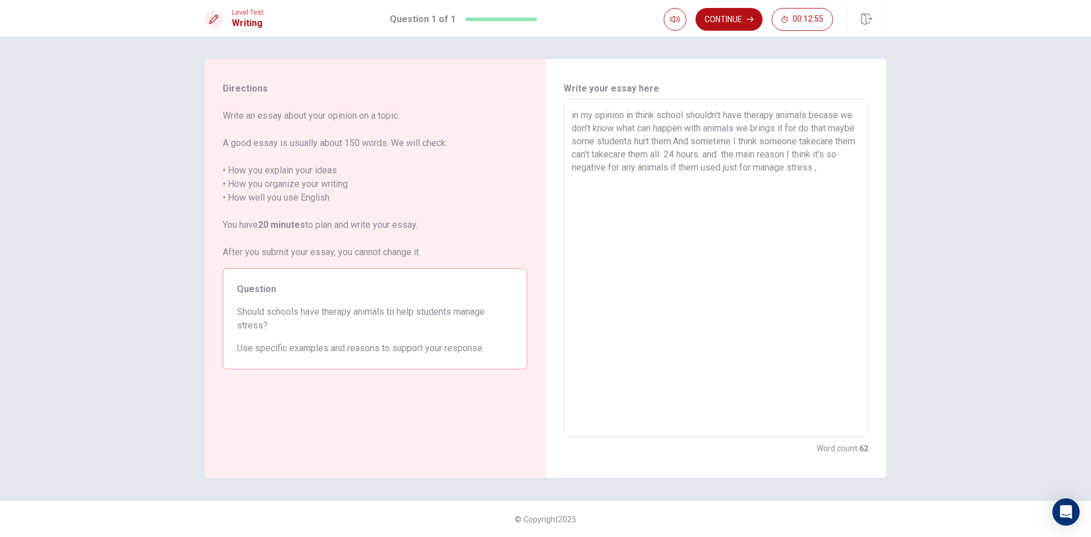
click at [805, 127] on textarea "in my opinion in think school shouldn't have therapy animals becase we don't kn…" at bounding box center [716, 268] width 289 height 319
click at [824, 126] on textarea "in my opinion in think school shouldn't have therapy animals becase we don't kn…" at bounding box center [716, 268] width 289 height 319
click at [851, 126] on textarea "in my opinion in think school shouldn't have therapy animals becase we don't kn…" at bounding box center [716, 268] width 289 height 319
click at [704, 140] on textarea "in my opinion in think school shouldn't have therapy animals becase we don't kn…" at bounding box center [716, 268] width 289 height 319
click at [705, 141] on textarea "in my opinion in think school shouldn't have therapy animals becase we don't kn…" at bounding box center [716, 268] width 289 height 319
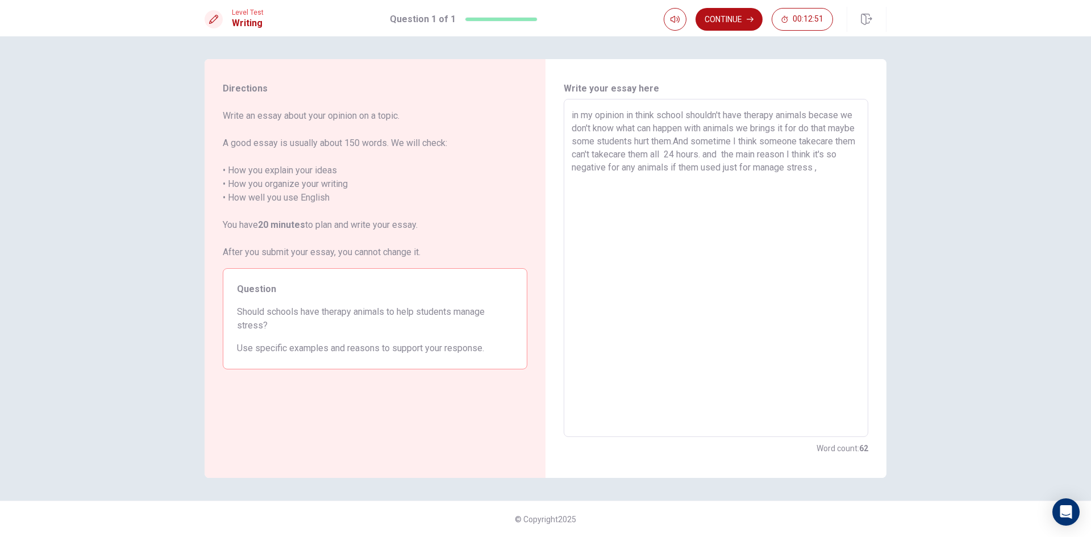
click at [705, 143] on textarea "in my opinion in think school shouldn't have therapy animals becase we don't kn…" at bounding box center [716, 268] width 289 height 319
click at [702, 139] on textarea "in my opinion in think school shouldn't have therapy animals becase we don't kn…" at bounding box center [716, 268] width 289 height 319
click at [696, 167] on textarea "in my opinion in think school shouldn't have therapy animals becase we don't kn…" at bounding box center [716, 268] width 289 height 319
click at [745, 165] on textarea "in my opinion in think school shouldn't have therapy animals becase we don't kn…" at bounding box center [716, 268] width 289 height 319
click at [691, 170] on textarea "in my opinion in think school shouldn't have therapy animals becase we don't kn…" at bounding box center [716, 268] width 289 height 319
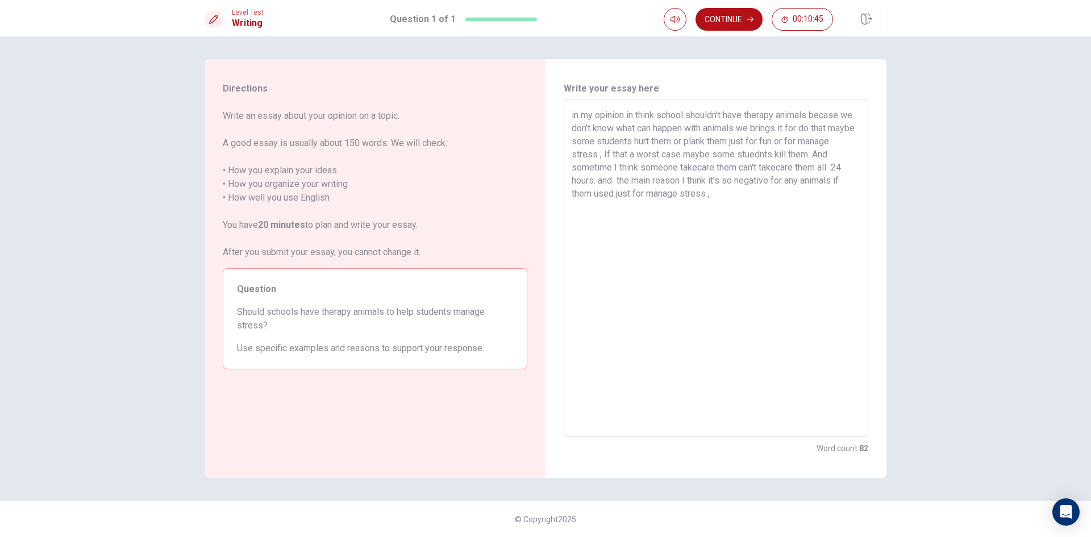
click at [697, 169] on textarea "in my opinion in think school shouldn't have therapy animals becase we don't kn…" at bounding box center [716, 268] width 289 height 319
drag, startPoint x: 789, startPoint y: 161, endPoint x: 769, endPoint y: 171, distance: 22.1
click at [789, 163] on textarea "in my opinion in think school shouldn't have therapy animals becase we don't kn…" at bounding box center [716, 268] width 289 height 319
click at [769, 171] on textarea "in my opinion in think school shouldn't have therapy animals becase we don't kn…" at bounding box center [716, 268] width 289 height 319
click at [771, 166] on textarea "in my opinion in think school shouldn't have therapy animals becase we don't kn…" at bounding box center [716, 268] width 289 height 319
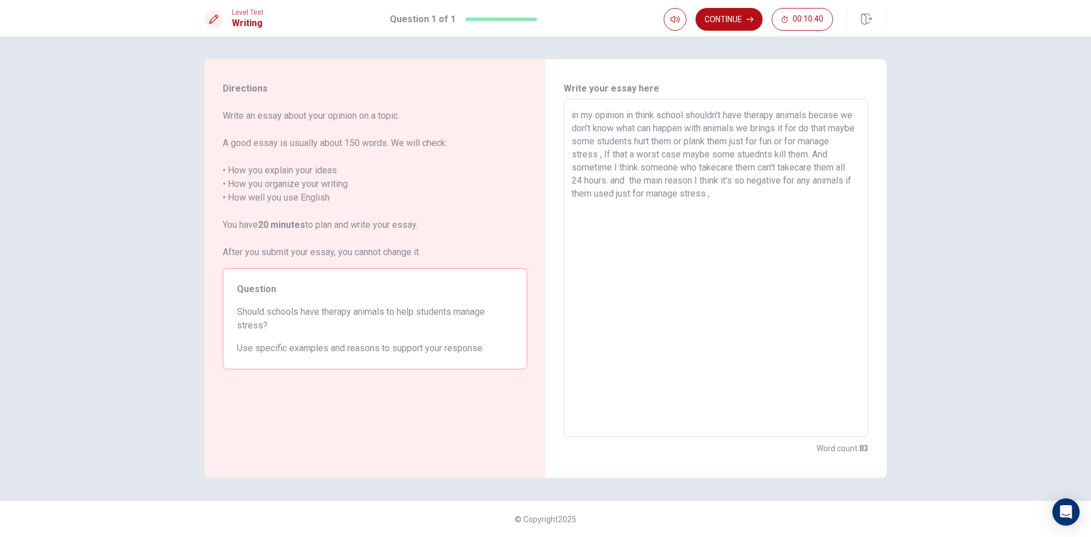
click at [775, 166] on textarea "in my opinion in think school shouldn't have therapy animals becase we don't kn…" at bounding box center [716, 268] width 289 height 319
click at [774, 166] on textarea "in my opinion in think school shouldn't have therapy animals becase we don't kn…" at bounding box center [716, 268] width 289 height 319
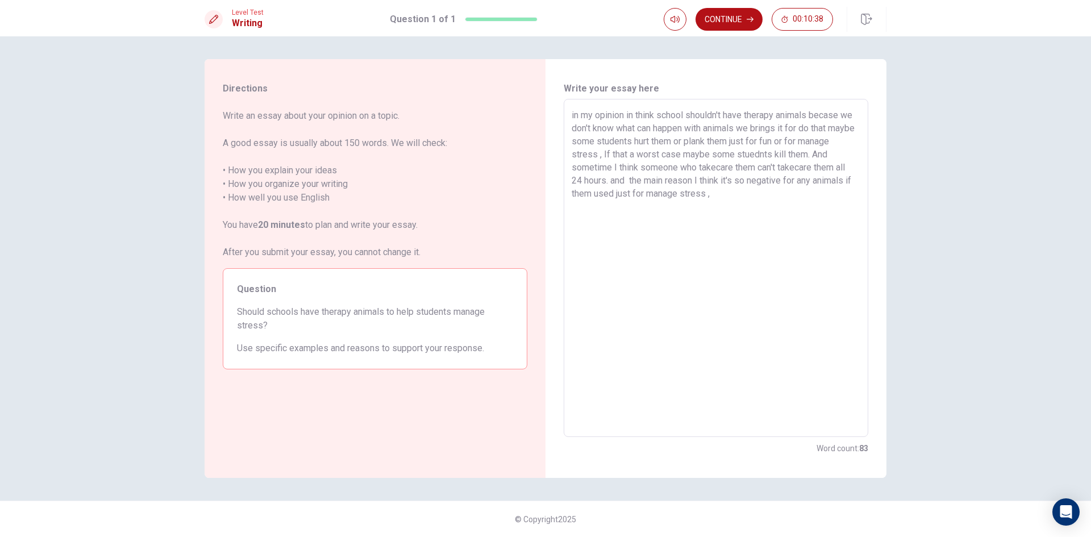
click at [771, 190] on textarea "in my opinion in think school shouldn't have therapy animals becase we don't kn…" at bounding box center [716, 268] width 289 height 319
drag, startPoint x: 777, startPoint y: 171, endPoint x: 755, endPoint y: 166, distance: 22.1
click at [755, 166] on textarea "in my opinion in think school shouldn't have therapy animals becase we don't kn…" at bounding box center [716, 268] width 289 height 319
click at [739, 181] on textarea "in my opinion in think school shouldn't have therapy animals becase we don't kn…" at bounding box center [716, 268] width 289 height 319
click at [745, 182] on textarea "in my opinion in think school shouldn't have therapy animals becase we don't kn…" at bounding box center [716, 268] width 289 height 319
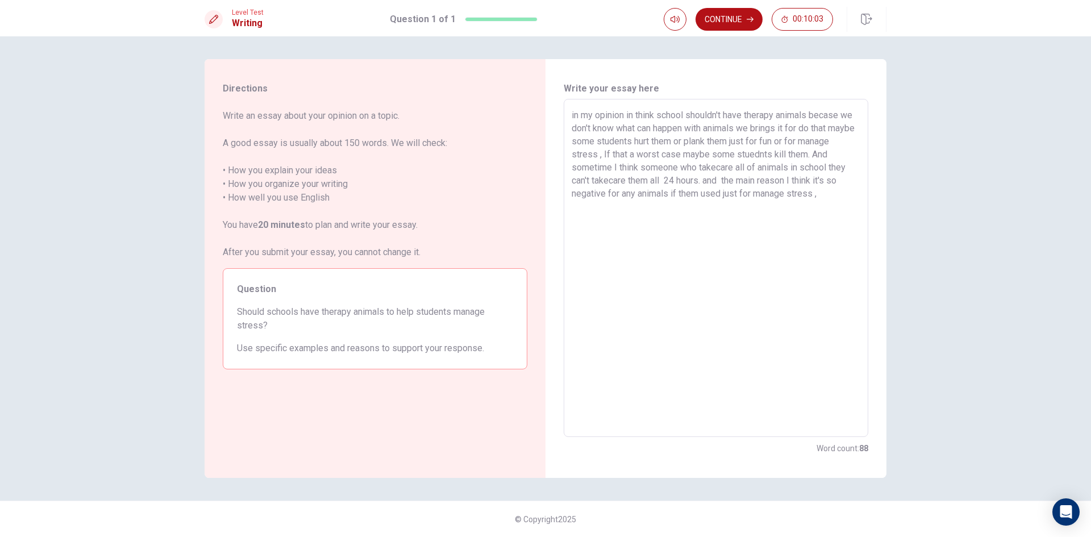
drag, startPoint x: 745, startPoint y: 182, endPoint x: 735, endPoint y: 178, distance: 9.9
click at [735, 178] on textarea "in my opinion in think school shouldn't have therapy animals becase we don't kn…" at bounding box center [716, 268] width 289 height 319
click at [750, 177] on textarea "in my opinion in think school shouldn't have therapy animals becase we don't kn…" at bounding box center [716, 268] width 289 height 319
drag, startPoint x: 750, startPoint y: 177, endPoint x: 727, endPoint y: 178, distance: 22.7
click at [727, 178] on textarea "in my opinion in think school shouldn't have therapy animals becase we don't kn…" at bounding box center [716, 268] width 289 height 319
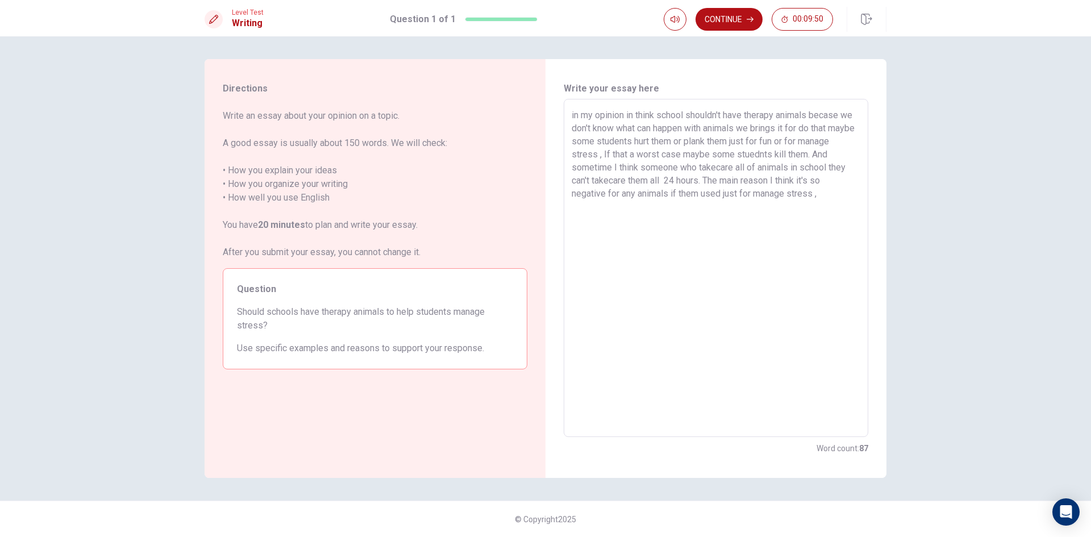
click at [845, 181] on textarea "in my opinion in think school shouldn't have therapy animals becase we don't kn…" at bounding box center [716, 268] width 289 height 319
click at [804, 180] on textarea "in my opinion in think school shouldn't have therapy animals becase we don't kn…" at bounding box center [716, 268] width 289 height 319
click at [788, 183] on textarea "in my opinion in think school shouldn't have therapy animals becase we don't kn…" at bounding box center [716, 268] width 289 height 319
click at [725, 181] on textarea "in my opinion in think school shouldn't have therapy animals becase we don't kn…" at bounding box center [716, 268] width 289 height 319
click at [750, 178] on textarea "in my opinion in think school shouldn't have therapy animals becase we don't kn…" at bounding box center [716, 268] width 289 height 319
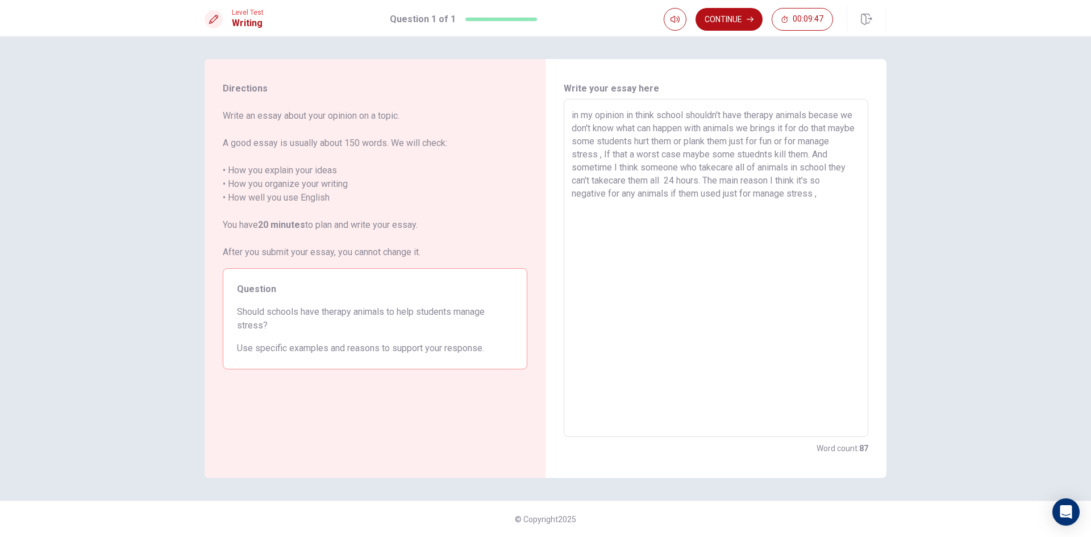
drag, startPoint x: 768, startPoint y: 180, endPoint x: 778, endPoint y: 180, distance: 9.1
click at [776, 180] on textarea "in my opinion in think school shouldn't have therapy animals becase we don't kn…" at bounding box center [716, 268] width 289 height 319
click at [804, 177] on textarea "in my opinion in think school shouldn't have therapy animals becase we don't kn…" at bounding box center [716, 268] width 289 height 319
click at [814, 182] on textarea "in my opinion in think school shouldn't have therapy animals becase we don't kn…" at bounding box center [716, 268] width 289 height 319
click at [824, 185] on textarea "in my opinion in think school shouldn't have therapy animals becase we don't kn…" at bounding box center [716, 268] width 289 height 319
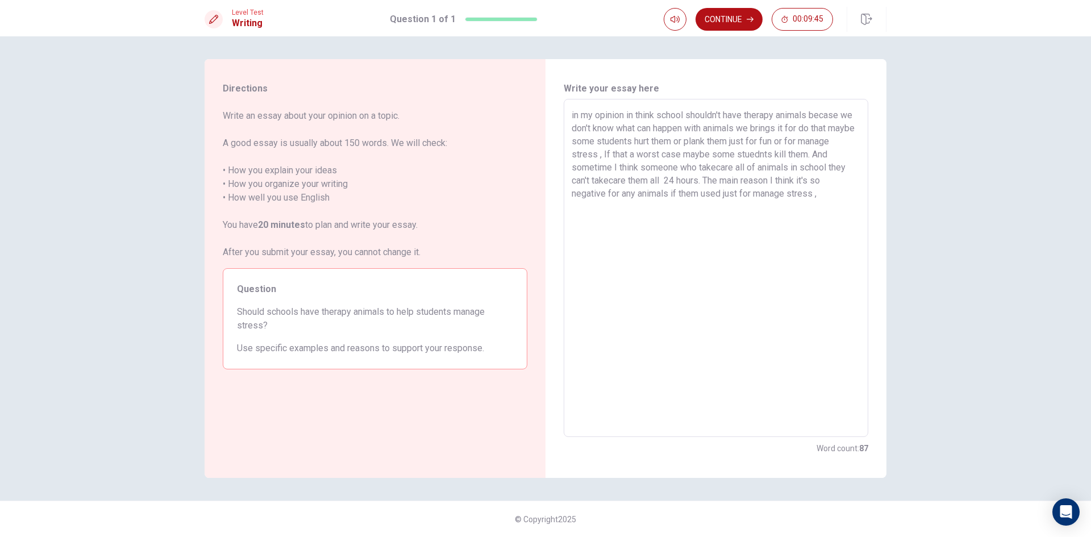
click at [829, 182] on textarea "in my opinion in think school shouldn't have therapy animals becase we don't kn…" at bounding box center [716, 268] width 289 height 319
click at [832, 180] on textarea "in my opinion in think school shouldn't have therapy animals becase we don't kn…" at bounding box center [716, 268] width 289 height 319
click at [845, 184] on textarea "in my opinion in think school shouldn't have therapy animals becase we don't kn…" at bounding box center [716, 268] width 289 height 319
click at [848, 189] on textarea "in my opinion in think school shouldn't have therapy animals becase we don't kn…" at bounding box center [716, 268] width 289 height 319
click at [597, 201] on textarea "in my opinion in think school shouldn't have therapy animals becase we don't kn…" at bounding box center [716, 268] width 289 height 319
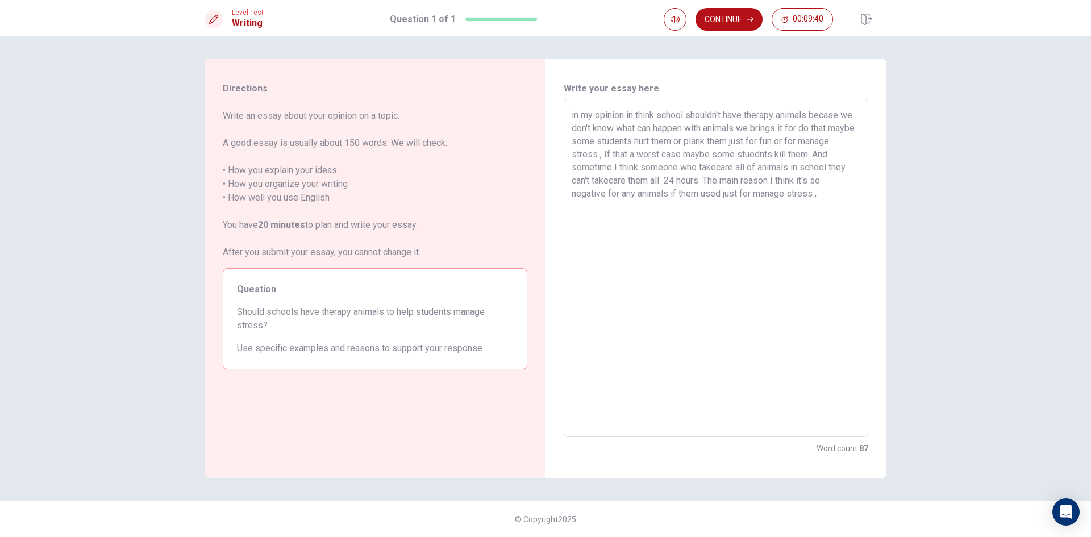
click at [610, 198] on textarea "in my opinion in think school shouldn't have therapy animals becase we don't kn…" at bounding box center [716, 268] width 289 height 319
click at [605, 196] on textarea "in my opinion in think school shouldn't have therapy animals becase we don't kn…" at bounding box center [716, 268] width 289 height 319
click at [702, 196] on textarea "in my opinion in think school shouldn't have therapy animals becase we don't kn…" at bounding box center [716, 268] width 289 height 319
click at [706, 197] on textarea "in my opinion in think school shouldn't have therapy animals becase we don't kn…" at bounding box center [716, 268] width 289 height 319
click at [704, 193] on textarea "in my opinion in think school shouldn't have therapy animals becase we don't kn…" at bounding box center [716, 268] width 289 height 319
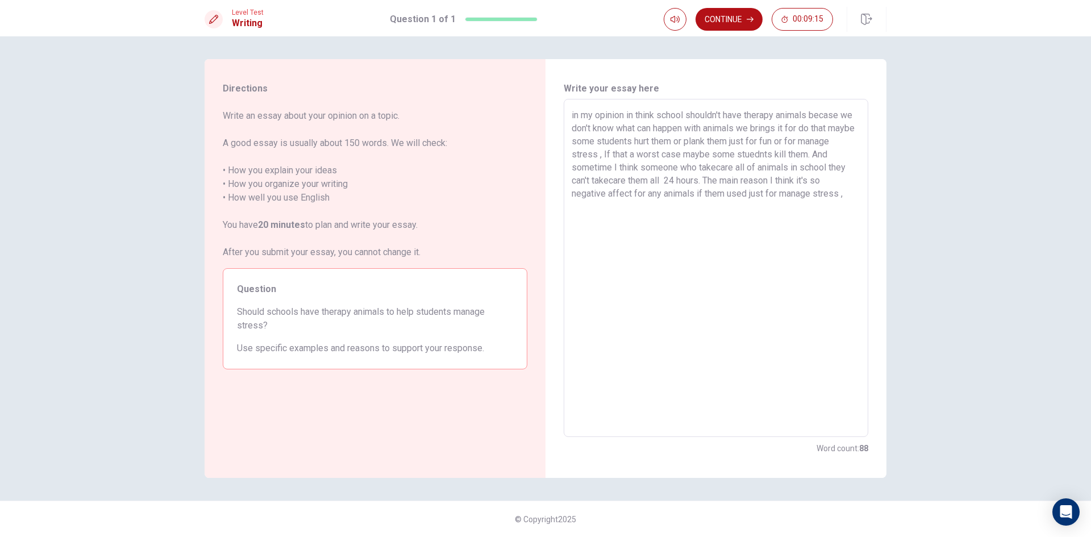
drag, startPoint x: 698, startPoint y: 191, endPoint x: 727, endPoint y: 203, distance: 31.6
click at [727, 203] on textarea "in my opinion in think school shouldn't have therapy animals becase we don't kn…" at bounding box center [716, 268] width 289 height 319
drag, startPoint x: 737, startPoint y: 193, endPoint x: 721, endPoint y: 193, distance: 15.3
click at [721, 193] on textarea "in my opinion in think school shouldn't have therapy animals becase we don't kn…" at bounding box center [716, 268] width 289 height 319
click at [721, 201] on textarea "in my opinion in think school shouldn't have therapy animals becase we don't kn…" at bounding box center [716, 268] width 289 height 319
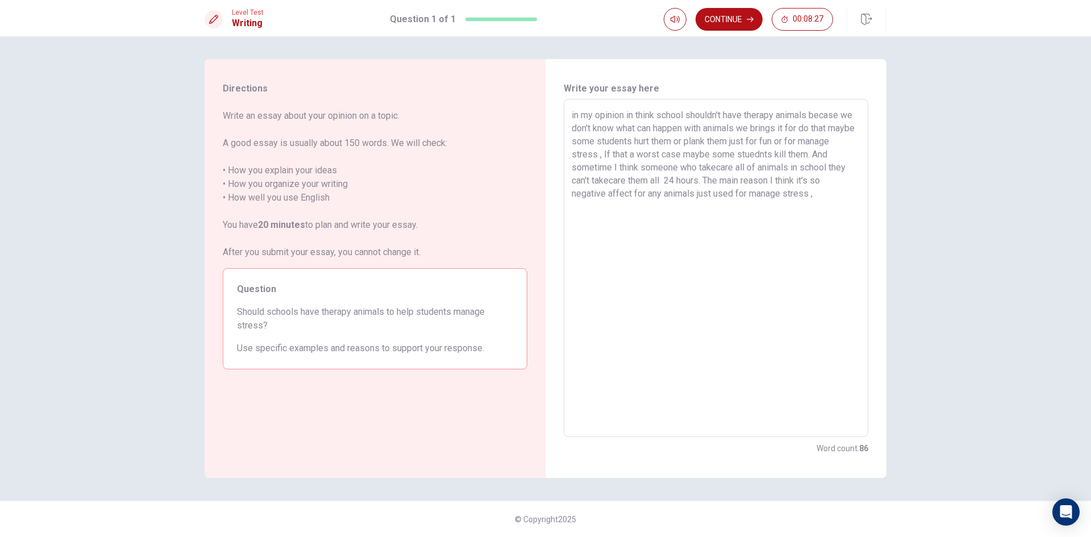
click at [788, 199] on textarea "in my opinion in think school shouldn't have therapy animals becase we don't kn…" at bounding box center [716, 268] width 289 height 319
drag, startPoint x: 716, startPoint y: 192, endPoint x: 736, endPoint y: 192, distance: 19.9
click at [717, 192] on textarea "in my opinion in think school shouldn't have therapy animals becase we don't kn…" at bounding box center [716, 268] width 289 height 319
click at [753, 193] on textarea "in my opinion in think school shouldn't have therapy animals becase we don't kn…" at bounding box center [716, 268] width 289 height 319
click at [796, 193] on textarea "in my opinion in think school shouldn't have therapy animals becase we don't kn…" at bounding box center [716, 268] width 289 height 319
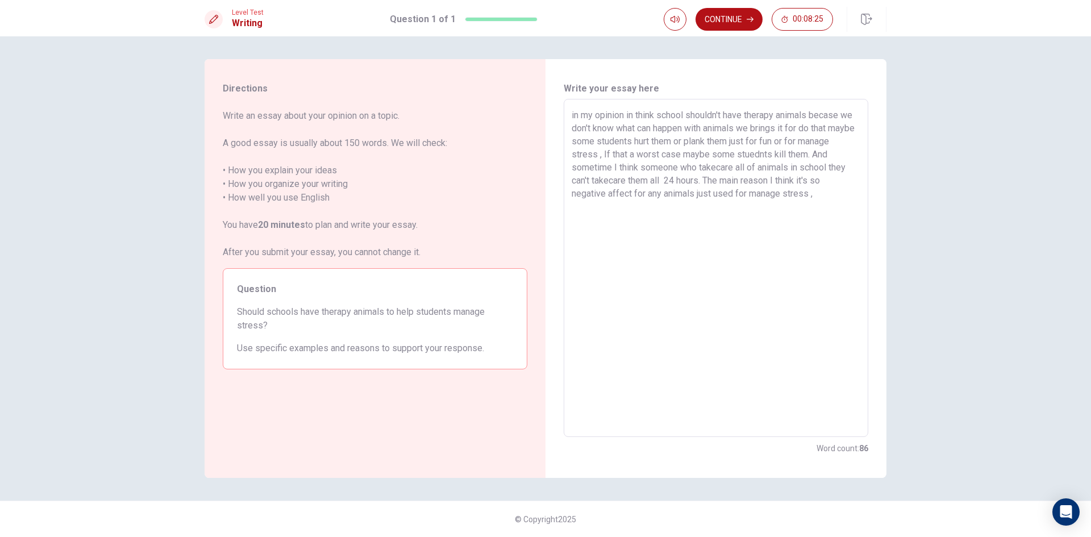
click at [822, 194] on textarea "in my opinion in think school shouldn't have therapy animals becase we don't kn…" at bounding box center [716, 268] width 289 height 319
click at [729, 178] on textarea "in my opinion in think school shouldn't have therapy animals becase we don't kn…" at bounding box center [716, 268] width 289 height 319
click at [726, 178] on textarea "in my opinion in think school shouldn't have therapy animals becase we don't kn…" at bounding box center [716, 268] width 289 height 319
click at [775, 203] on textarea "in my opinion in think school shouldn't have therapy animals becase we don't kn…" at bounding box center [716, 268] width 289 height 319
drag, startPoint x: 590, startPoint y: 225, endPoint x: 566, endPoint y: 221, distance: 24.7
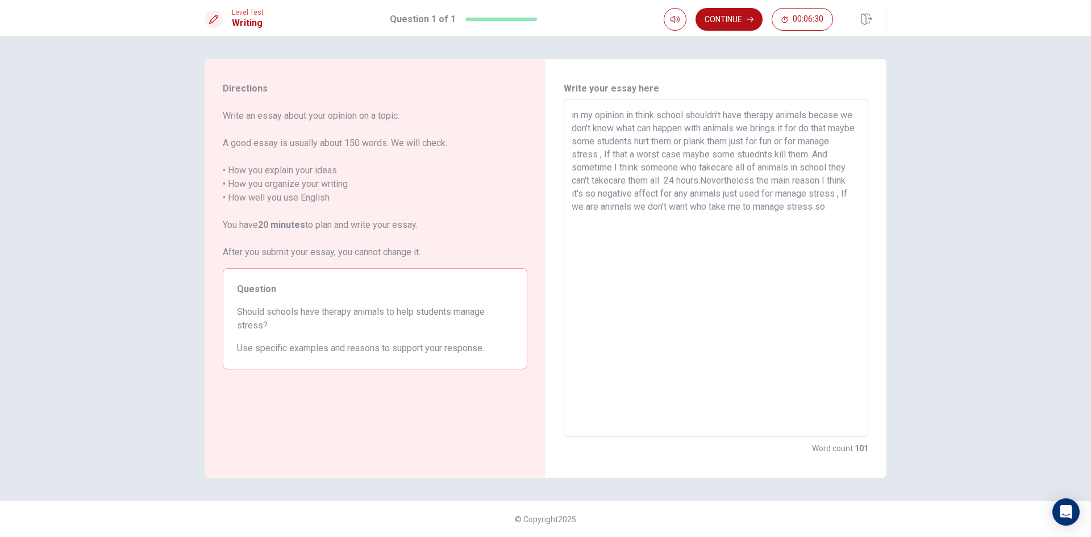
click at [566, 221] on div "in my opinion in think school shouldn't have therapy animals becase we don't kn…" at bounding box center [716, 268] width 305 height 338
click at [577, 116] on textarea "in my opinion in think school shouldn't have therapy animals becase we don't kn…" at bounding box center [716, 268] width 289 height 319
click at [575, 117] on textarea "in my opinion in think school shouldn't have therapy animals becase we don't kn…" at bounding box center [716, 268] width 289 height 319
click at [706, 115] on textarea "In my opinion in think school shouldn't have therapy animals becase we don't kn…" at bounding box center [716, 268] width 289 height 319
click at [789, 114] on textarea "In my opinion in think school shouldn't have therapy animals becase we don't kn…" at bounding box center [716, 268] width 289 height 319
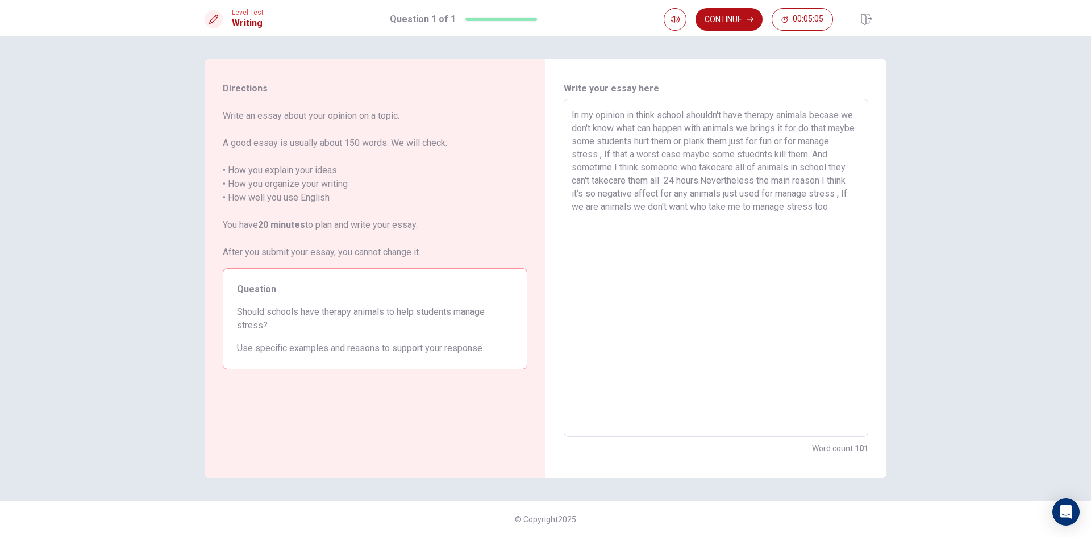
click at [758, 121] on textarea "In my opinion in think school shouldn't have therapy animals becase we don't kn…" at bounding box center [716, 268] width 289 height 319
click at [710, 142] on textarea "In my opinion in think school shouldn't have therapy animals becase we don't kn…" at bounding box center [716, 268] width 289 height 319
click at [763, 141] on textarea "In my opinion in think school shouldn't have therapy animals becase we don't kn…" at bounding box center [716, 268] width 289 height 319
click at [830, 144] on textarea "In my opinion in think school shouldn't have therapy animals becase we don't kn…" at bounding box center [716, 268] width 289 height 319
click at [625, 223] on textarea "In my opinion in think school shouldn't have therapy animals becase we don't kn…" at bounding box center [716, 268] width 289 height 319
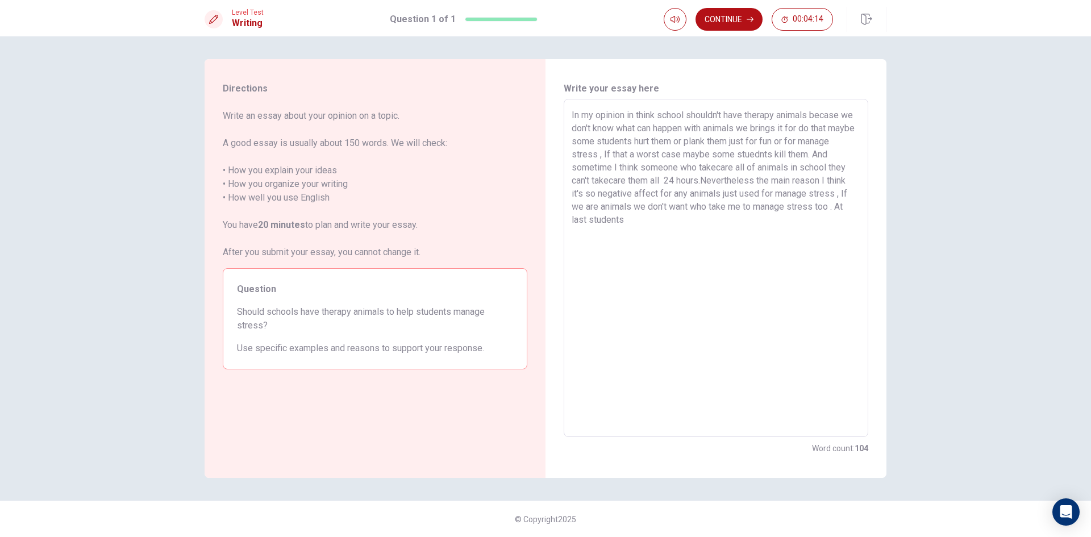
click at [619, 220] on textarea "In my opinion in think school shouldn't have therapy animals becase we don't kn…" at bounding box center [716, 268] width 289 height 319
drag, startPoint x: 717, startPoint y: 225, endPoint x: 715, endPoint y: 216, distance: 9.4
click at [715, 215] on textarea "In my opinion in think school shouldn't have therapy animals becase we don't kn…" at bounding box center [716, 268] width 289 height 319
click at [751, 19] on icon "button" at bounding box center [750, 19] width 7 height 5
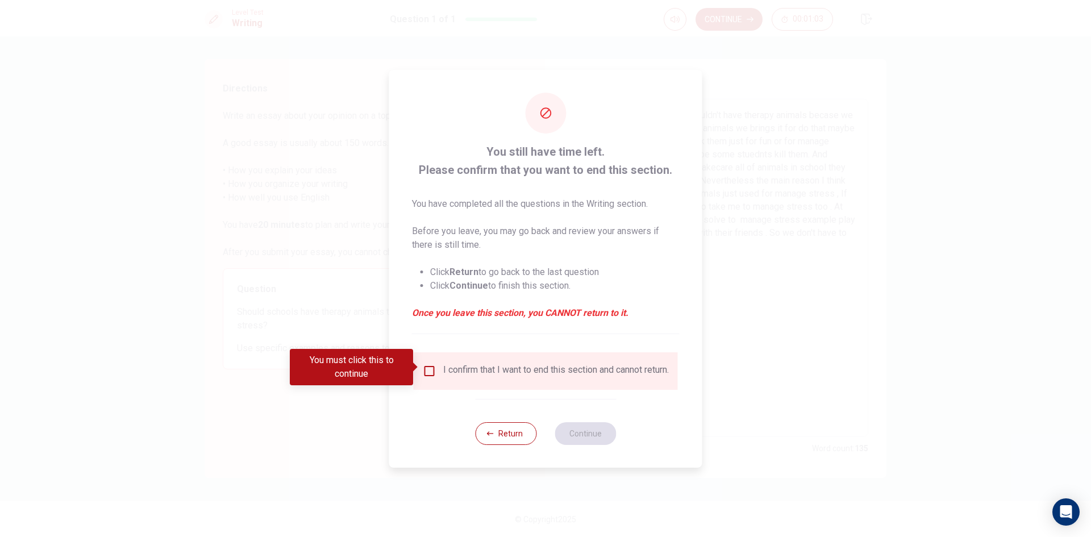
drag, startPoint x: 461, startPoint y: 375, endPoint x: 455, endPoint y: 371, distance: 6.9
click at [459, 374] on div "I confirm that I want to end this section and cannot return." at bounding box center [556, 371] width 226 height 14
click at [433, 367] on input "You must click this to continue" at bounding box center [430, 371] width 14 height 14
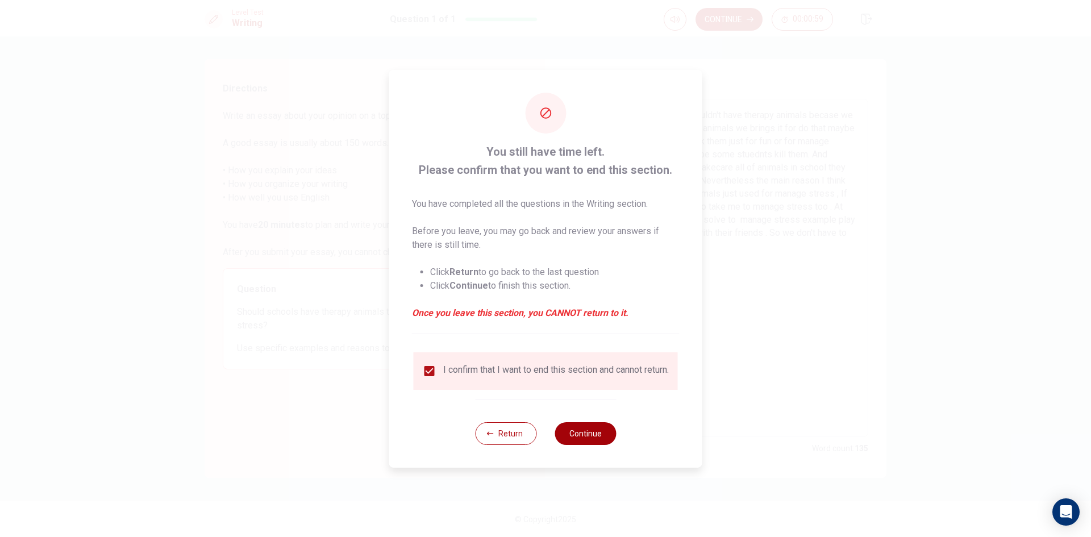
click at [583, 438] on button "Continue" at bounding box center [585, 433] width 61 height 23
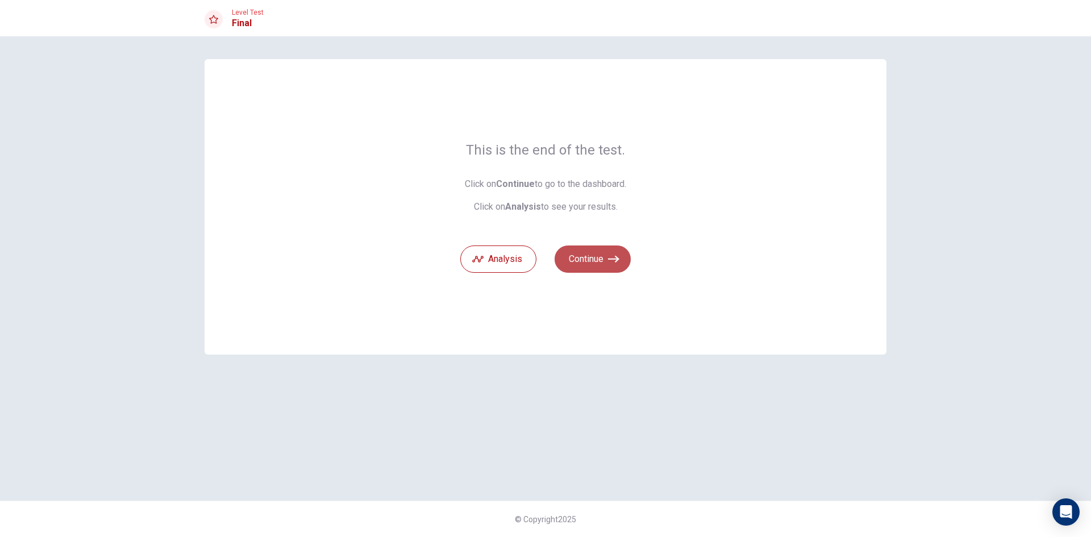
click at [581, 259] on button "Continue" at bounding box center [593, 259] width 76 height 27
